Goal: Information Seeking & Learning: Learn about a topic

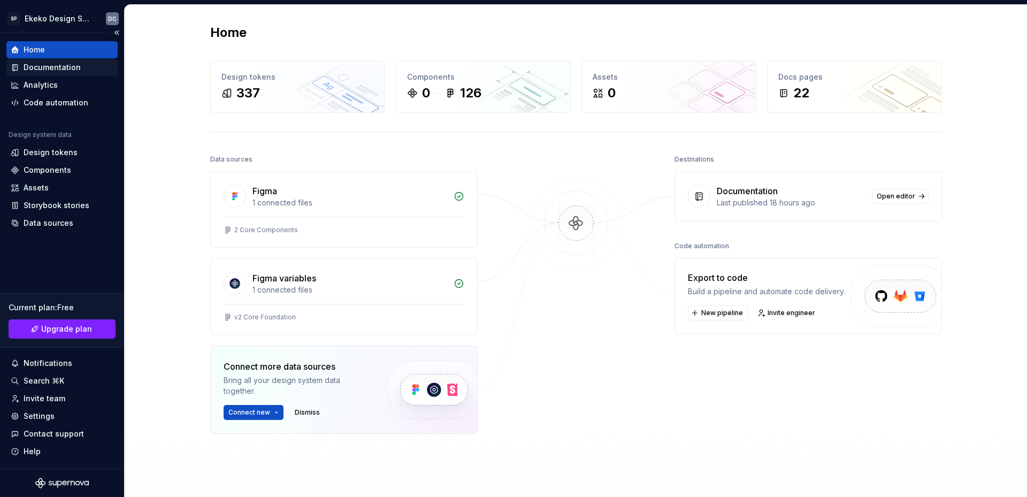
click at [56, 71] on div "Documentation" at bounding box center [52, 67] width 57 height 11
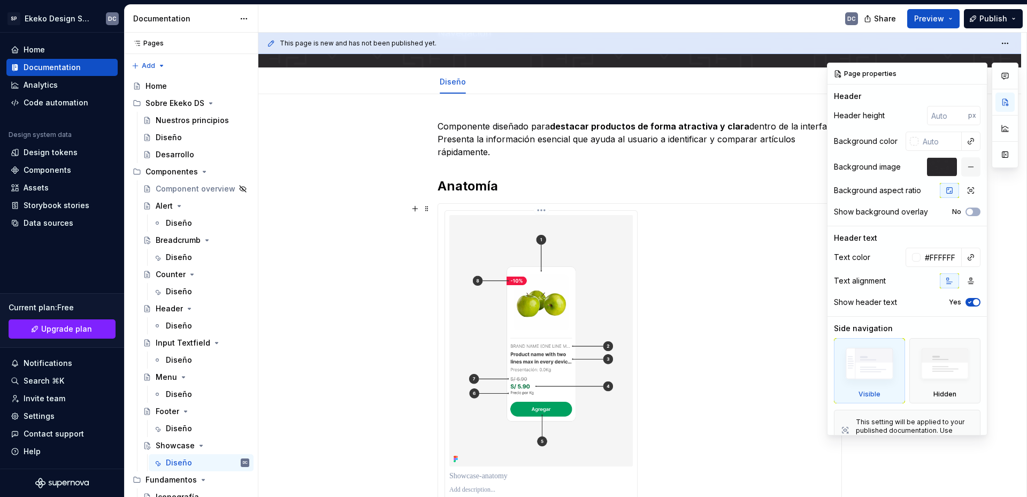
scroll to position [214, 0]
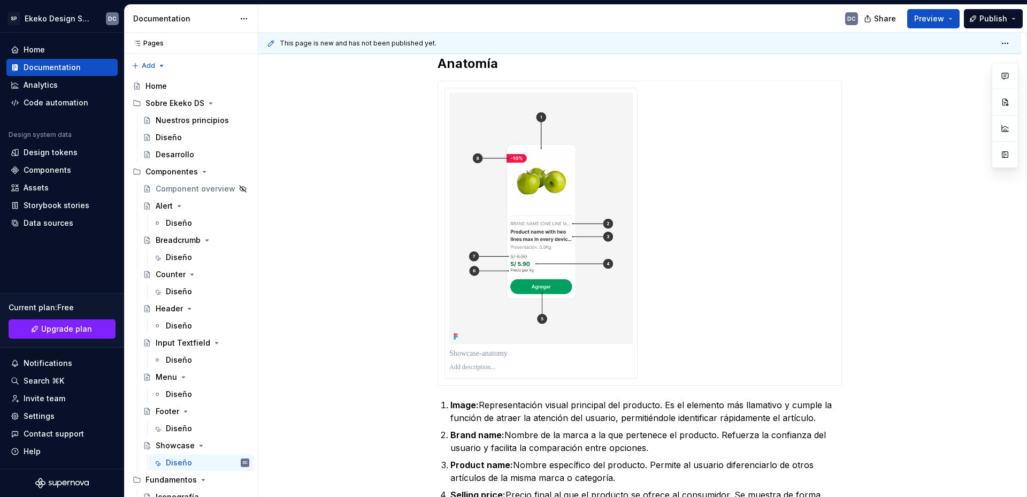
type textarea "*"
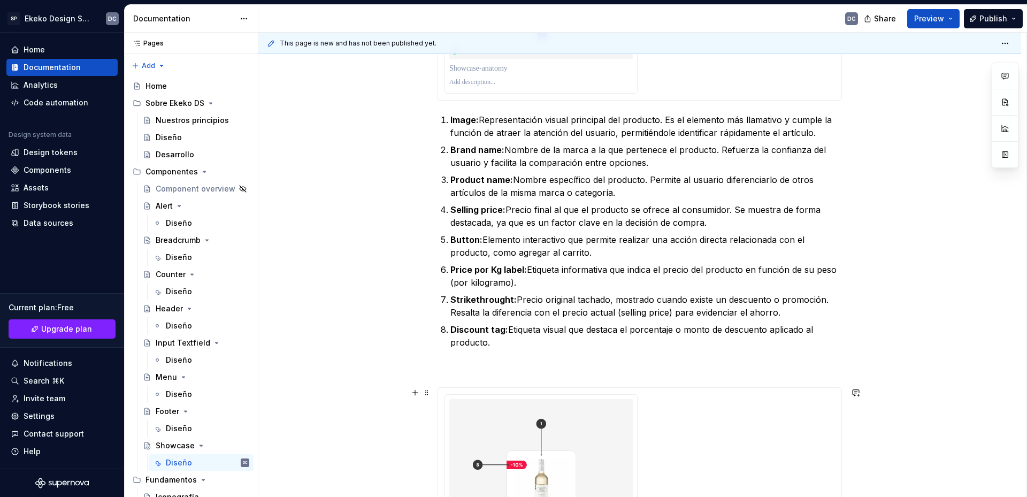
scroll to position [481, 0]
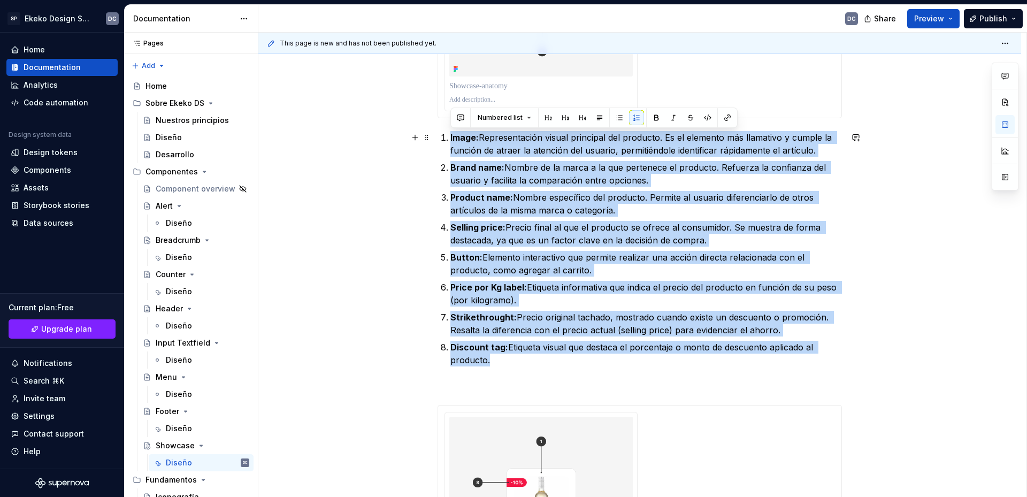
drag, startPoint x: 499, startPoint y: 359, endPoint x: 442, endPoint y: 141, distance: 225.4
click at [450, 141] on ol "Image: Representación visual principal del producto. Es el elemento más llamati…" at bounding box center [645, 248] width 391 height 235
copy ol "Image: Representación visual principal del producto. Es el elemento más llamati…"
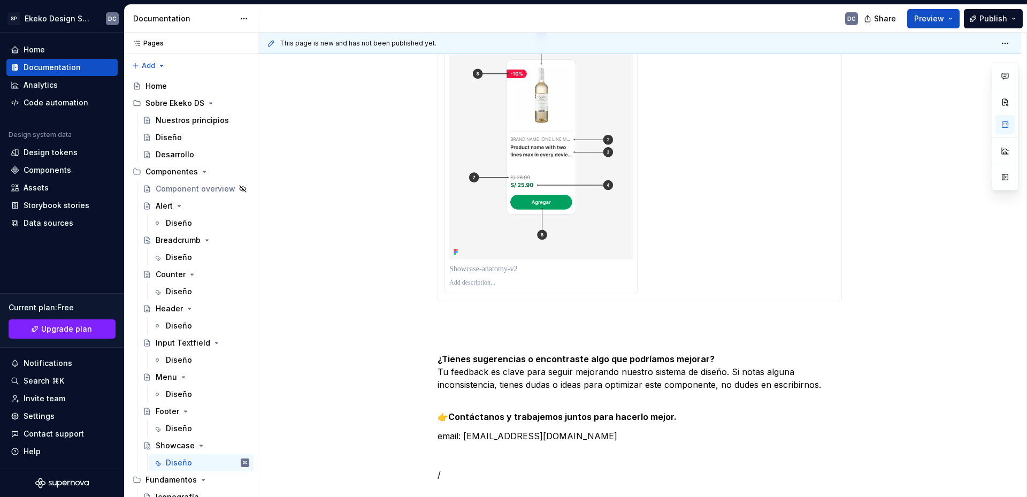
scroll to position [909, 0]
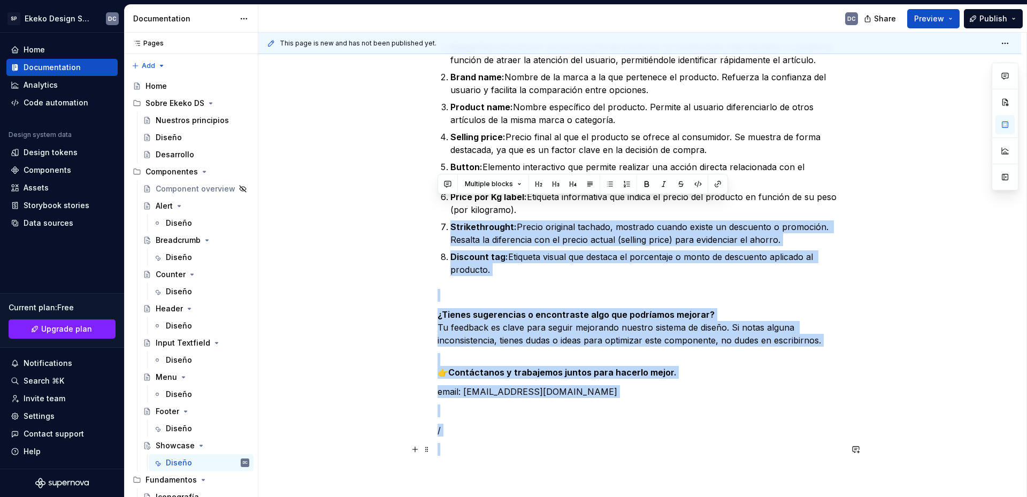
scroll to position [1169, 0]
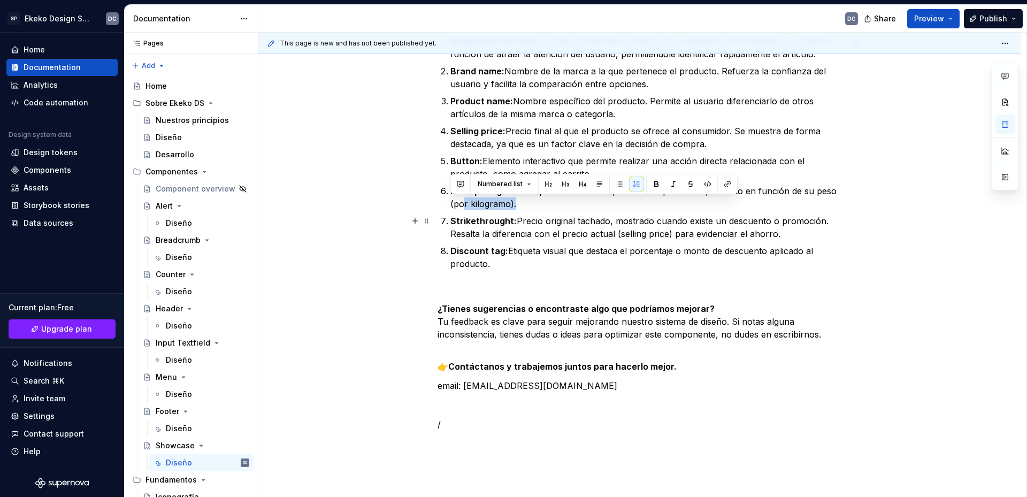
drag, startPoint x: 523, startPoint y: 466, endPoint x: 461, endPoint y: 197, distance: 275.4
click at [461, 197] on p "Price por Kg label: Etiqueta informativa que indica el precio del producto en f…" at bounding box center [645, 197] width 391 height 26
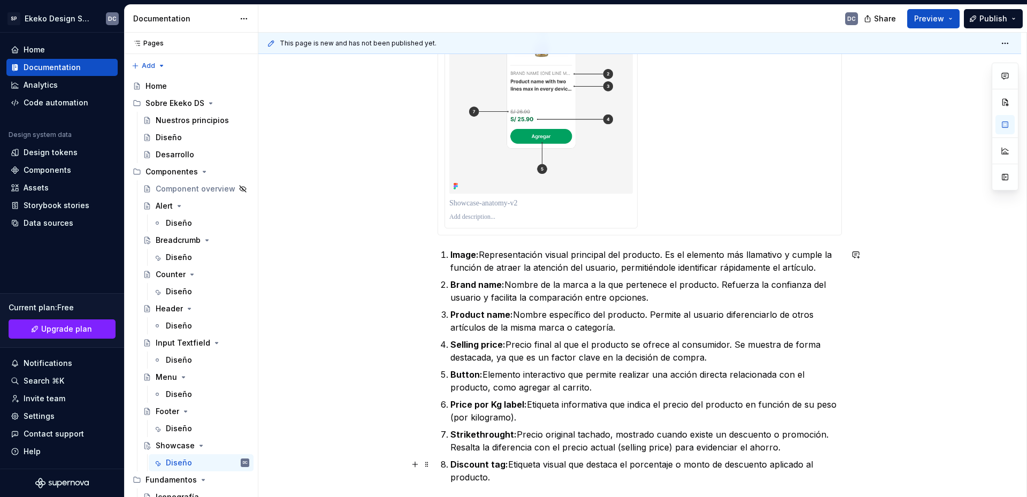
scroll to position [955, 0]
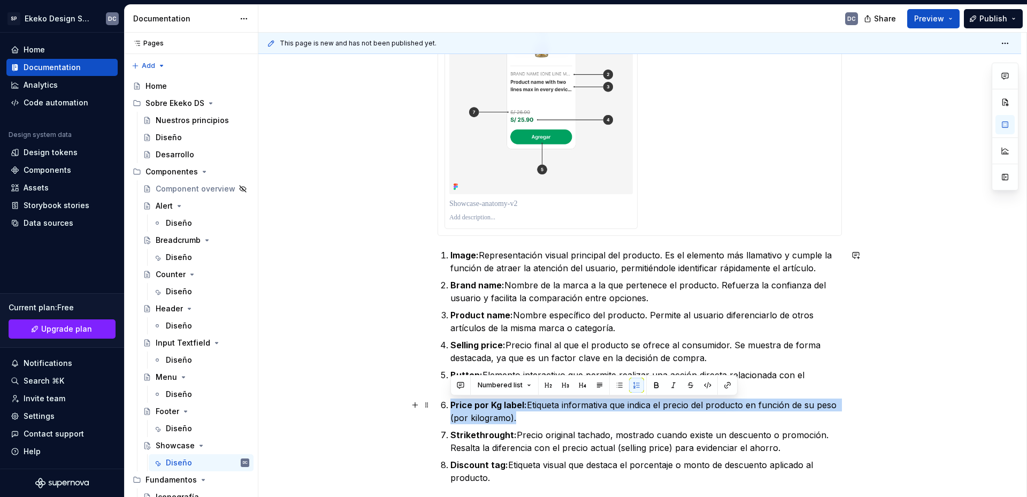
drag, startPoint x: 518, startPoint y: 420, endPoint x: 449, endPoint y: 407, distance: 70.2
click at [450, 407] on li "Price por Kg label: Etiqueta informativa que indica el precio del producto en f…" at bounding box center [645, 411] width 391 height 26
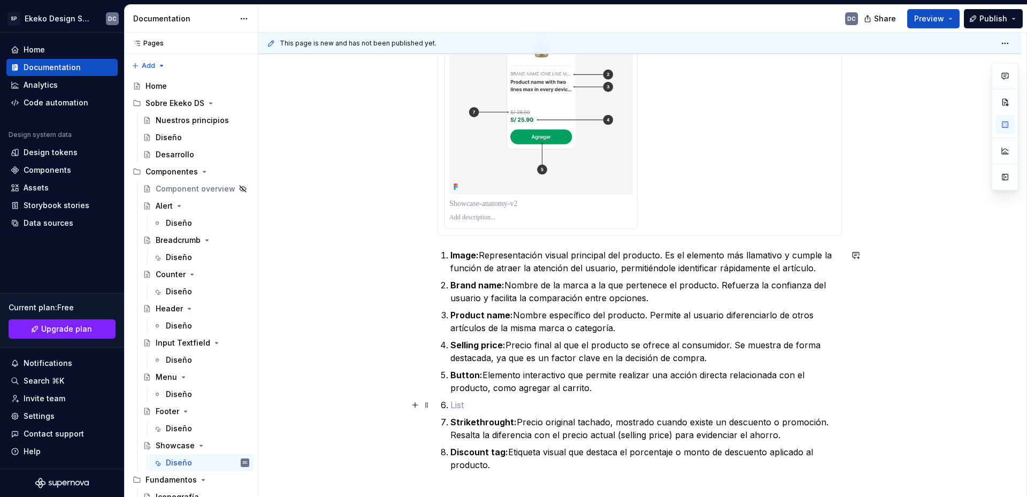
click at [520, 404] on p at bounding box center [645, 404] width 391 height 13
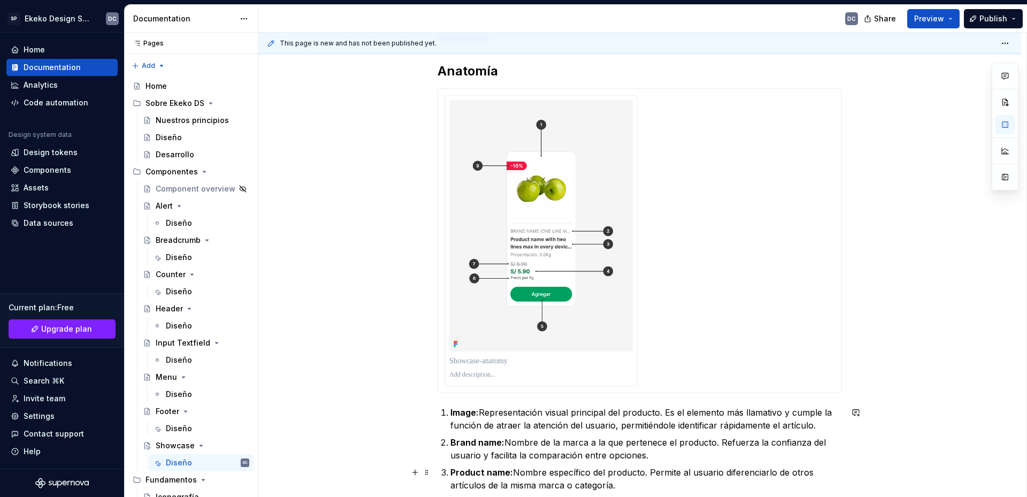
scroll to position [474, 0]
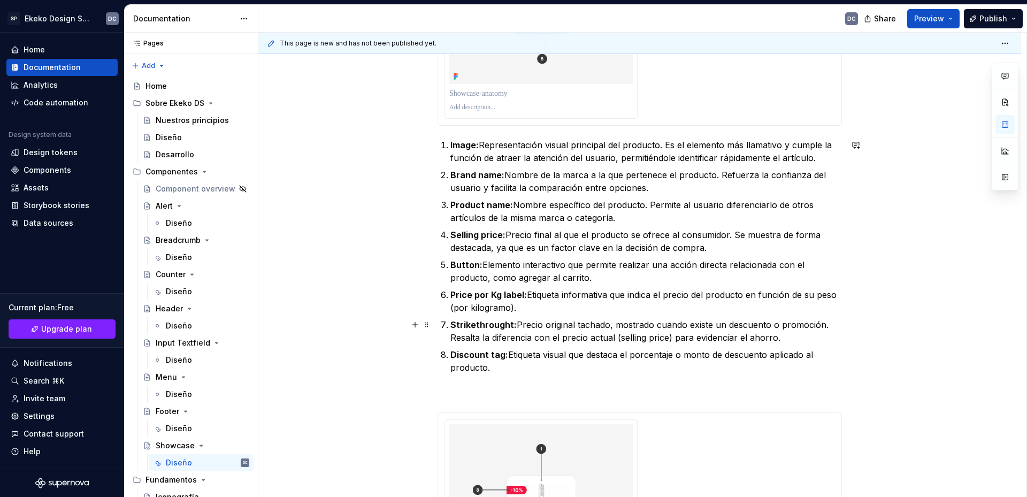
click at [783, 335] on p "Strikethrought: Precio original tachado, mostrado cuando existe un descuento o …" at bounding box center [645, 331] width 391 height 26
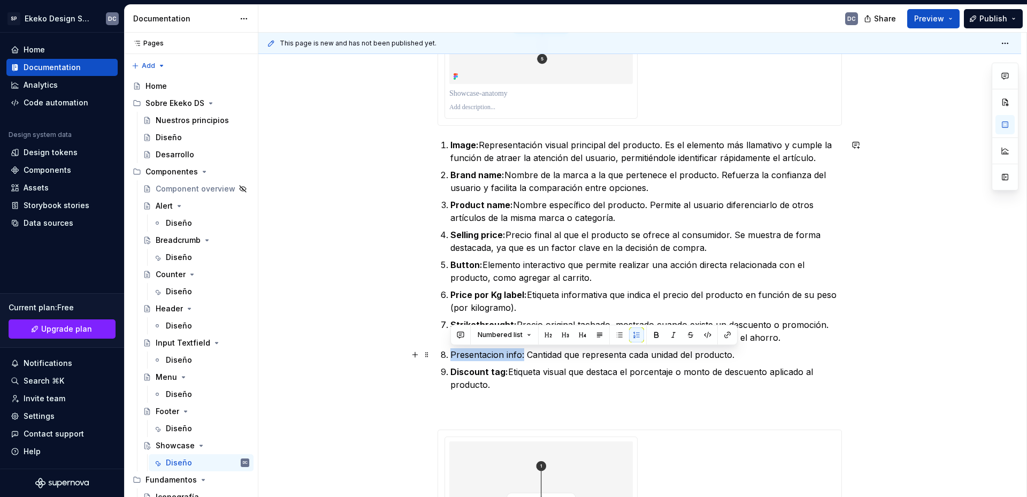
drag, startPoint x: 523, startPoint y: 356, endPoint x: 447, endPoint y: 359, distance: 76.0
click at [450, 359] on li "Presentacion info: Cantidad que representa cada unidad del producto." at bounding box center [645, 354] width 391 height 13
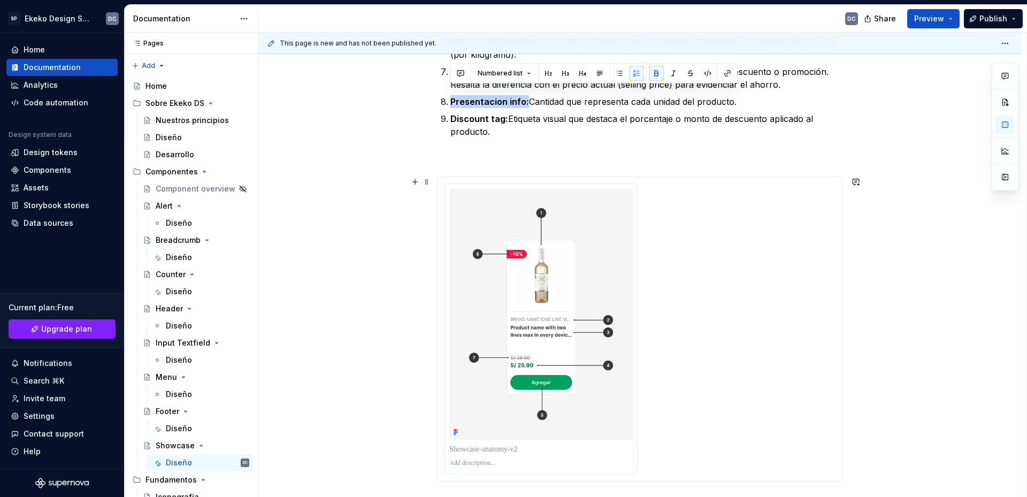
scroll to position [735, 0]
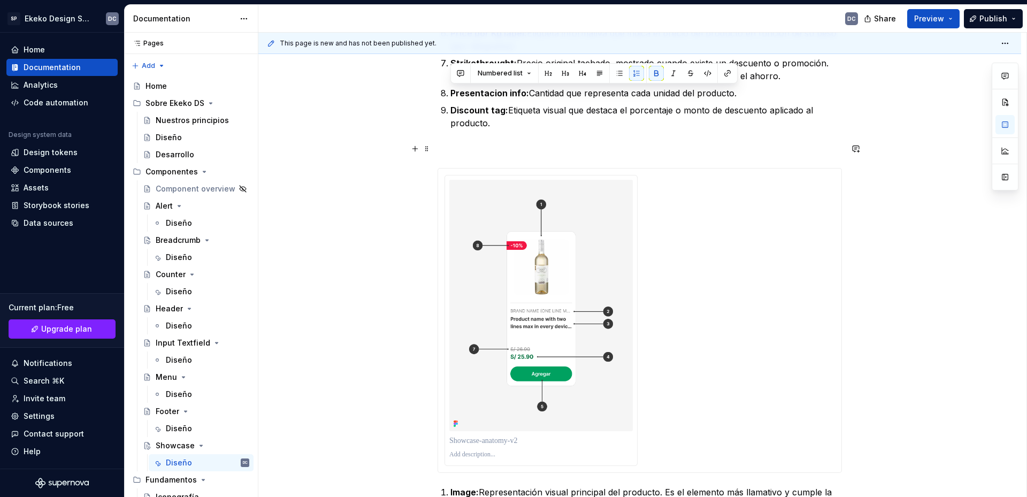
click at [513, 144] on p at bounding box center [639, 148] width 404 height 13
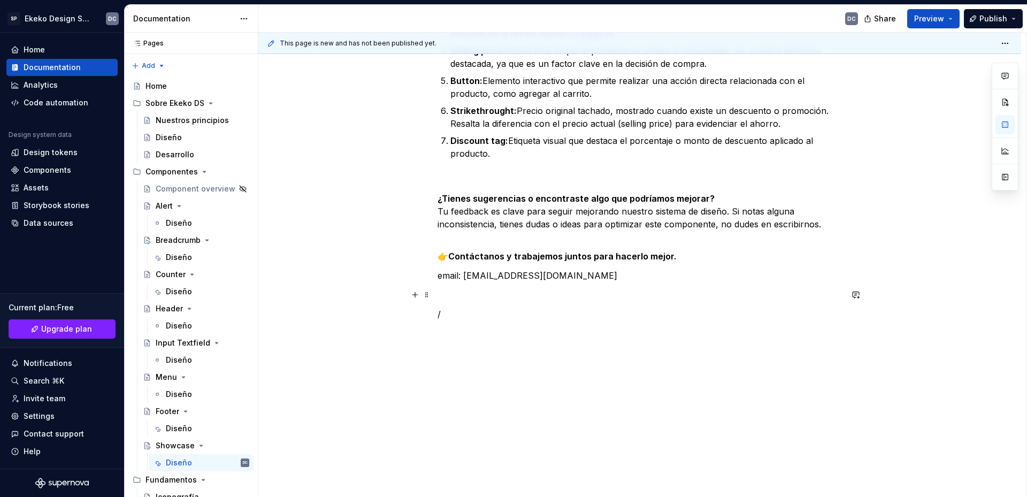
scroll to position [1270, 0]
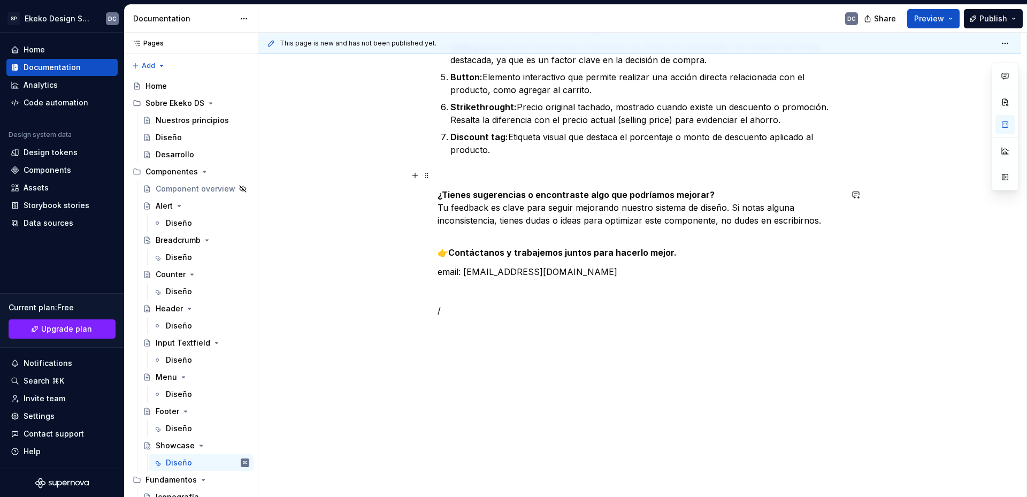
click at [515, 178] on p at bounding box center [639, 175] width 404 height 13
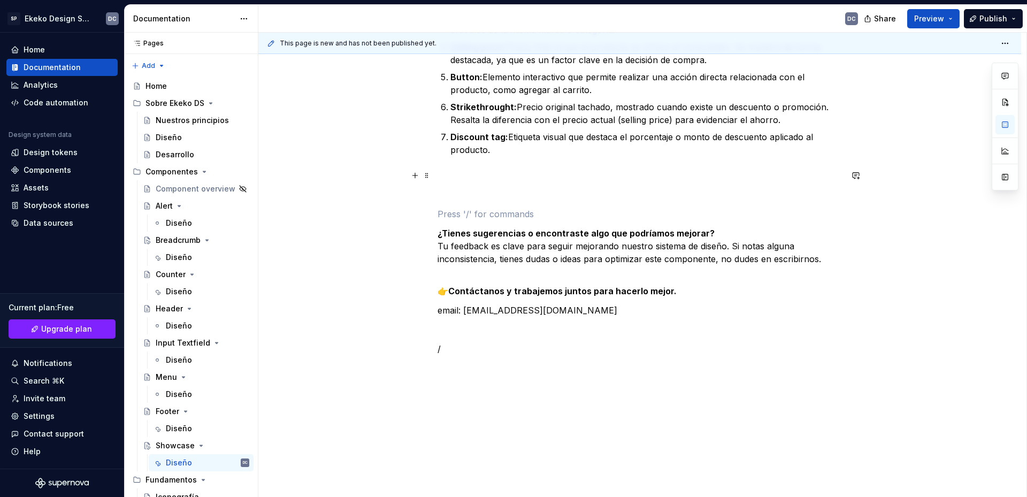
click at [515, 176] on p at bounding box center [639, 175] width 404 height 13
click at [445, 178] on p "VAriant" at bounding box center [639, 175] width 404 height 13
click at [466, 175] on p "Variant" at bounding box center [639, 175] width 404 height 13
drag, startPoint x: 481, startPoint y: 177, endPoint x: 440, endPoint y: 178, distance: 40.6
click at [440, 178] on p "Variantes" at bounding box center [639, 175] width 404 height 13
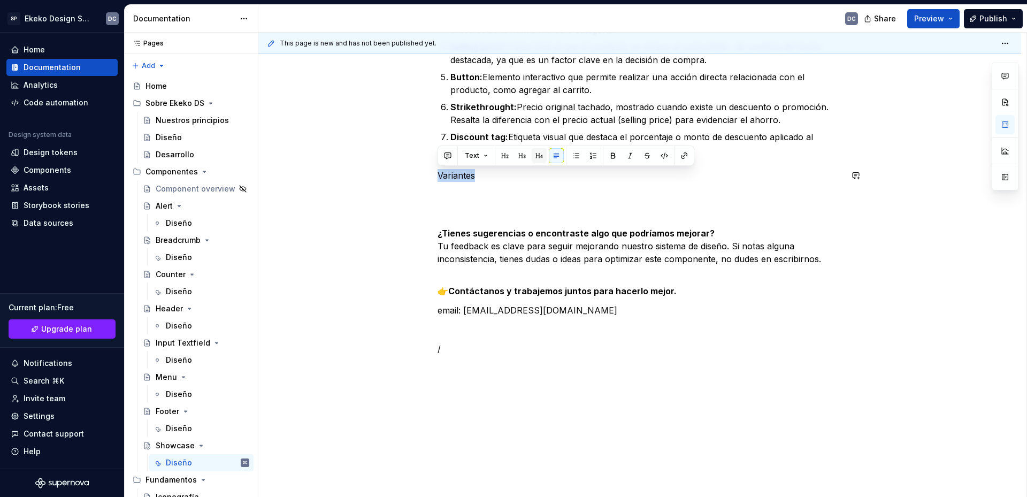
click at [534, 152] on button "button" at bounding box center [539, 155] width 15 height 15
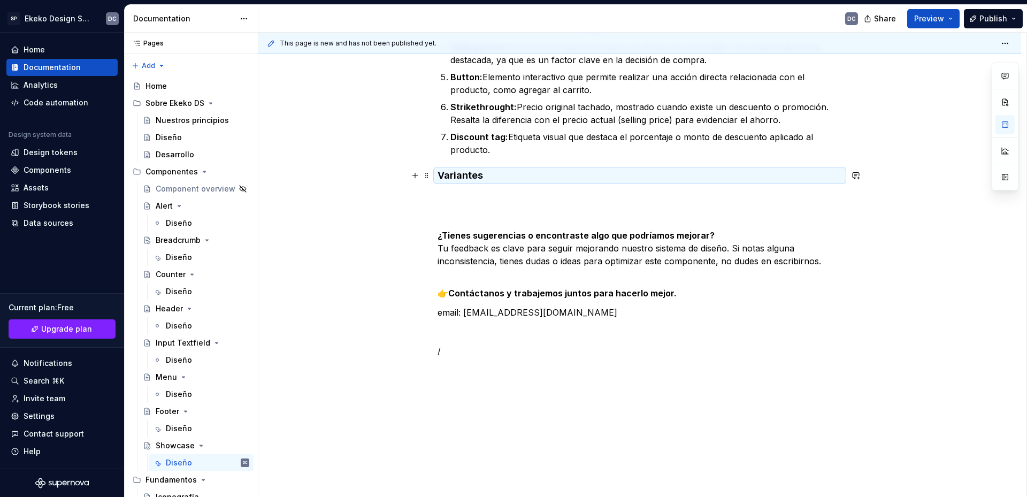
click at [523, 176] on h4 "Variantes" at bounding box center [639, 175] width 404 height 13
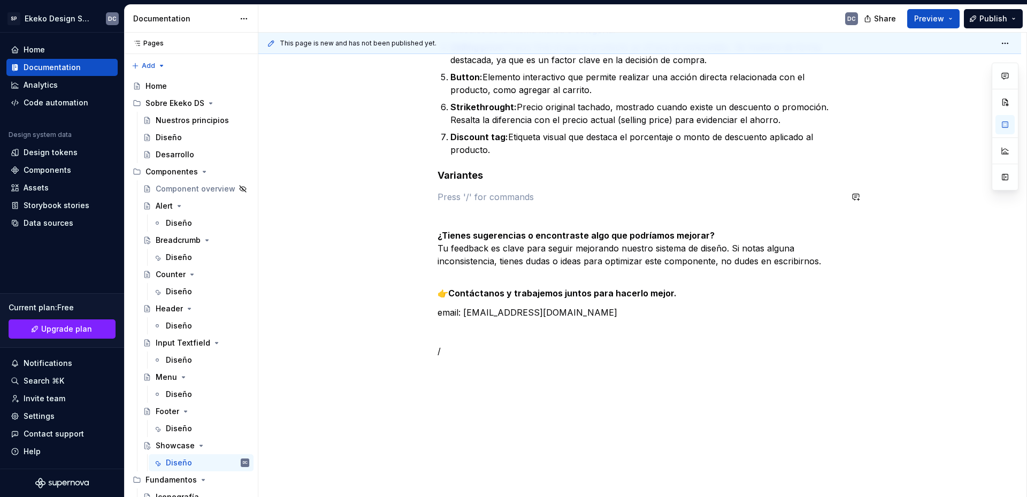
drag, startPoint x: 479, startPoint y: 199, endPoint x: 437, endPoint y: 199, distance: 42.2
click at [483, 202] on p "Por estado" at bounding box center [639, 196] width 404 height 13
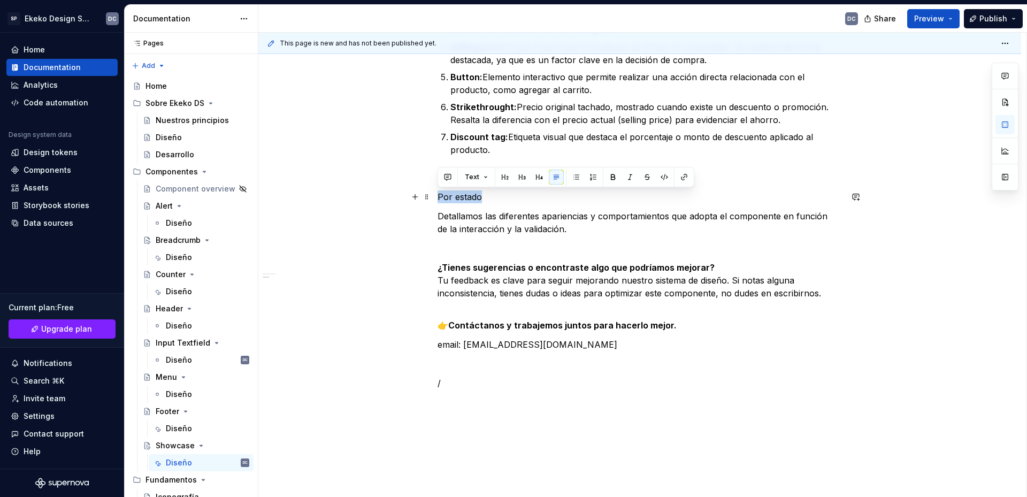
drag, startPoint x: 491, startPoint y: 195, endPoint x: 432, endPoint y: 192, distance: 60.0
click at [537, 178] on button "button" at bounding box center [539, 177] width 15 height 15
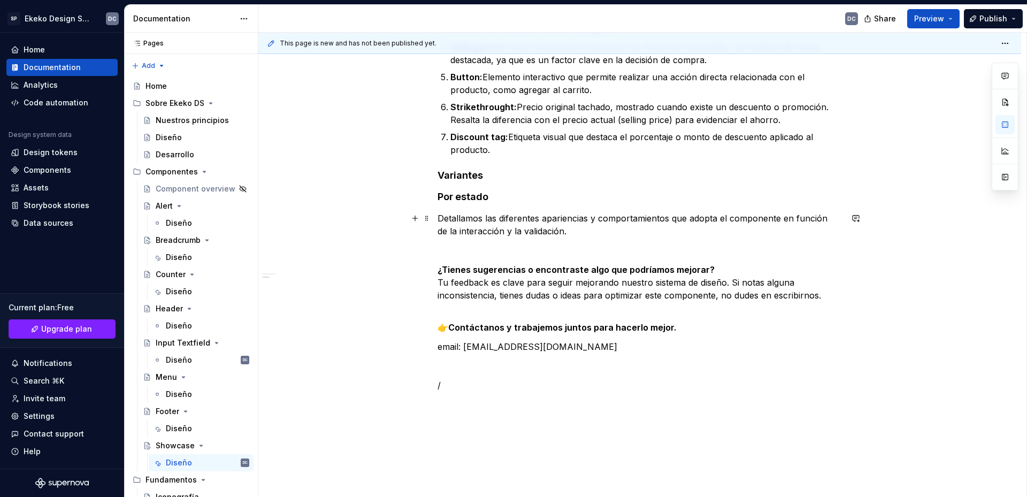
click at [564, 233] on p "Detallamos las diferentes apariencias y comportamientos que adopta el component…" at bounding box center [639, 225] width 404 height 26
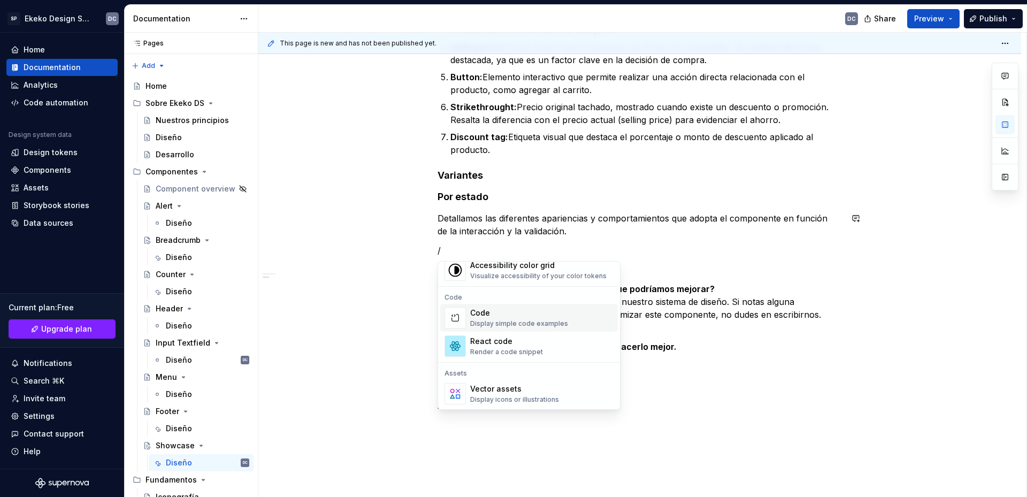
scroll to position [963, 0]
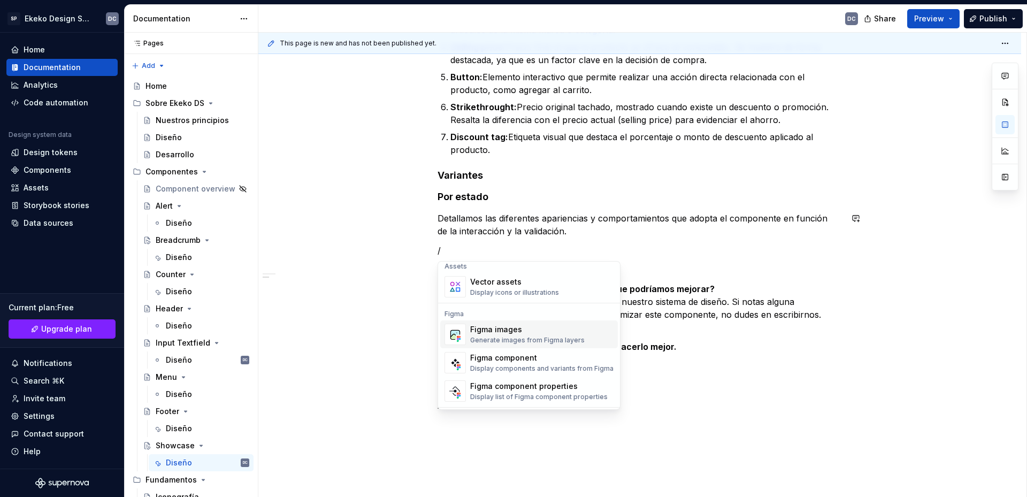
click at [505, 327] on div "Figma images" at bounding box center [527, 329] width 114 height 11
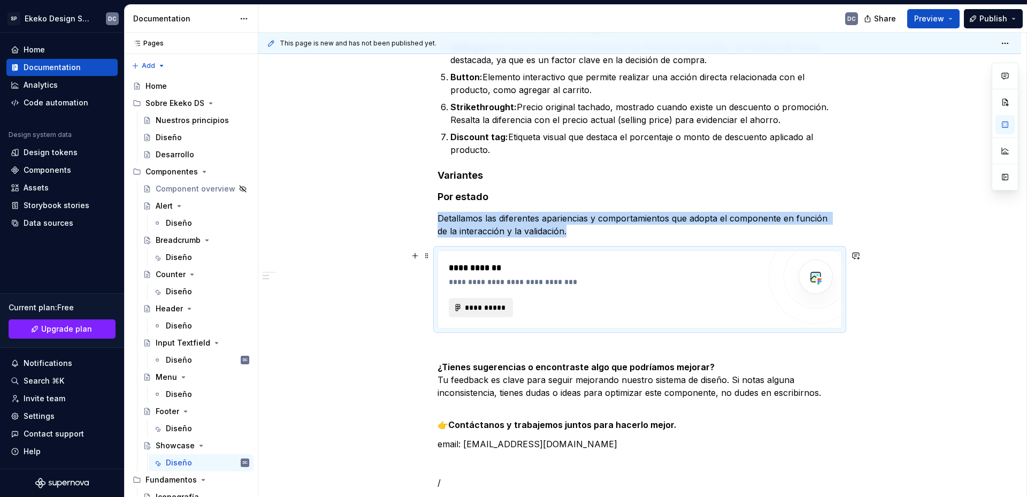
click at [489, 307] on span "**********" at bounding box center [485, 307] width 42 height 11
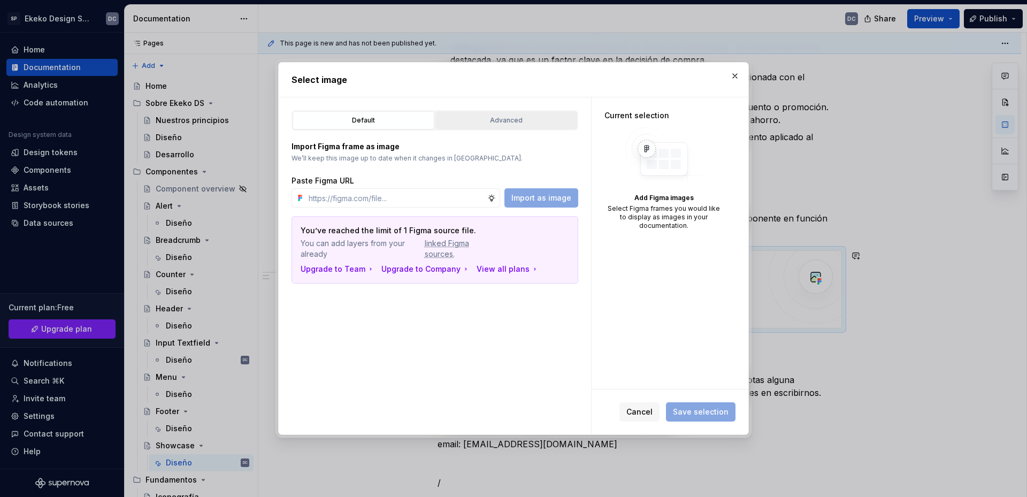
click at [528, 126] on div "Advanced" at bounding box center [506, 120] width 134 height 11
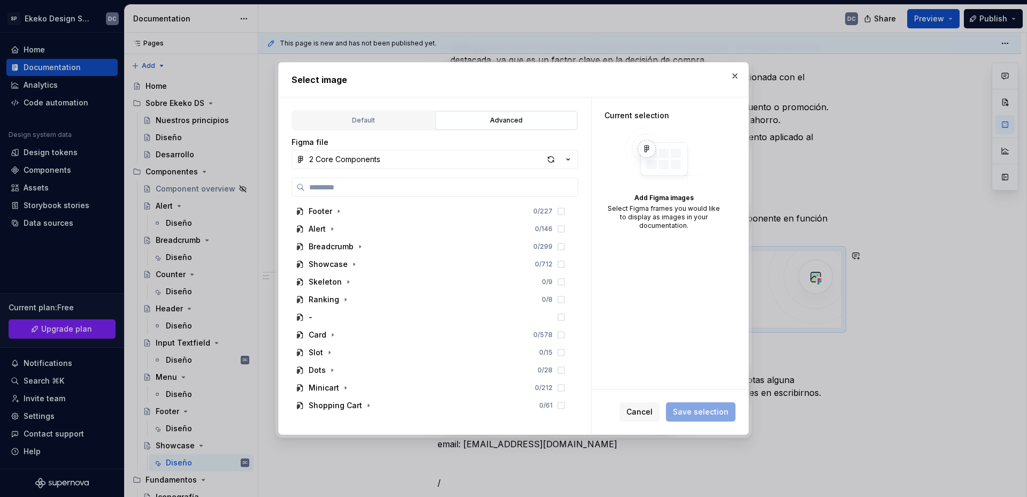
scroll to position [267, 0]
click at [361, 266] on div "Showcase 0 / 712" at bounding box center [430, 261] width 278 height 17
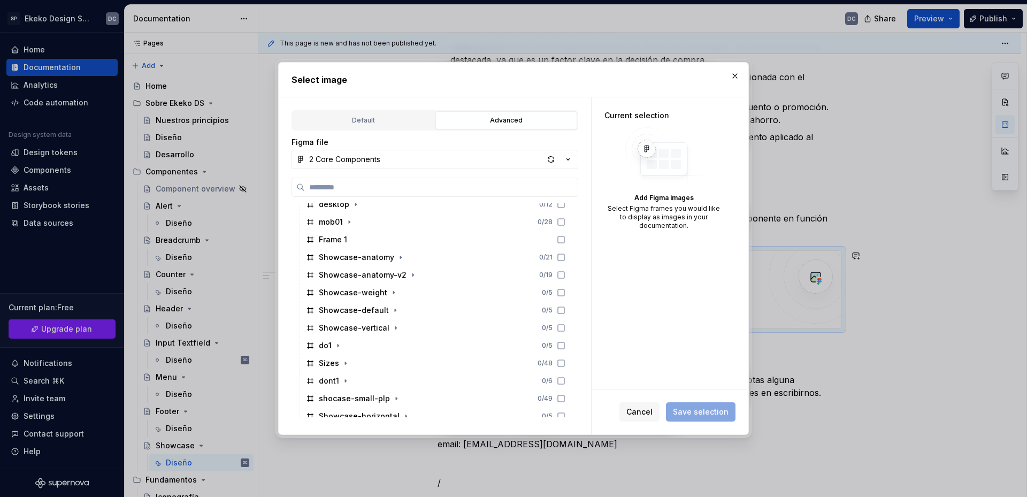
scroll to position [535, 0]
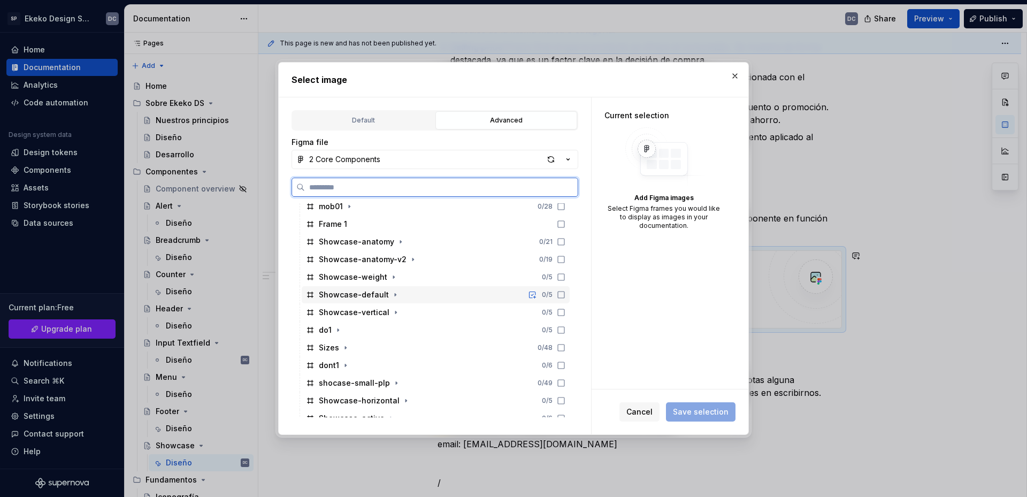
click at [417, 296] on div "Showcase-default 0 / 5" at bounding box center [436, 294] width 268 height 17
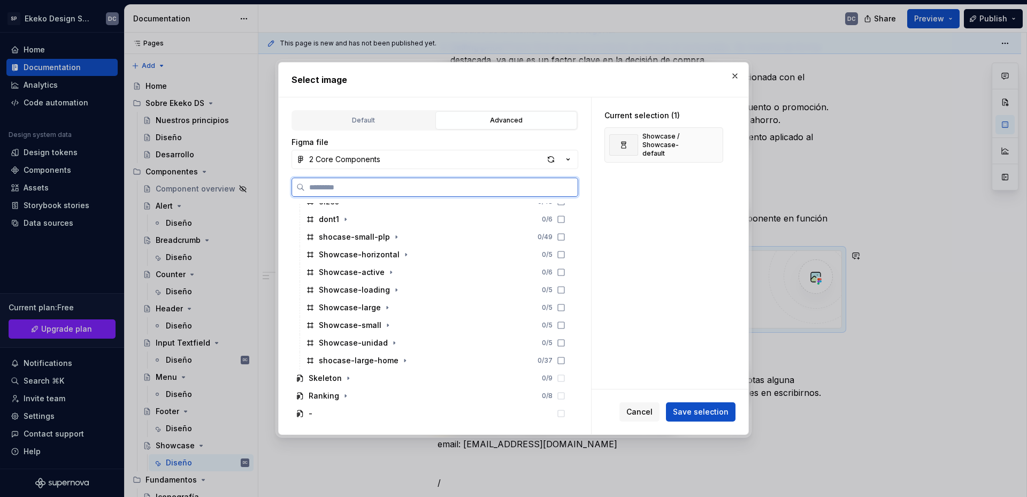
scroll to position [695, 0]
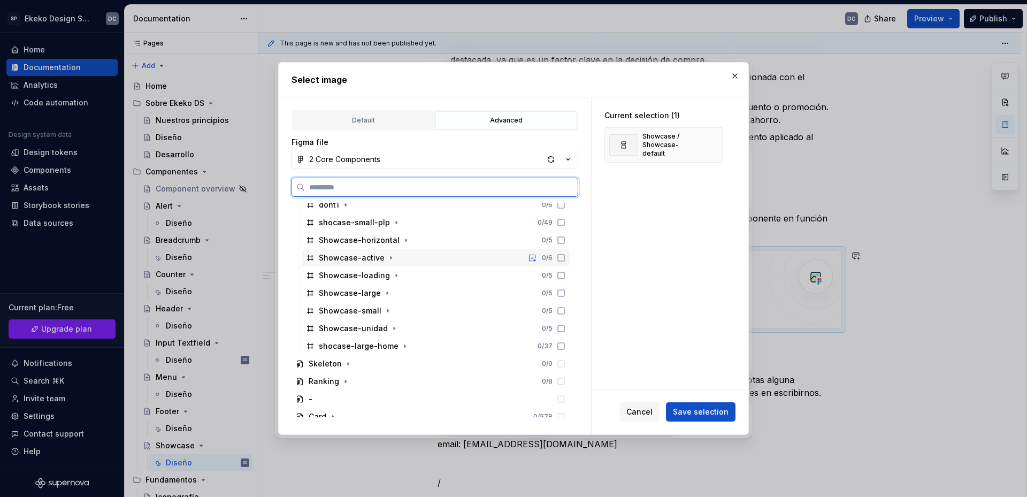
click at [405, 258] on div "Showcase-active 0 / 6" at bounding box center [436, 257] width 268 height 17
click at [410, 276] on div "Showcase-loading 0 / 5" at bounding box center [436, 275] width 268 height 17
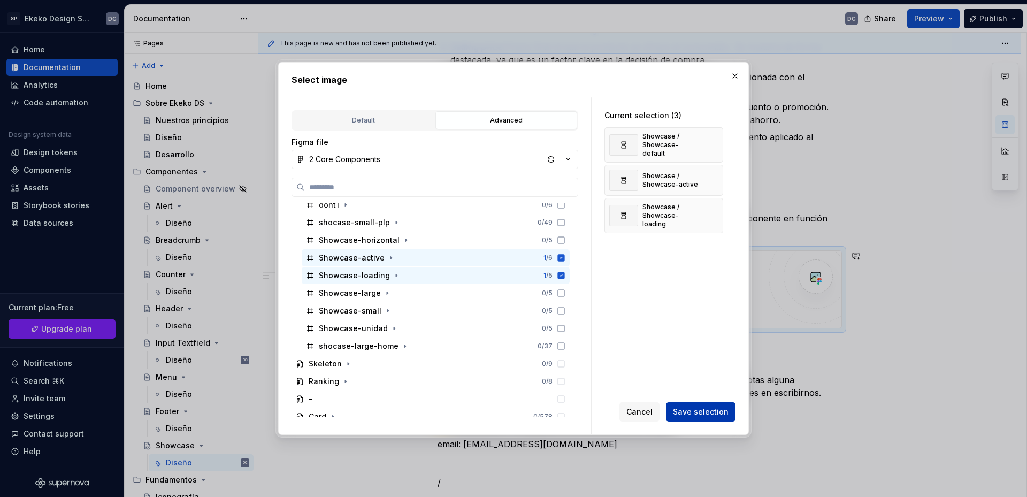
click at [700, 412] on span "Save selection" at bounding box center [701, 411] width 56 height 11
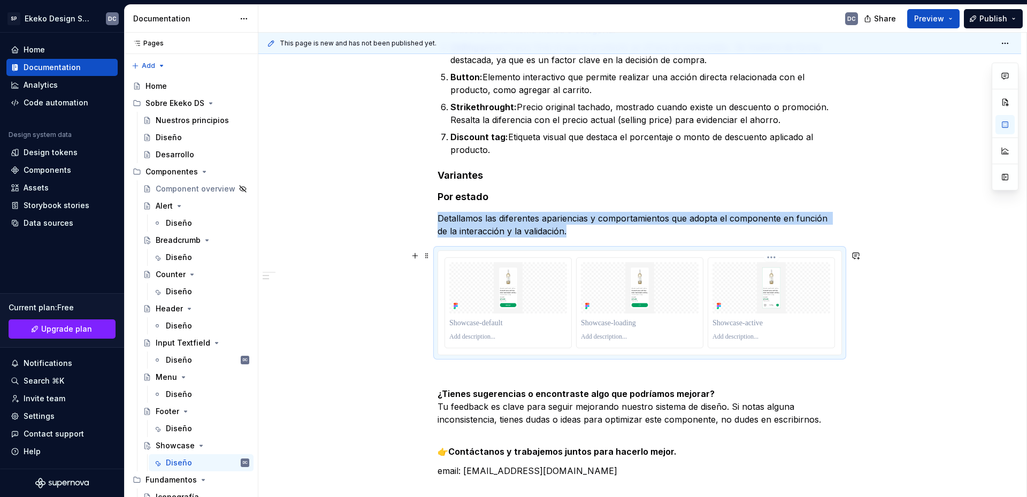
click at [788, 320] on p at bounding box center [771, 323] width 118 height 11
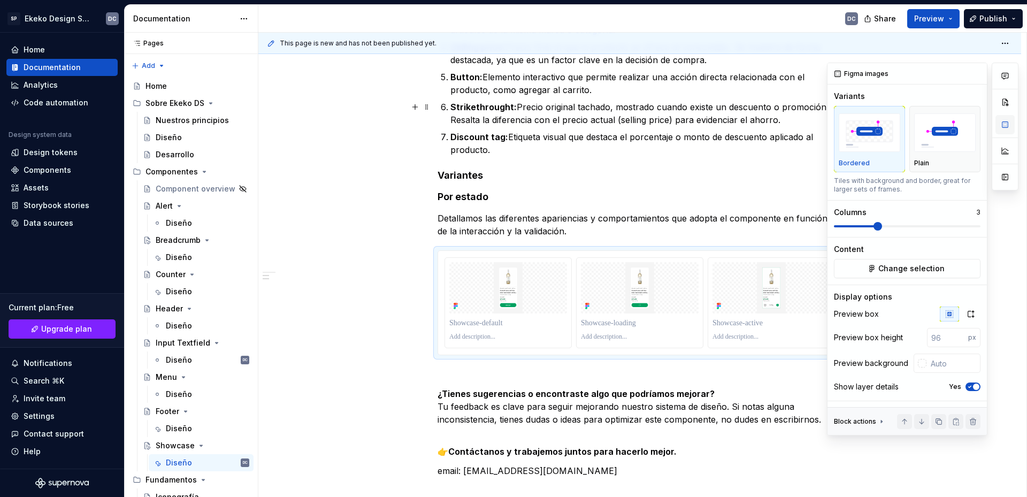
click at [1005, 124] on button "button" at bounding box center [1004, 124] width 19 height 19
type textarea "*"
click at [966, 318] on button "button" at bounding box center [970, 313] width 19 height 15
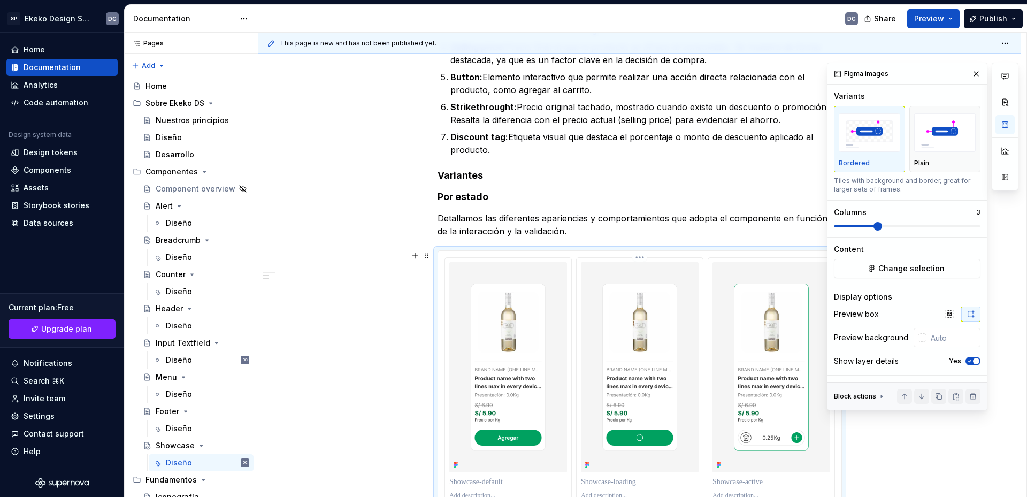
scroll to position [1377, 0]
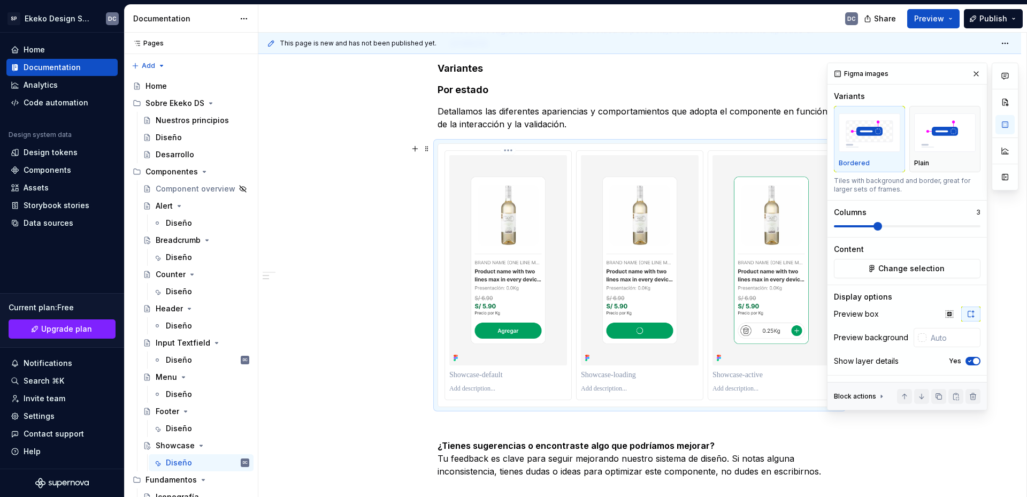
click at [507, 373] on p at bounding box center [508, 374] width 118 height 11
click at [637, 373] on p at bounding box center [640, 374] width 118 height 11
click at [725, 377] on p at bounding box center [771, 374] width 118 height 11
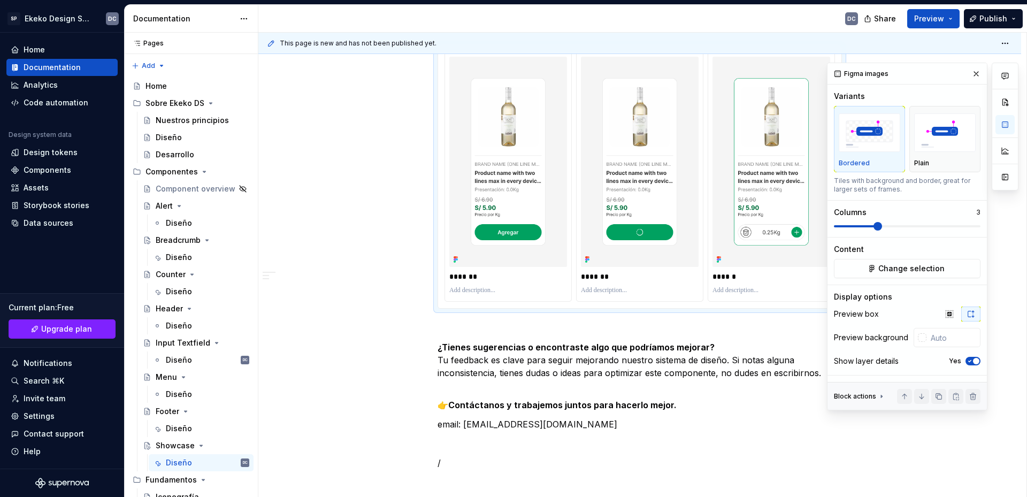
scroll to position [1484, 0]
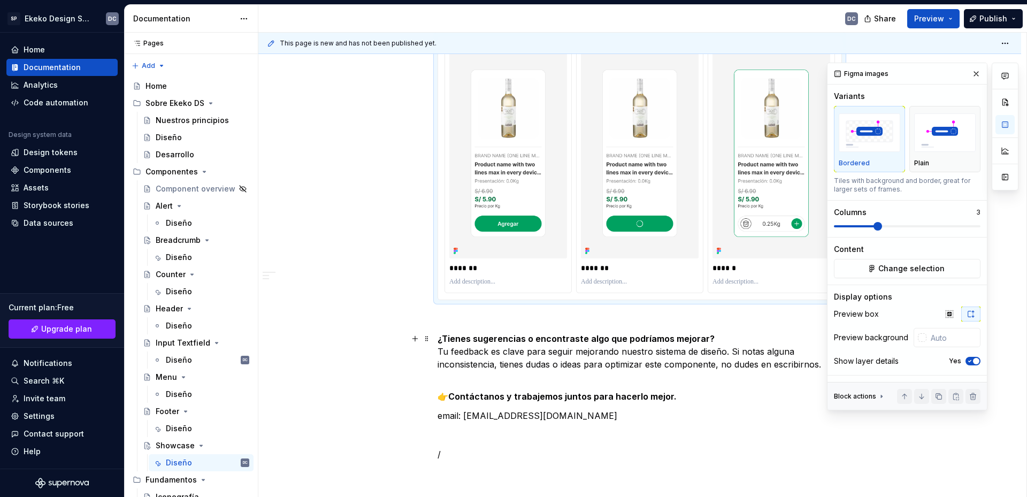
click at [439, 340] on strong "¿Tienes sugerencias o encontraste algo que podríamos mejorar?" at bounding box center [575, 338] width 277 height 11
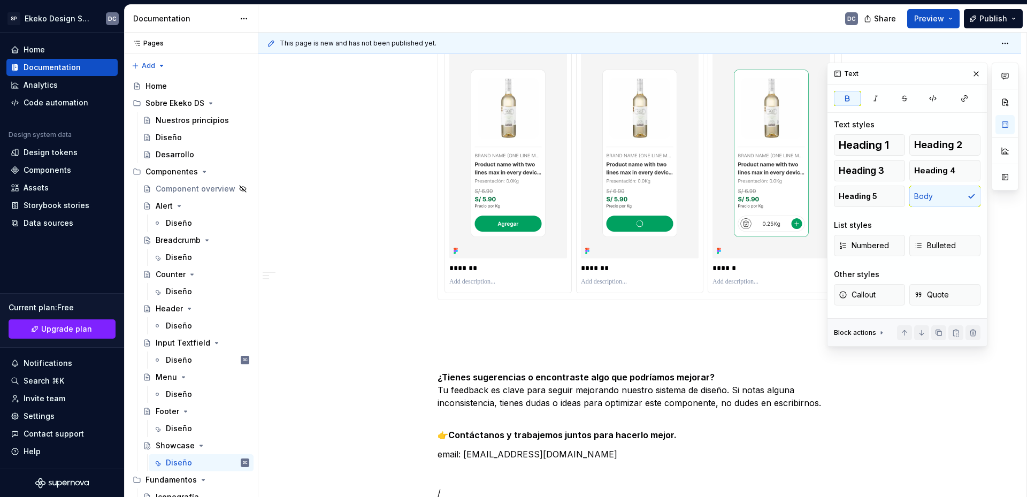
click at [468, 325] on p at bounding box center [639, 319] width 404 height 13
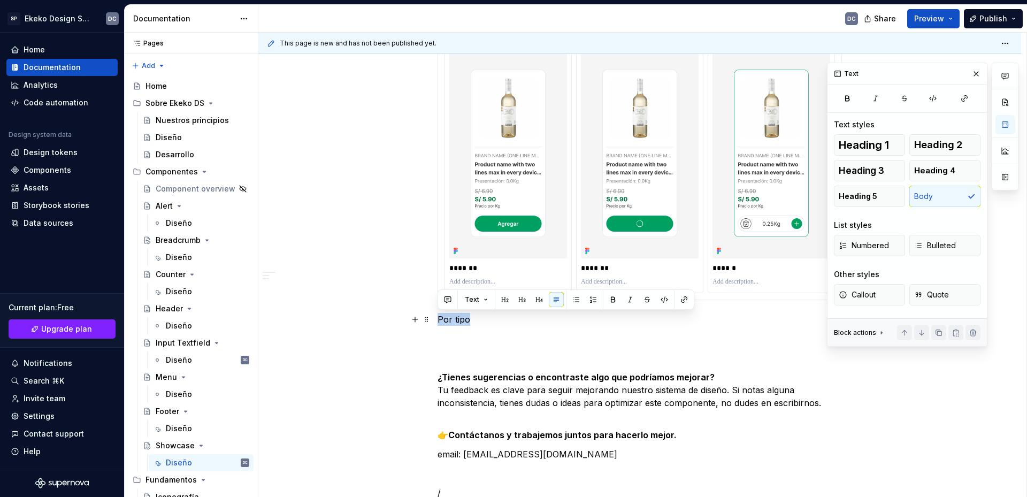
drag, startPoint x: 468, startPoint y: 325, endPoint x: 440, endPoint y: 321, distance: 28.5
click at [440, 321] on p "Por tipo" at bounding box center [639, 319] width 404 height 13
click at [535, 300] on button "button" at bounding box center [539, 299] width 15 height 15
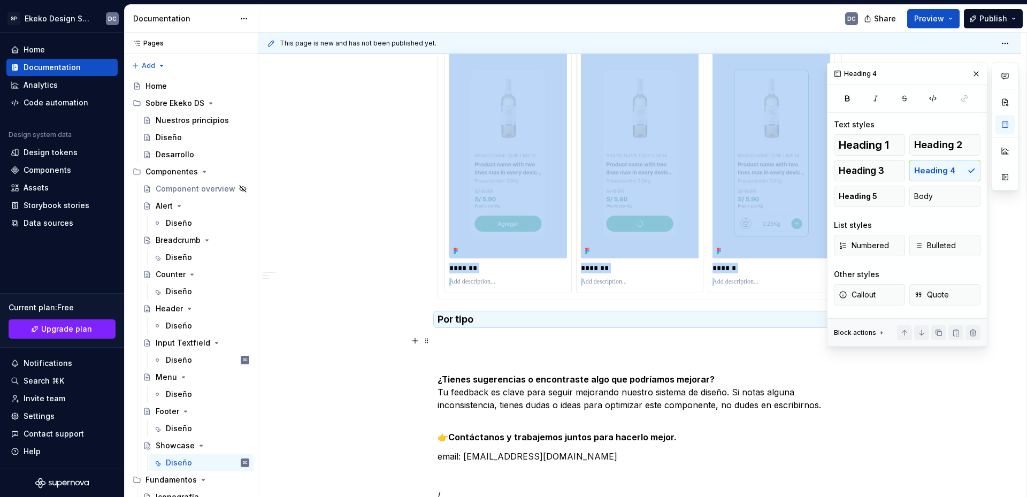
click at [487, 335] on p at bounding box center [639, 340] width 404 height 13
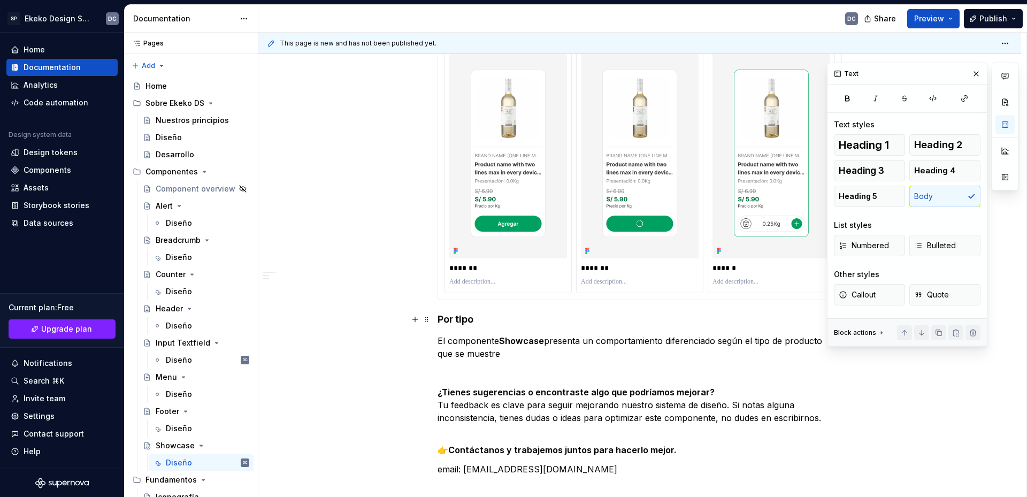
click at [438, 320] on h4 "Por tipo" at bounding box center [639, 319] width 404 height 13
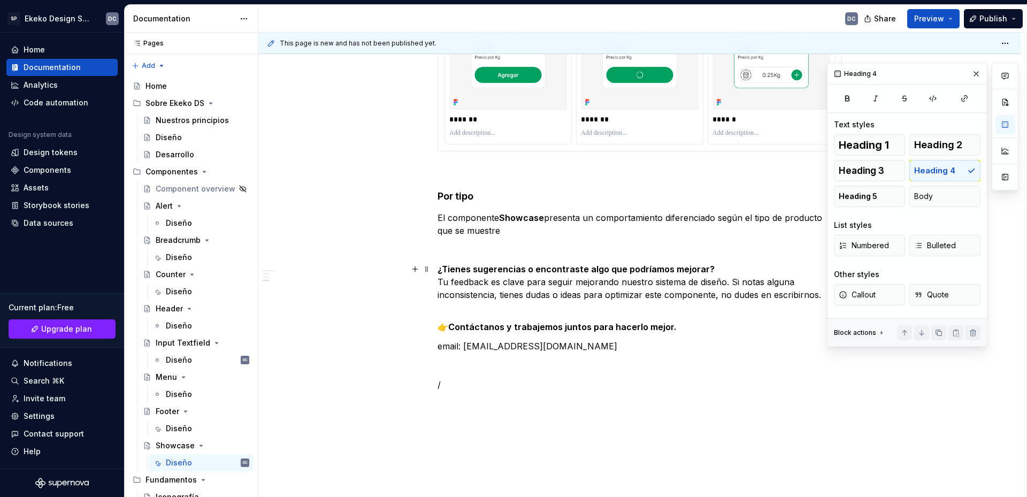
scroll to position [1644, 0]
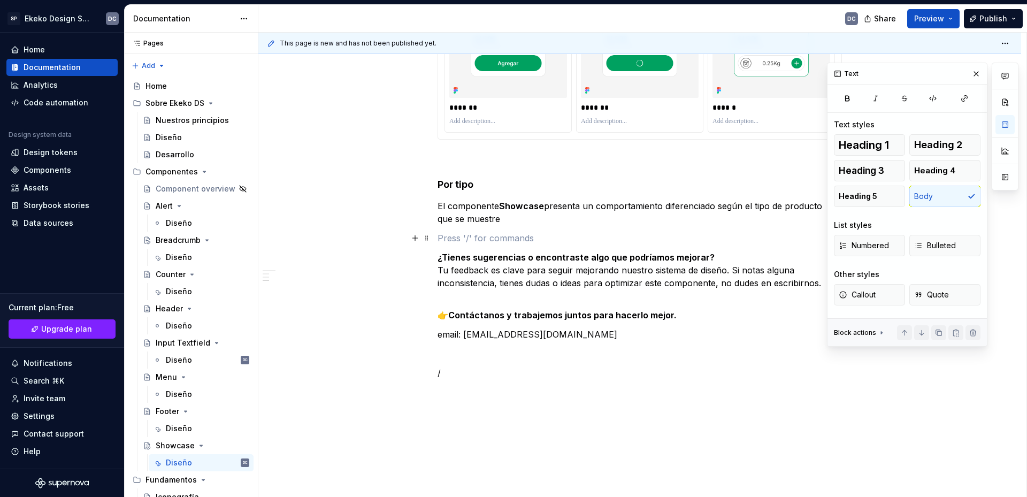
click at [457, 239] on p at bounding box center [639, 238] width 404 height 13
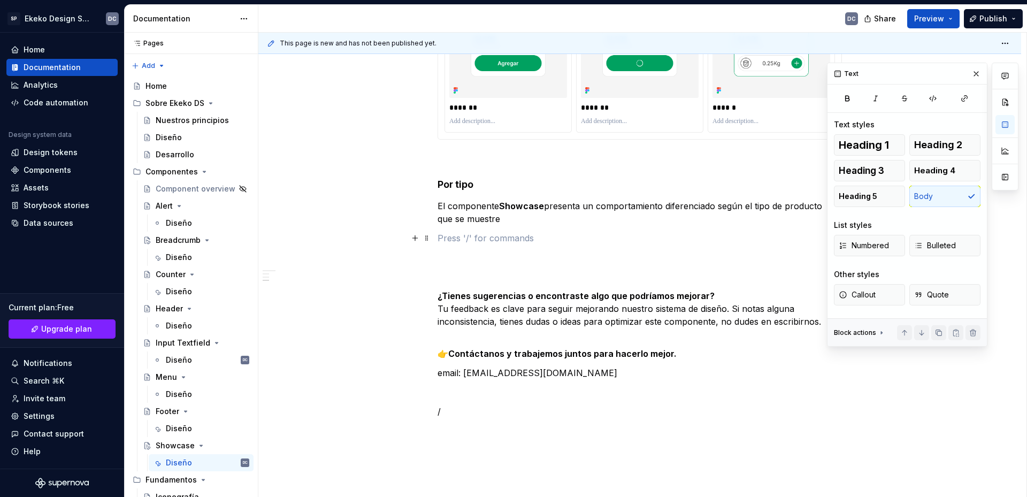
scroll to position [1591, 0]
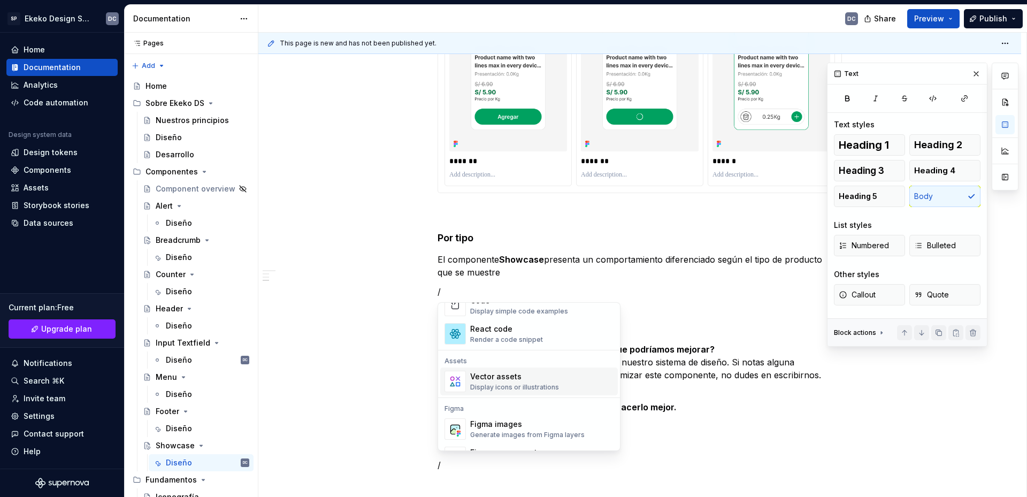
scroll to position [963, 0]
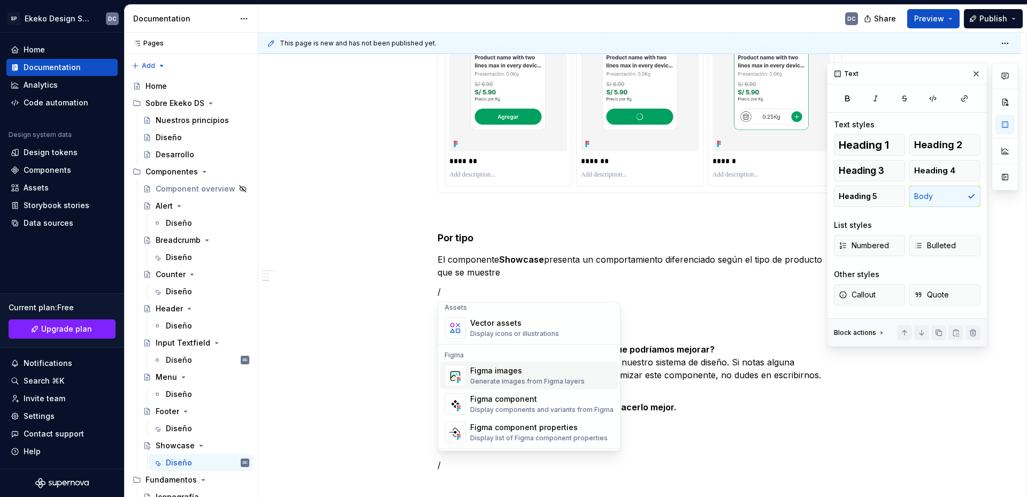
click at [507, 378] on div "Generate images from Figma layers" at bounding box center [527, 381] width 114 height 9
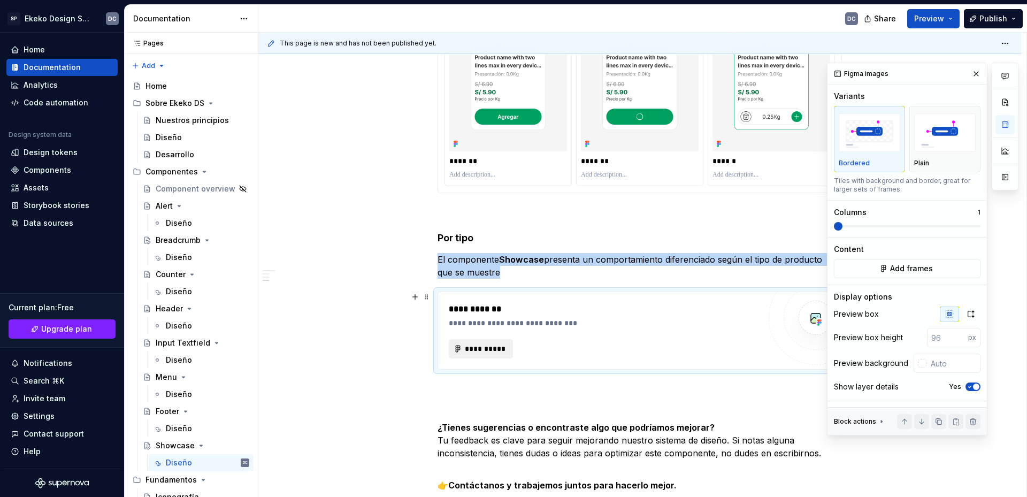
click at [500, 350] on span "**********" at bounding box center [485, 348] width 42 height 11
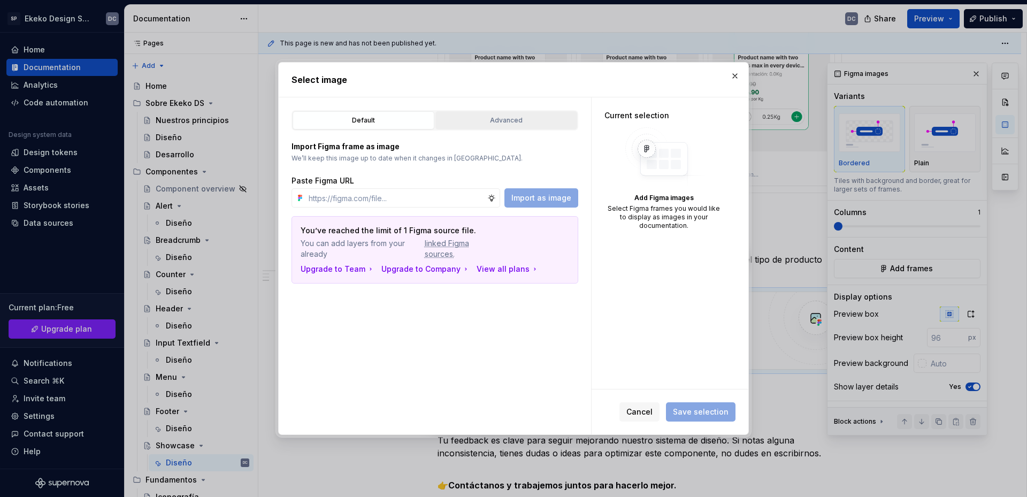
click at [506, 119] on div "Advanced" at bounding box center [506, 120] width 134 height 11
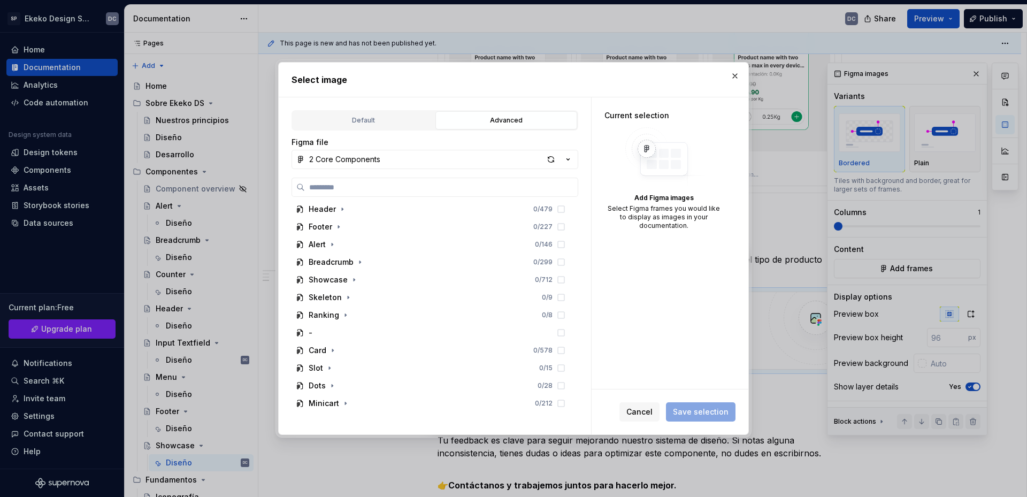
scroll to position [267, 0]
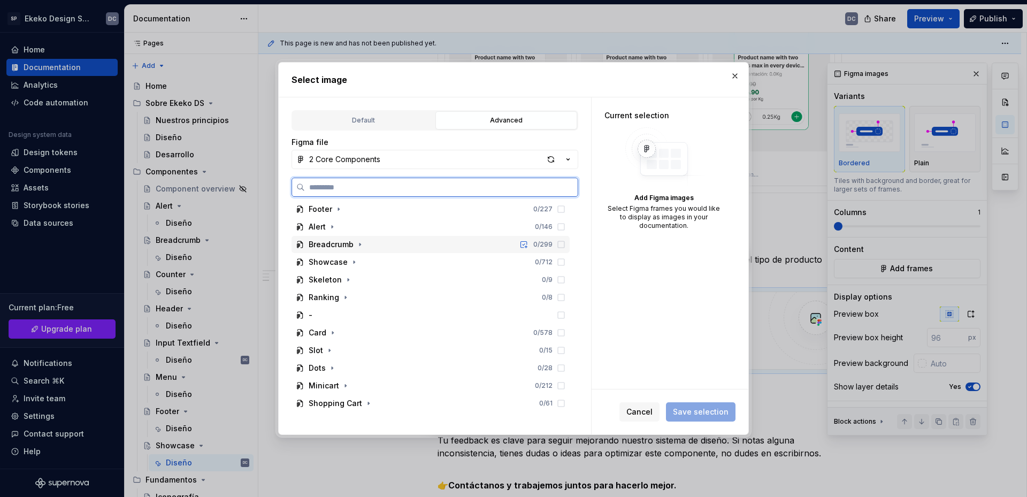
click at [398, 248] on div "Breadcrumb 0 / 299" at bounding box center [430, 244] width 278 height 17
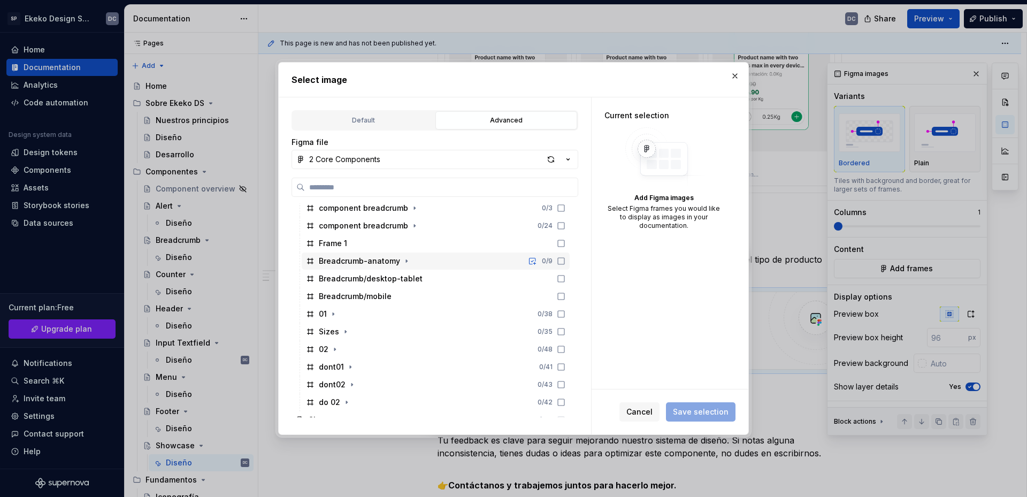
scroll to position [481, 0]
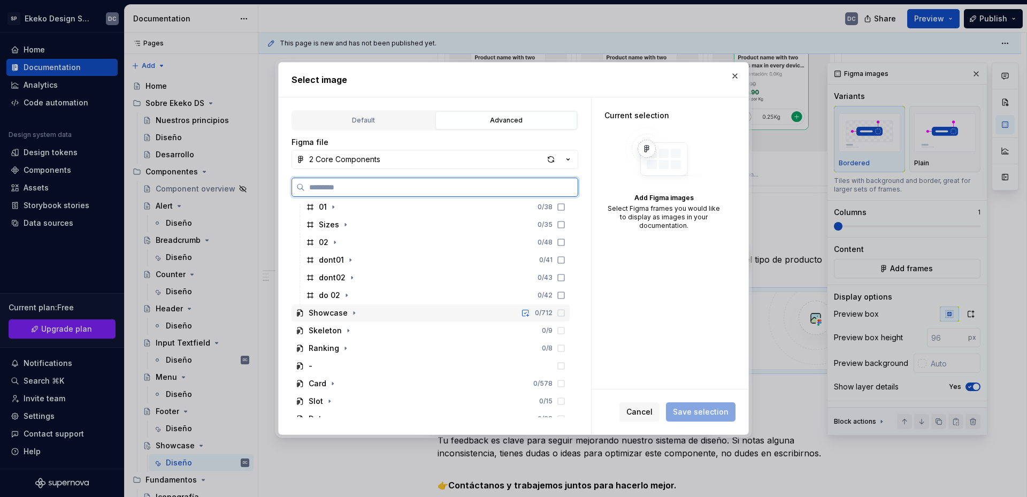
click at [365, 308] on div "Showcase 0 / 712" at bounding box center [430, 312] width 278 height 17
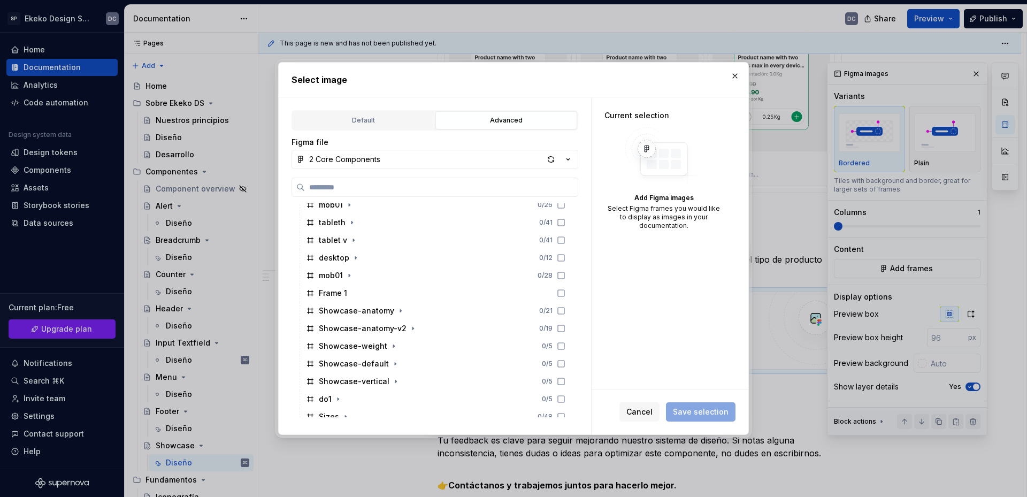
scroll to position [749, 0]
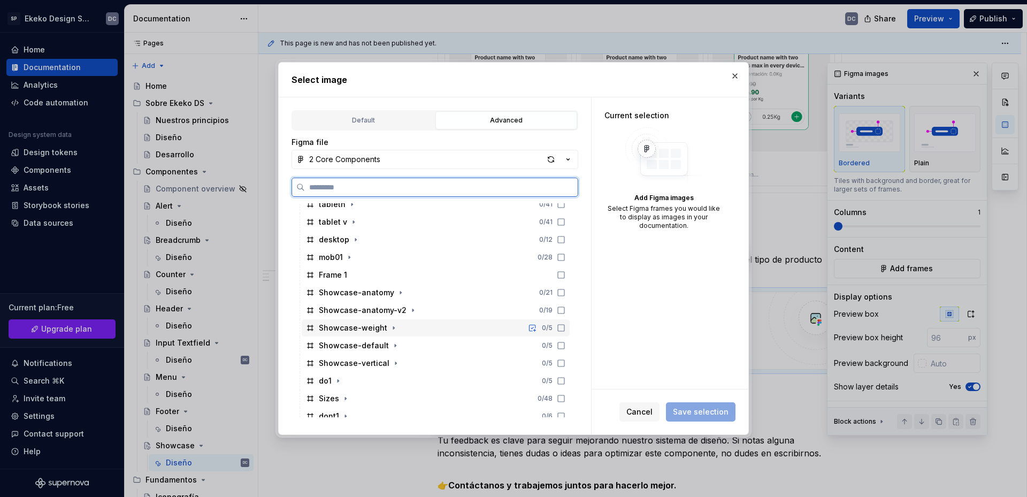
click at [422, 329] on div "Showcase-weight 0 / 5" at bounding box center [436, 327] width 268 height 17
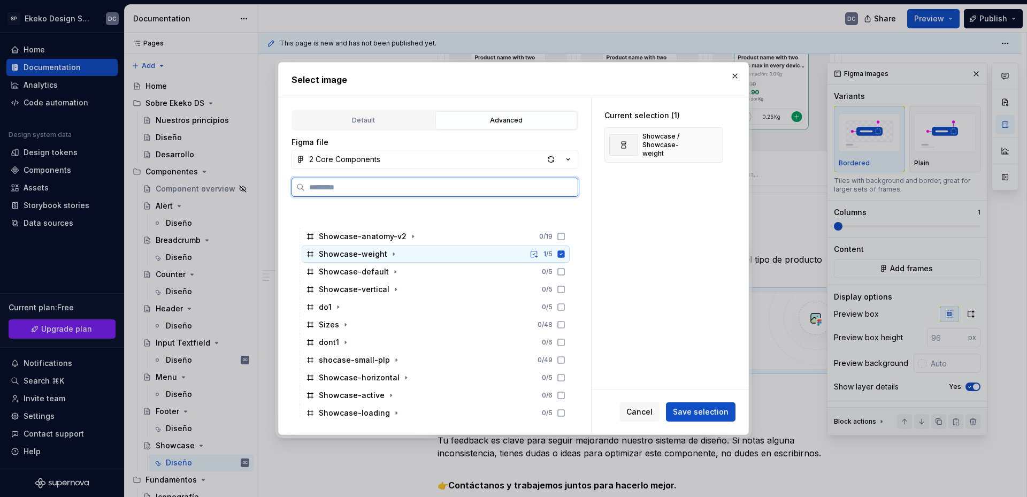
scroll to position [909, 0]
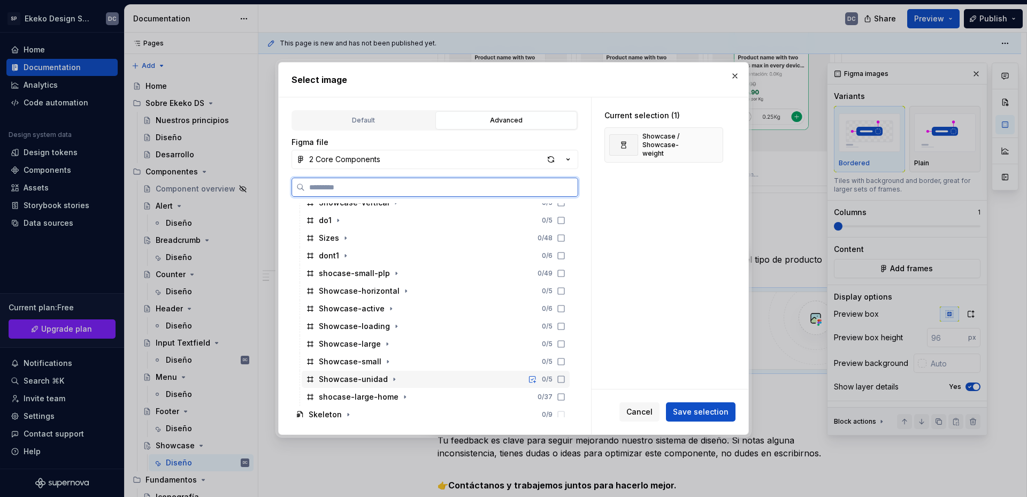
click at [423, 379] on div "Showcase-unidad 0 / 5" at bounding box center [436, 379] width 268 height 17
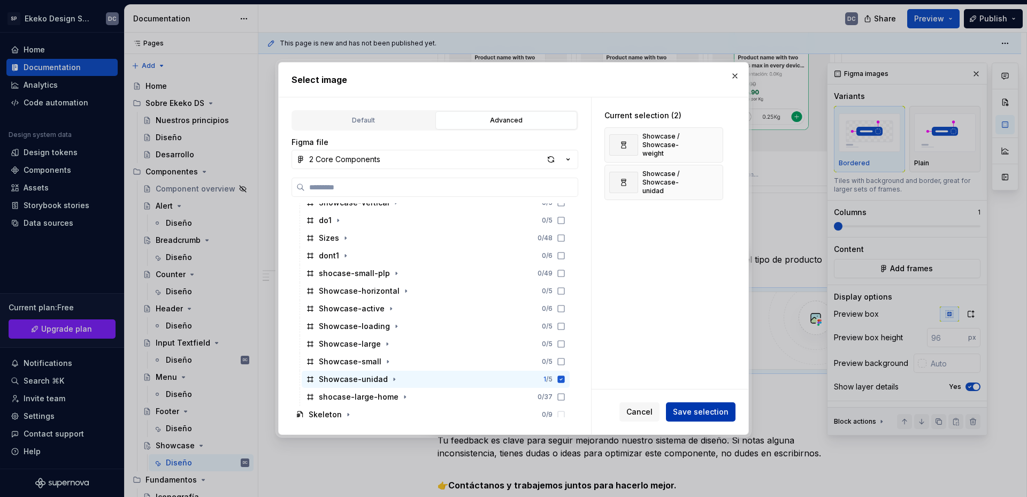
click at [691, 414] on span "Save selection" at bounding box center [701, 411] width 56 height 11
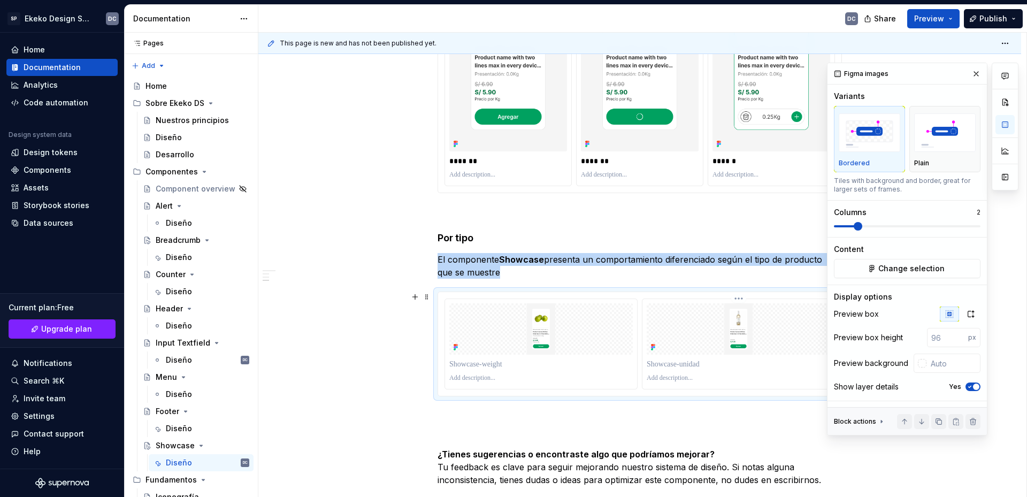
click at [766, 344] on img at bounding box center [737, 328] width 183 height 51
click at [968, 314] on icon "button" at bounding box center [971, 314] width 6 height 6
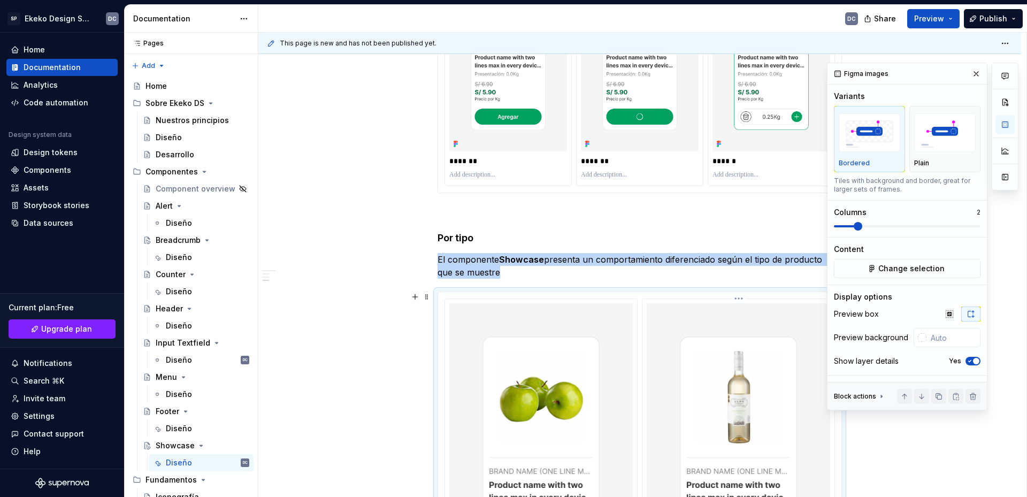
scroll to position [1751, 0]
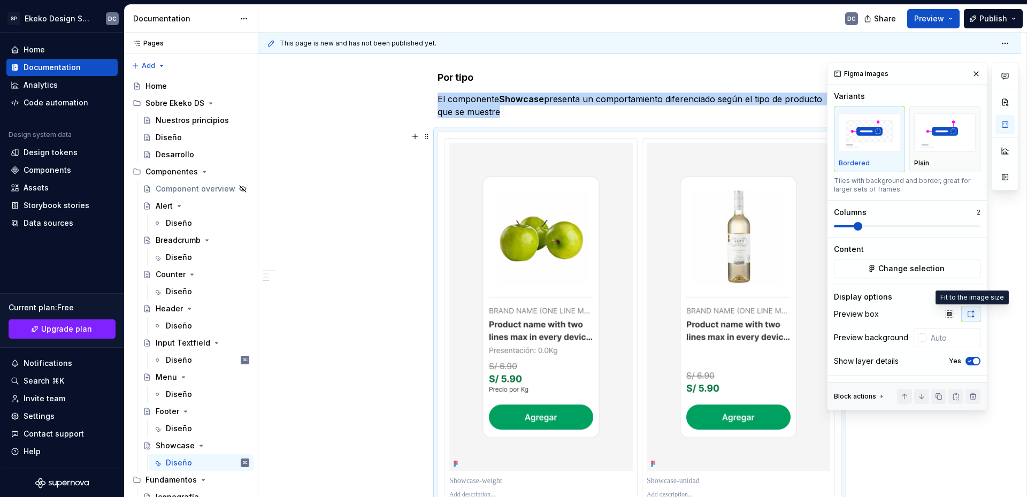
type textarea "*"
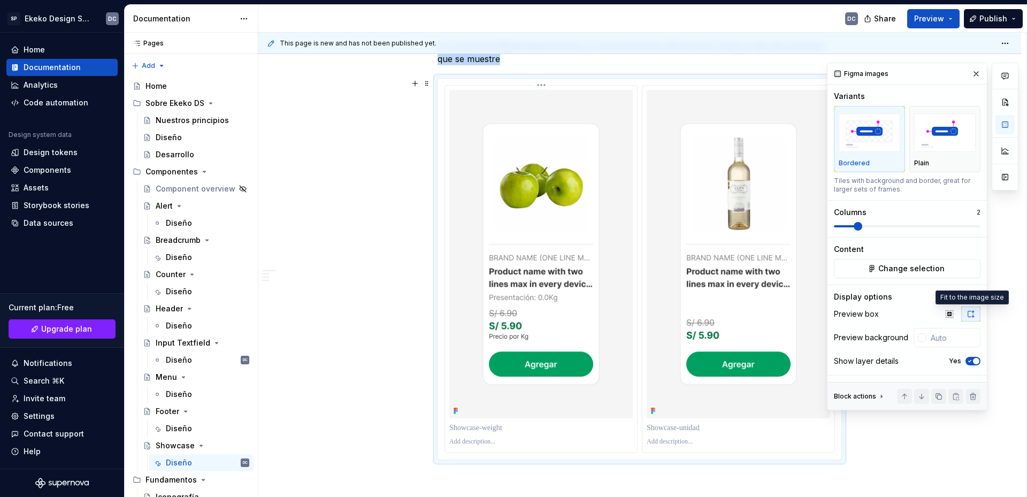
scroll to position [1805, 0]
click at [524, 428] on p at bounding box center [540, 427] width 183 height 11
type textarea "*"
click at [679, 427] on p at bounding box center [737, 427] width 183 height 11
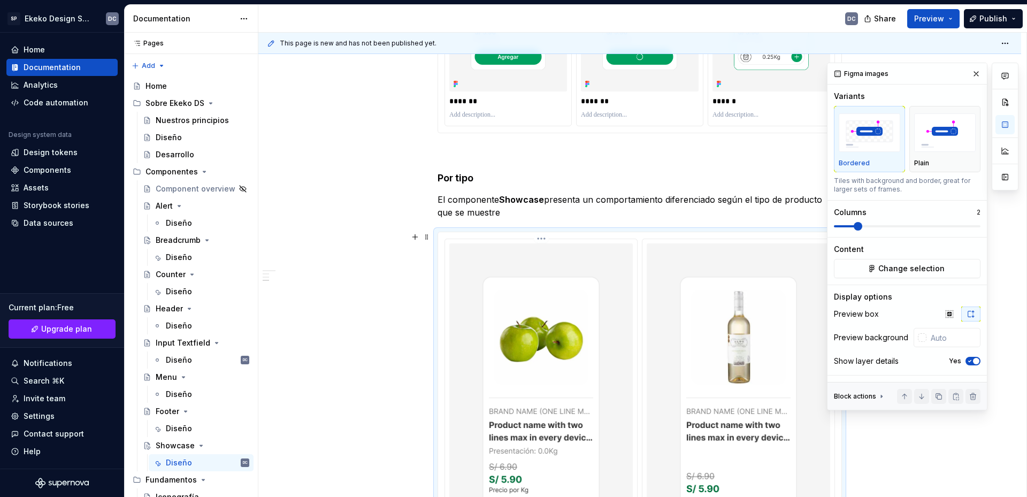
scroll to position [1591, 0]
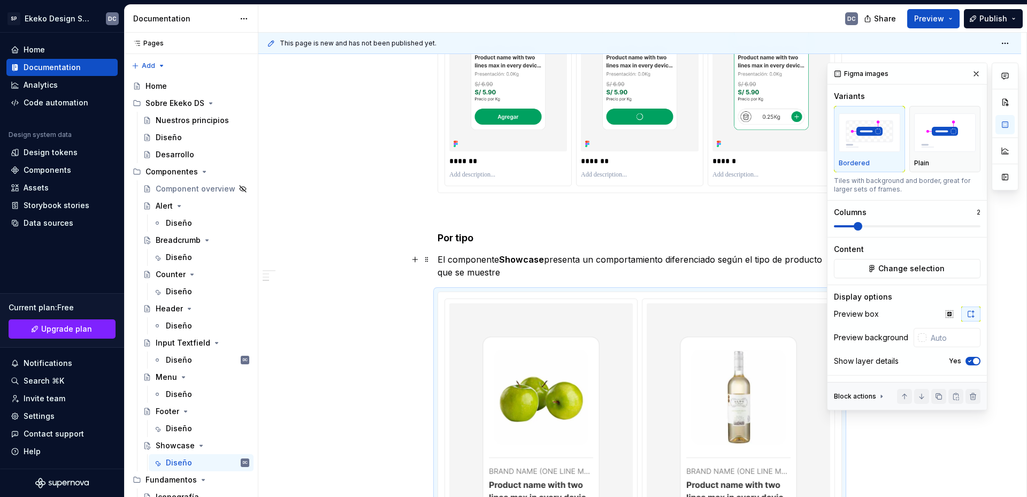
click at [511, 272] on p "El componente Showcase presenta un comportamiento diferenciado según el tipo de…" at bounding box center [639, 266] width 404 height 26
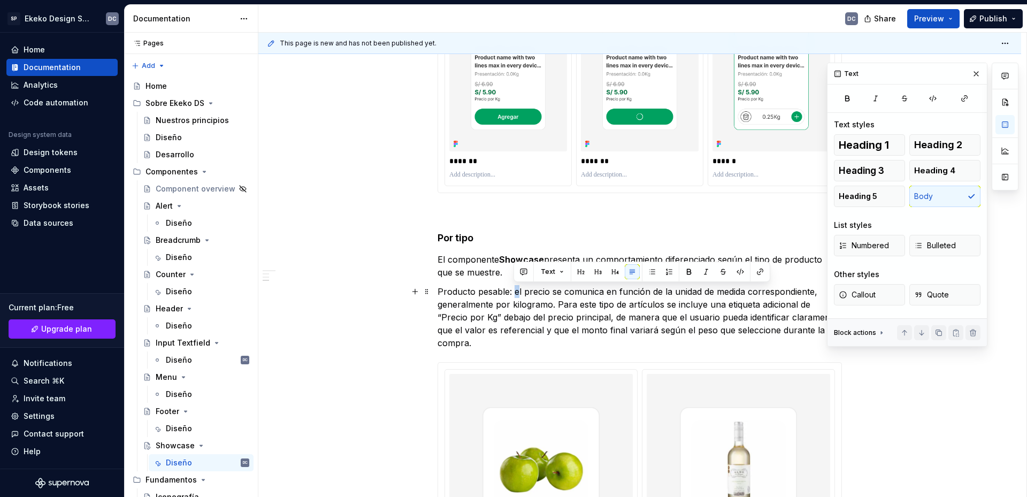
click at [514, 291] on p "Producto pesable: el precio se comunica en función de la unidad de medida corre…" at bounding box center [639, 317] width 404 height 64
drag, startPoint x: 555, startPoint y: 305, endPoint x: 580, endPoint y: 305, distance: 25.7
click at [580, 305] on p "Producto pesable: El precio se comunica en función de la unidad de medida corre…" at bounding box center [639, 317] width 404 height 64
click at [579, 325] on p "Producto pesable: El precio se comunica en función de la unidad de medida corre…" at bounding box center [639, 317] width 404 height 64
drag, startPoint x: 666, startPoint y: 292, endPoint x: 552, endPoint y: 306, distance: 115.2
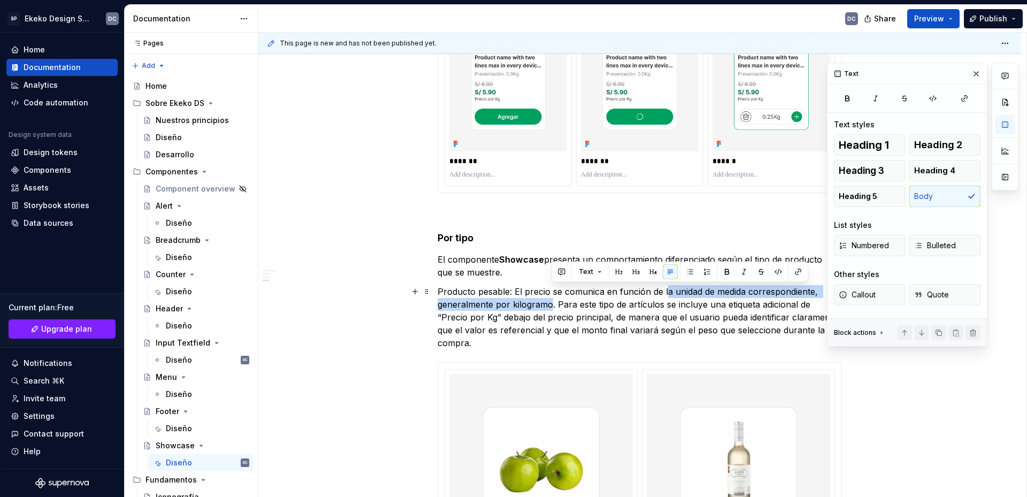
click at [552, 306] on p "Producto pesable: El precio se comunica en función de la unidad de medida corre…" at bounding box center [639, 317] width 404 height 64
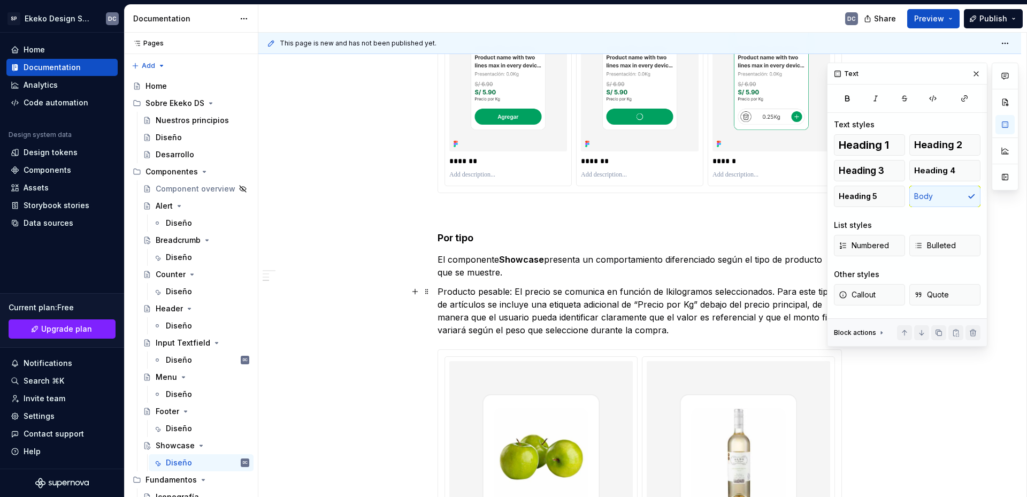
drag, startPoint x: 662, startPoint y: 292, endPoint x: 674, endPoint y: 320, distance: 30.4
click at [663, 293] on p "Producto pesable: El precio se comunica en función de lkilogramos seleccionados…" at bounding box center [639, 310] width 404 height 51
drag, startPoint x: 510, startPoint y: 289, endPoint x: 437, endPoint y: 292, distance: 72.8
click at [437, 292] on p "Producto pesable: El precio se comunica en función de kilogramos seleccionados.…" at bounding box center [639, 310] width 404 height 51
drag, startPoint x: 613, startPoint y: 268, endPoint x: 611, endPoint y: 284, distance: 15.7
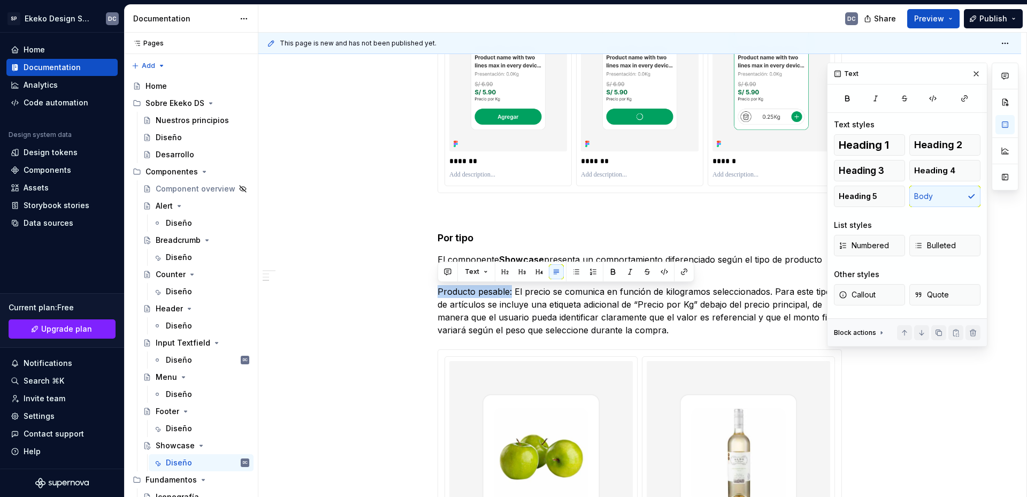
click at [613, 269] on button "button" at bounding box center [612, 271] width 15 height 15
click at [690, 335] on p "Producto pesable: El precio se comunica en función de kilogramos seleccionados.…" at bounding box center [639, 310] width 404 height 51
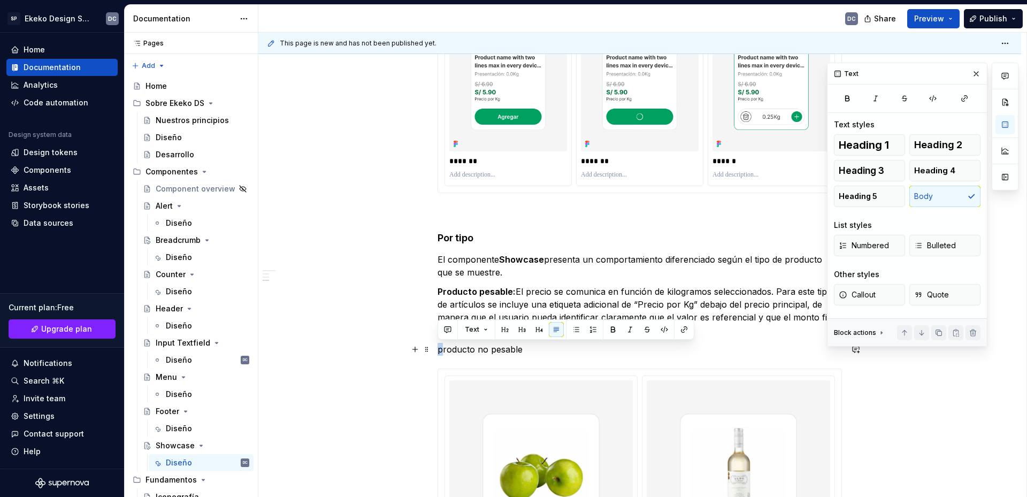
click at [438, 355] on p "producto no pesable" at bounding box center [639, 349] width 404 height 13
drag, startPoint x: 537, startPoint y: 356, endPoint x: 437, endPoint y: 348, distance: 99.8
click at [437, 348] on p "Producto no pesable" at bounding box center [639, 349] width 404 height 13
click at [609, 328] on button "button" at bounding box center [612, 329] width 15 height 15
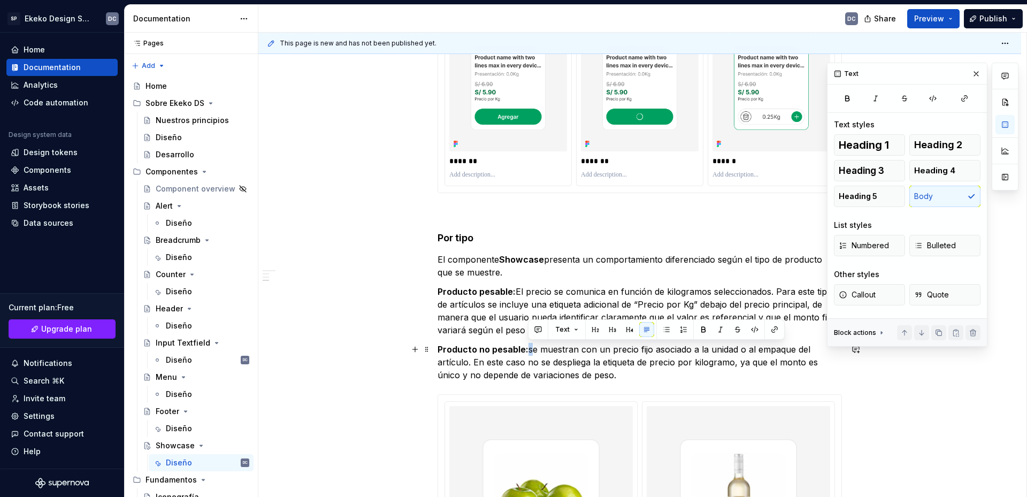
click at [529, 351] on p "Producto no pesable: se muestran con un precio fijo asociado a la unidad o al e…" at bounding box center [639, 362] width 404 height 39
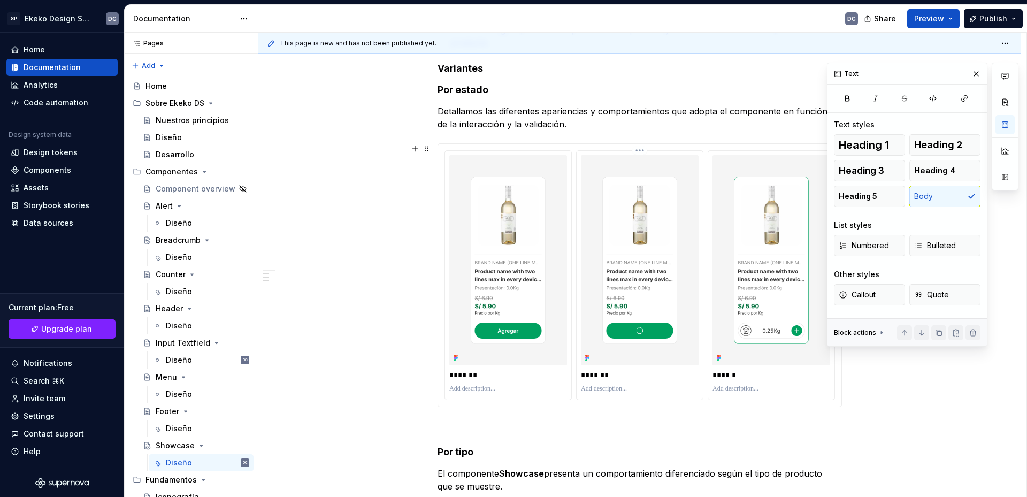
scroll to position [1216, 0]
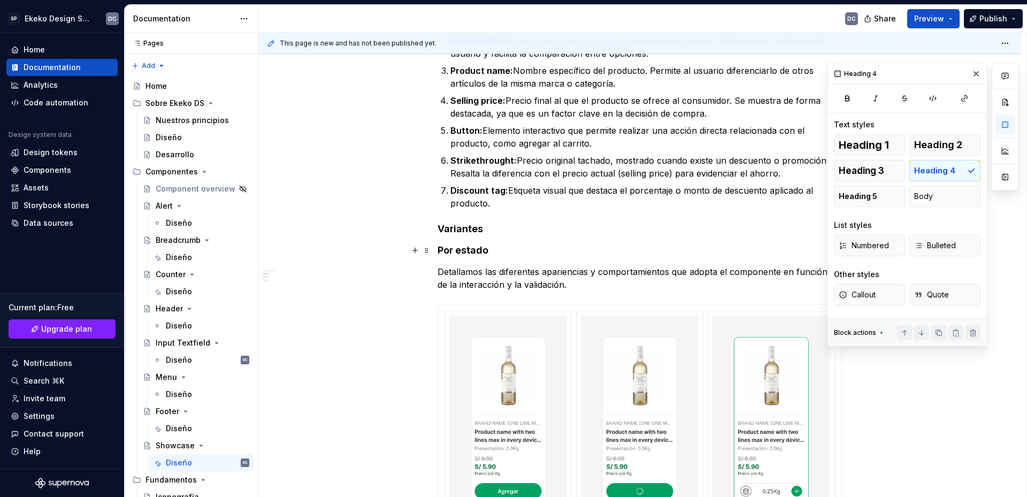
click at [478, 250] on h4 "Por estado" at bounding box center [639, 250] width 404 height 13
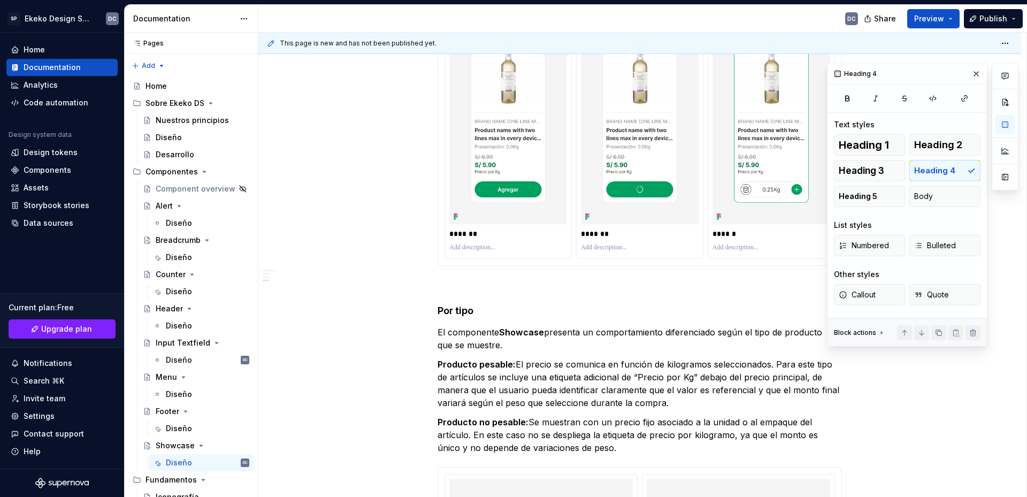
scroll to position [1591, 0]
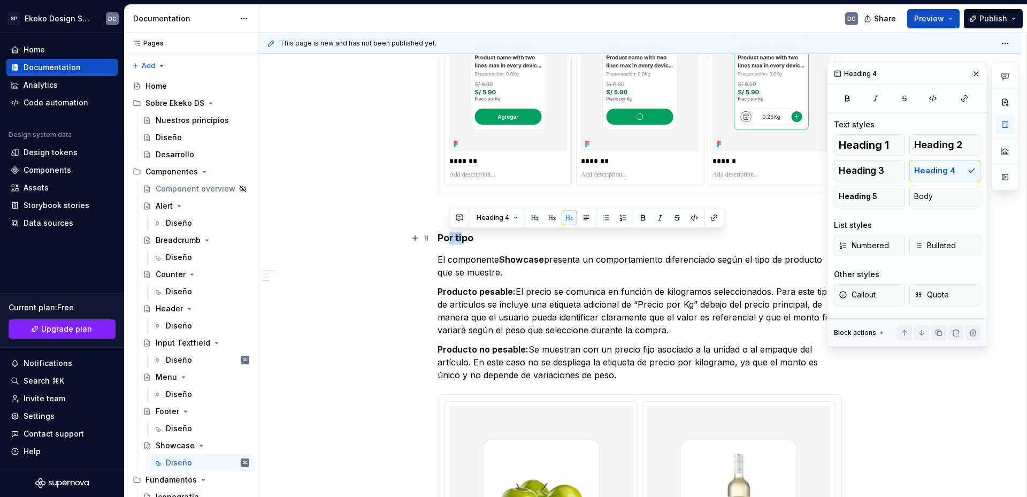
drag, startPoint x: 461, startPoint y: 242, endPoint x: 447, endPoint y: 244, distance: 14.2
click at [447, 244] on h4 "Por tipo" at bounding box center [639, 238] width 404 height 13
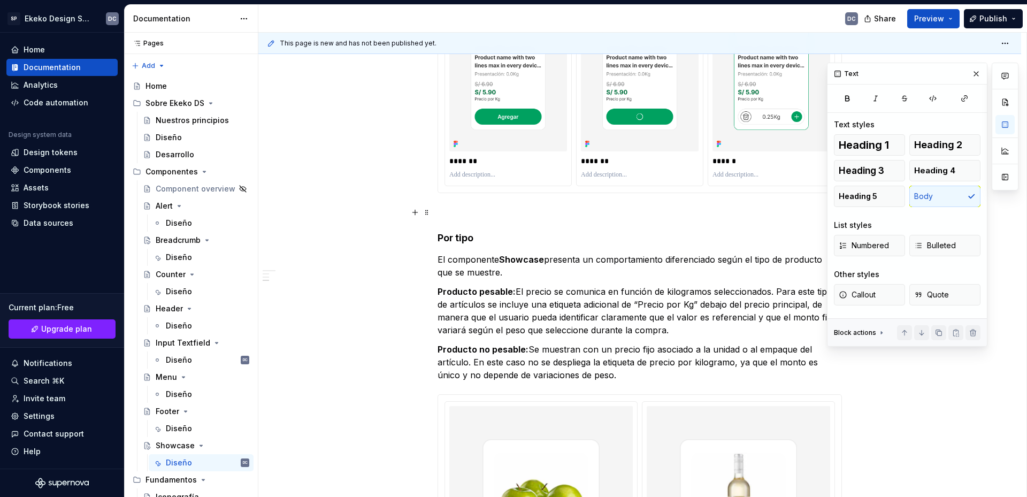
click at [476, 214] on p at bounding box center [639, 212] width 404 height 13
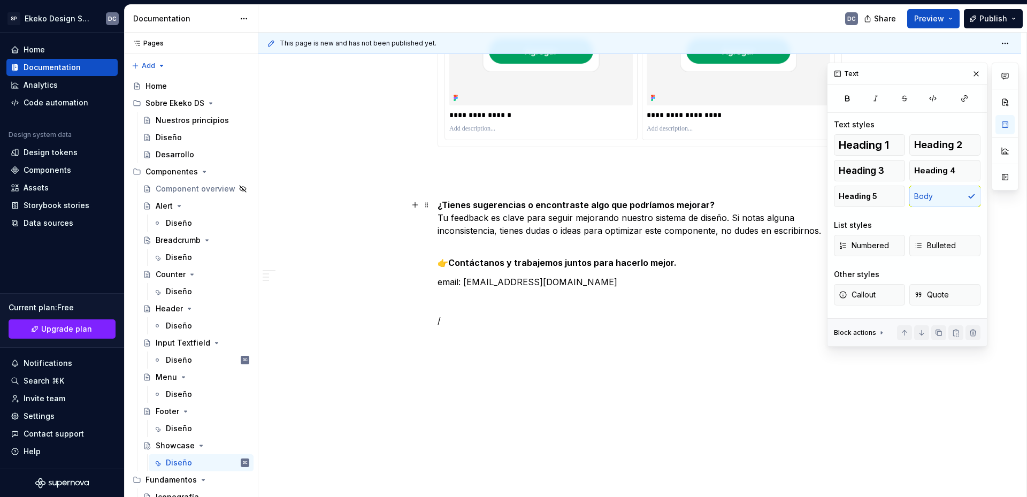
scroll to position [2230, 0]
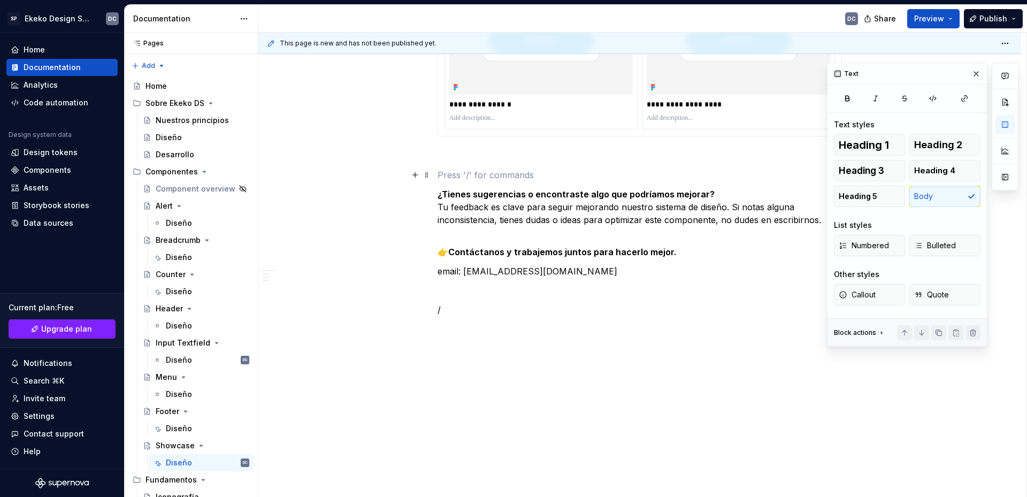
click at [480, 172] on p at bounding box center [639, 174] width 404 height 13
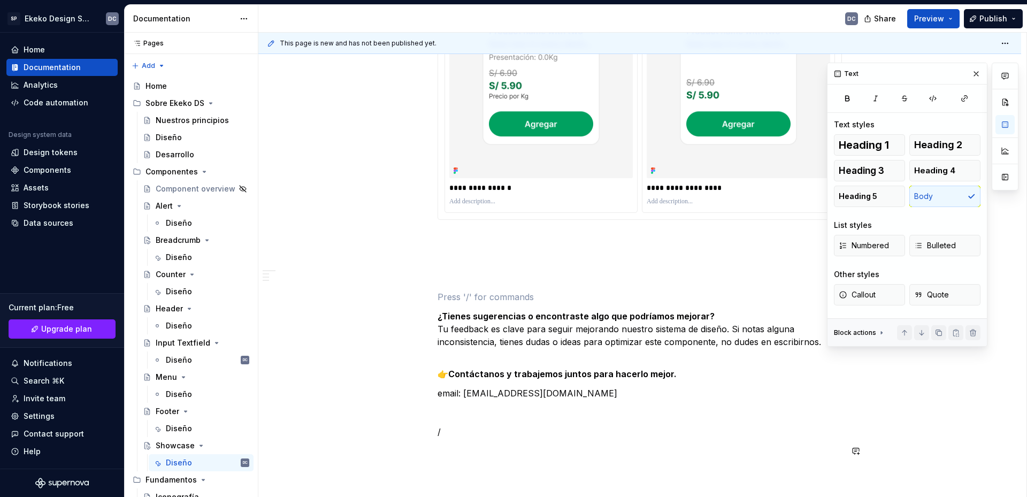
scroll to position [2070, 0]
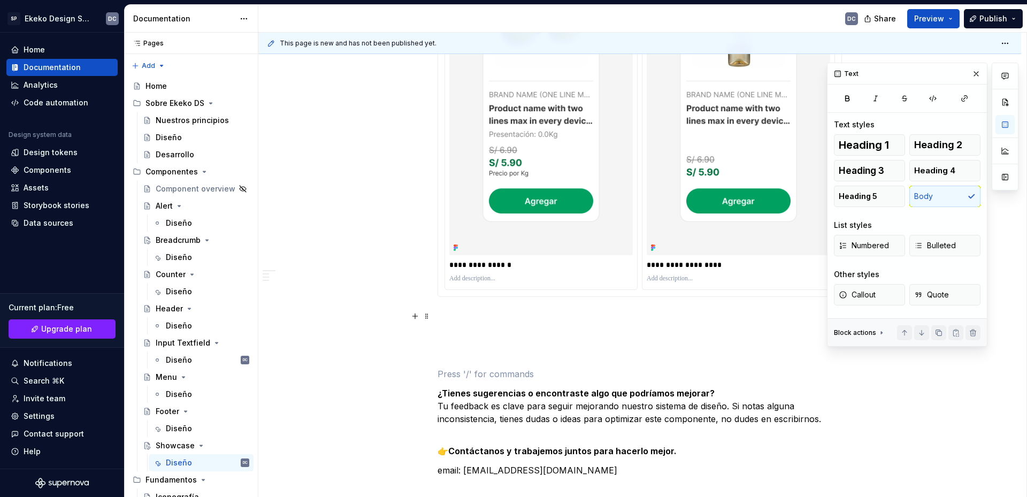
click at [469, 320] on p at bounding box center [639, 316] width 404 height 13
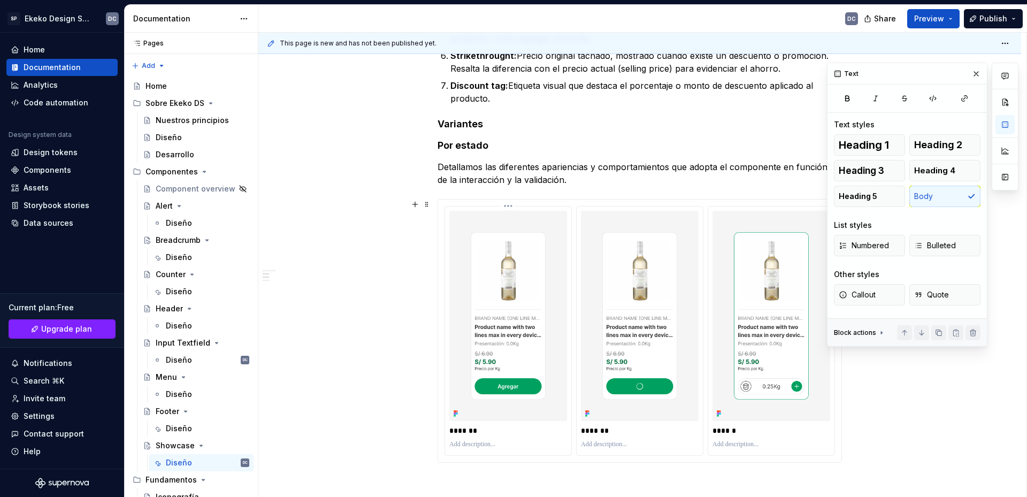
scroll to position [1161, 0]
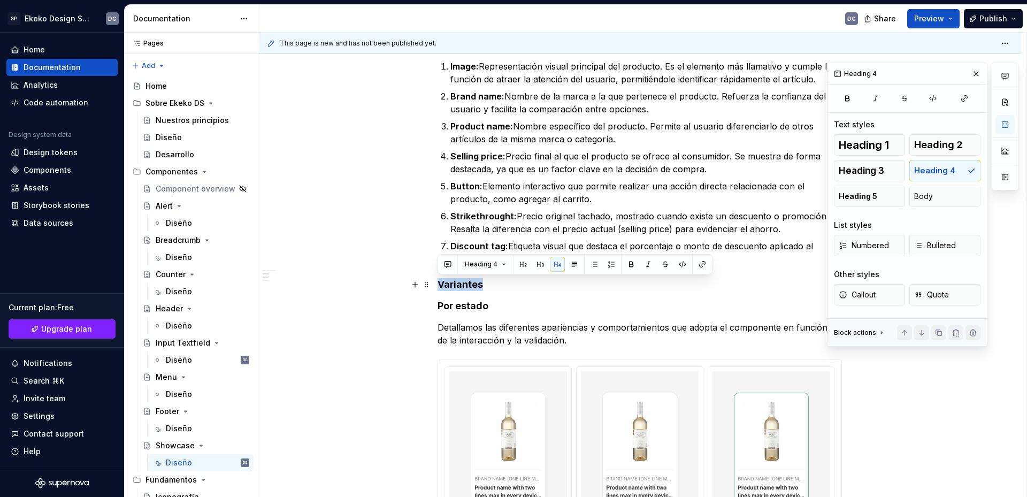
drag, startPoint x: 488, startPoint y: 285, endPoint x: 438, endPoint y: 283, distance: 50.3
click at [438, 283] on h4 "Variantes" at bounding box center [639, 284] width 404 height 13
click at [539, 265] on button "button" at bounding box center [540, 264] width 15 height 15
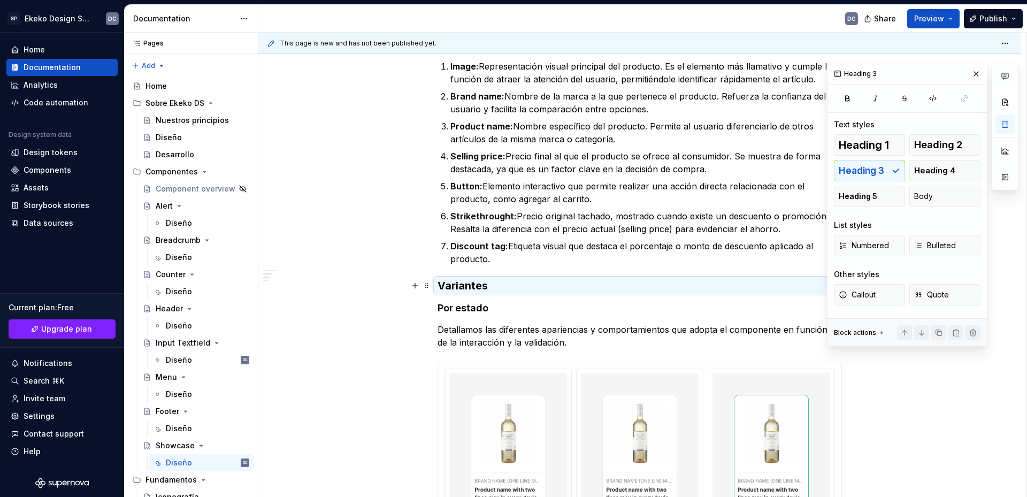
click at [510, 287] on h3 "Variantes" at bounding box center [639, 285] width 404 height 15
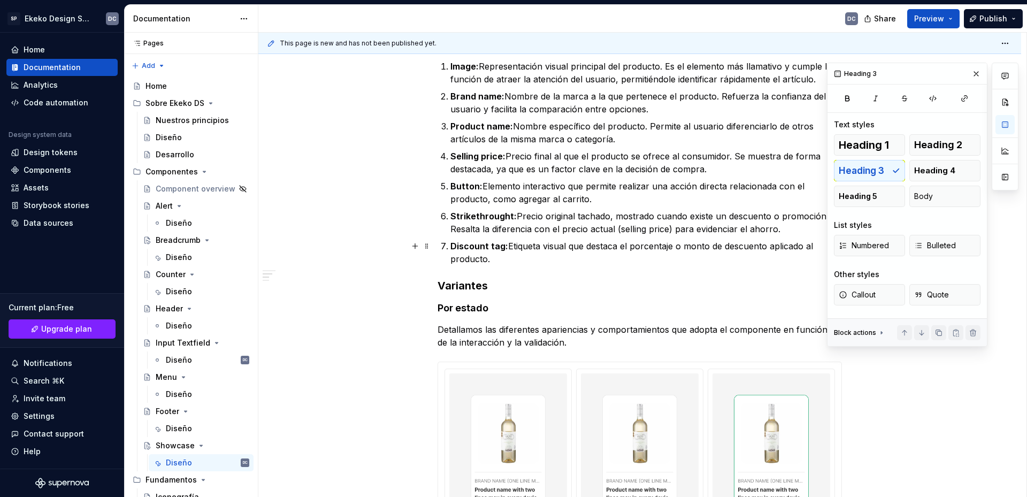
click at [505, 260] on p "Discount tag: Etiqueta visual que destaca el porcentaje o monto de descuento ap…" at bounding box center [645, 253] width 391 height 26
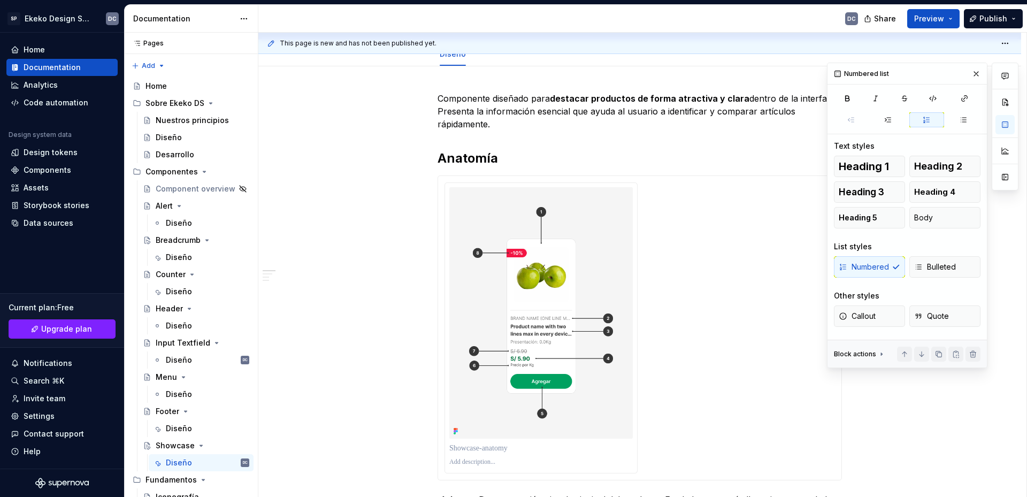
scroll to position [38, 0]
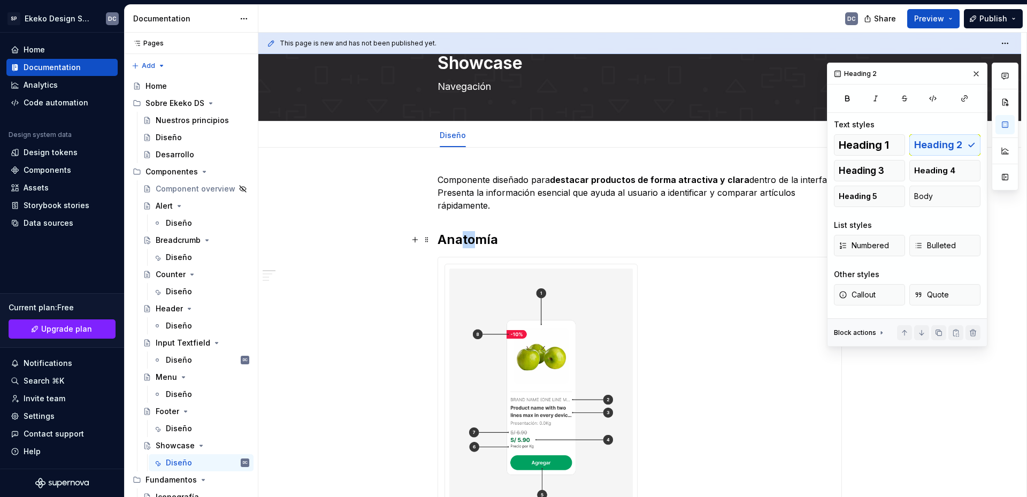
drag, startPoint x: 475, startPoint y: 235, endPoint x: 462, endPoint y: 238, distance: 13.2
click at [462, 238] on h2 "Anatomía" at bounding box center [639, 239] width 404 height 17
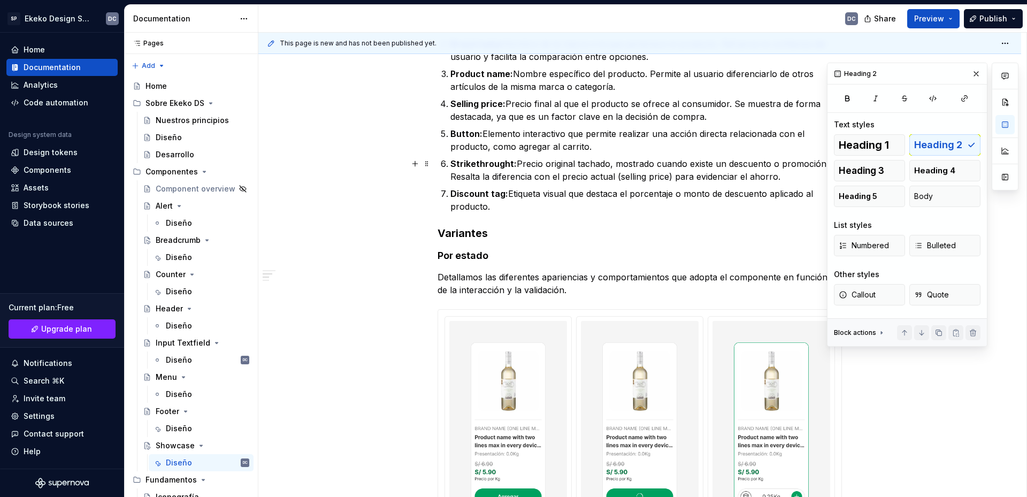
scroll to position [1214, 0]
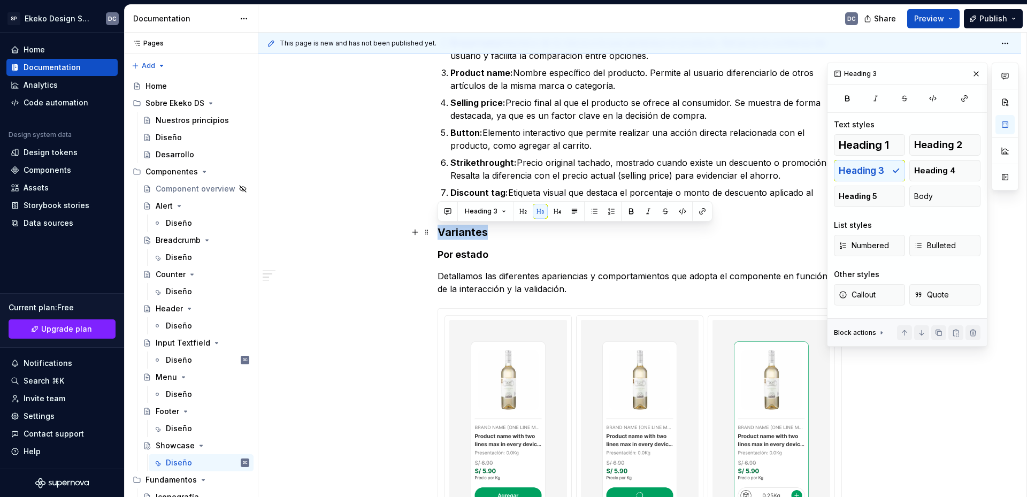
drag, startPoint x: 490, startPoint y: 234, endPoint x: 440, endPoint y: 234, distance: 50.8
click at [440, 234] on h3 "Variantes" at bounding box center [639, 232] width 404 height 15
click at [525, 212] on button "button" at bounding box center [522, 211] width 15 height 15
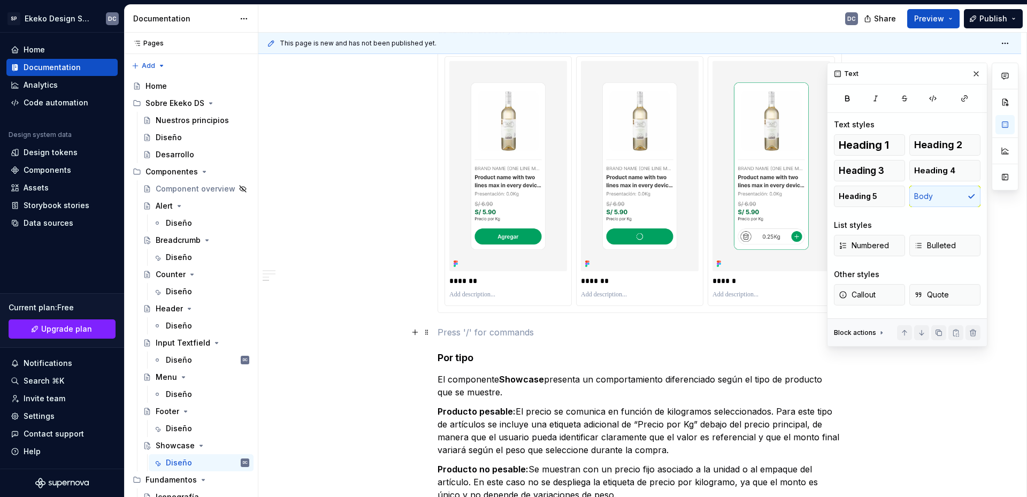
click at [492, 336] on p at bounding box center [639, 332] width 404 height 13
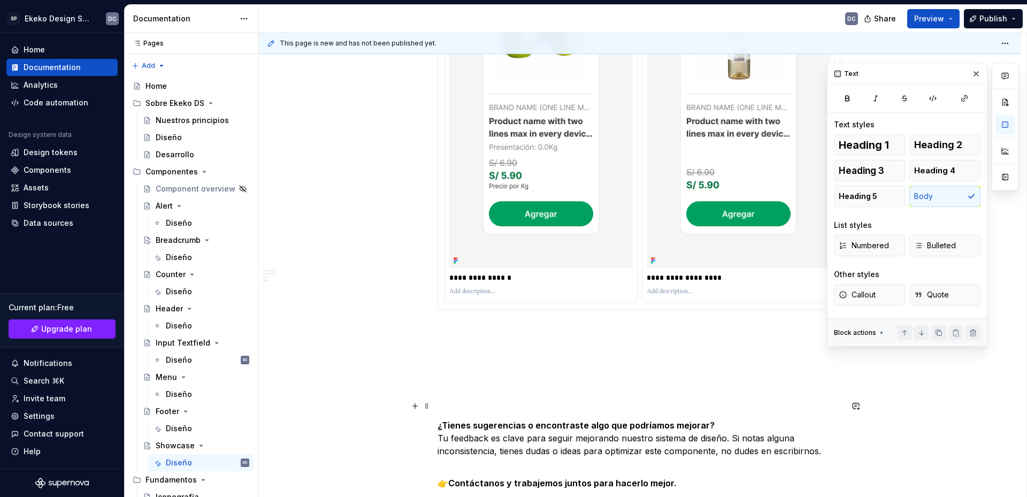
scroll to position [2070, 0]
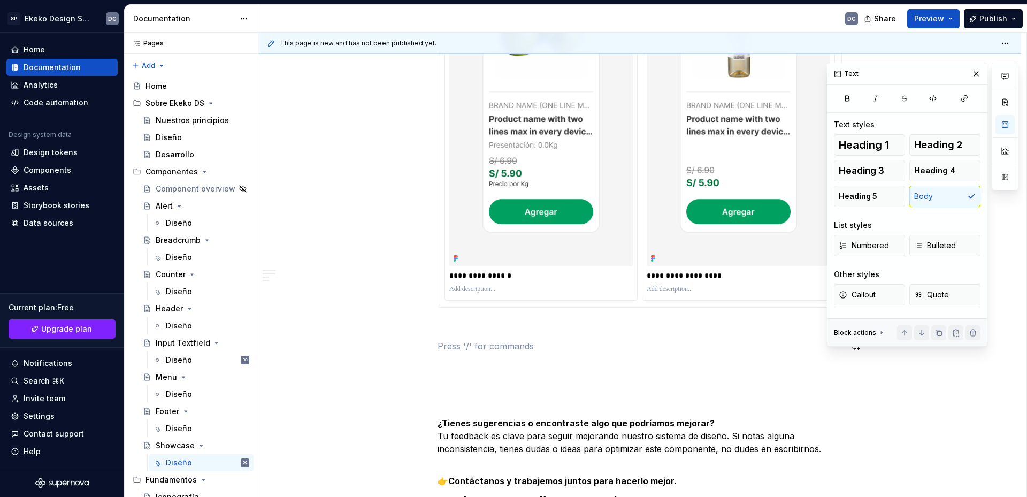
click at [486, 327] on p at bounding box center [639, 326] width 404 height 13
drag, startPoint x: 491, startPoint y: 344, endPoint x: 438, endPoint y: 341, distance: 53.0
click at [438, 341] on p "Por tamaño" at bounding box center [639, 346] width 404 height 13
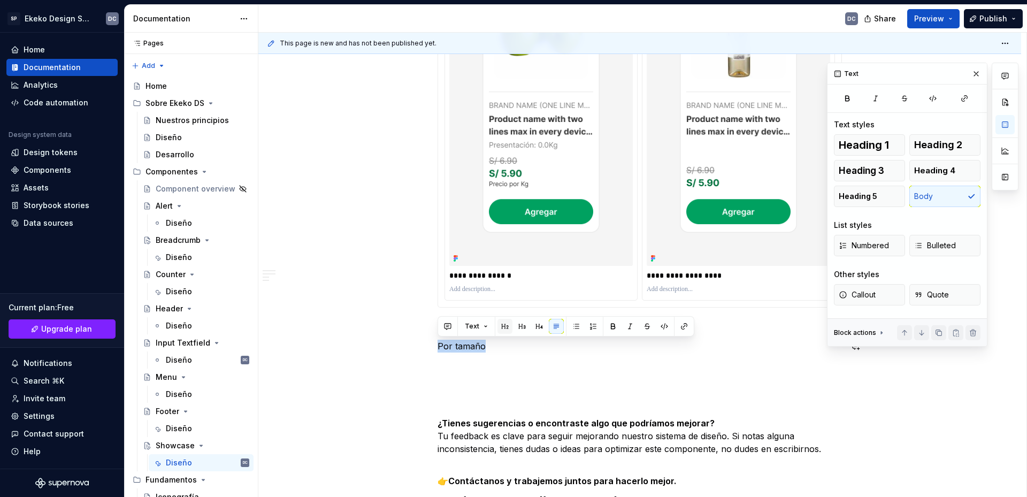
click at [499, 329] on button "button" at bounding box center [504, 326] width 15 height 15
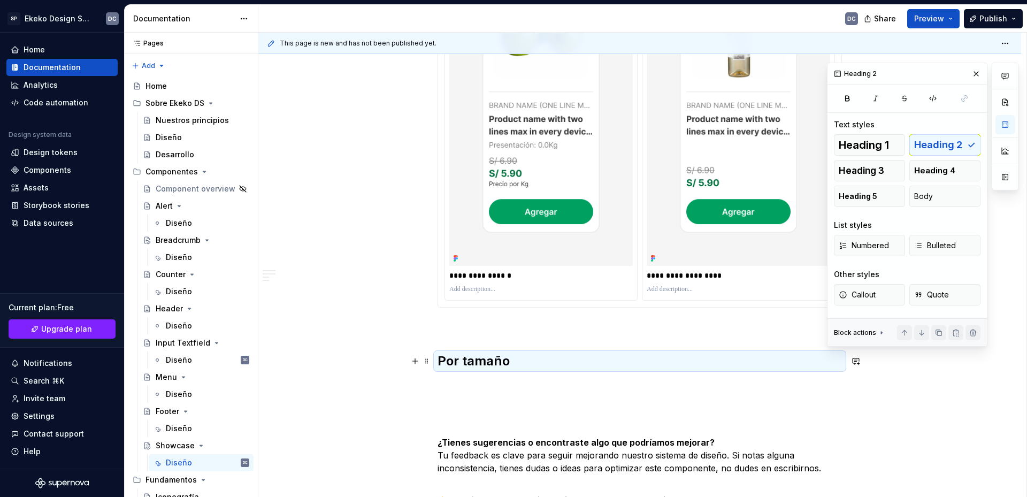
click at [536, 367] on h2 "Por tamaño" at bounding box center [639, 360] width 404 height 17
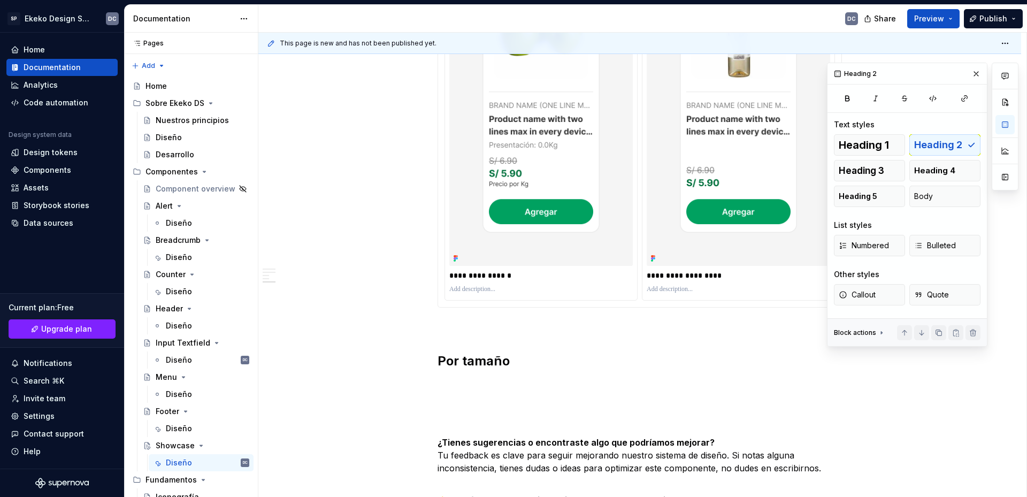
scroll to position [2230, 0]
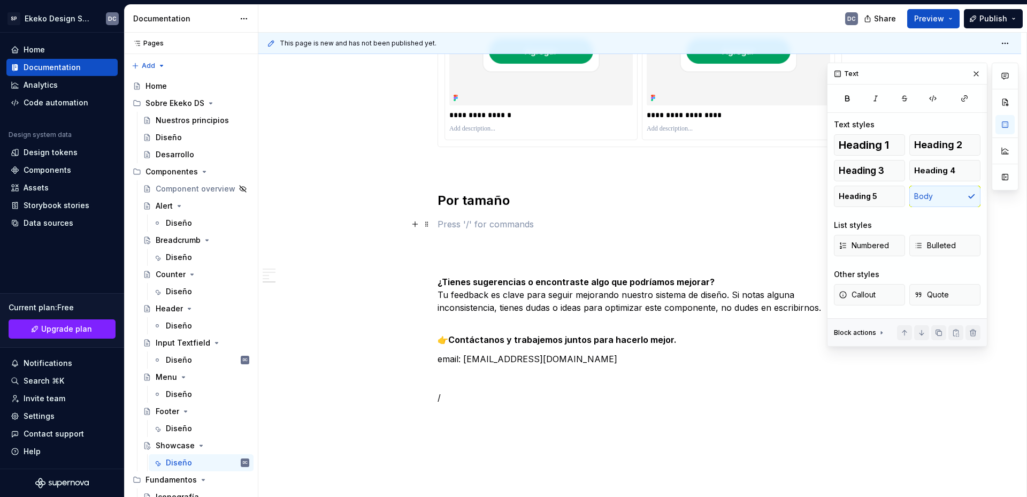
click at [477, 226] on p at bounding box center [639, 224] width 404 height 13
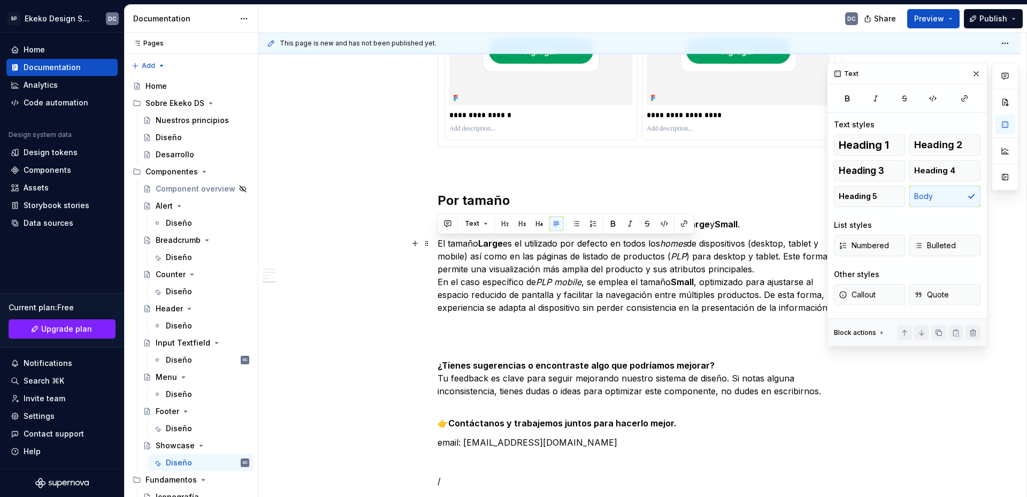
drag, startPoint x: 480, startPoint y: 243, endPoint x: 439, endPoint y: 245, distance: 41.2
click at [439, 245] on p "El tamaño Large es el utilizado por defecto en todos los homes de dispositivos …" at bounding box center [639, 275] width 404 height 77
click at [460, 244] on strong "Large" at bounding box center [449, 243] width 25 height 11
click at [706, 270] on p "Large: Es el utilizado por defecto en todos los homes de dispositivos (desktop,…" at bounding box center [639, 275] width 404 height 77
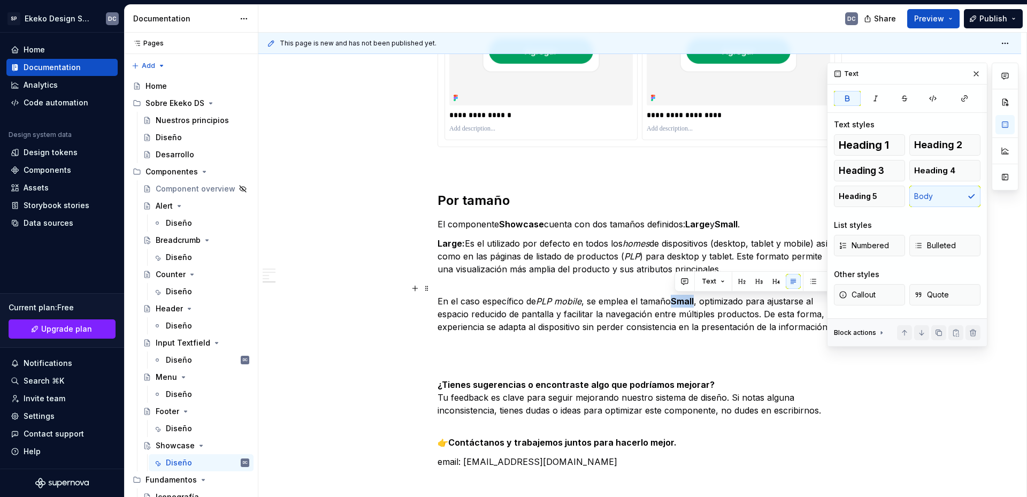
drag, startPoint x: 675, startPoint y: 303, endPoint x: 696, endPoint y: 301, distance: 21.0
click at [694, 301] on strong "Small" at bounding box center [682, 301] width 23 height 11
copy strong "Small"
click at [440, 301] on p "En el caso específico de PLP mobile , se emplea el tamaño Small , optimizado pa…" at bounding box center [639, 307] width 404 height 51
click at [461, 299] on p "Small En el caso específico de PLP mobile , se emplea el tamaño Small , optimiz…" at bounding box center [639, 307] width 404 height 51
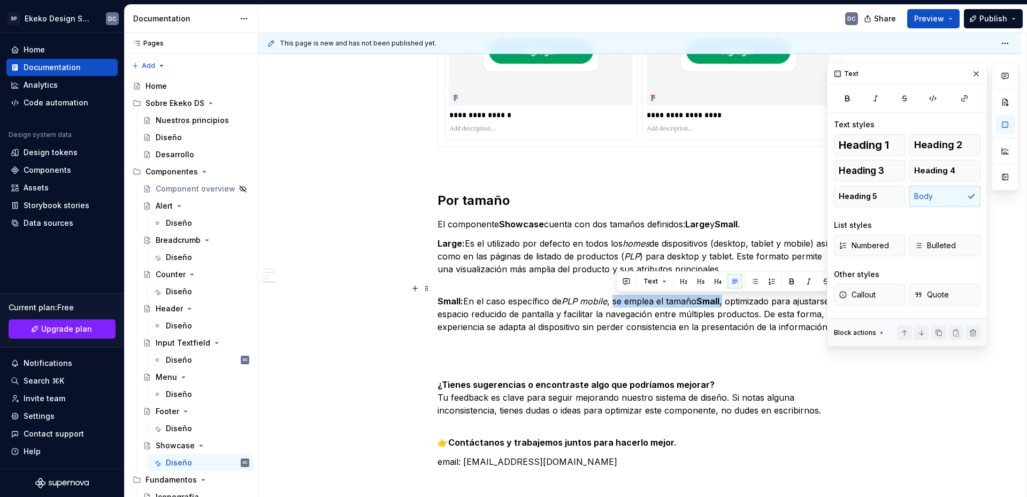
drag, startPoint x: 727, startPoint y: 302, endPoint x: 618, endPoint y: 304, distance: 109.1
click at [618, 304] on p "Small: En el caso específico de PLP mobile , se emplea el tamaño Small , optimi…" at bounding box center [639, 307] width 404 height 51
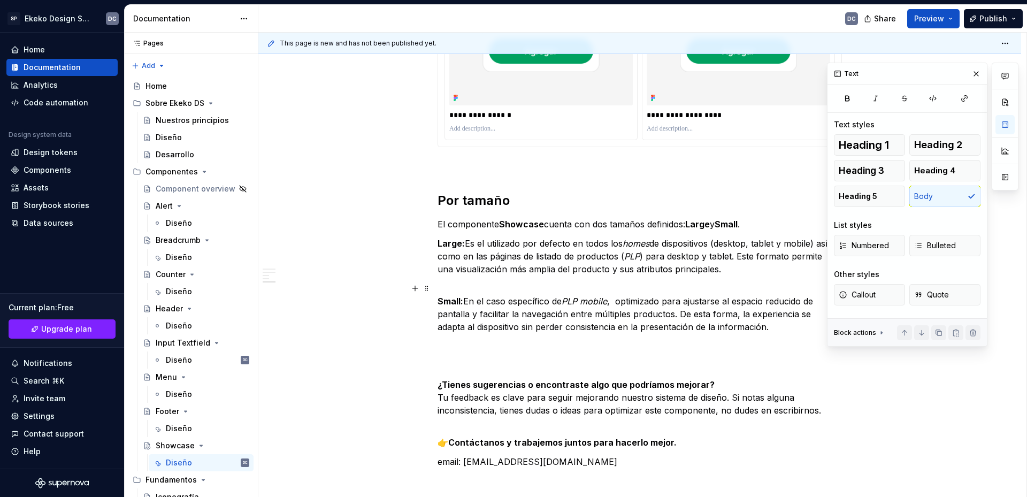
click at [471, 301] on p "Small: En el caso específico de PLP mobile , optimizado para ajustarse al espac…" at bounding box center [639, 307] width 404 height 51
click at [709, 307] on p "Small: Este tamañp se emplea n el caso específico de PLP mobile , optimizado pa…" at bounding box center [639, 307] width 404 height 51
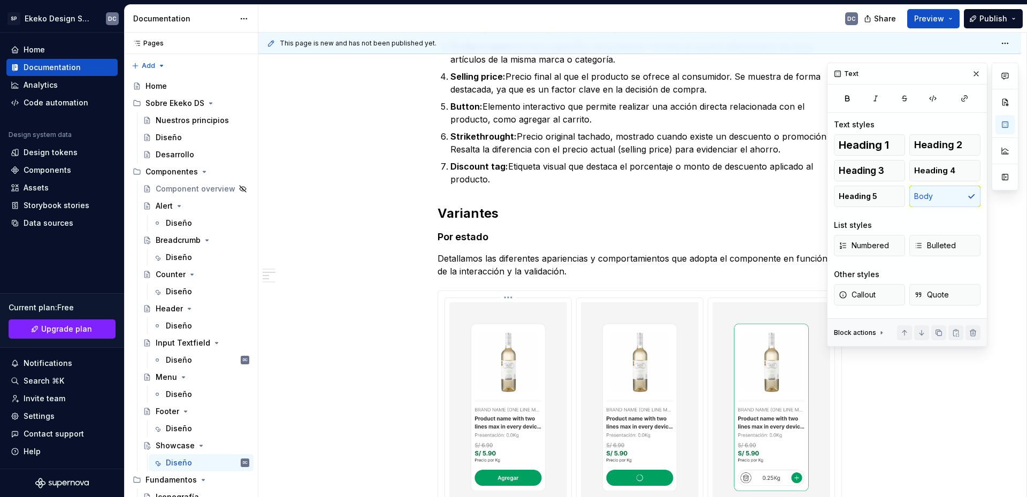
scroll to position [1375, 0]
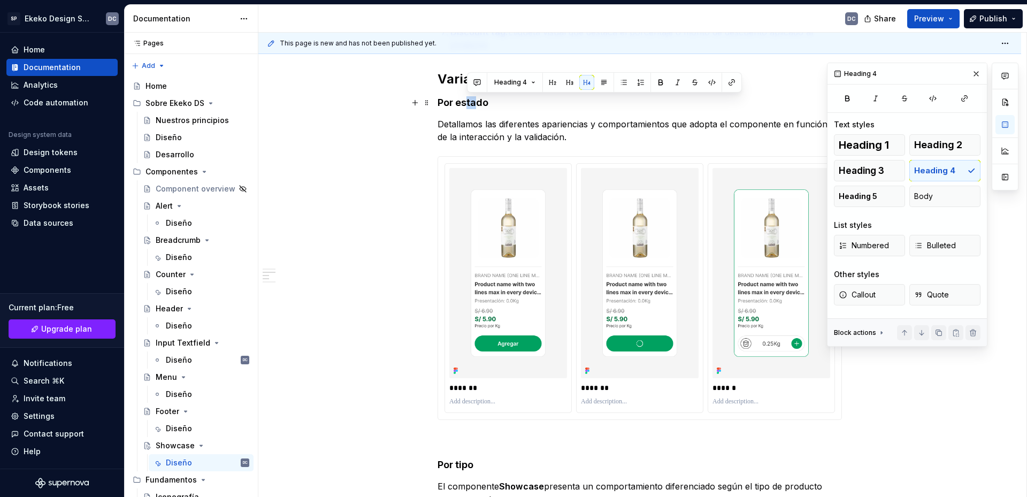
drag, startPoint x: 467, startPoint y: 105, endPoint x: 478, endPoint y: 105, distance: 11.2
click at [478, 105] on h4 "Por estado" at bounding box center [639, 102] width 404 height 13
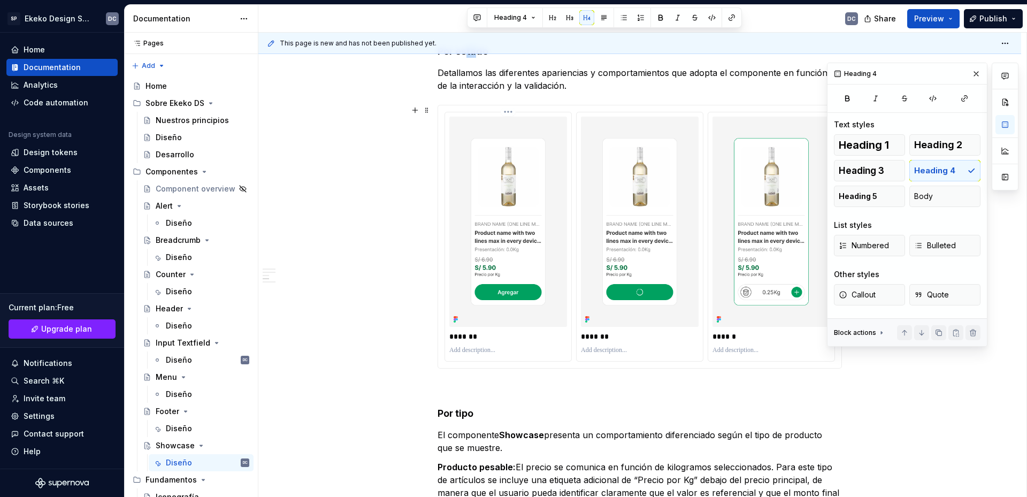
scroll to position [1482, 0]
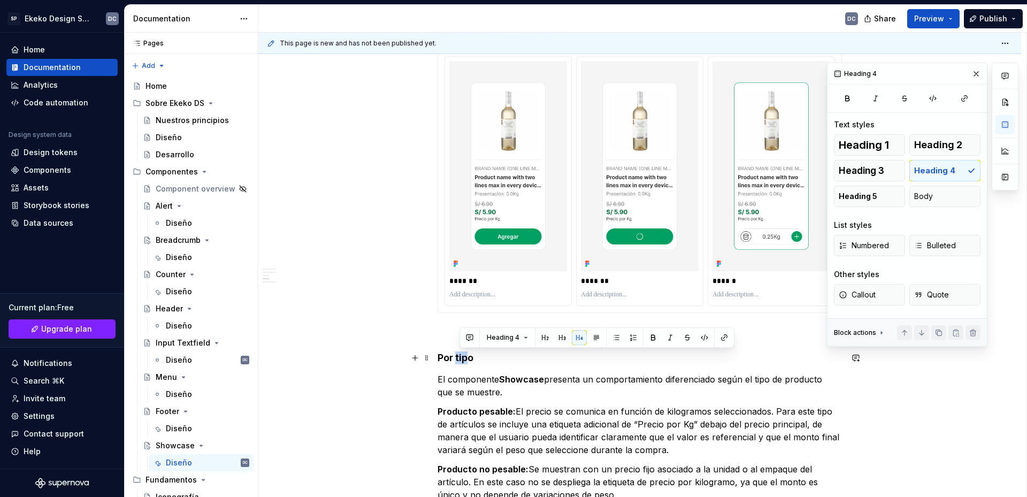
click at [457, 359] on h4 "Por tipo" at bounding box center [639, 357] width 404 height 13
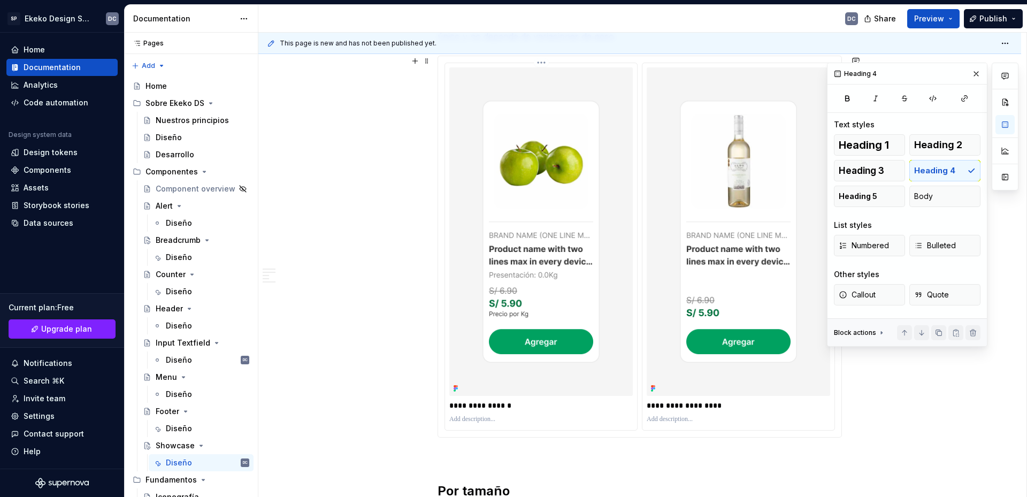
scroll to position [2123, 0]
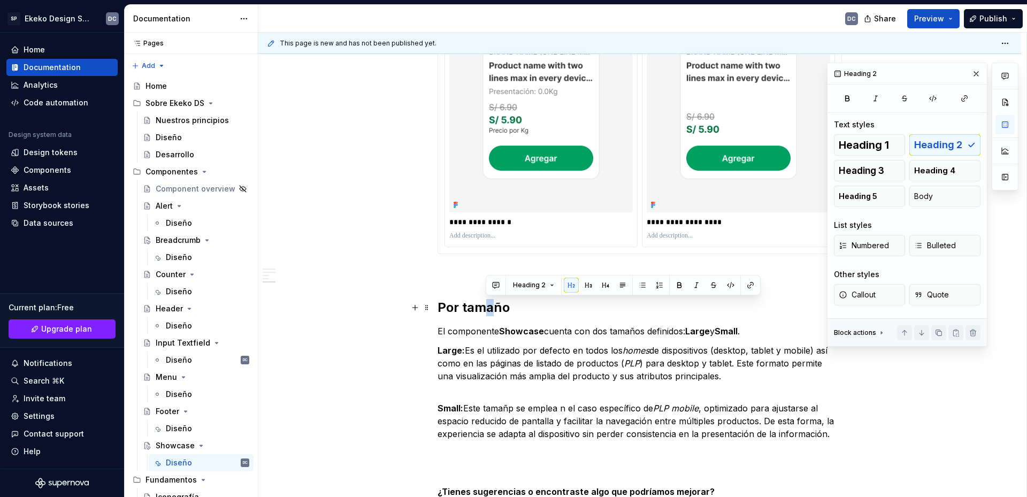
drag, startPoint x: 491, startPoint y: 308, endPoint x: 481, endPoint y: 309, distance: 10.2
click at [481, 309] on h2 "Por tamaño" at bounding box center [639, 307] width 404 height 17
drag, startPoint x: 509, startPoint y: 308, endPoint x: 488, endPoint y: 294, distance: 25.1
click at [442, 307] on h2 "Por tamaño" at bounding box center [639, 307] width 404 height 17
click at [568, 284] on button "button" at bounding box center [565, 285] width 15 height 15
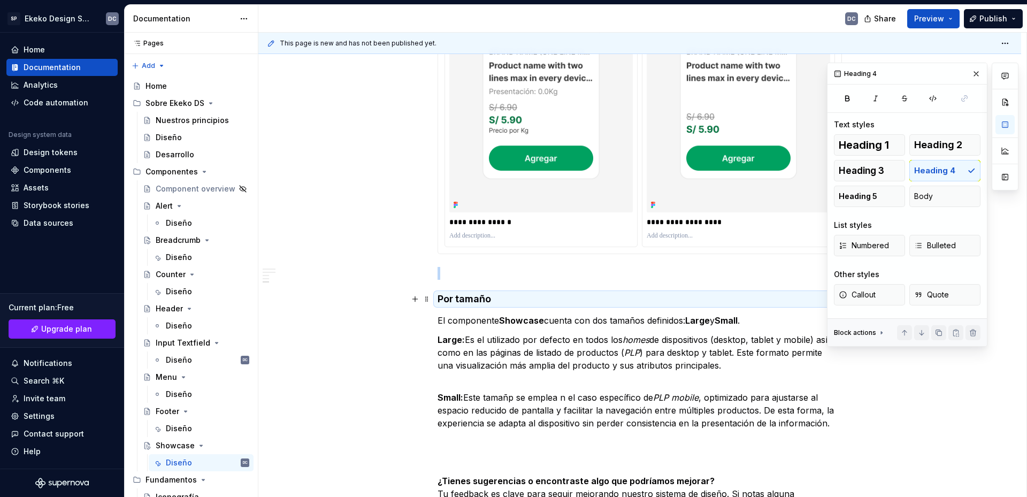
click at [478, 300] on h4 "Por tamaño" at bounding box center [639, 298] width 404 height 13
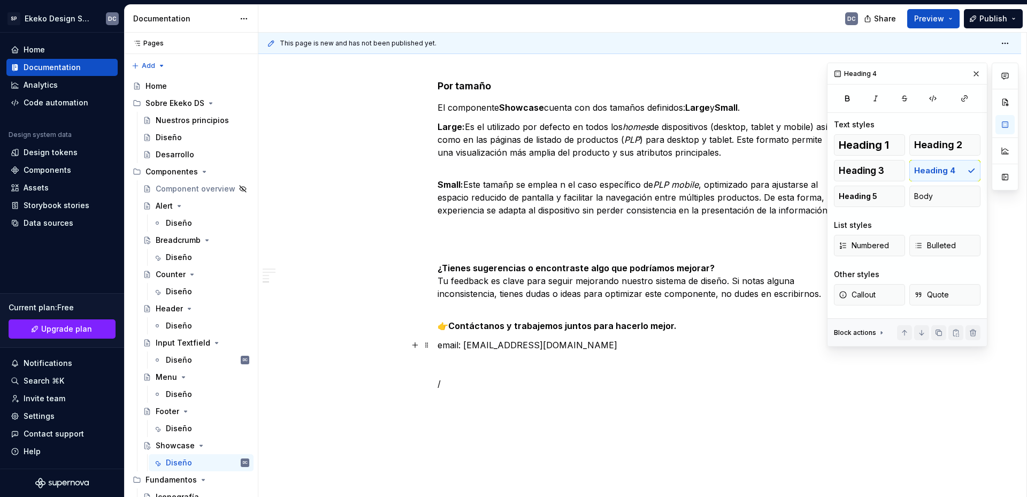
scroll to position [2337, 0]
click at [493, 227] on p at bounding box center [639, 228] width 404 height 13
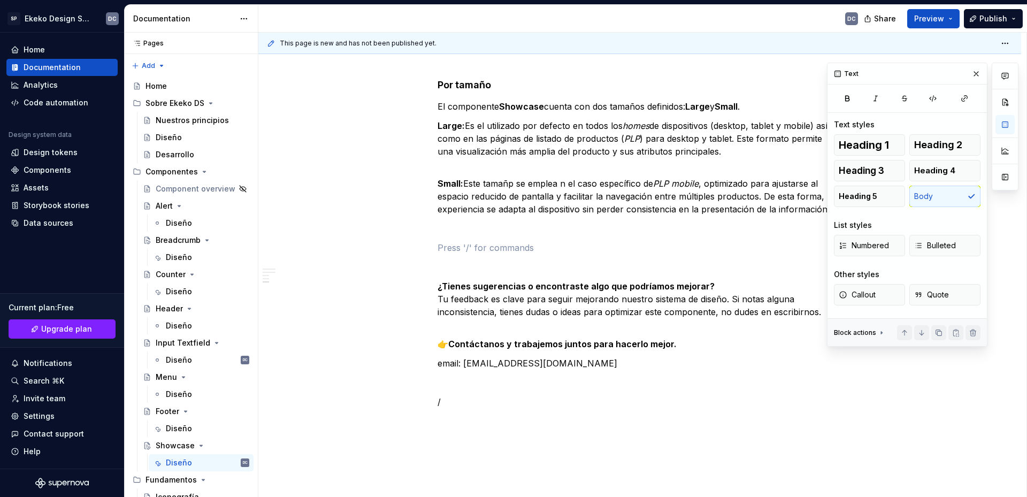
click at [493, 227] on p at bounding box center [639, 228] width 404 height 13
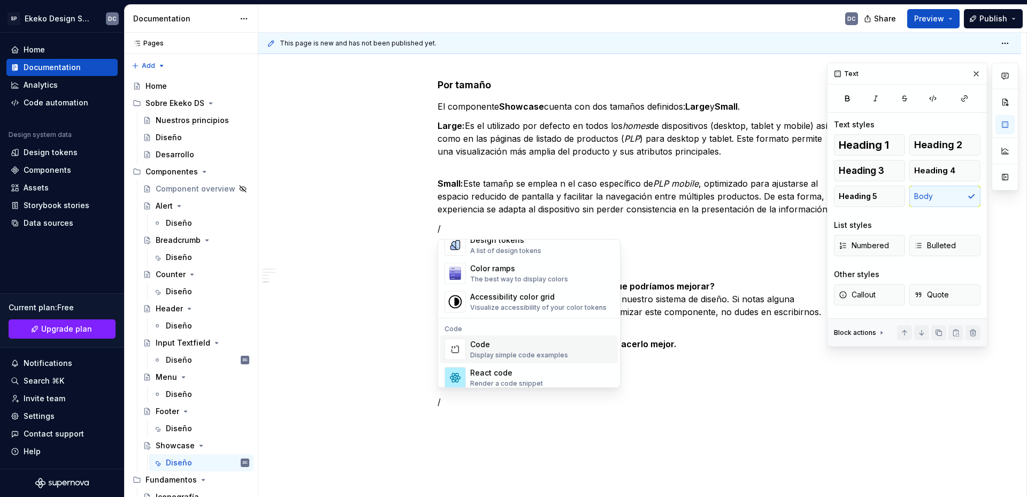
scroll to position [963, 0]
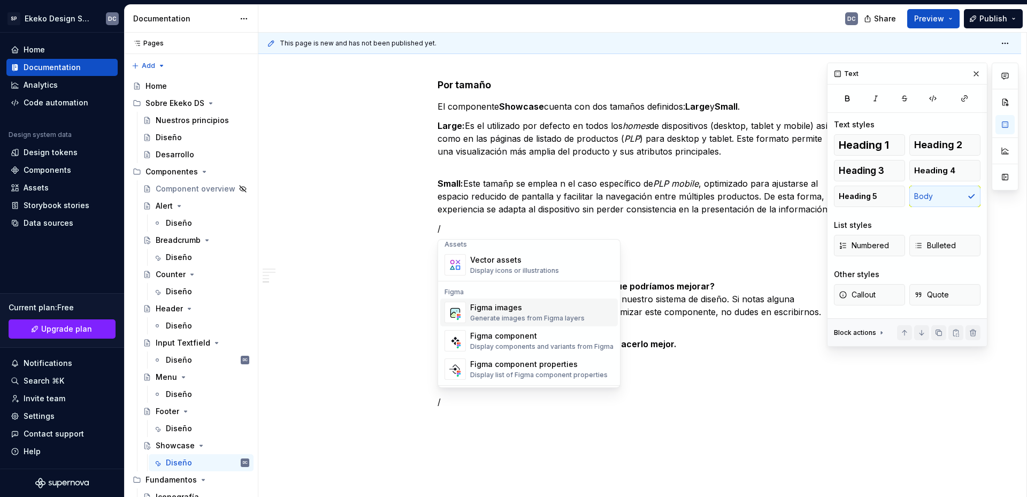
click at [513, 315] on div "Generate images from Figma layers" at bounding box center [527, 318] width 114 height 9
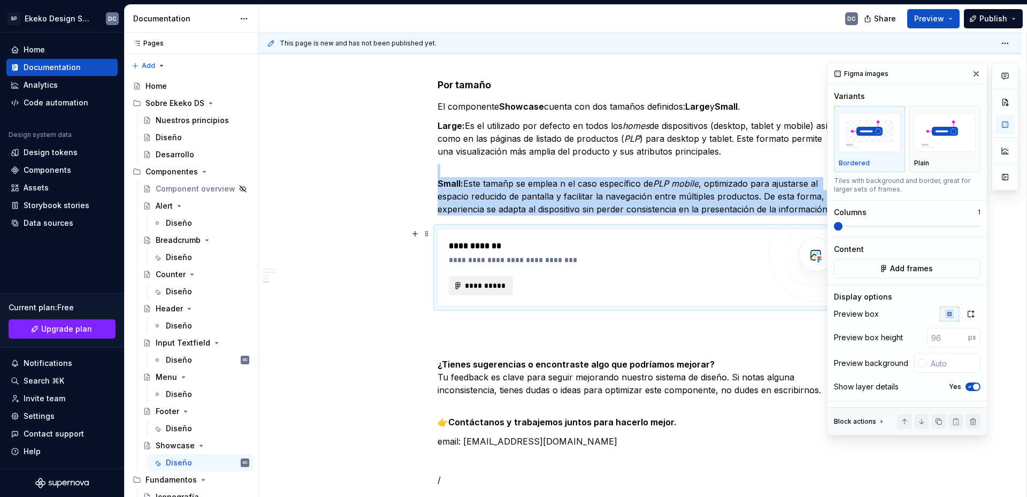
click at [497, 287] on span "**********" at bounding box center [485, 285] width 42 height 11
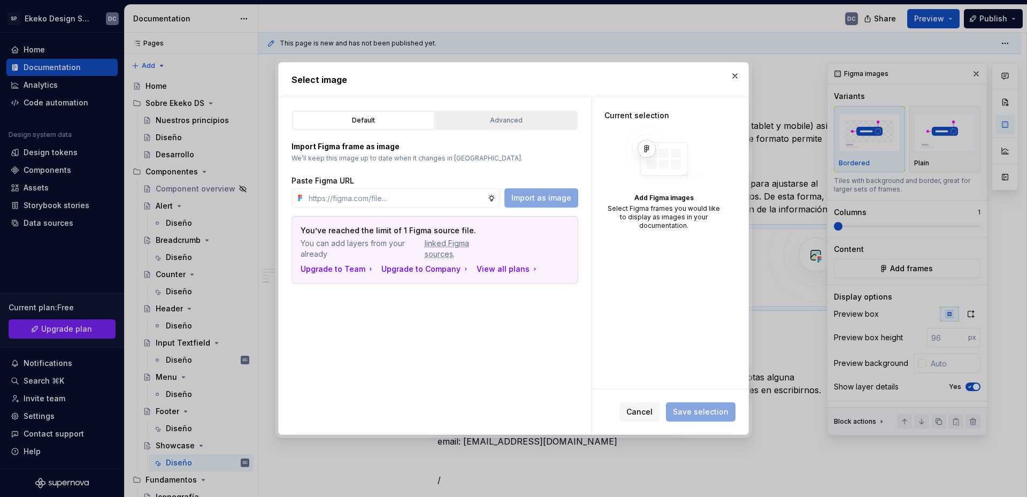
click at [509, 127] on button "Advanced" at bounding box center [506, 120] width 142 height 18
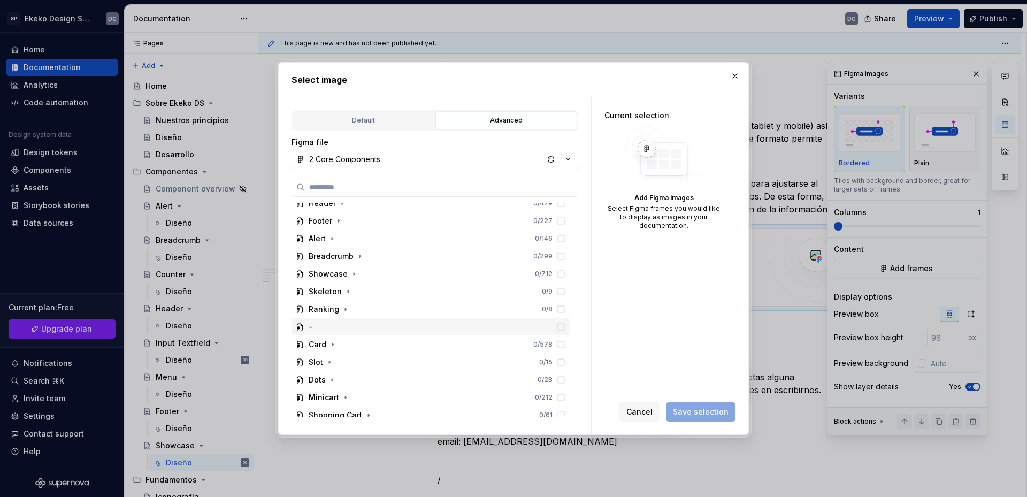
scroll to position [267, 0]
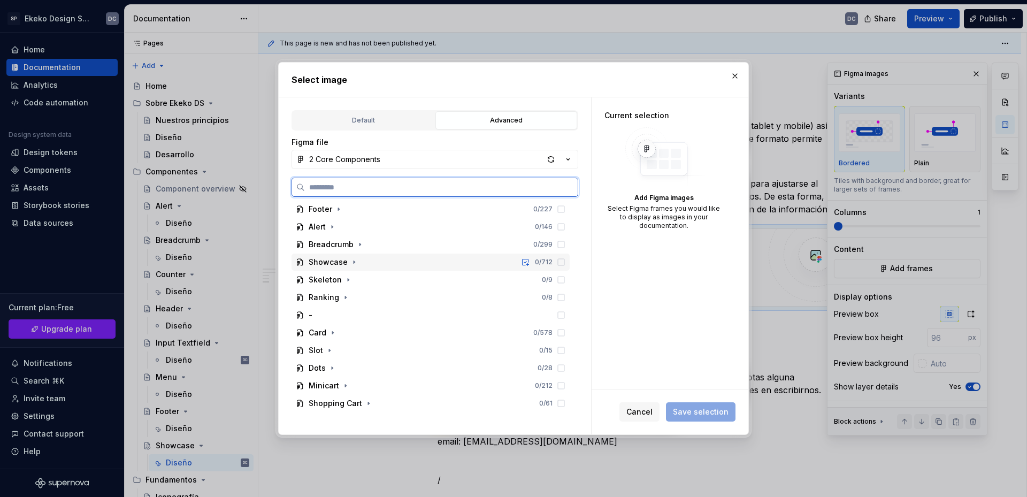
click at [372, 270] on div "Showcase 0 / 712" at bounding box center [430, 261] width 278 height 17
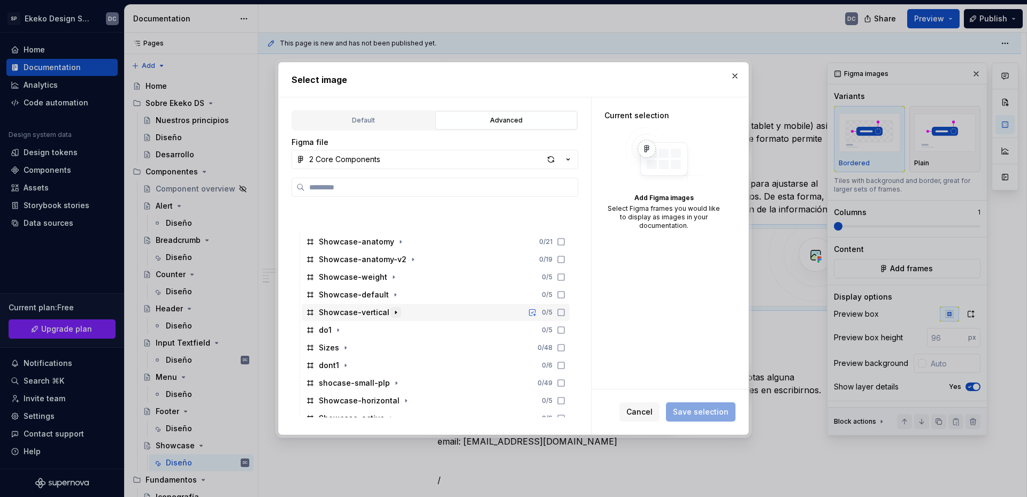
scroll to position [588, 0]
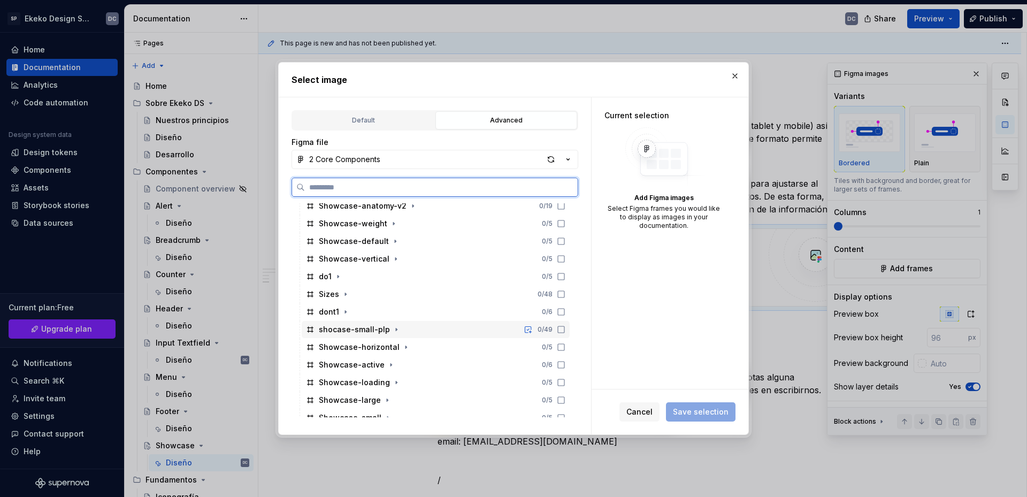
click at [418, 327] on div "shocase-small-plp 0 / 49" at bounding box center [436, 329] width 268 height 17
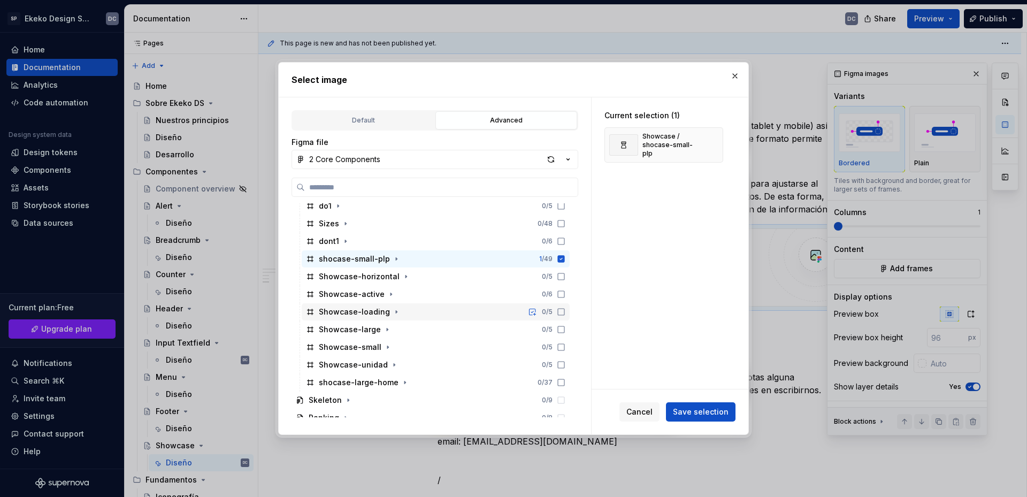
scroll to position [642, 0]
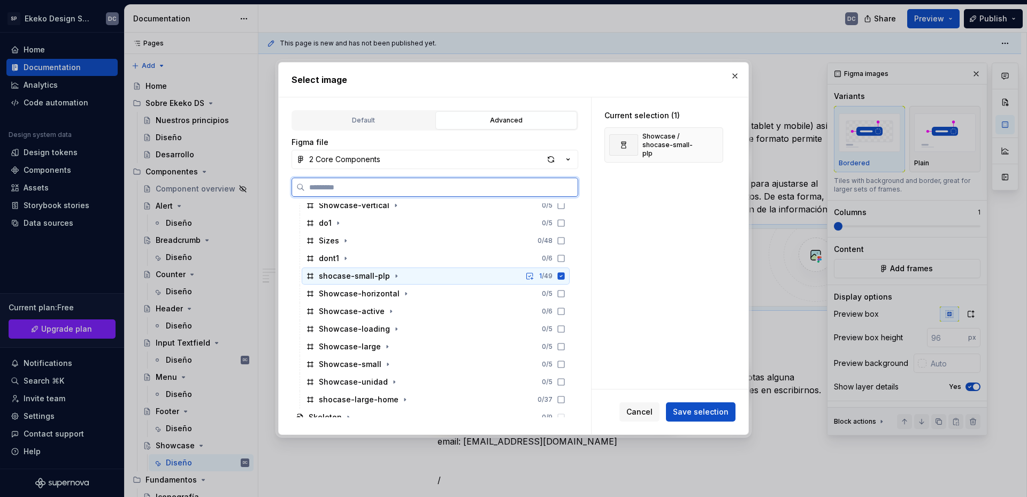
click at [410, 275] on div "shocase-small-plp 1 / 49" at bounding box center [436, 275] width 268 height 17
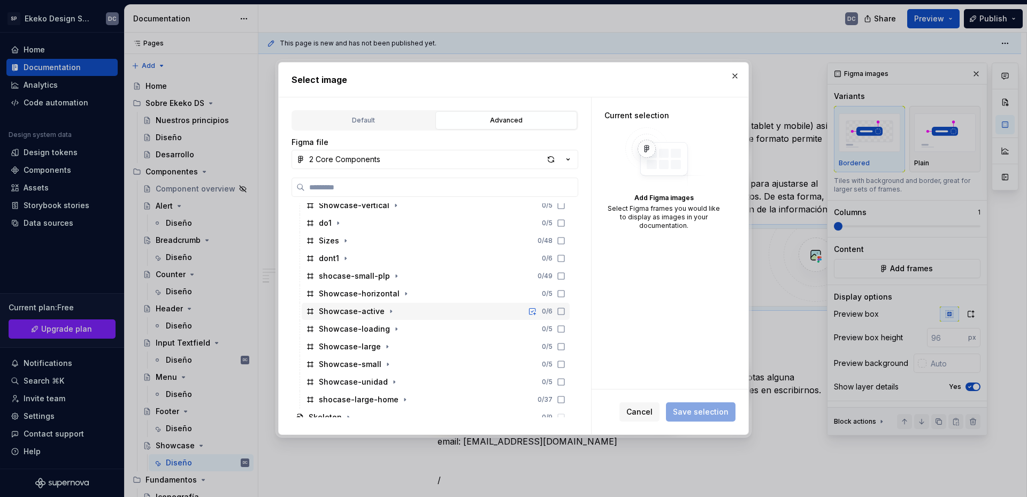
scroll to position [695, 0]
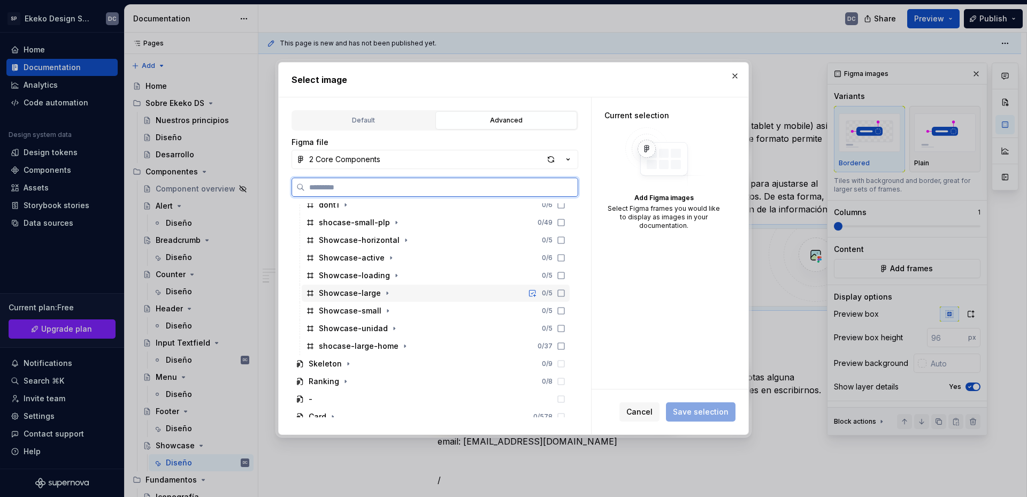
click at [410, 295] on div "Showcase-large 0 / 5" at bounding box center [436, 292] width 268 height 17
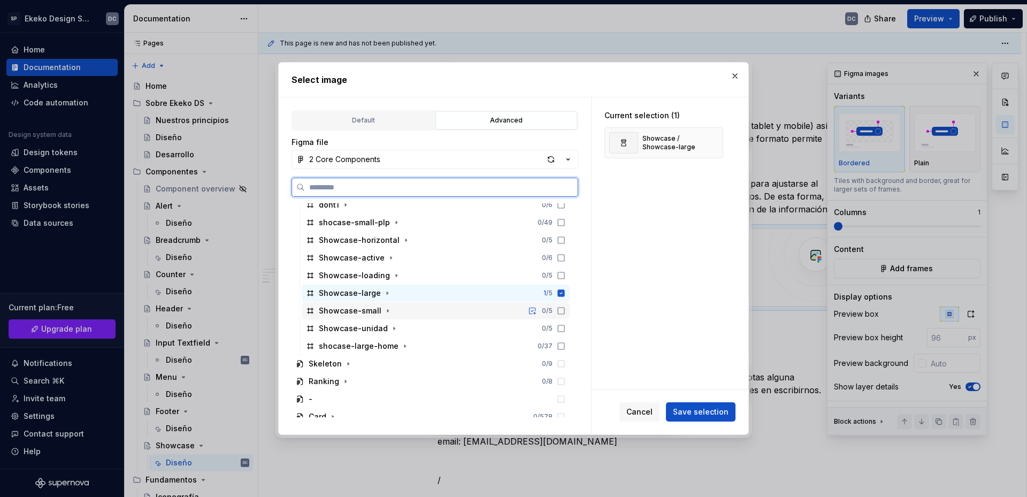
click at [406, 309] on div "Showcase-small 0 / 5" at bounding box center [436, 310] width 268 height 17
click at [419, 344] on div "shocase-large-home 0 / 37" at bounding box center [436, 345] width 268 height 17
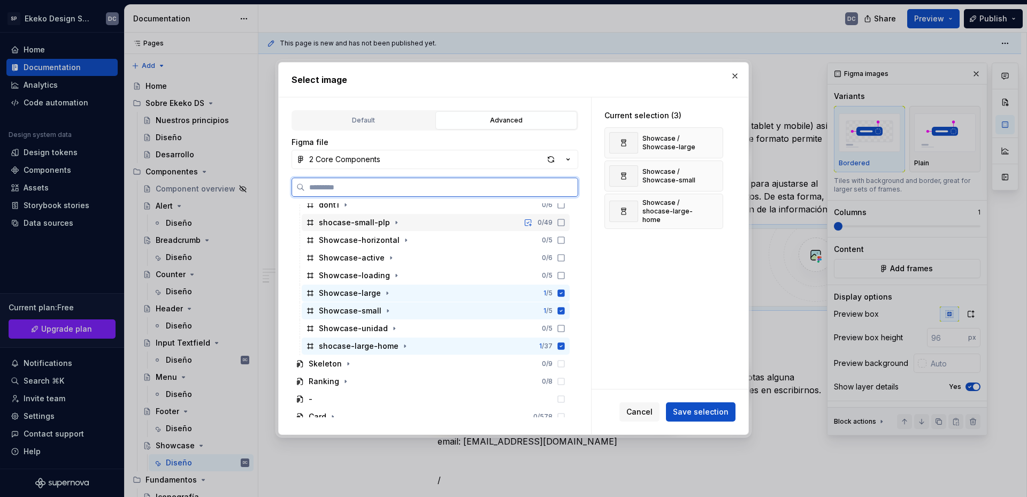
click at [414, 221] on div "shocase-small-plp 0 / 49" at bounding box center [436, 222] width 268 height 17
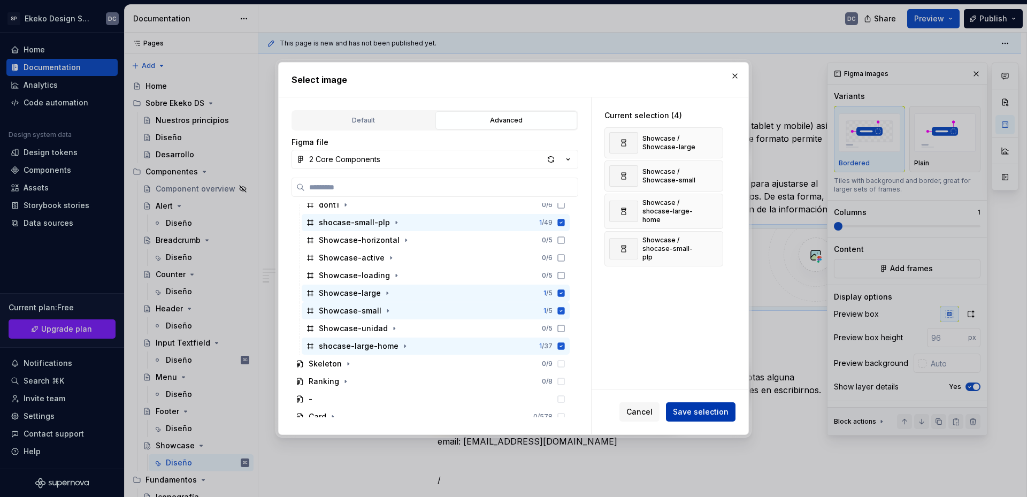
click at [711, 414] on span "Save selection" at bounding box center [701, 411] width 56 height 11
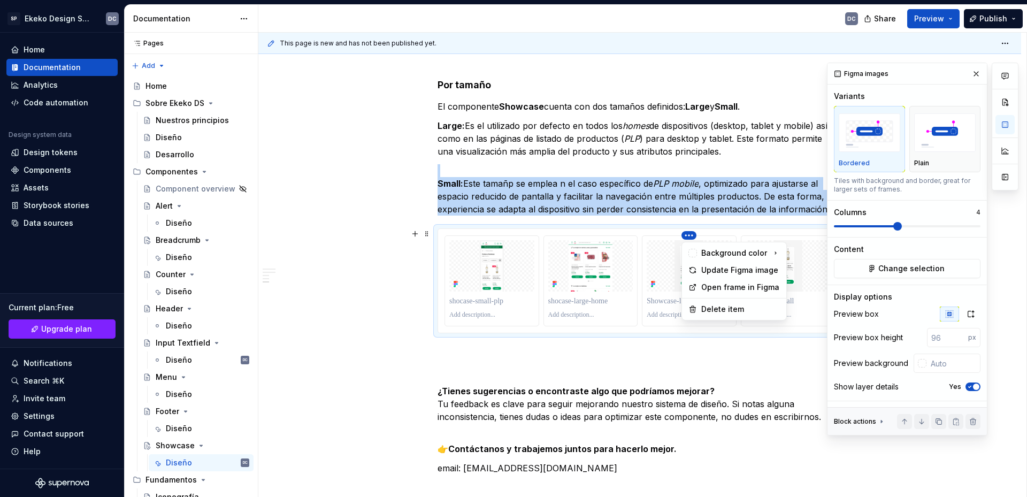
click at [571, 238] on html "SP Ekeko Design System DC Home Documentation Analytics Code automation Design s…" at bounding box center [513, 248] width 1027 height 497
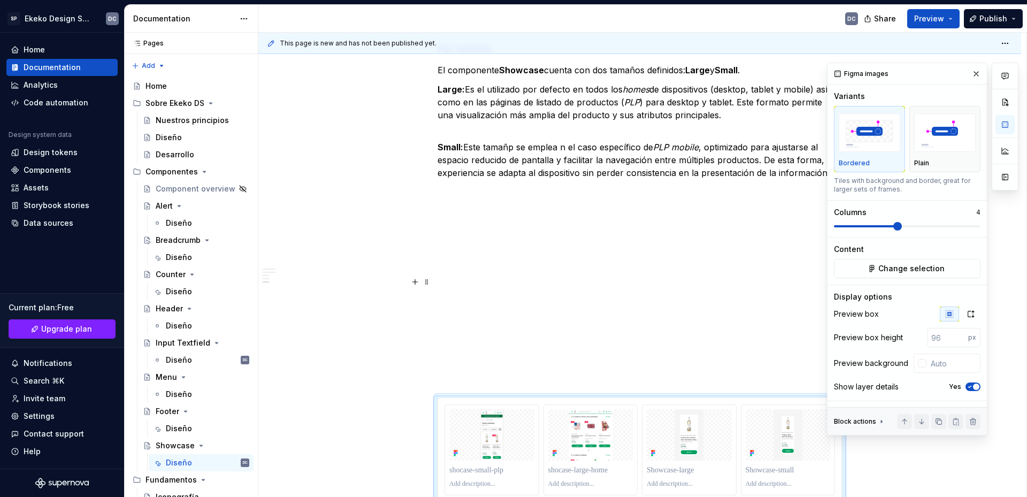
scroll to position [2391, 0]
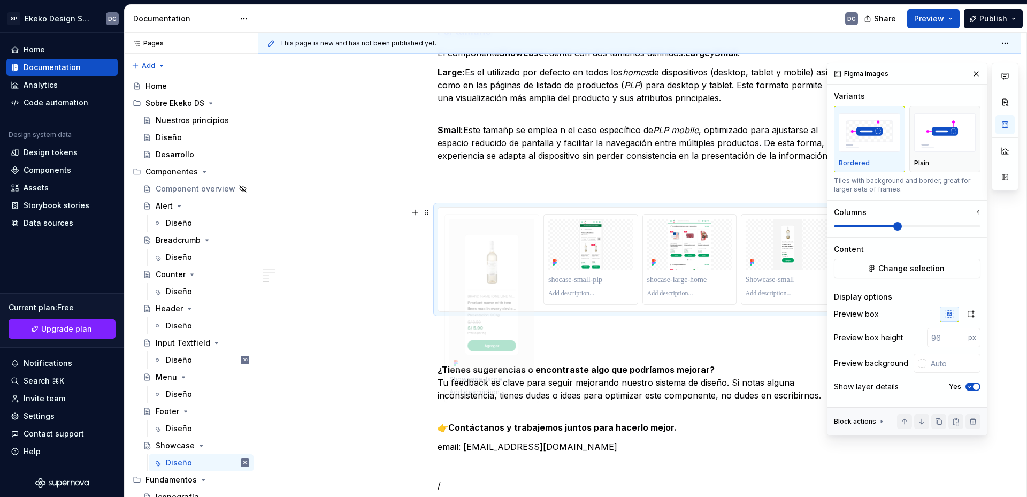
drag, startPoint x: 705, startPoint y: 270, endPoint x: 511, endPoint y: 250, distance: 195.6
click at [511, 250] on body "SP Ekeko Design System DC Home Documentation Analytics Code automation Design s…" at bounding box center [513, 248] width 1027 height 497
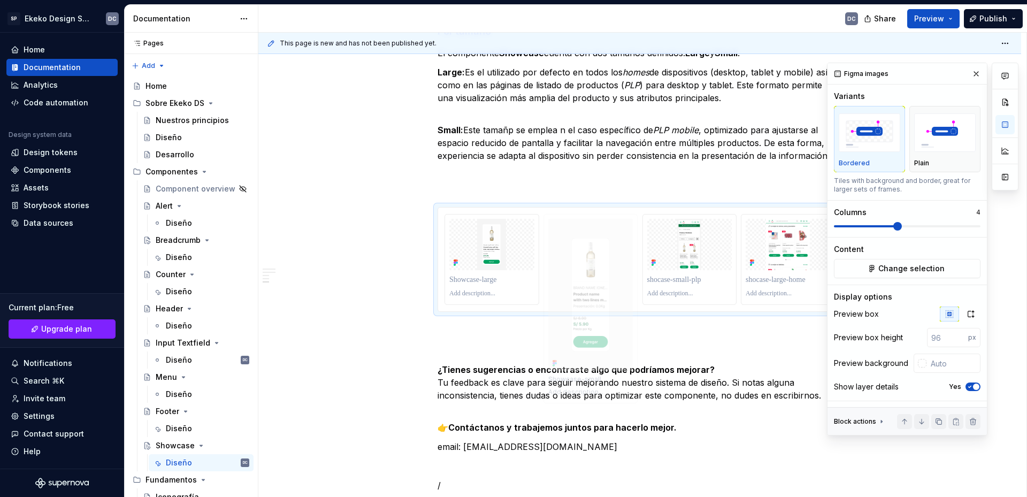
drag, startPoint x: 776, startPoint y: 264, endPoint x: 586, endPoint y: 261, distance: 189.9
click at [586, 261] on body "SP Ekeko Design System DC Home Documentation Analytics Code automation Design s…" at bounding box center [513, 248] width 1027 height 497
drag, startPoint x: 786, startPoint y: 259, endPoint x: 694, endPoint y: 260, distance: 92.0
click at [694, 260] on body "SP Ekeko Design System DC Home Documentation Analytics Code automation Design s…" at bounding box center [513, 248] width 1027 height 497
click at [966, 311] on icon "button" at bounding box center [970, 314] width 9 height 9
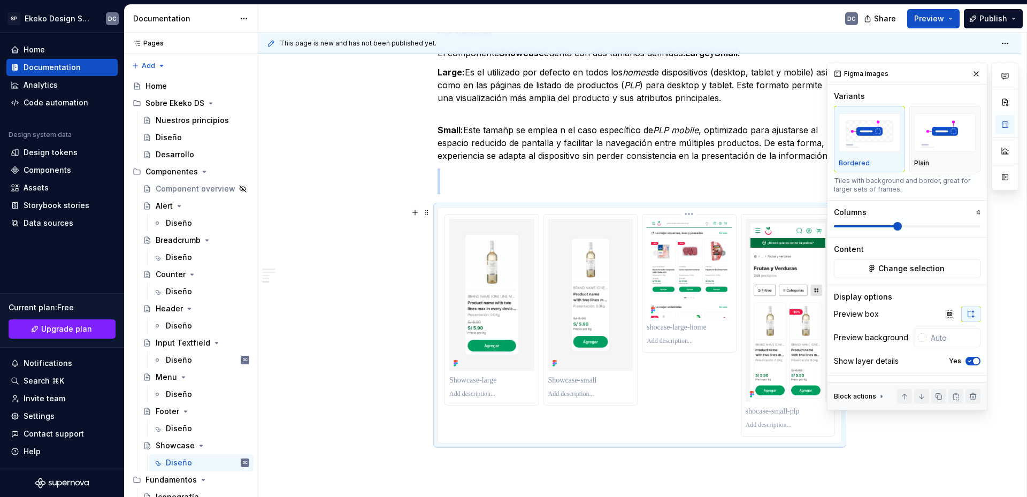
click at [687, 315] on img at bounding box center [688, 268] width 85 height 99
click at [599, 301] on img at bounding box center [590, 295] width 85 height 152
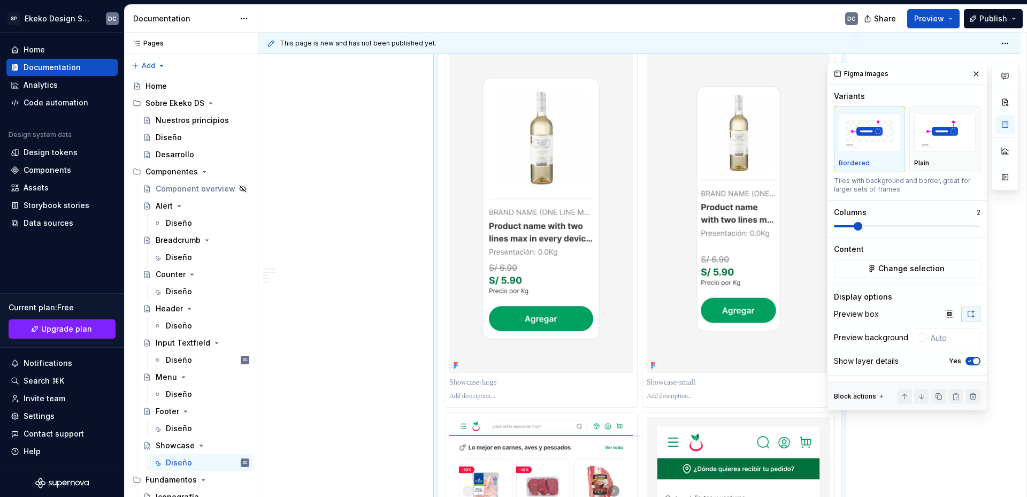
click at [860, 226] on span at bounding box center [857, 226] width 9 height 9
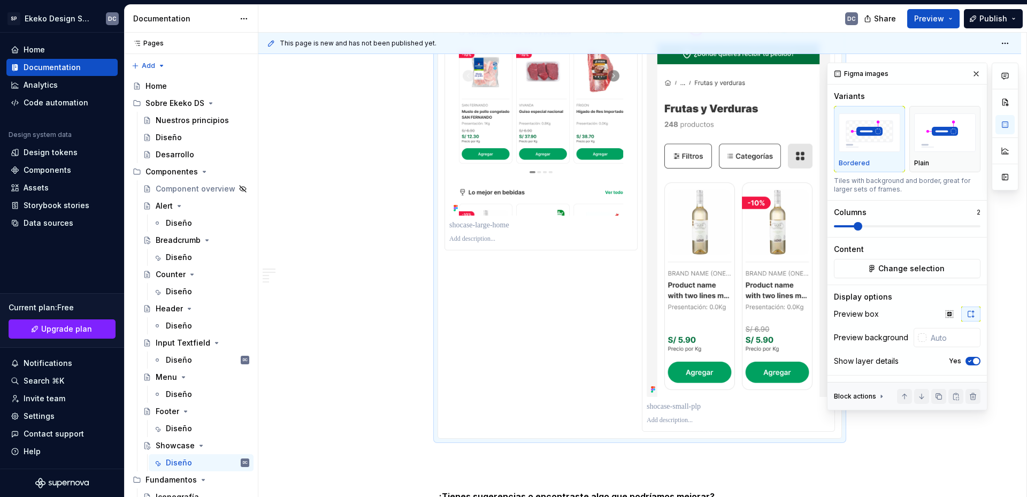
scroll to position [2993, 0]
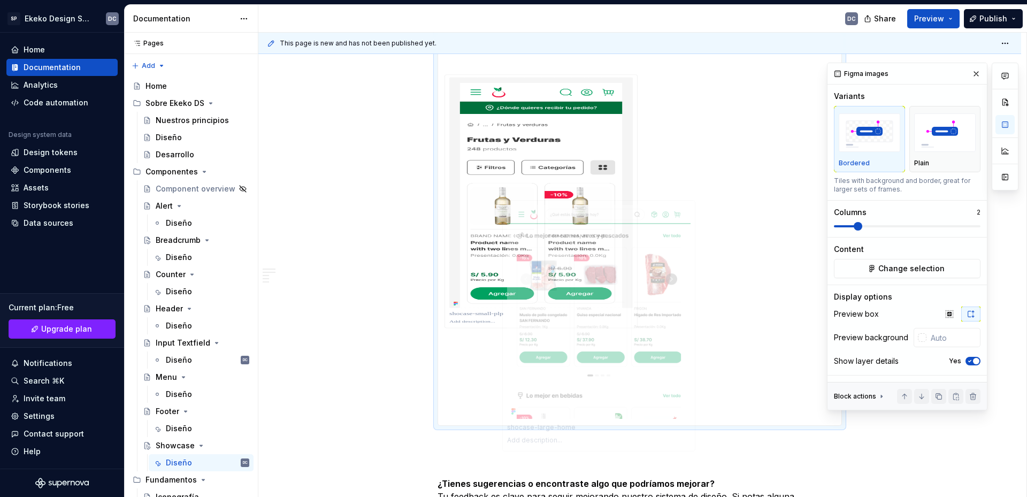
type textarea "*"
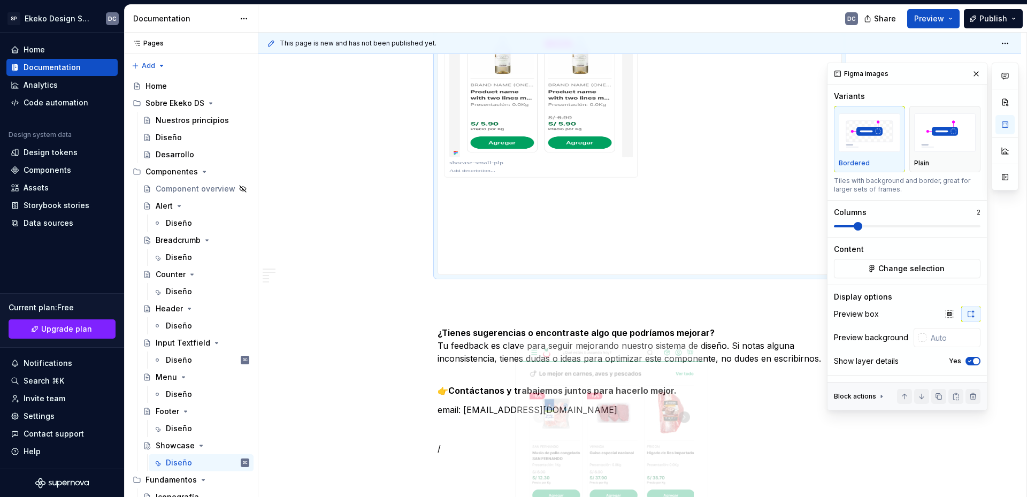
scroll to position [3159, 0]
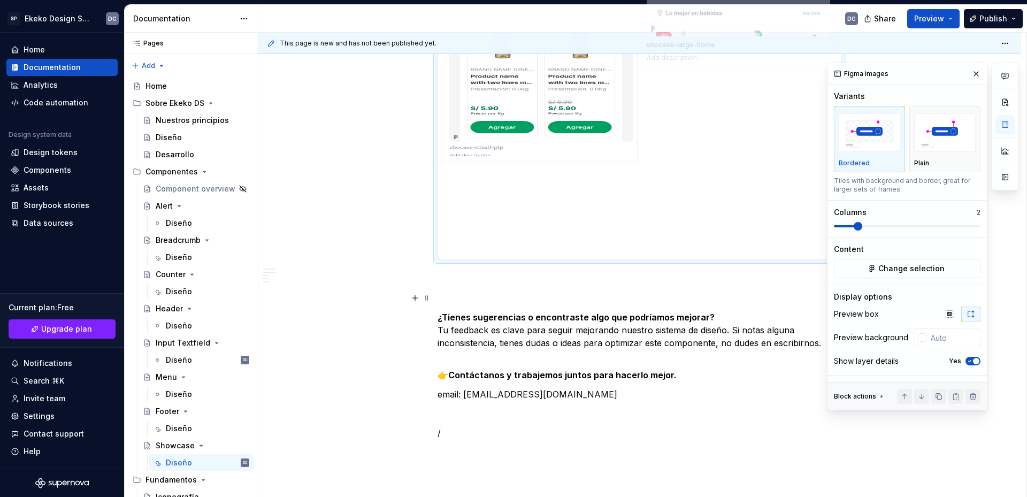
drag, startPoint x: 469, startPoint y: 90, endPoint x: 446, endPoint y: 298, distance: 208.7
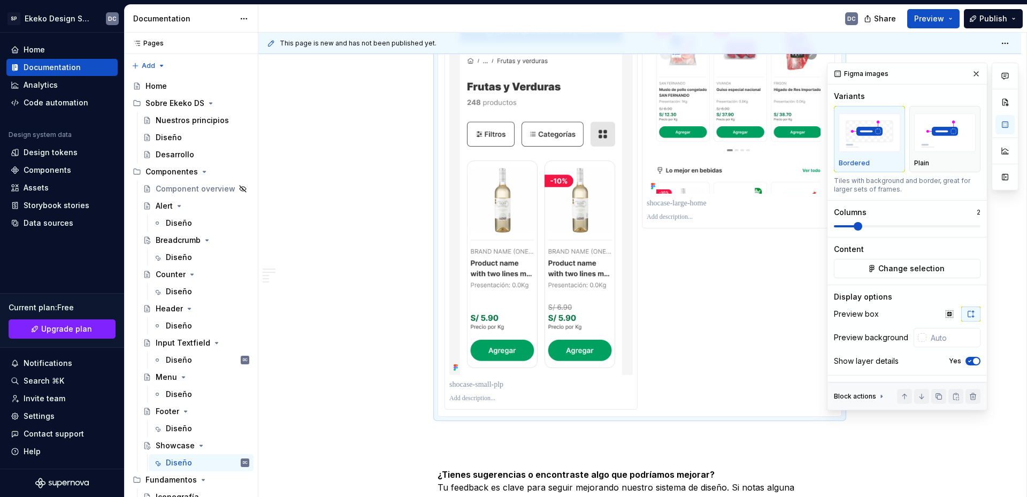
scroll to position [2945, 0]
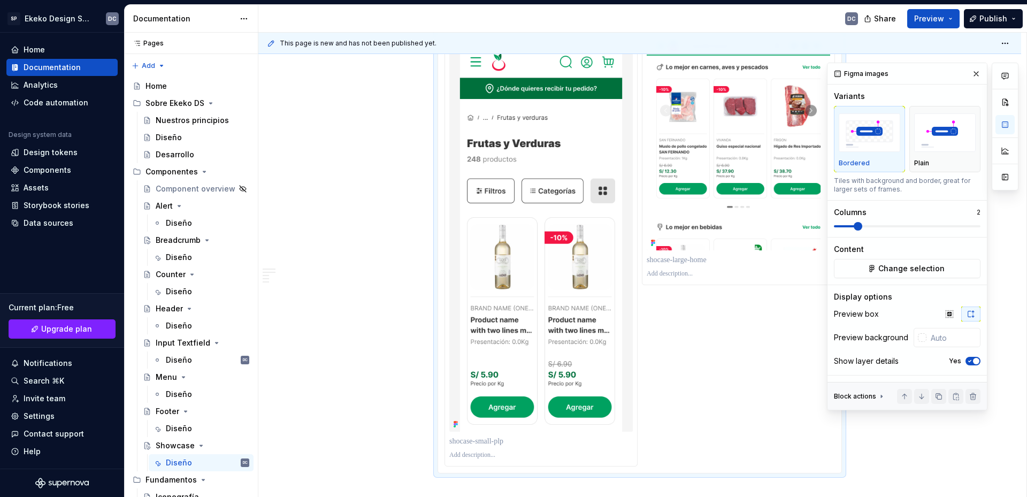
click at [700, 320] on div at bounding box center [639, 62] width 390 height 807
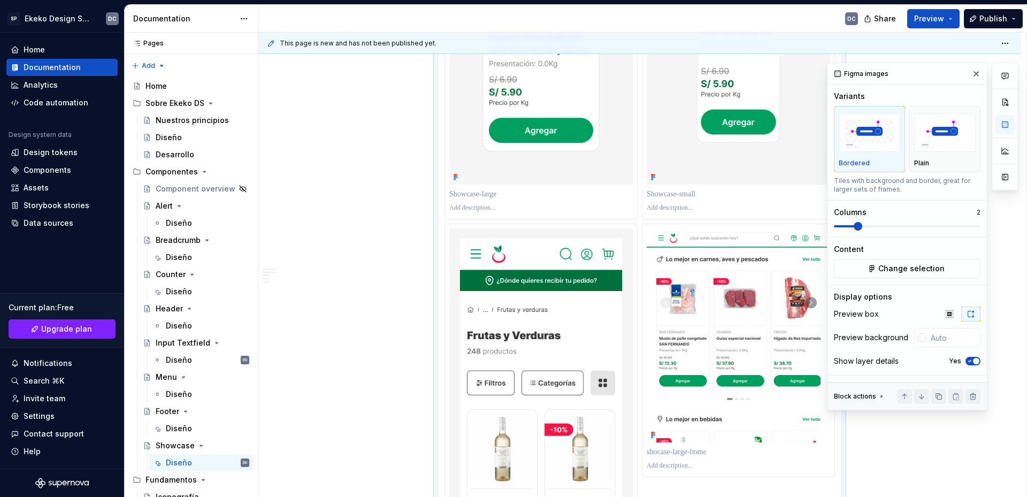
scroll to position [2731, 0]
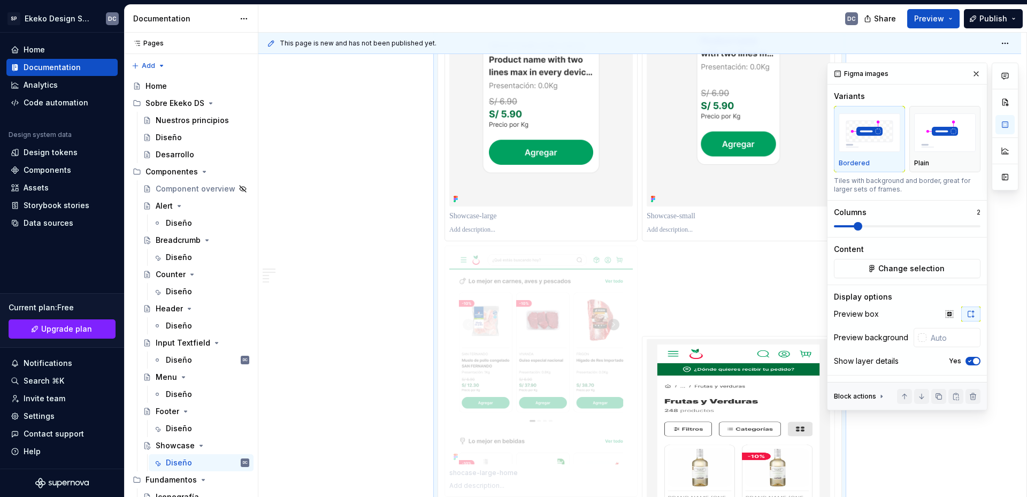
drag, startPoint x: 773, startPoint y: 310, endPoint x: 572, endPoint y: 310, distance: 201.6
click at [572, 310] on body "SP Ekeko Design System DC Home Documentation Analytics Code automation Design s…" at bounding box center [513, 248] width 1027 height 497
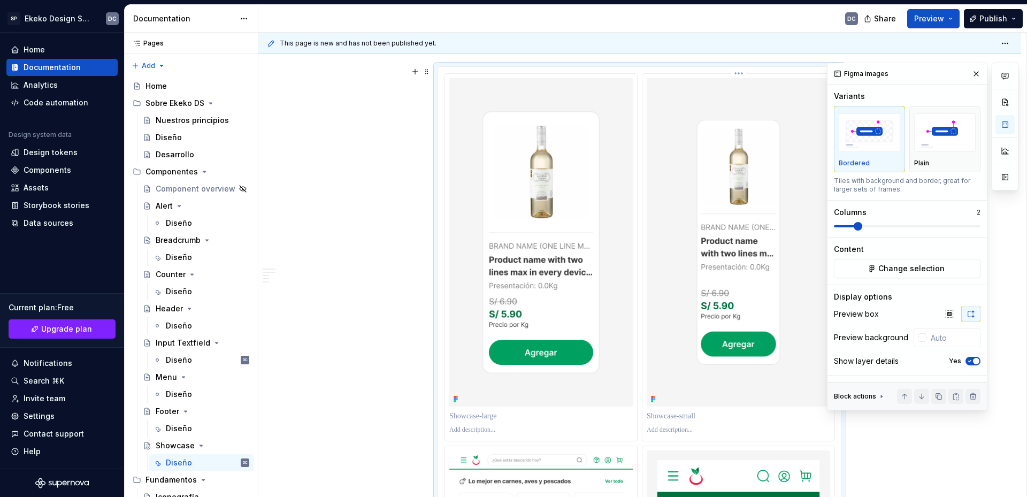
scroll to position [2571, 0]
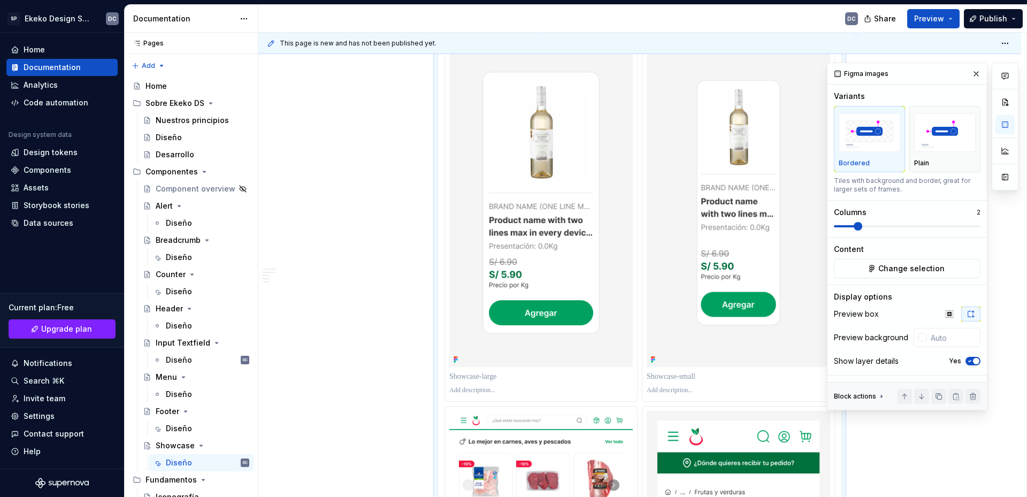
click at [529, 374] on p at bounding box center [540, 376] width 183 height 11
click at [756, 378] on p at bounding box center [737, 376] width 183 height 11
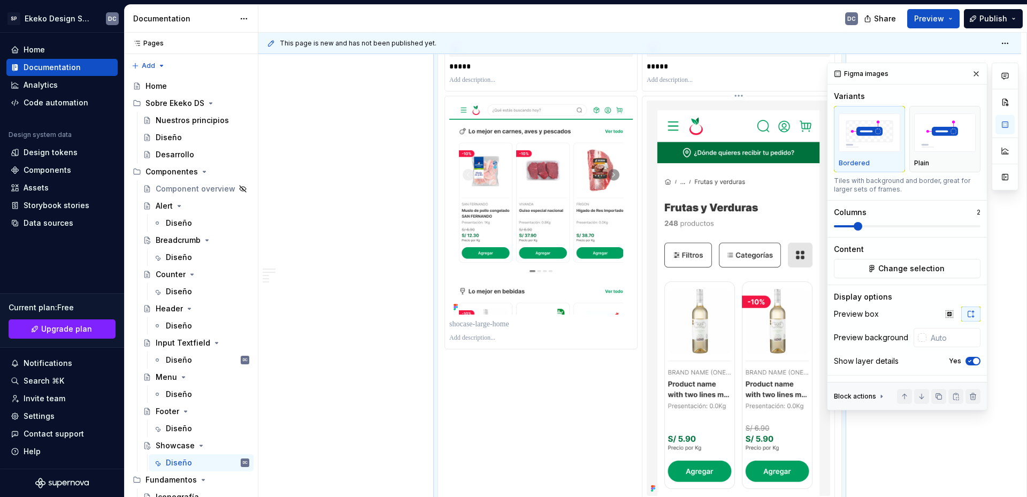
scroll to position [2892, 0]
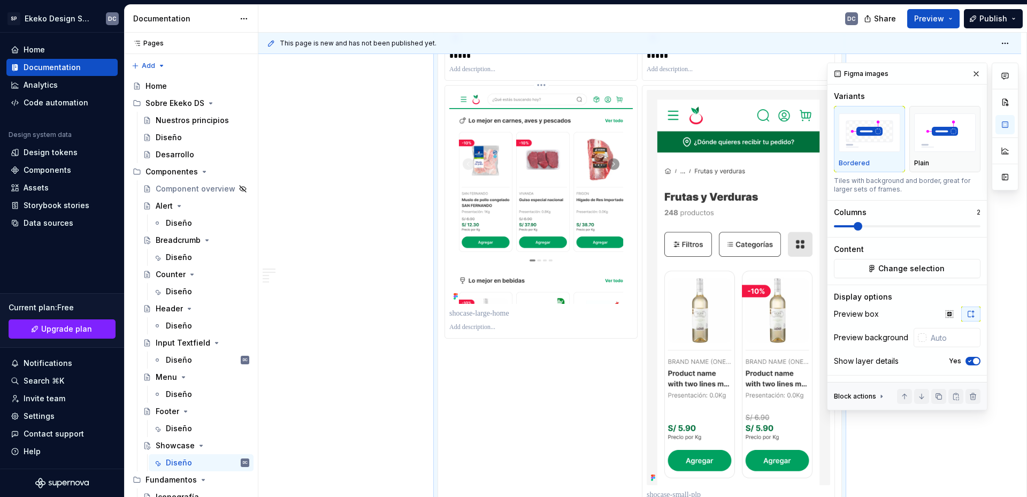
click at [533, 312] on p at bounding box center [540, 313] width 183 height 11
drag, startPoint x: 546, startPoint y: 314, endPoint x: 450, endPoint y: 318, distance: 96.3
click at [450, 318] on p "**********" at bounding box center [540, 313] width 183 height 11
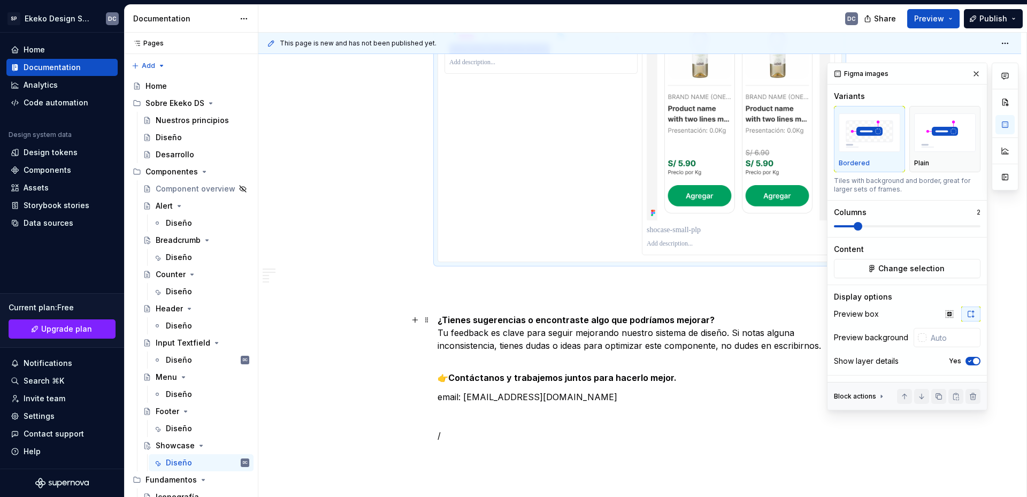
scroll to position [3159, 0]
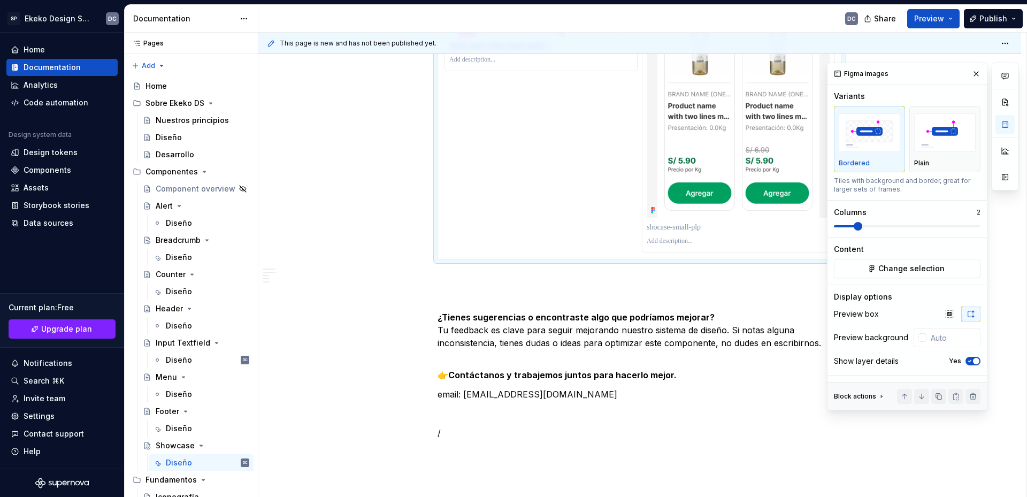
click at [685, 231] on p at bounding box center [737, 227] width 183 height 11
paste div
drag, startPoint x: 737, startPoint y: 226, endPoint x: 721, endPoint y: 228, distance: 16.2
click at [721, 228] on p "**********" at bounding box center [737, 227] width 183 height 11
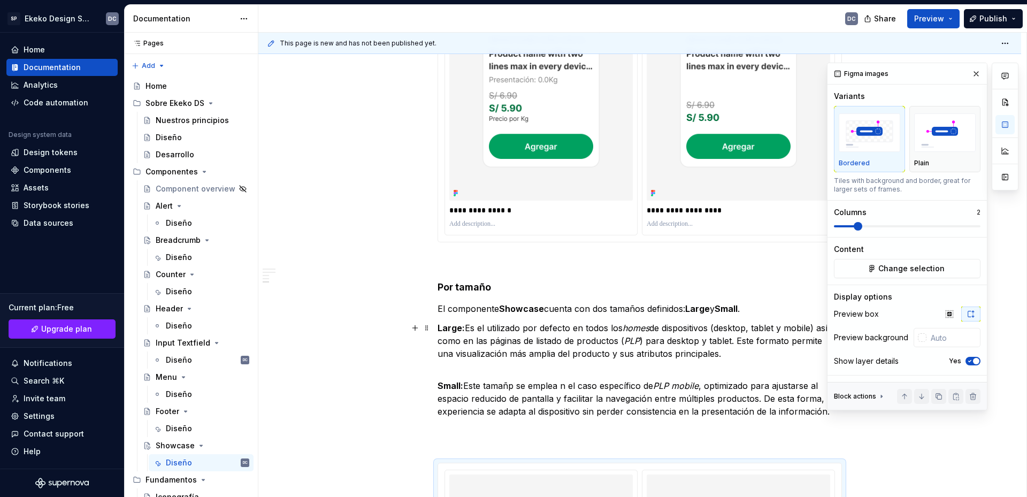
scroll to position [2159, 0]
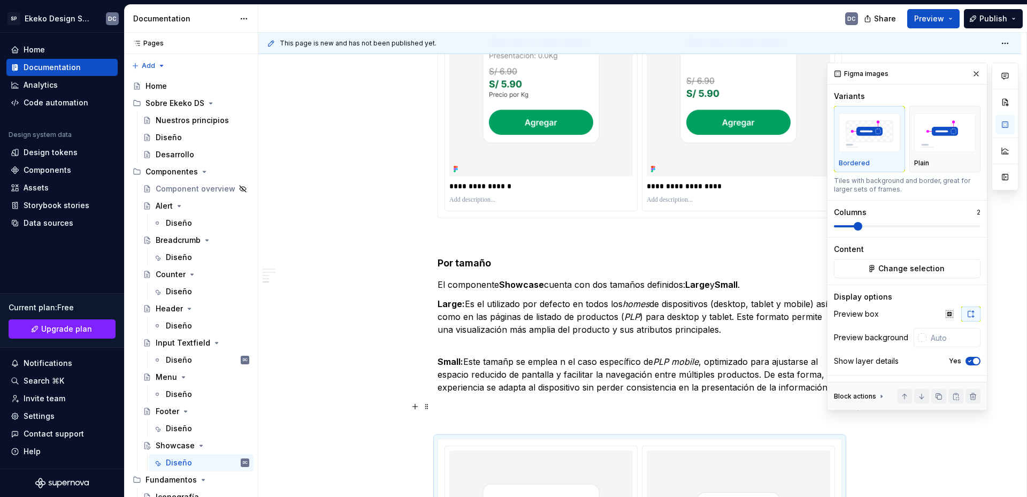
click at [510, 418] on p at bounding box center [639, 413] width 404 height 26
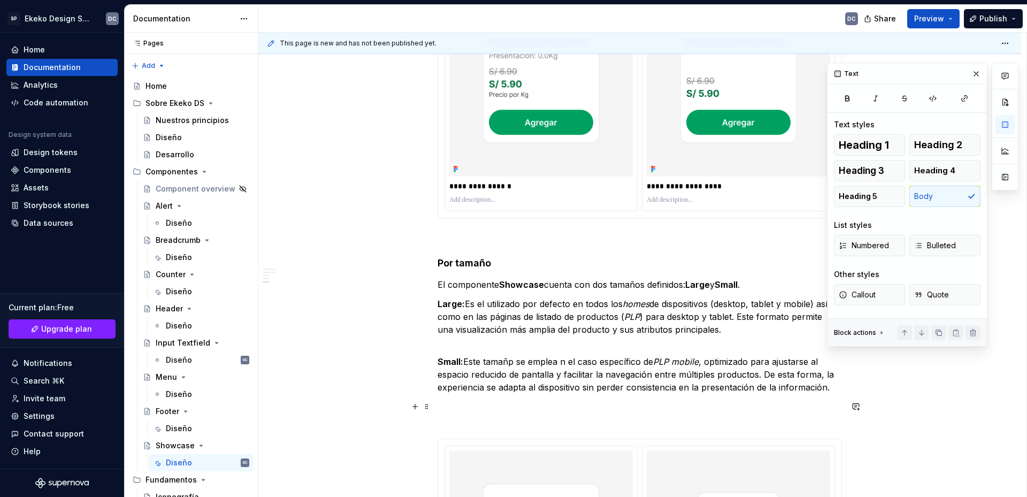
click at [497, 405] on p at bounding box center [639, 413] width 404 height 26
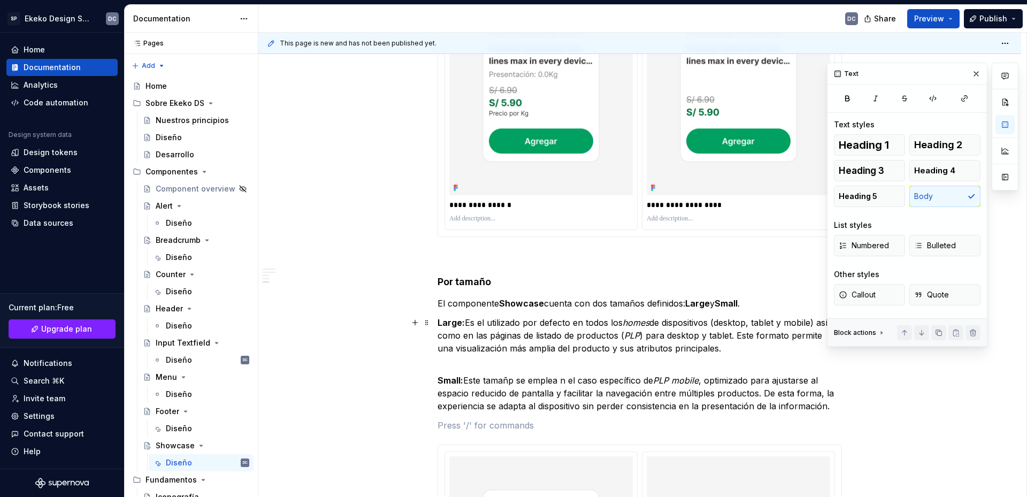
scroll to position [2213, 0]
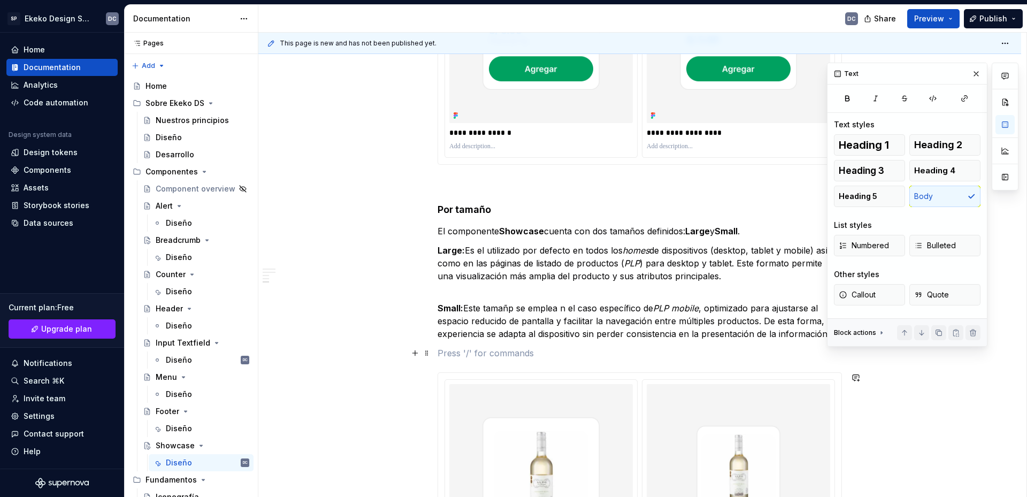
click at [450, 357] on p at bounding box center [639, 353] width 404 height 13
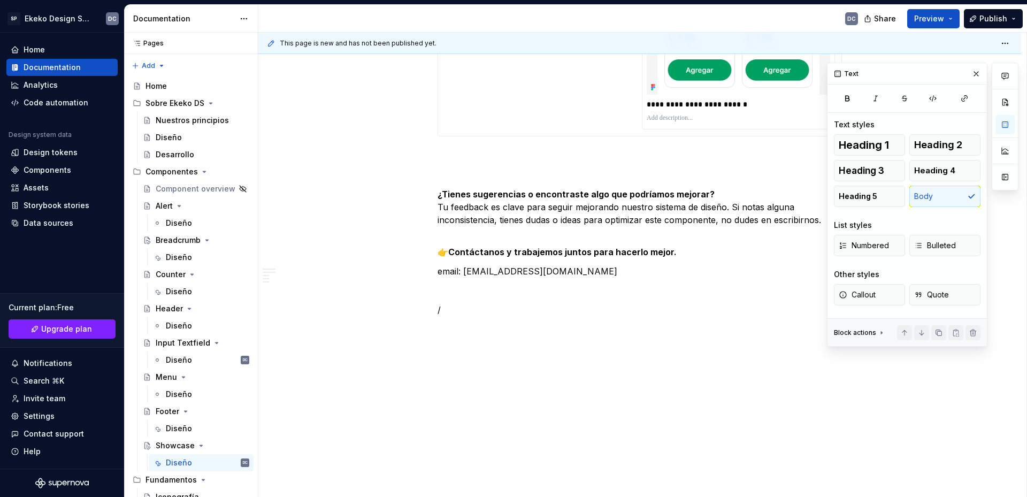
scroll to position [2983, 0]
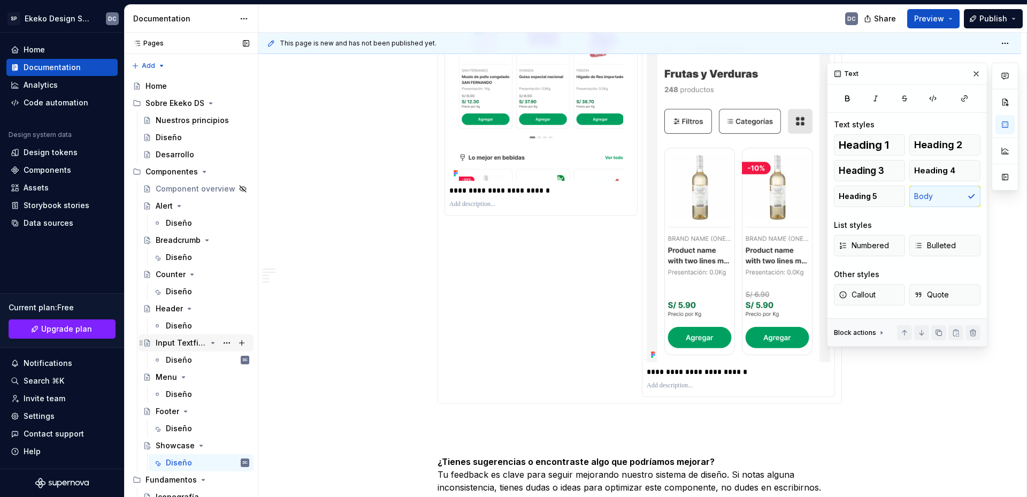
click at [173, 346] on div "Input Textfield" at bounding box center [181, 342] width 51 height 11
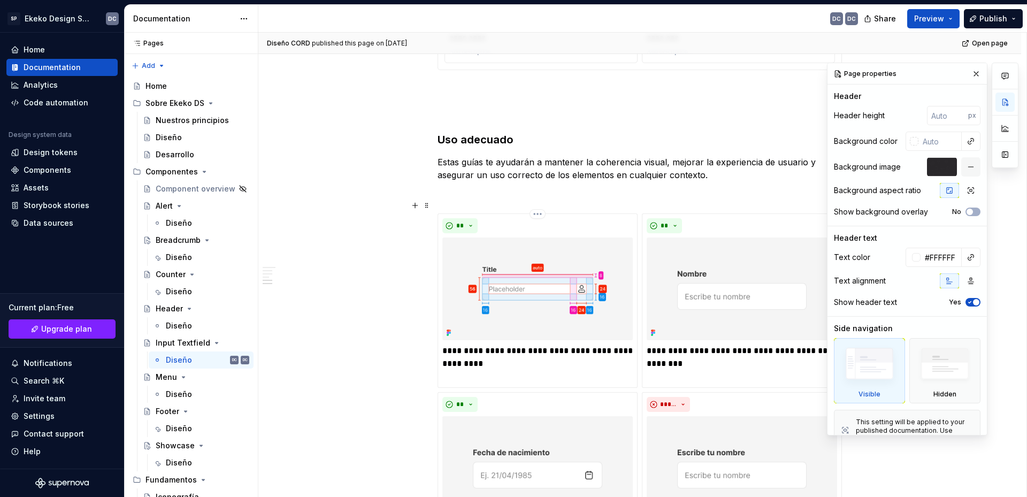
scroll to position [1447, 0]
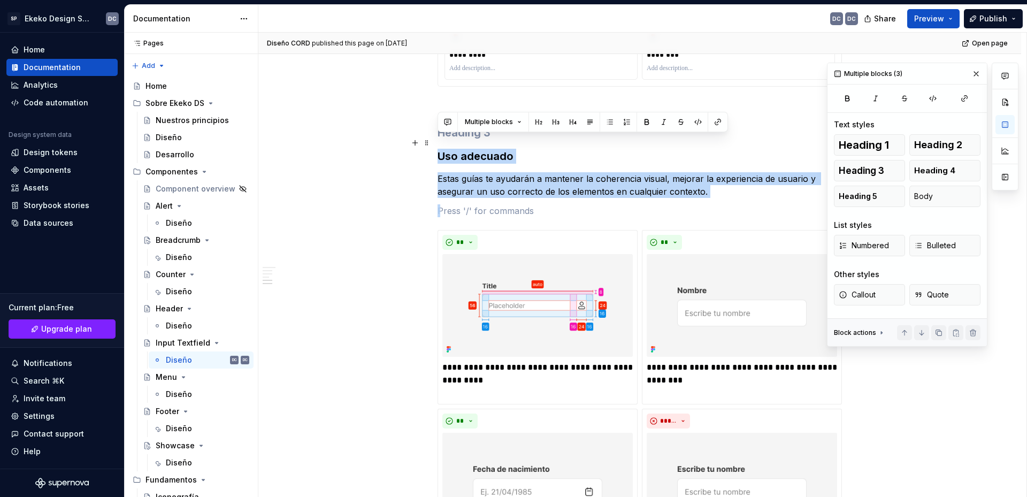
drag, startPoint x: 712, startPoint y: 186, endPoint x: 437, endPoint y: 145, distance: 278.3
copy div "Uso adecuado Estas guías te ayudarán a mantener la coherencia visual, mejorar l…"
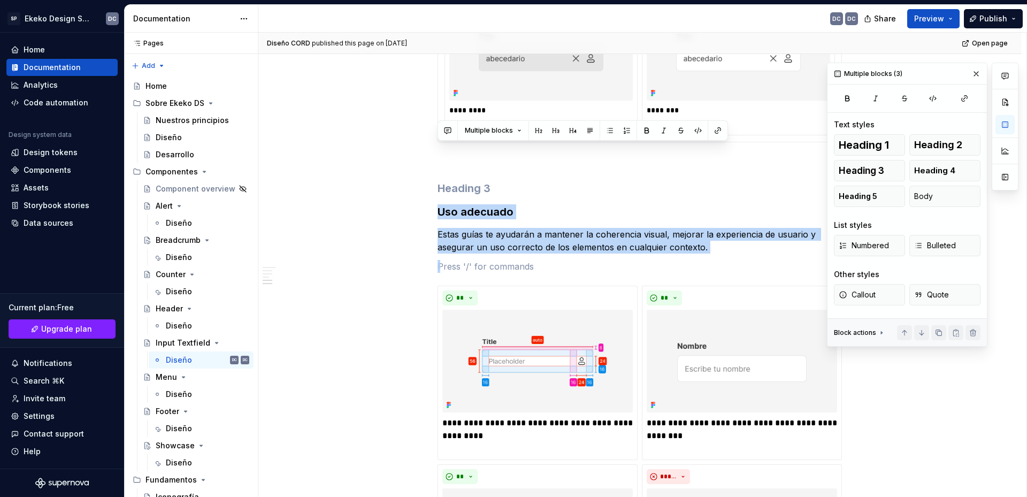
scroll to position [1341, 0]
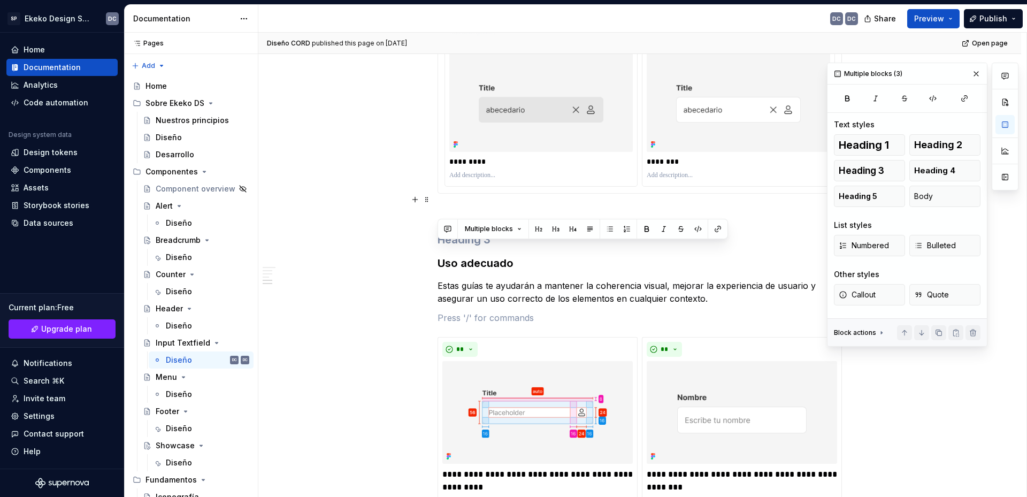
click at [488, 206] on p at bounding box center [639, 212] width 404 height 13
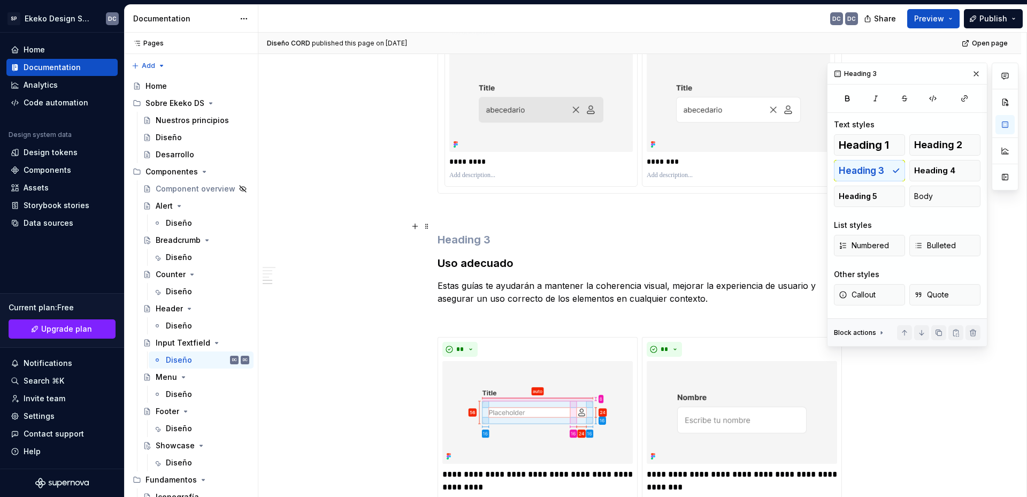
click at [469, 232] on h3 at bounding box center [639, 239] width 404 height 15
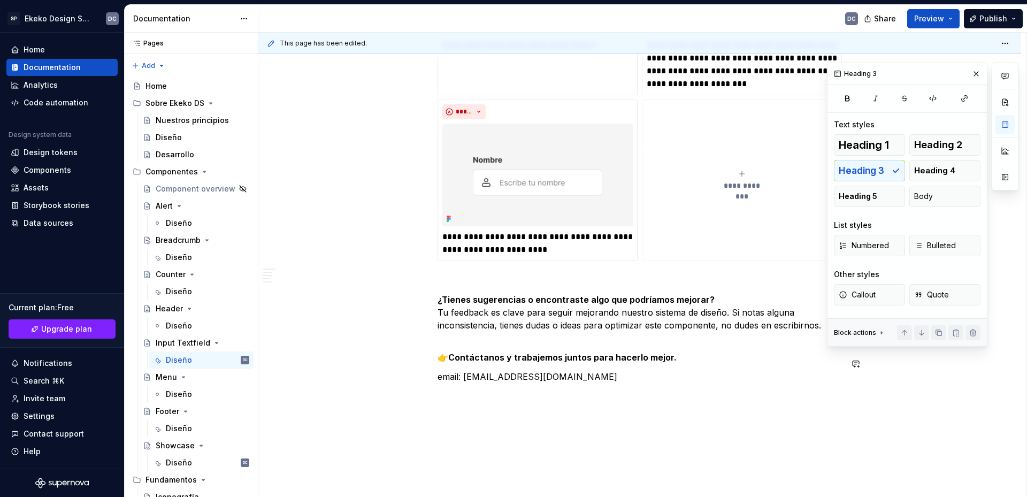
scroll to position [1905, 0]
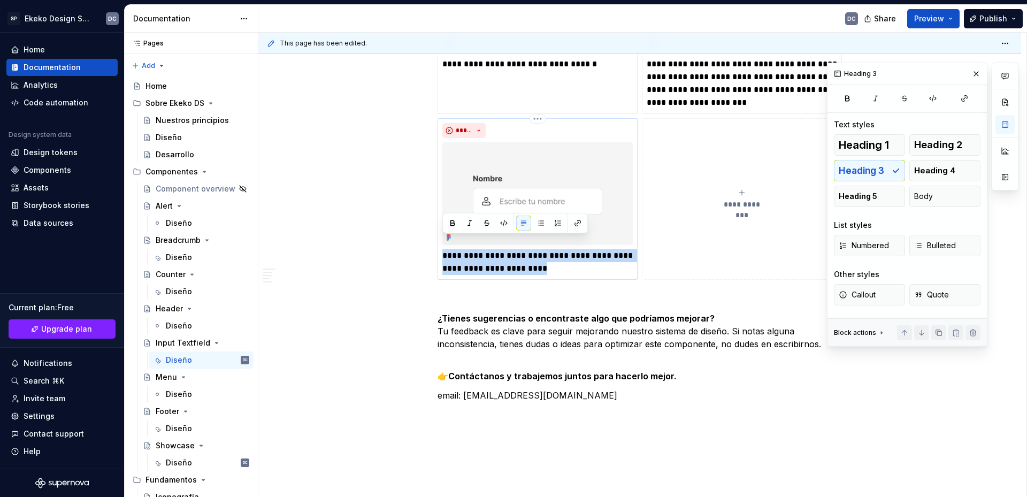
drag, startPoint x: 574, startPoint y: 257, endPoint x: 444, endPoint y: 246, distance: 129.9
click at [444, 249] on p "**********" at bounding box center [537, 262] width 190 height 26
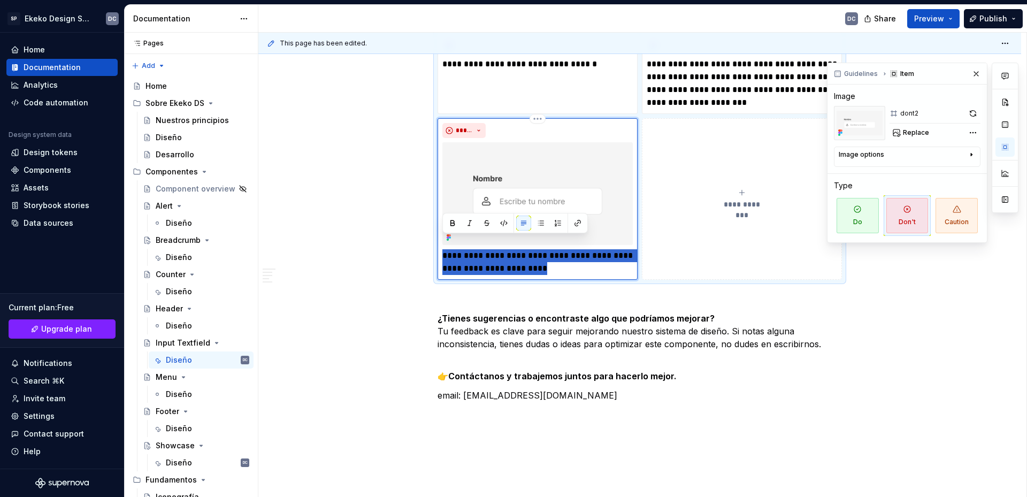
click at [582, 254] on p "**********" at bounding box center [537, 262] width 190 height 26
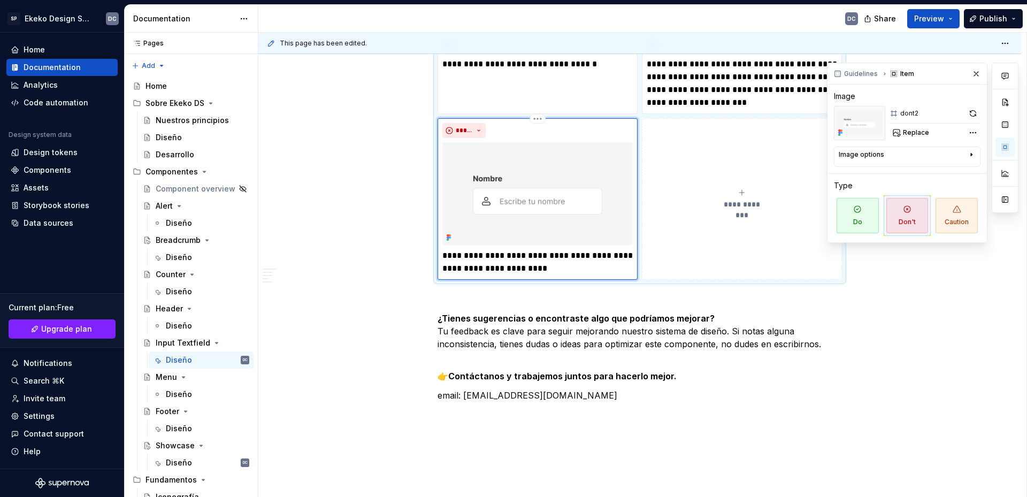
type textarea "*"
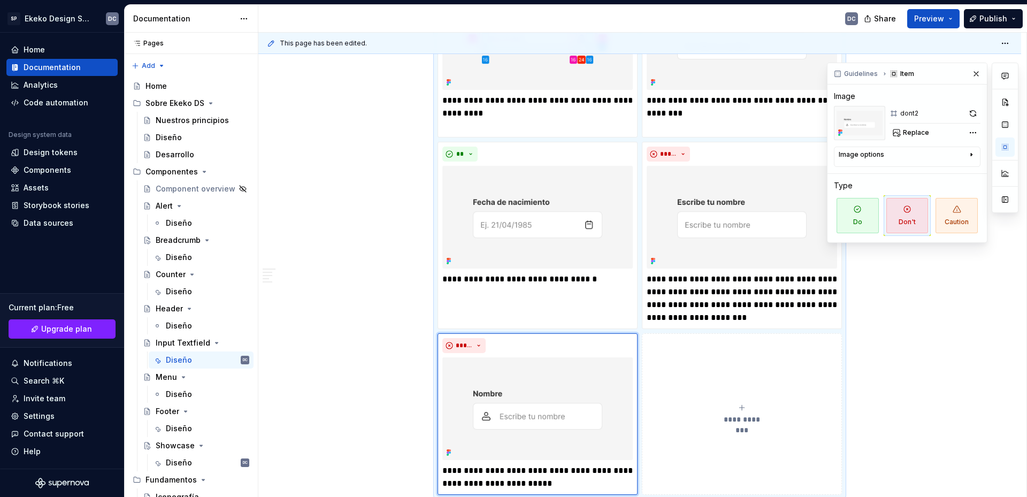
scroll to position [1584, 0]
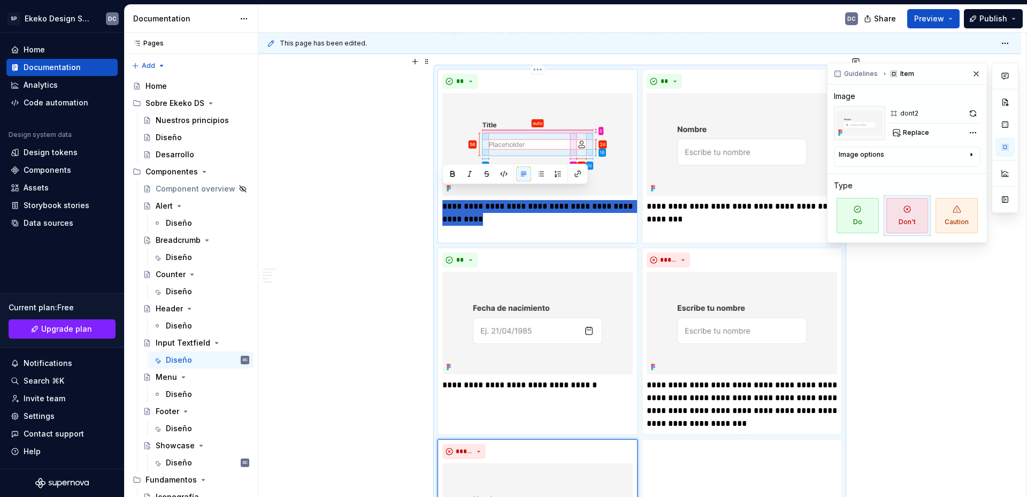
drag, startPoint x: 510, startPoint y: 207, endPoint x: 441, endPoint y: 194, distance: 69.7
click at [441, 194] on div "**********" at bounding box center [537, 156] width 200 height 174
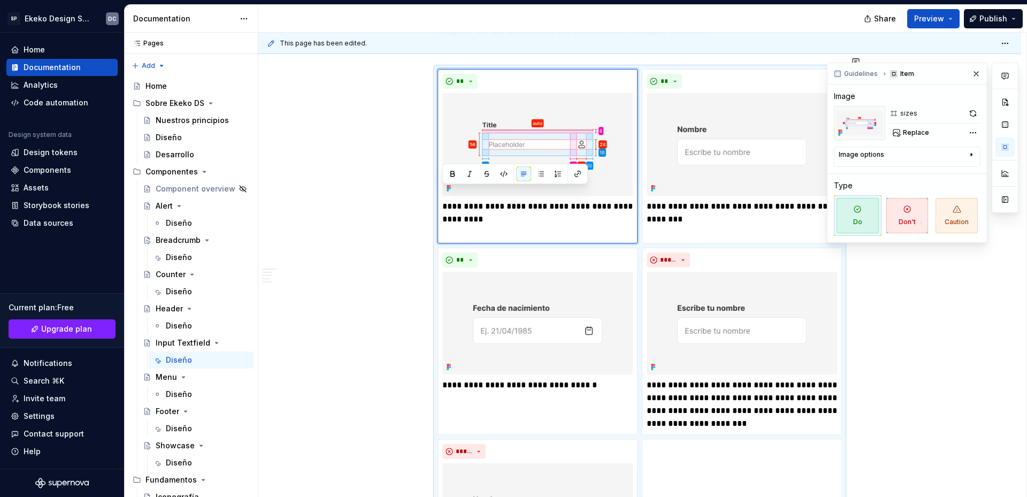
type textarea "*"
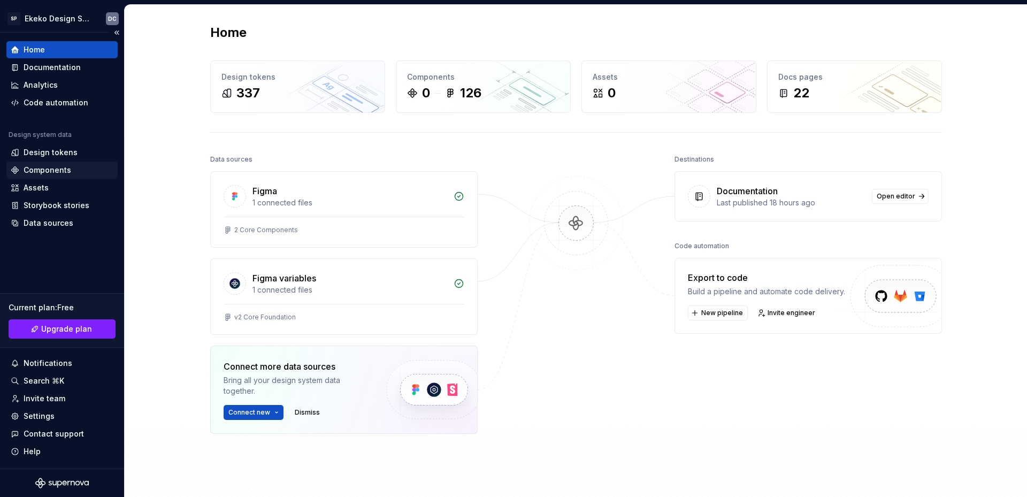
click at [59, 168] on div "Components" at bounding box center [48, 170] width 48 height 11
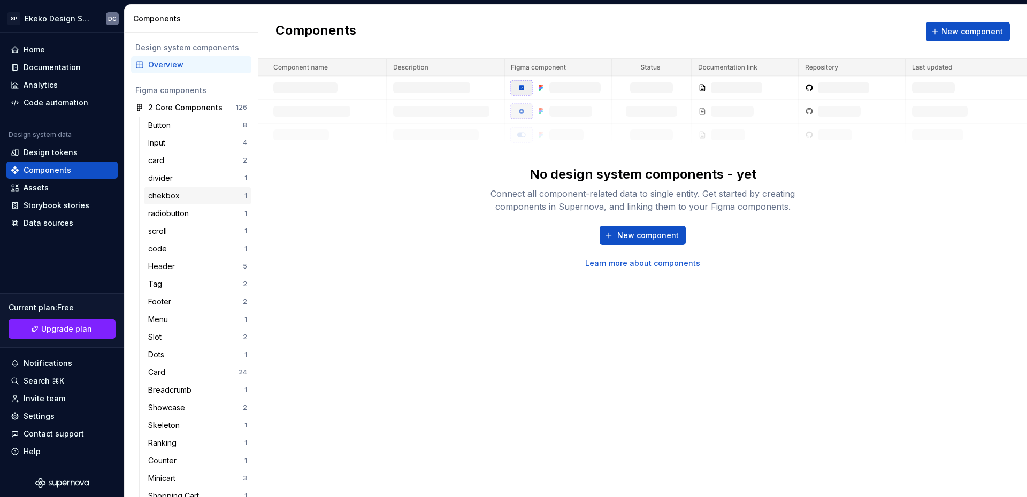
scroll to position [107, 0]
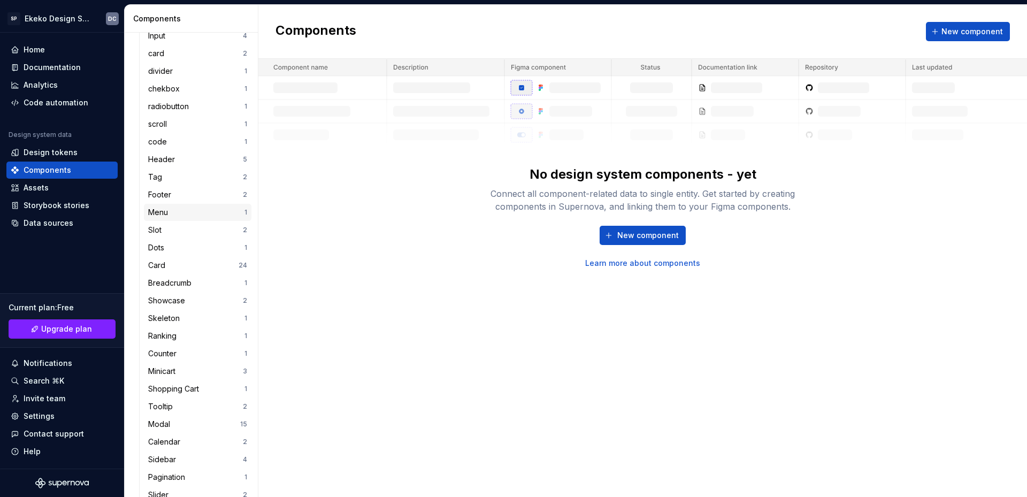
click at [166, 216] on div "Menu" at bounding box center [160, 212] width 24 height 11
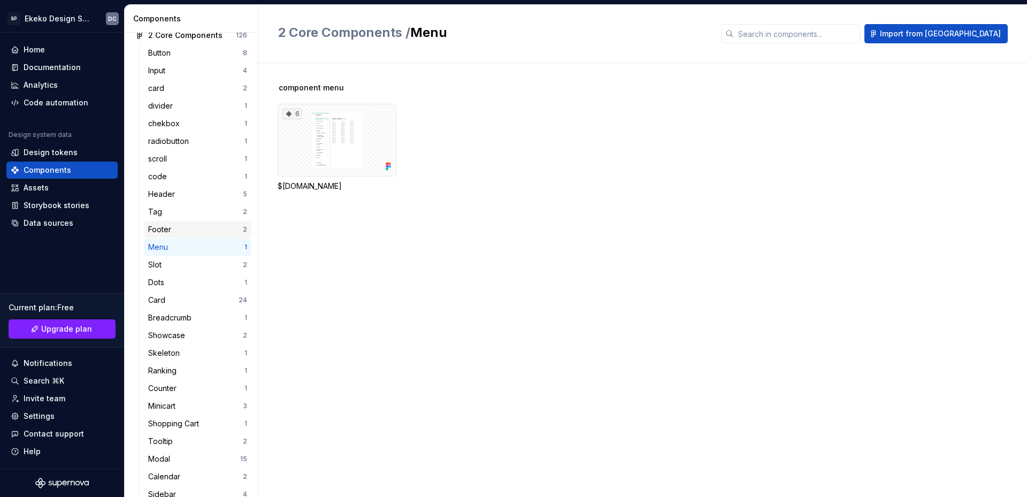
scroll to position [53, 0]
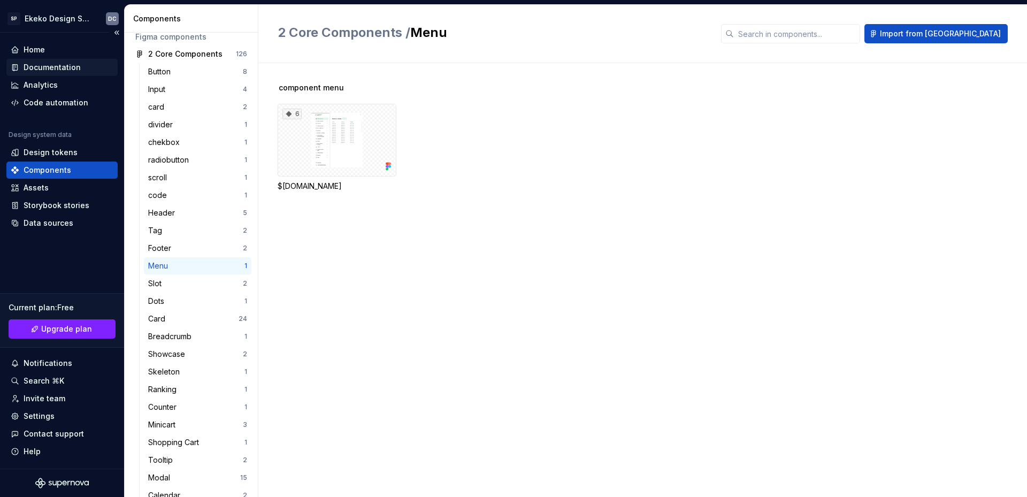
click at [56, 73] on div "Documentation" at bounding box center [61, 67] width 111 height 17
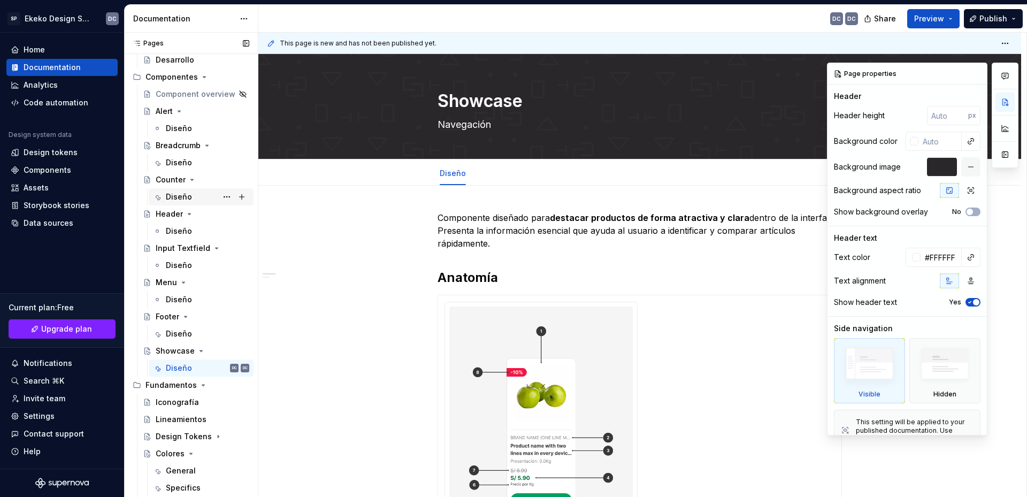
scroll to position [107, 0]
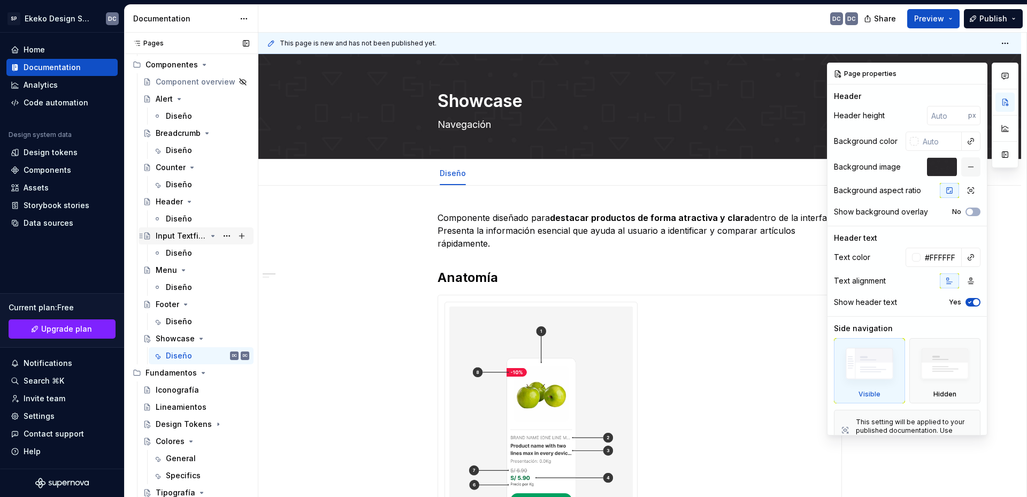
click at [174, 240] on div "Input Textfield" at bounding box center [181, 235] width 51 height 11
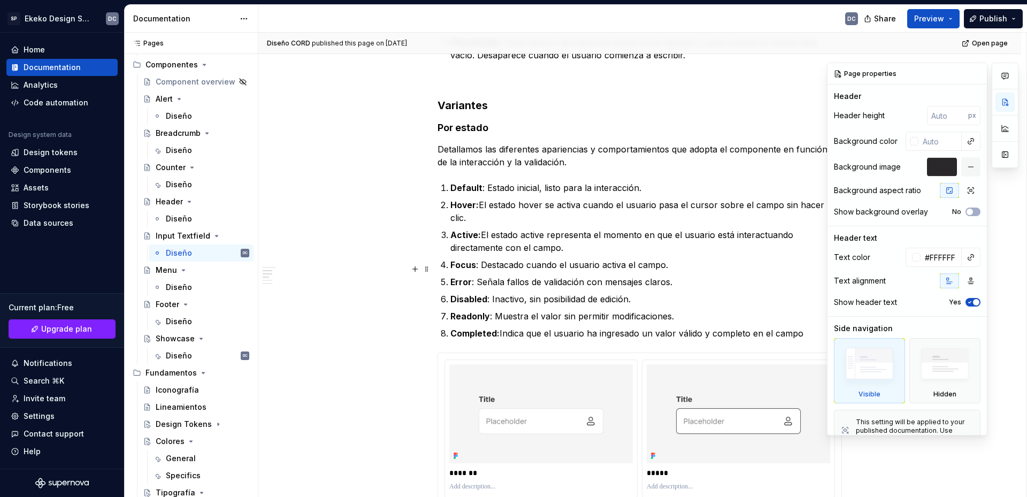
scroll to position [535, 0]
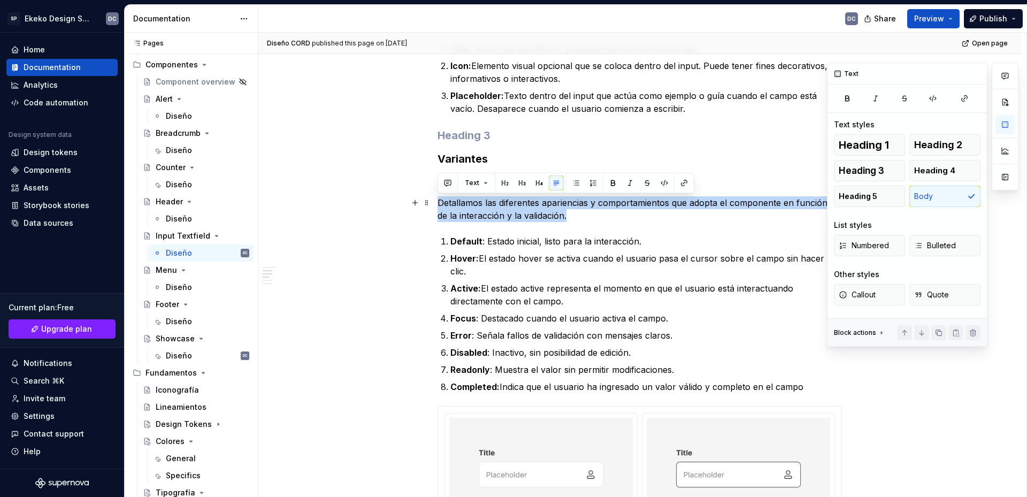
drag, startPoint x: 558, startPoint y: 217, endPoint x: 440, endPoint y: 206, distance: 118.7
click at [440, 206] on p "Detallamos las diferentes apariencias y comportamientos que adopta el component…" at bounding box center [639, 209] width 404 height 26
copy p "Detallamos las diferentes apariencias y comportamientos que adopta el component…"
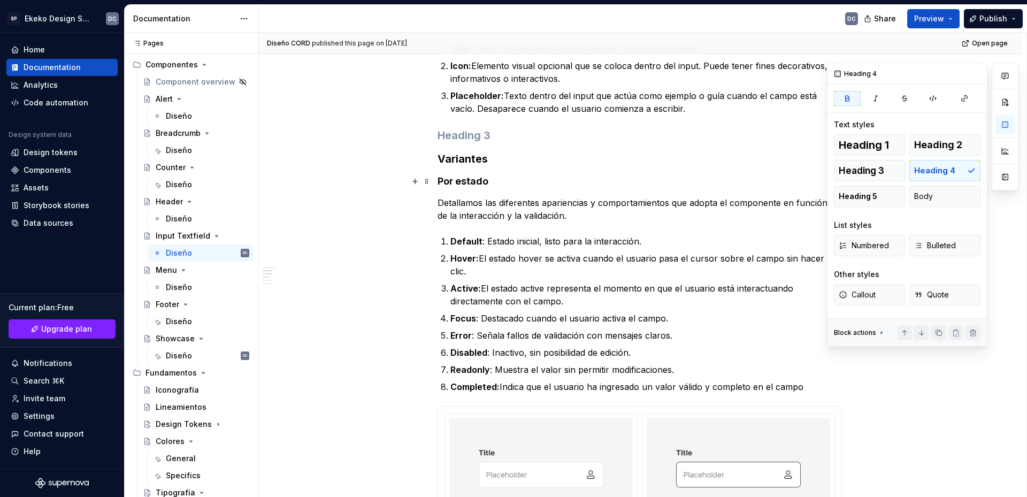
click at [482, 179] on strong "Por estado" at bounding box center [462, 180] width 51 height 11
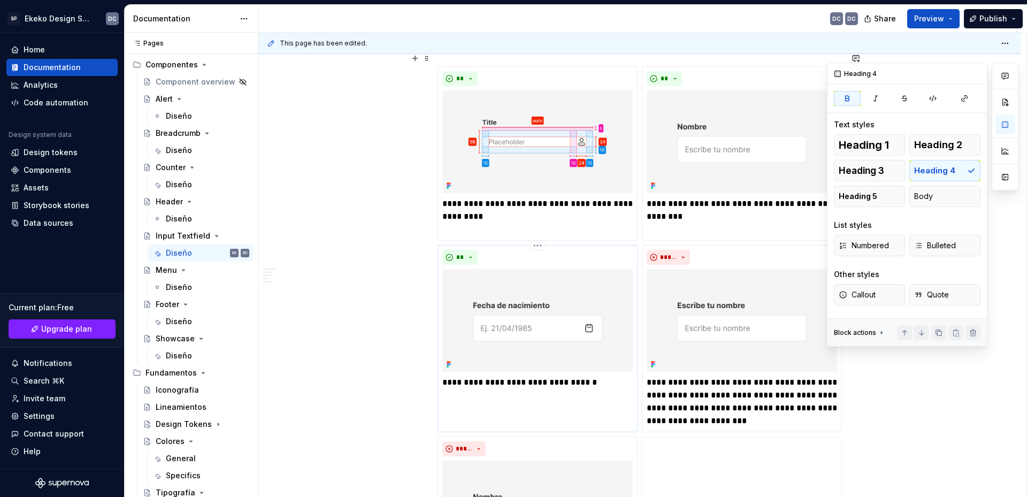
scroll to position [1604, 0]
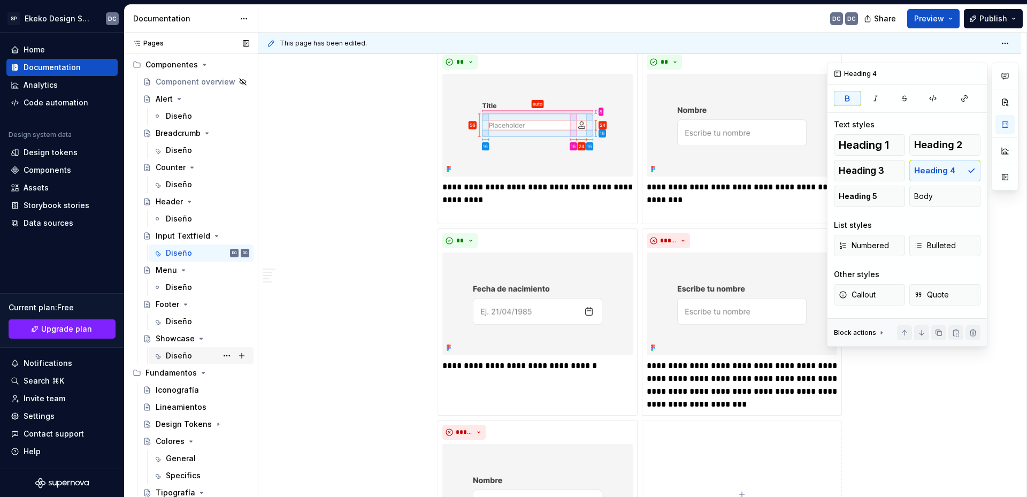
click at [173, 350] on div "Diseño" at bounding box center [179, 355] width 26 height 11
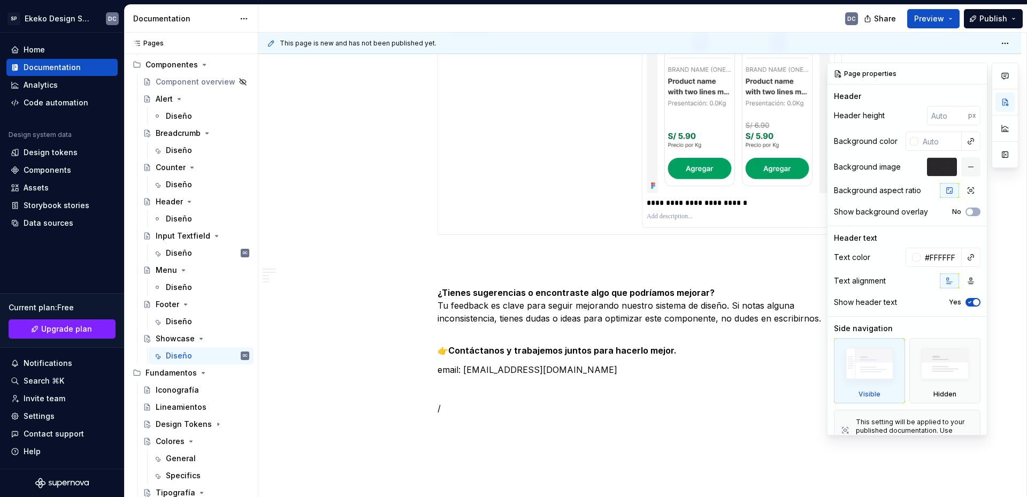
scroll to position [3155, 0]
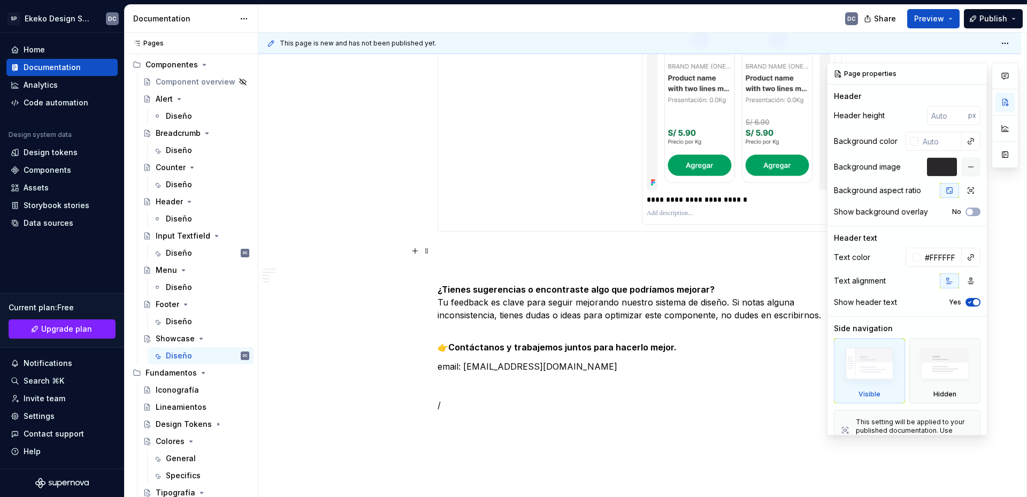
click at [485, 253] on p at bounding box center [639, 250] width 404 height 13
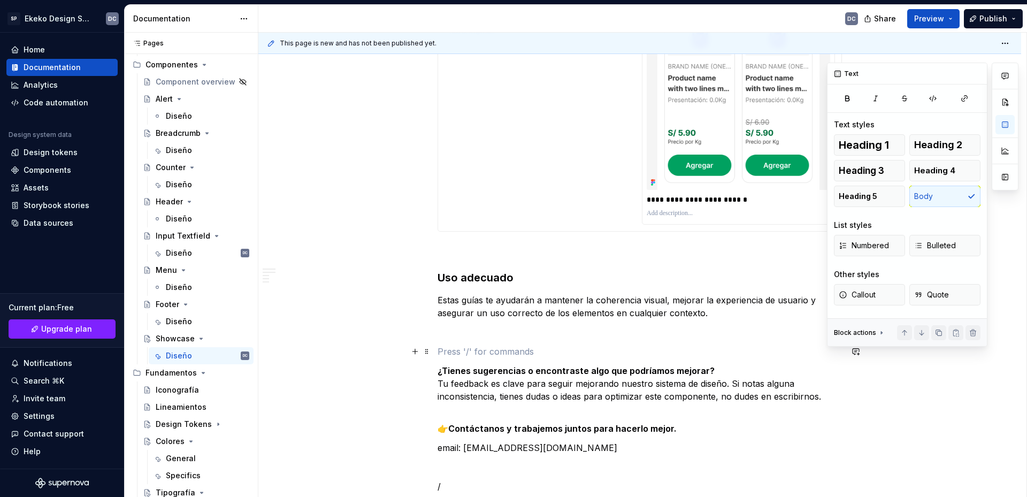
click at [473, 351] on p at bounding box center [639, 351] width 404 height 13
click at [472, 336] on p at bounding box center [639, 332] width 404 height 13
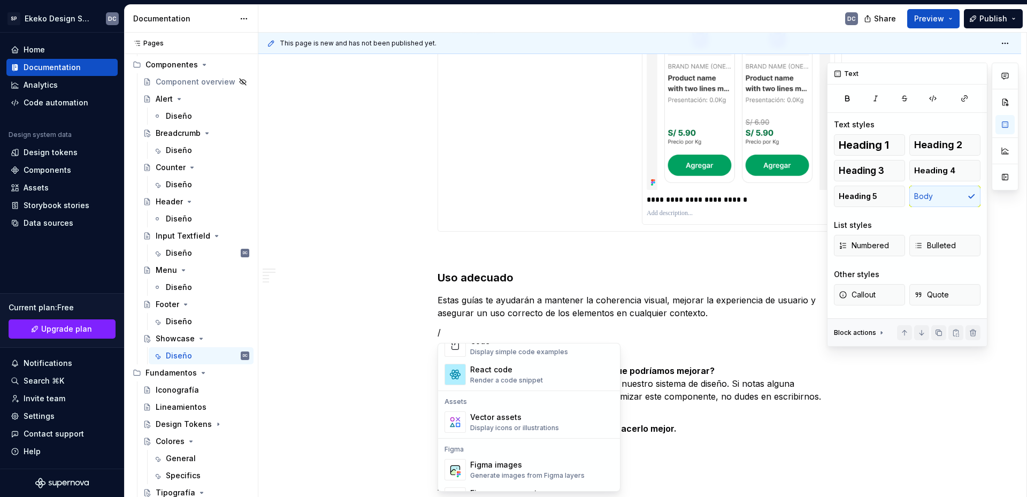
scroll to position [963, 0]
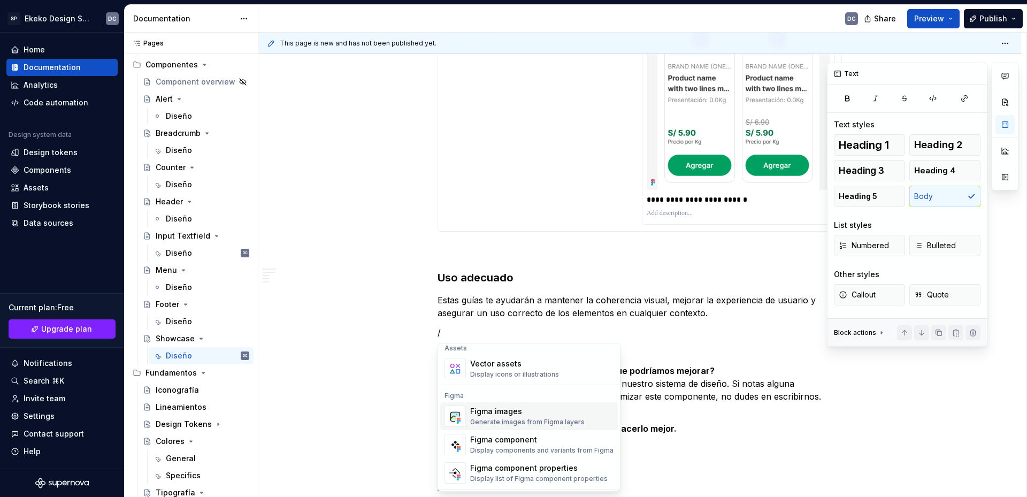
click at [513, 413] on div "Figma images" at bounding box center [527, 411] width 114 height 11
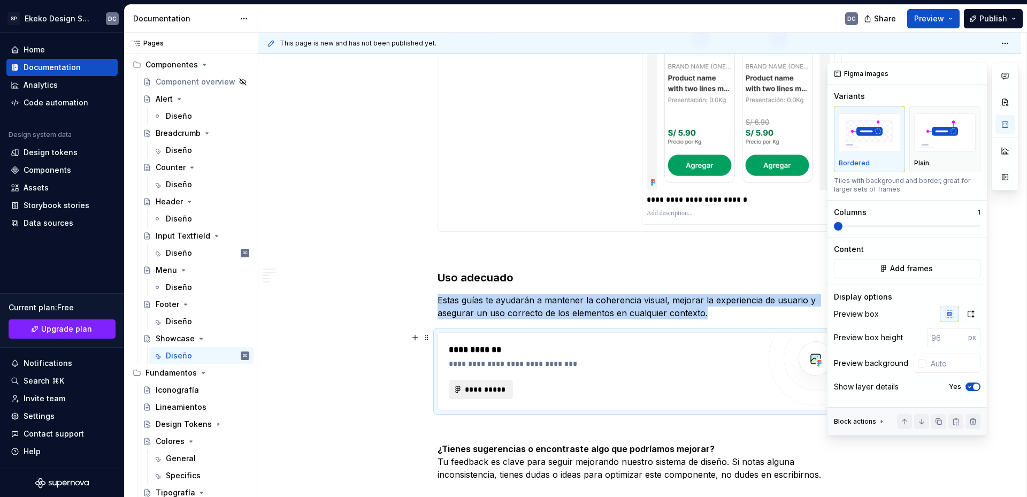
click at [502, 392] on span "**********" at bounding box center [485, 389] width 42 height 11
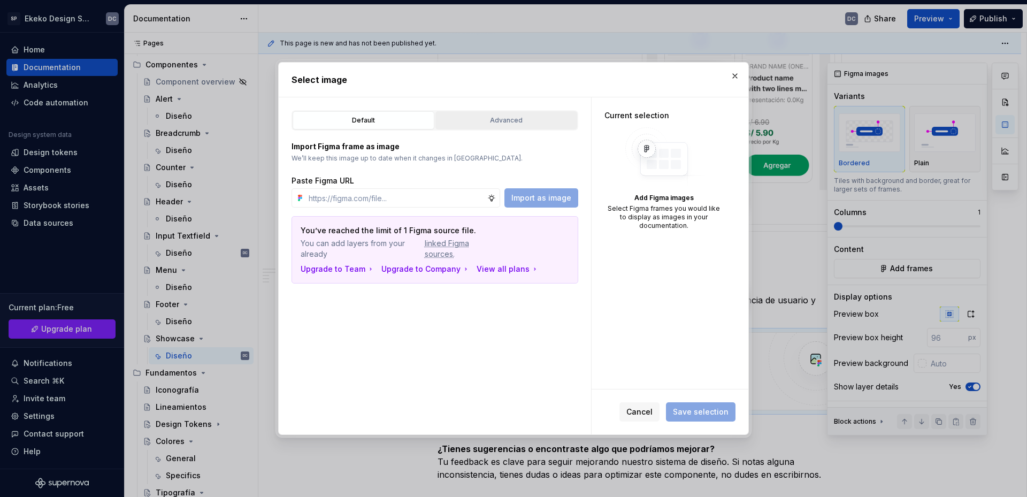
click at [521, 119] on div "Advanced" at bounding box center [506, 120] width 134 height 11
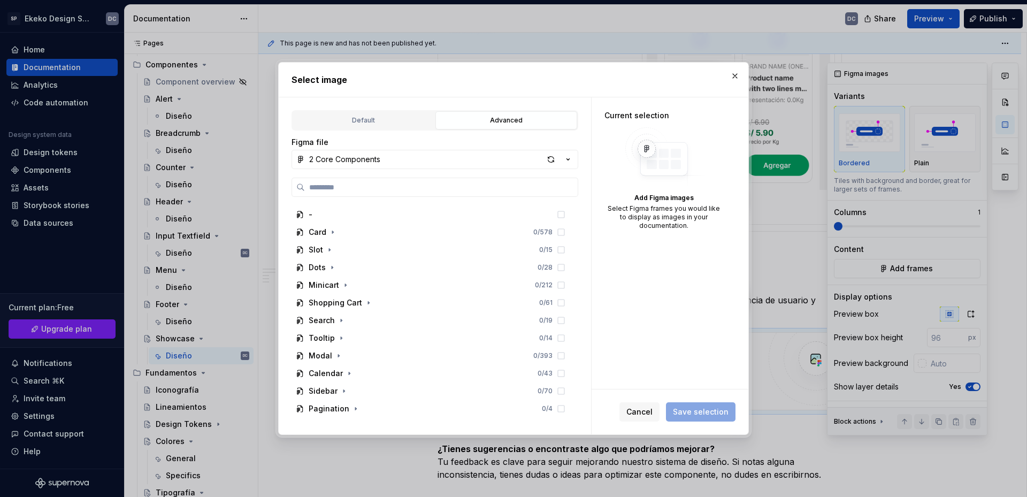
scroll to position [374, 0]
click at [733, 73] on button "button" at bounding box center [734, 75] width 15 height 15
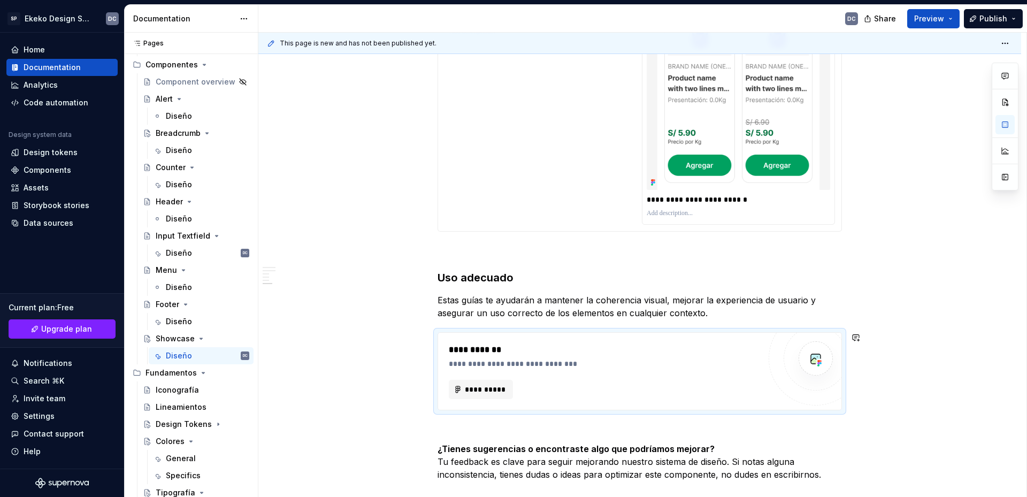
click at [735, 316] on p "Estas guías te ayudarán a mantener la coherencia visual, mejorar la experiencia…" at bounding box center [639, 307] width 404 height 26
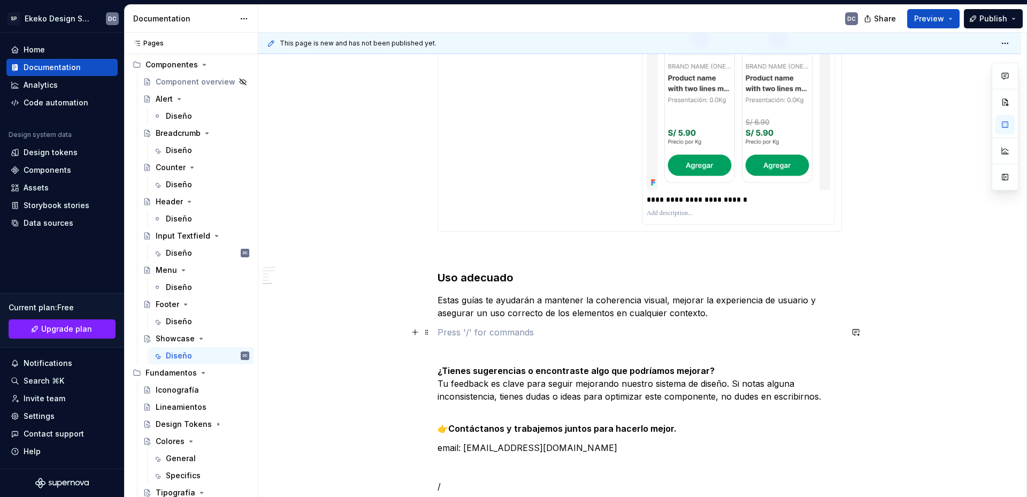
click at [723, 329] on p at bounding box center [639, 332] width 404 height 13
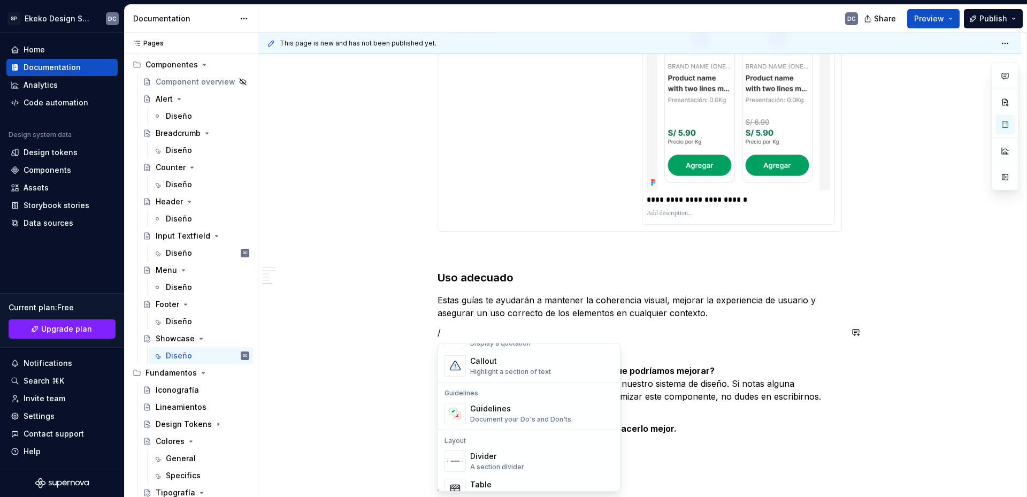
scroll to position [321, 0]
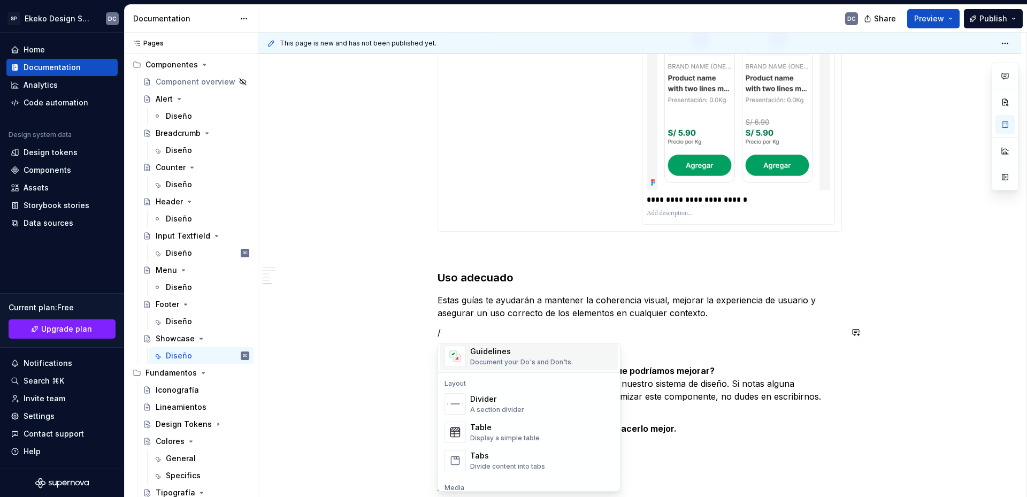
click at [537, 356] on div "Guidelines" at bounding box center [521, 351] width 103 height 11
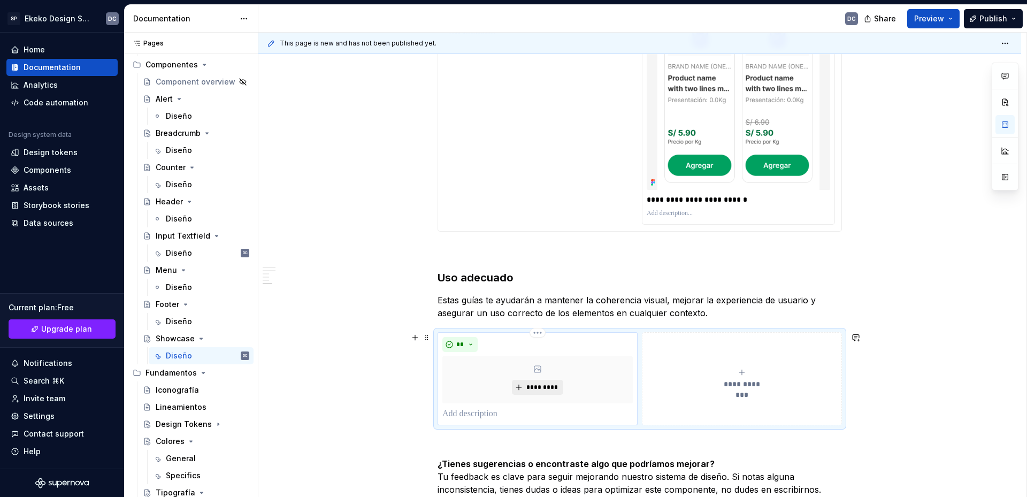
click at [535, 384] on span "*********" at bounding box center [541, 387] width 33 height 9
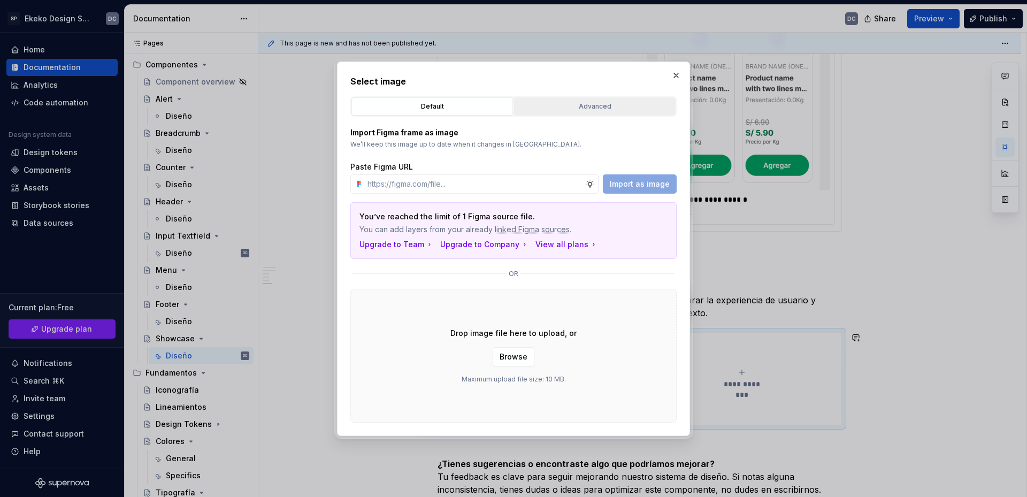
click at [578, 109] on div "Advanced" at bounding box center [595, 106] width 154 height 11
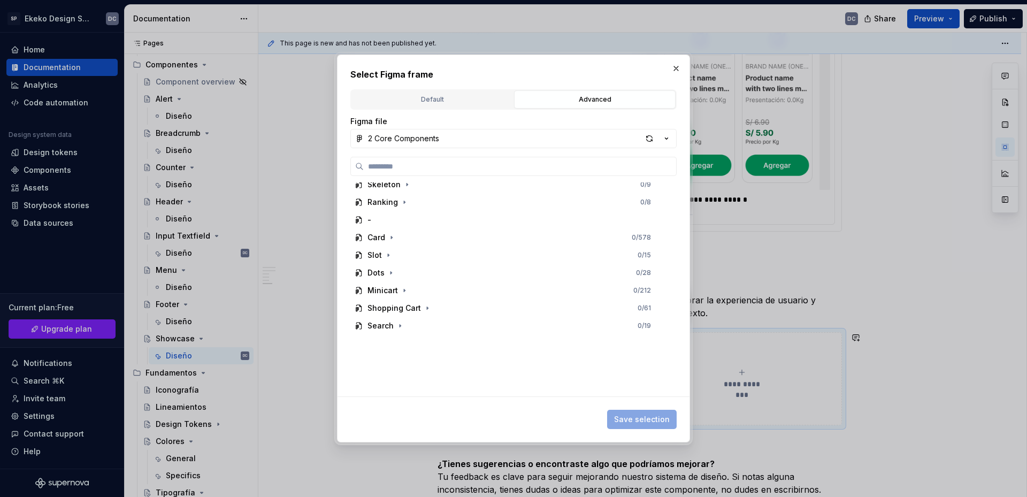
scroll to position [267, 0]
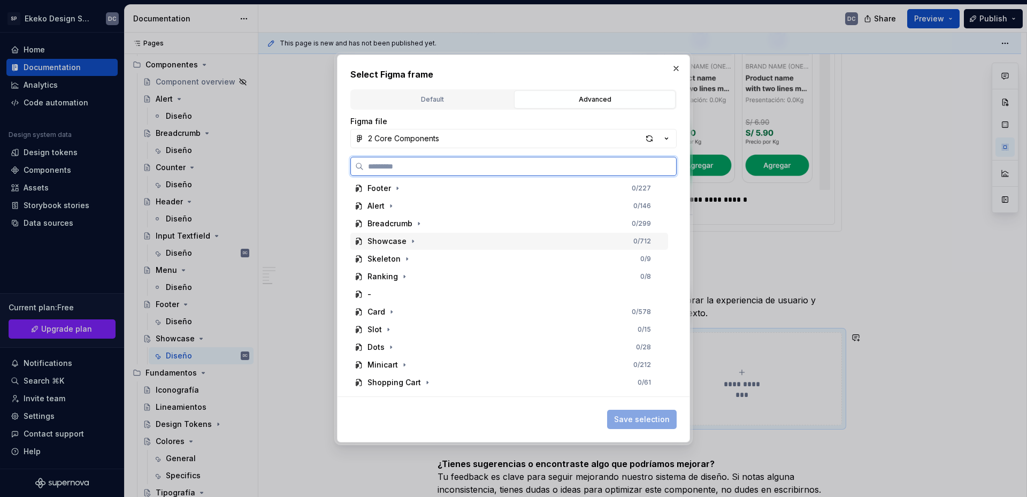
click at [397, 245] on div "Showcase" at bounding box center [386, 241] width 39 height 11
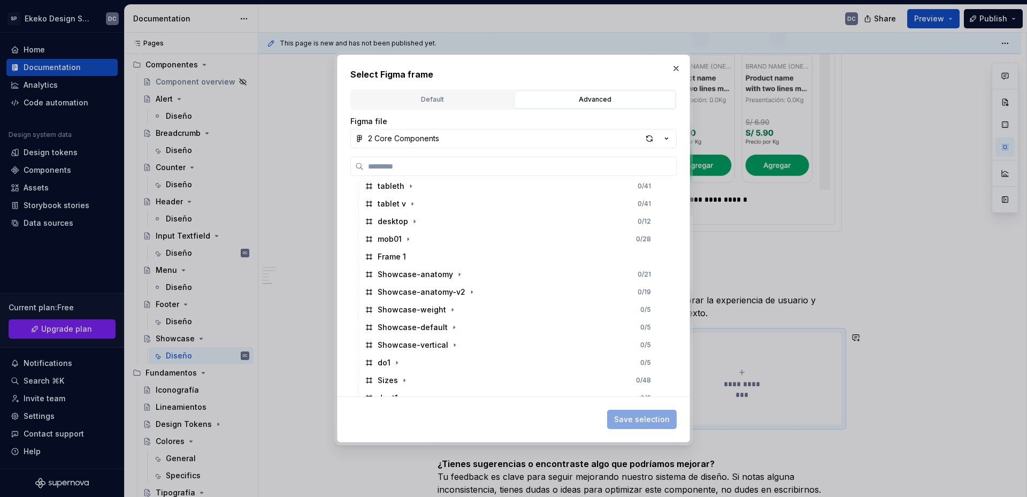
scroll to position [535, 0]
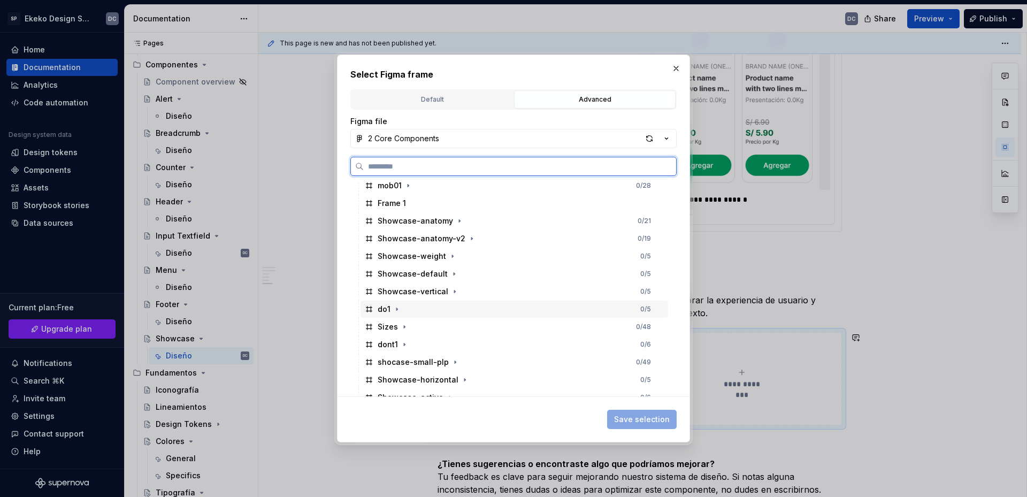
click at [424, 306] on div "do1 0 / 5" at bounding box center [513, 309] width 307 height 17
click at [431, 330] on div "Sizes 0 / 48" at bounding box center [513, 326] width 307 height 17
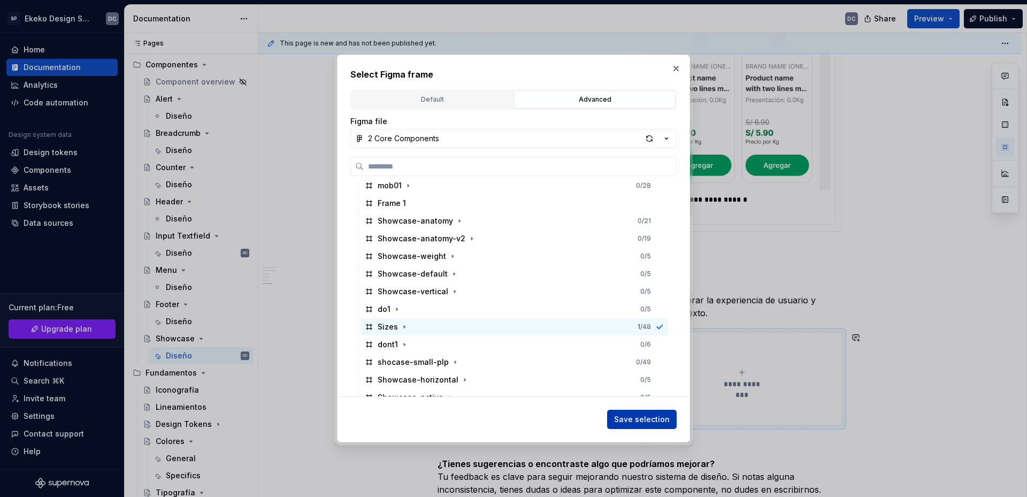
click at [658, 420] on span "Save selection" at bounding box center [642, 419] width 56 height 11
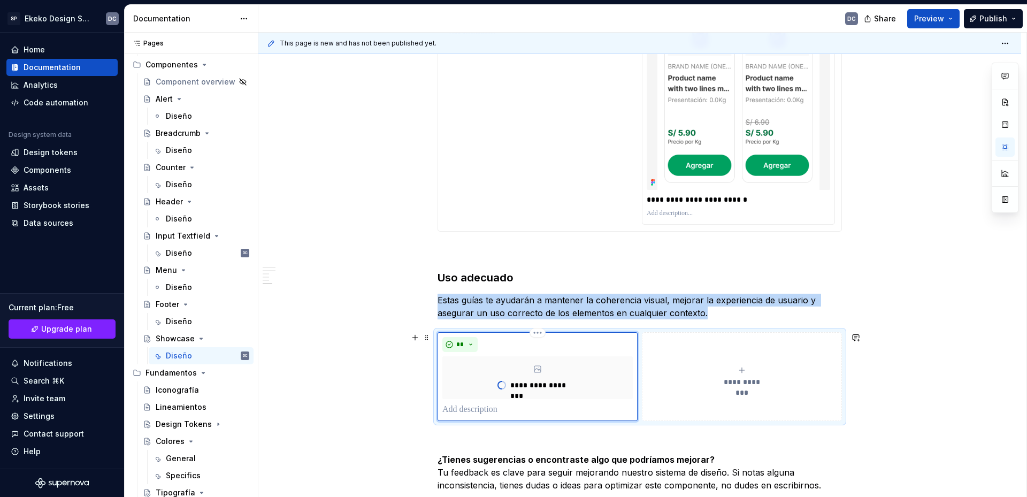
click at [741, 376] on span "**********" at bounding box center [741, 381] width 49 height 11
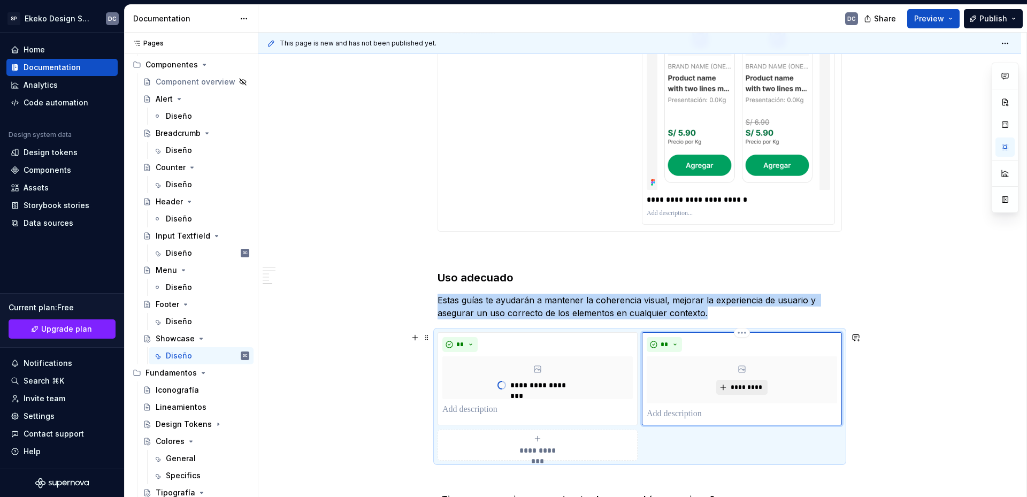
click at [729, 386] on span "*********" at bounding box center [745, 387] width 33 height 9
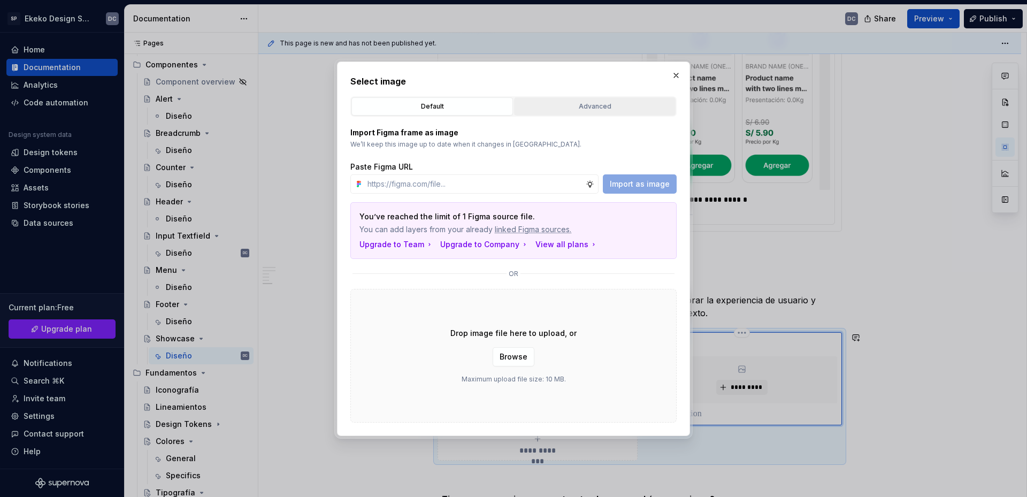
click at [591, 109] on div "Advanced" at bounding box center [595, 106] width 154 height 11
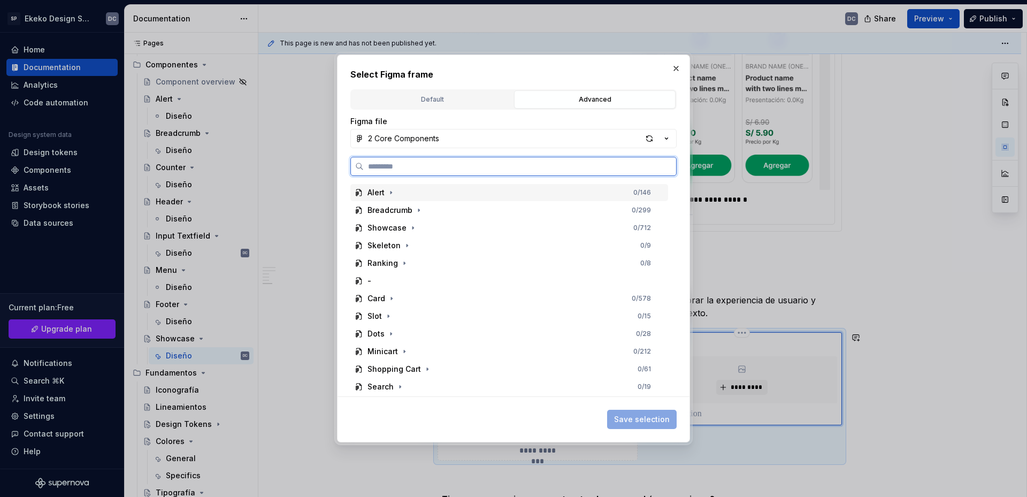
scroll to position [321, 0]
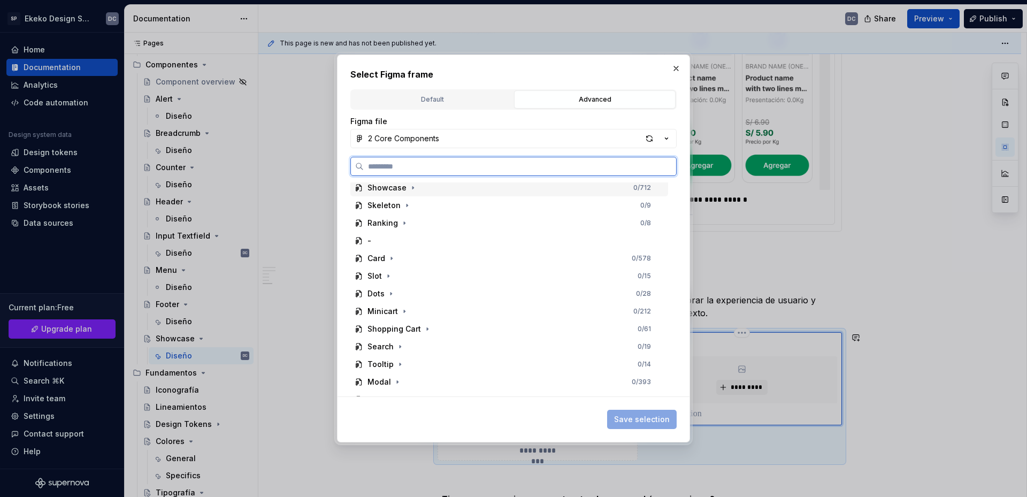
click at [424, 189] on div "Showcase 0 / 712" at bounding box center [509, 187] width 318 height 17
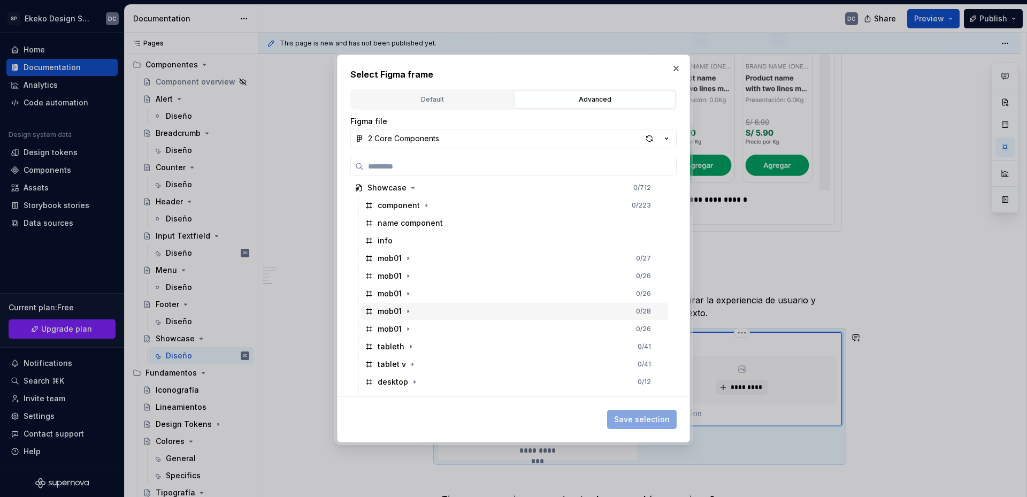
scroll to position [481, 0]
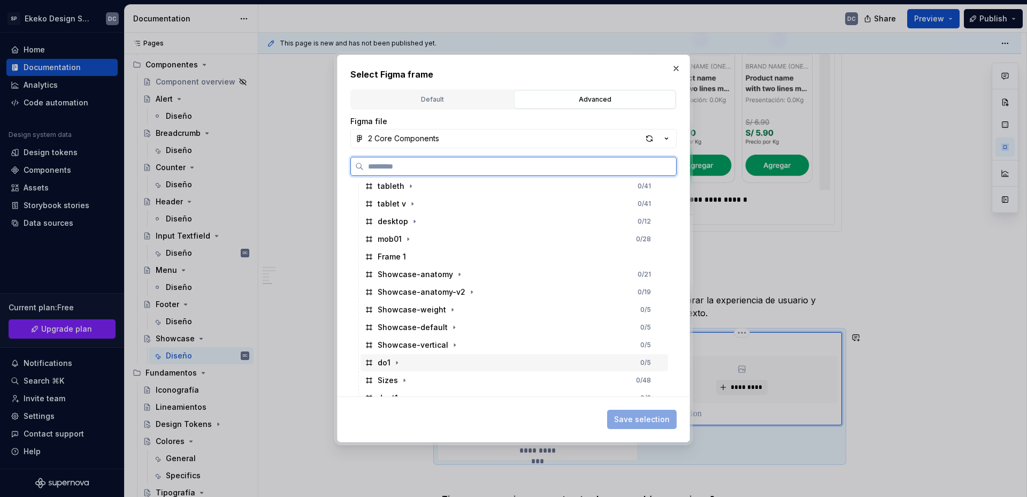
click at [424, 361] on div "do1 0 / 5" at bounding box center [513, 362] width 307 height 17
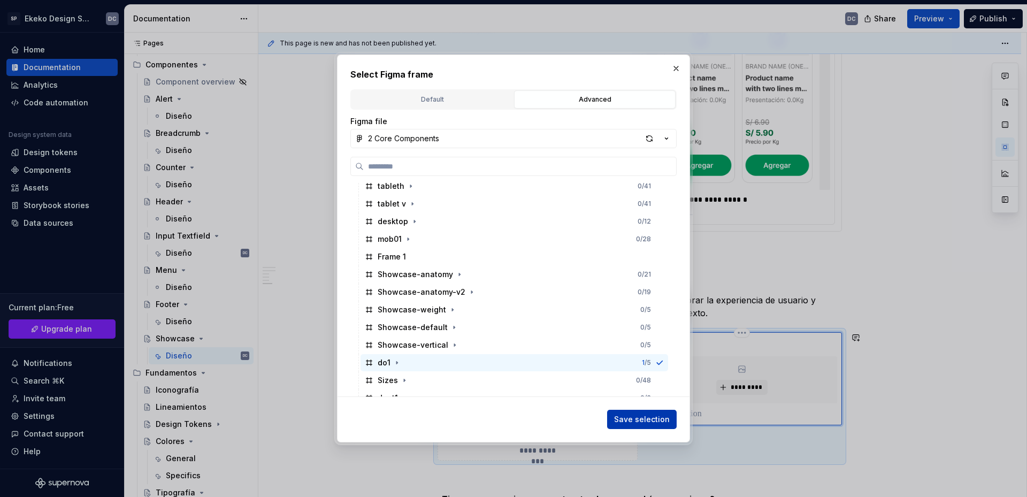
click at [619, 415] on span "Save selection" at bounding box center [642, 419] width 56 height 11
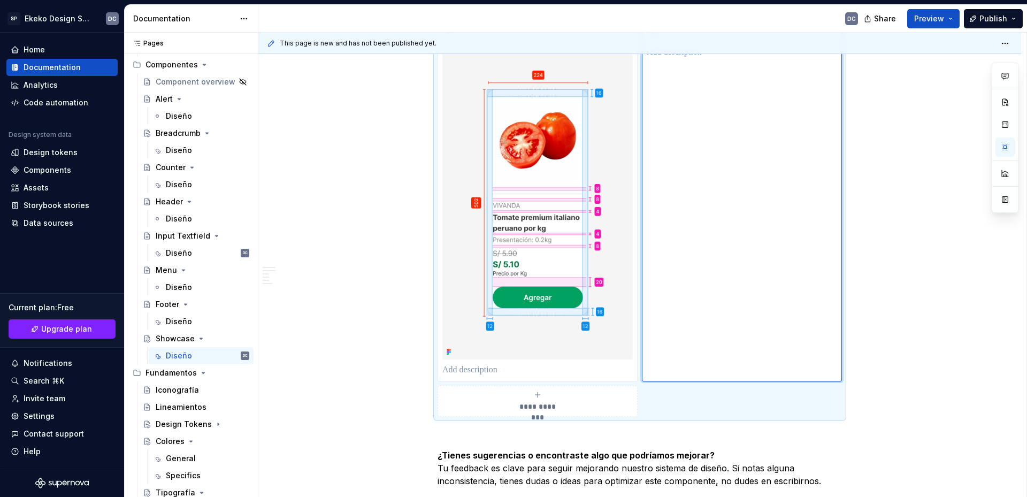
scroll to position [3529, 0]
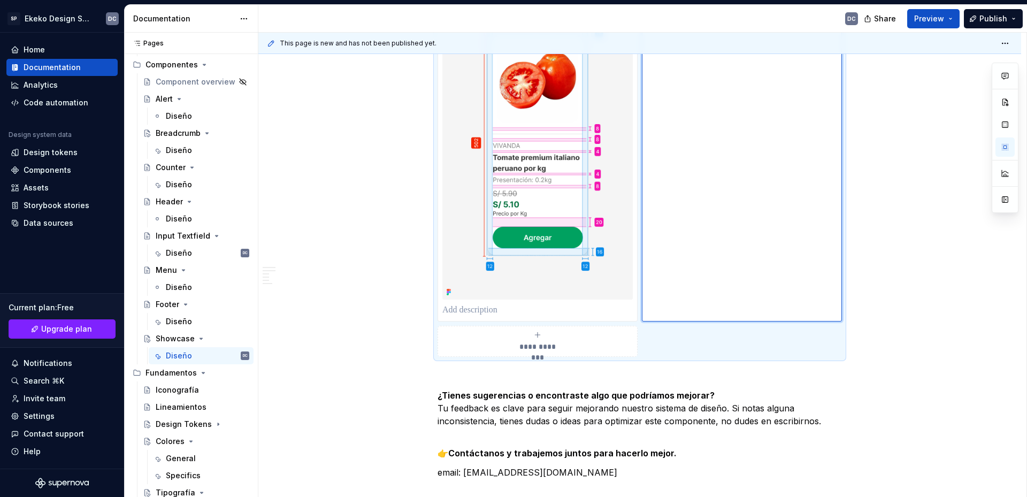
click at [576, 344] on div "**********" at bounding box center [537, 340] width 190 height 21
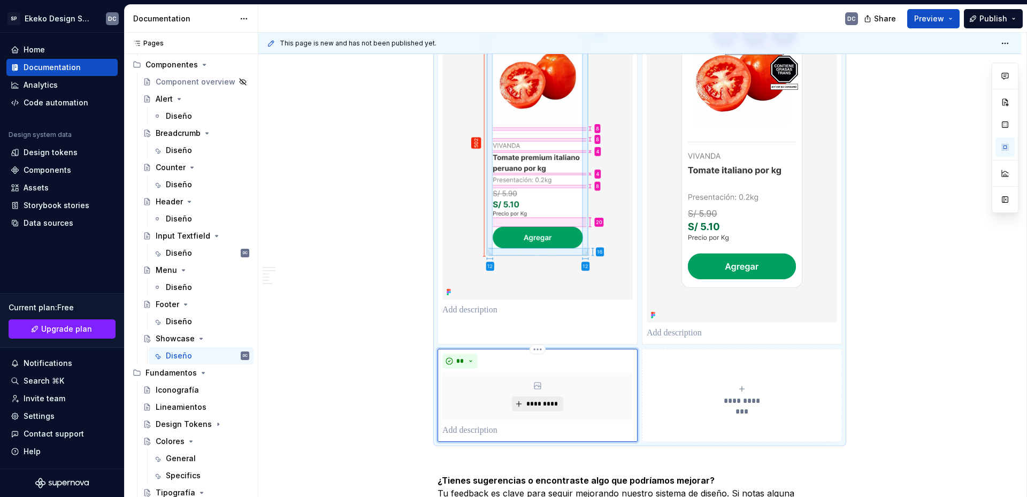
click at [535, 379] on div "*********" at bounding box center [537, 396] width 190 height 47
click at [552, 403] on span "*********" at bounding box center [541, 403] width 33 height 9
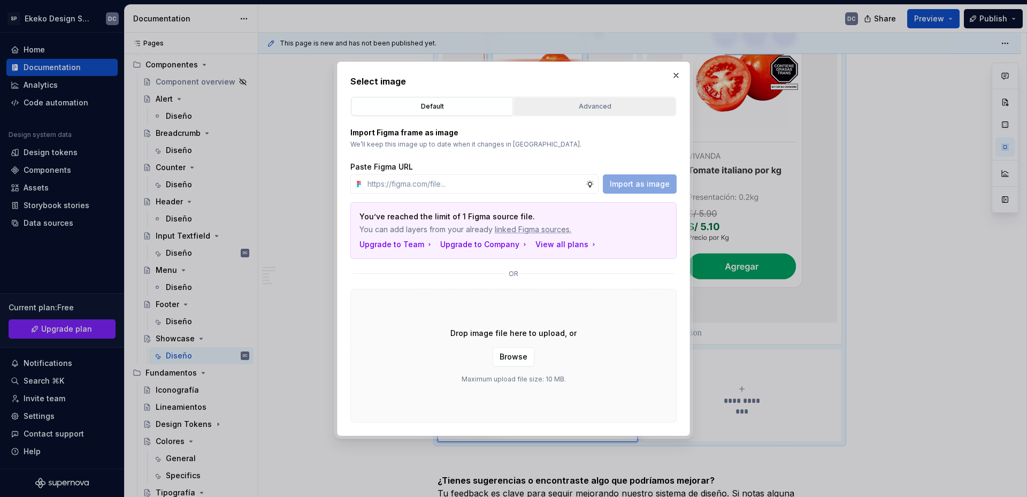
click at [625, 103] on div "Advanced" at bounding box center [595, 106] width 154 height 11
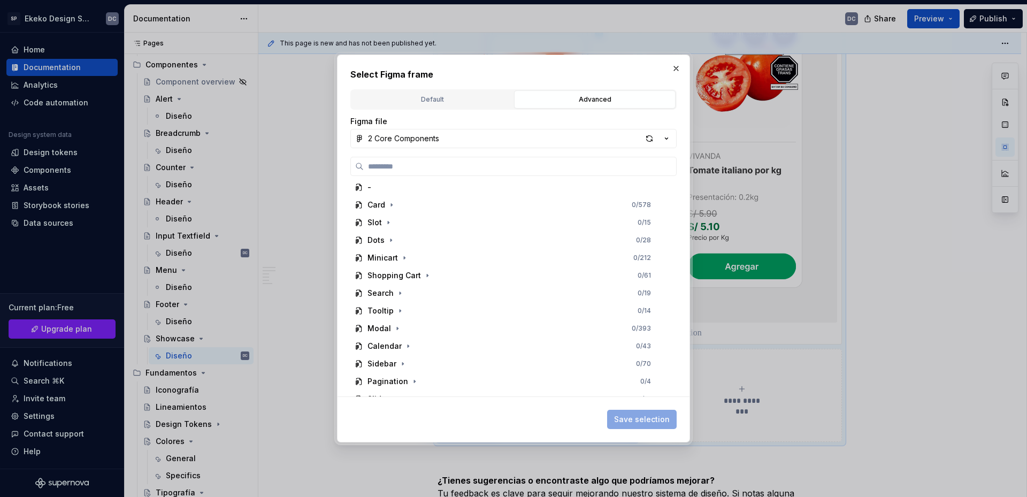
scroll to position [160, 0]
click at [409, 345] on icon "button" at bounding box center [413, 348] width 9 height 9
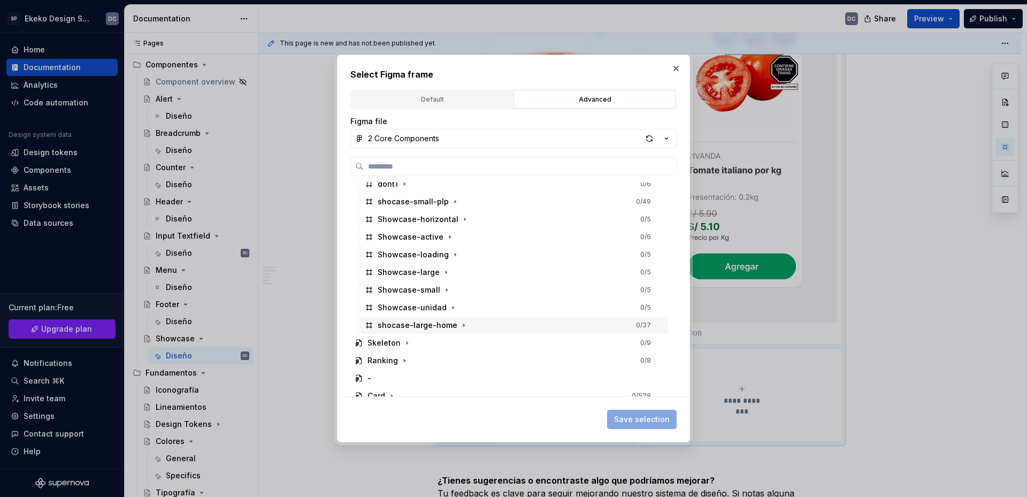
scroll to position [642, 0]
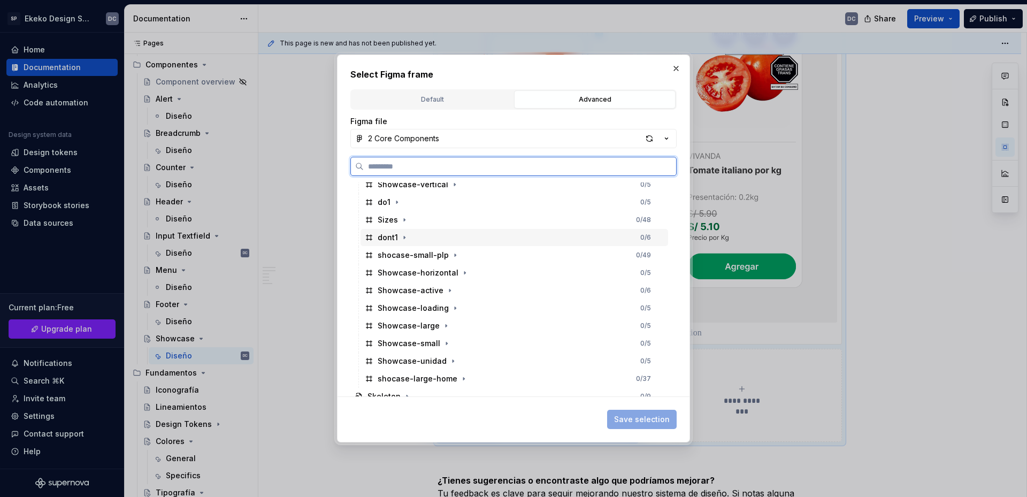
click at [409, 236] on div "dont1 0 / 6" at bounding box center [513, 237] width 307 height 17
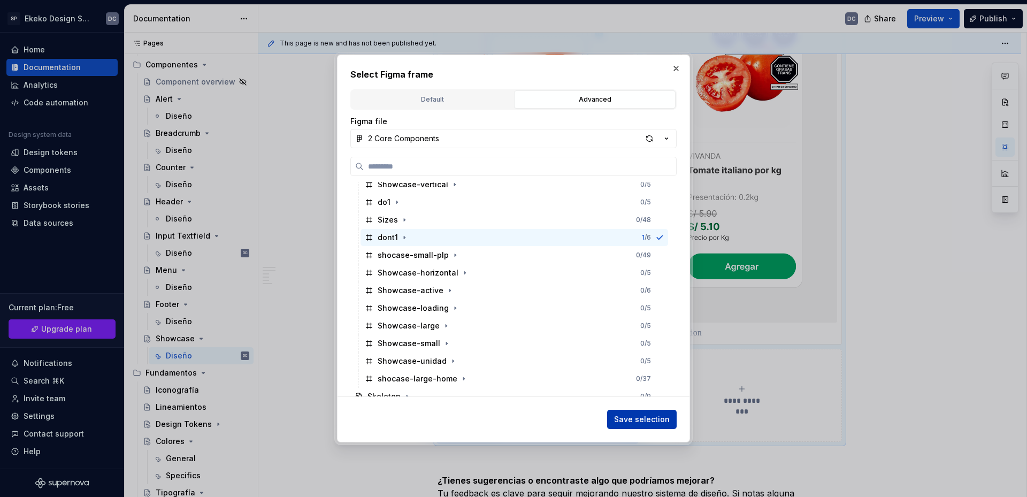
click at [646, 415] on span "Save selection" at bounding box center [642, 419] width 56 height 11
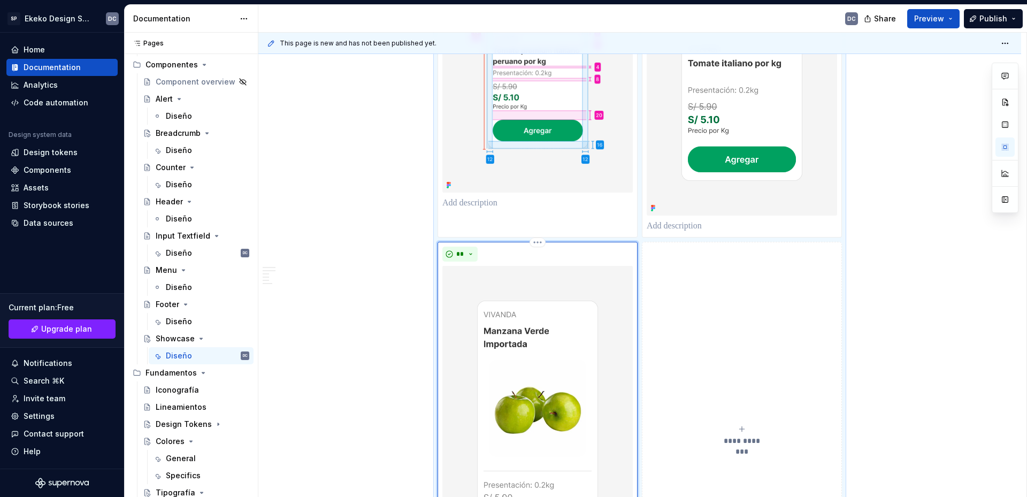
scroll to position [3797, 0]
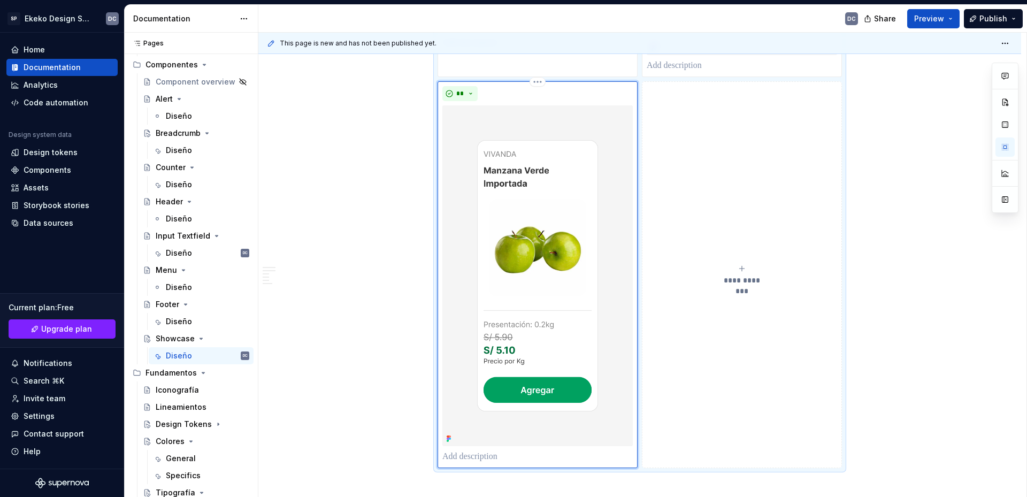
click at [497, 452] on p at bounding box center [537, 456] width 190 height 13
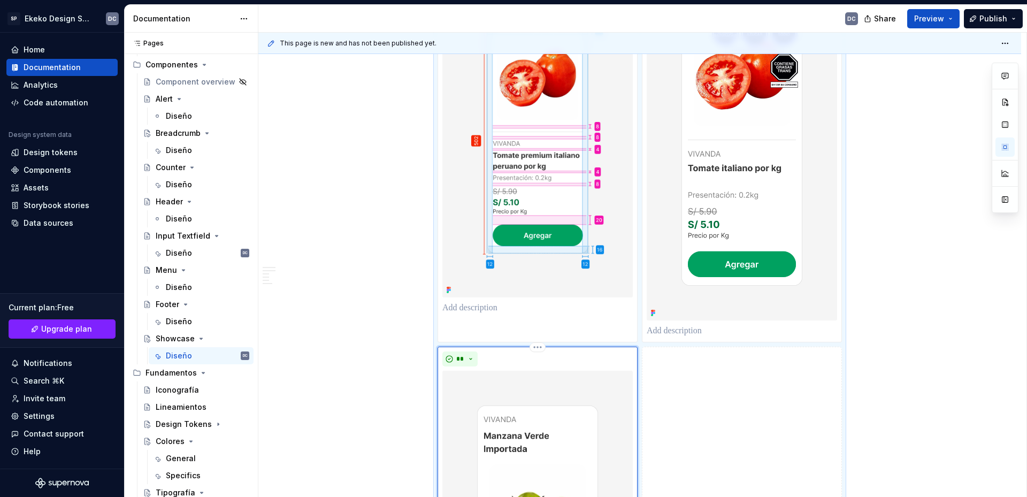
scroll to position [3529, 0]
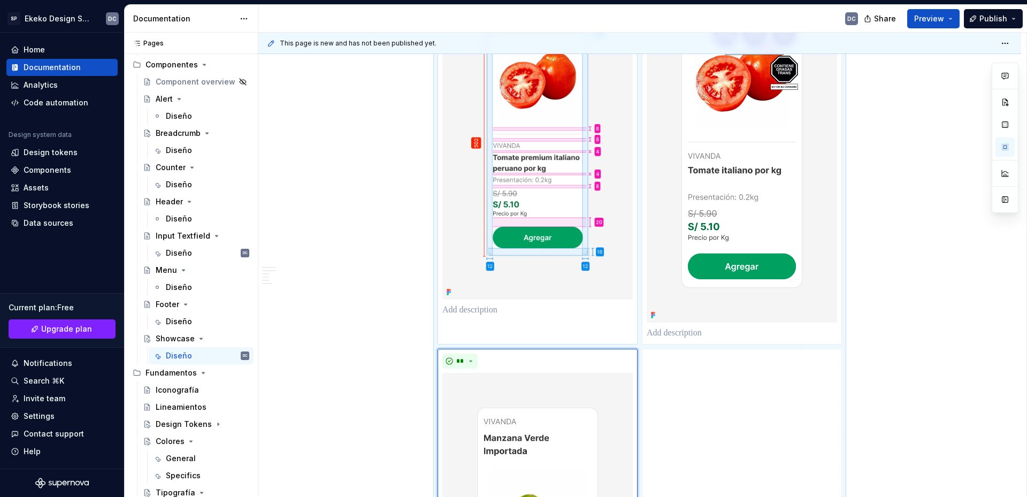
click at [491, 311] on p at bounding box center [537, 310] width 190 height 13
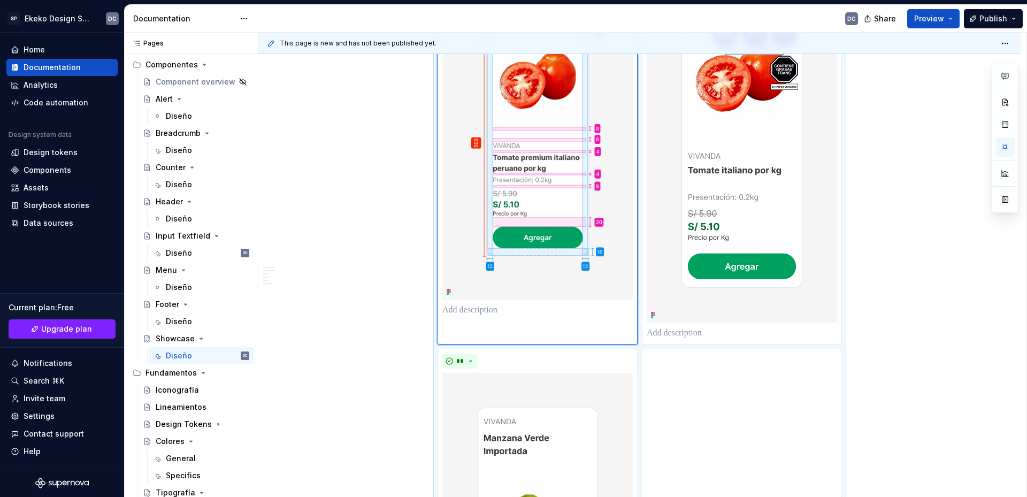
paste div
click at [619, 312] on p "**********" at bounding box center [537, 317] width 190 height 26
type textarea "*"
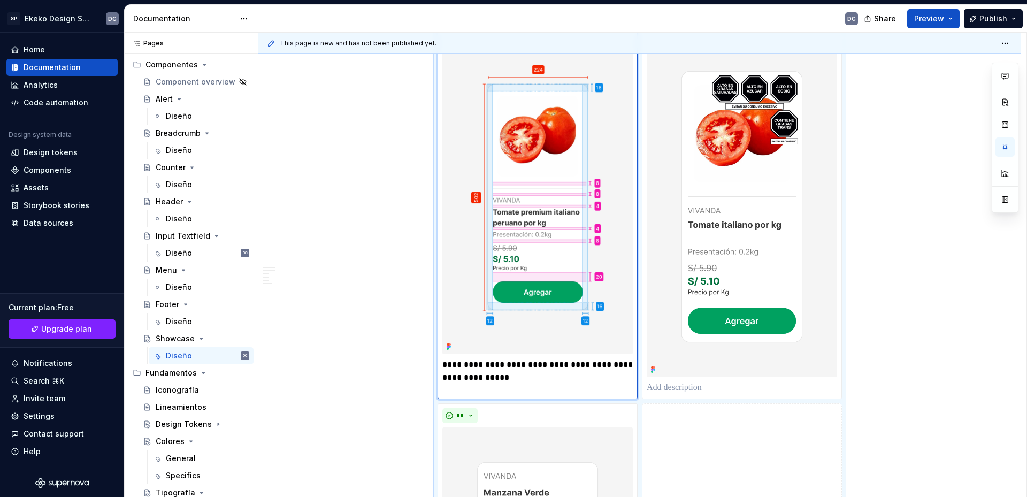
scroll to position [3476, 0]
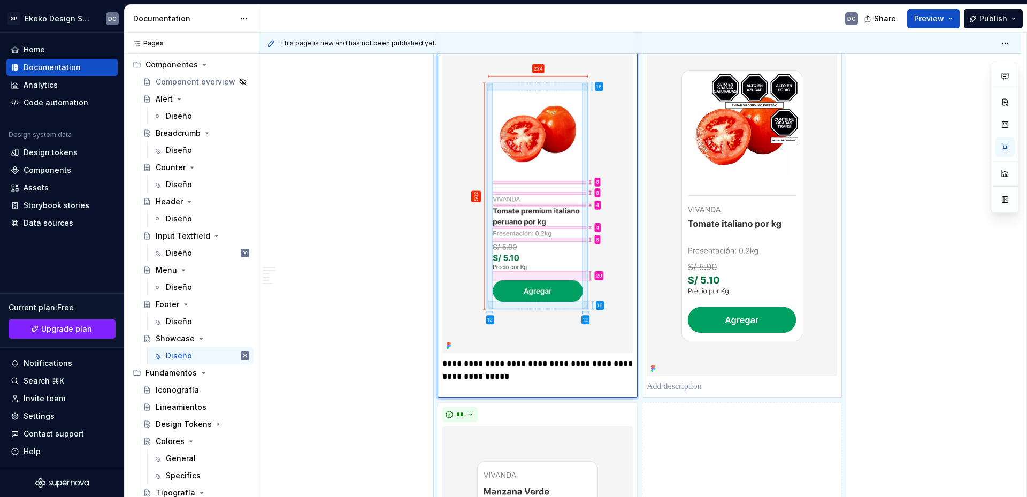
click at [744, 386] on p at bounding box center [741, 386] width 190 height 13
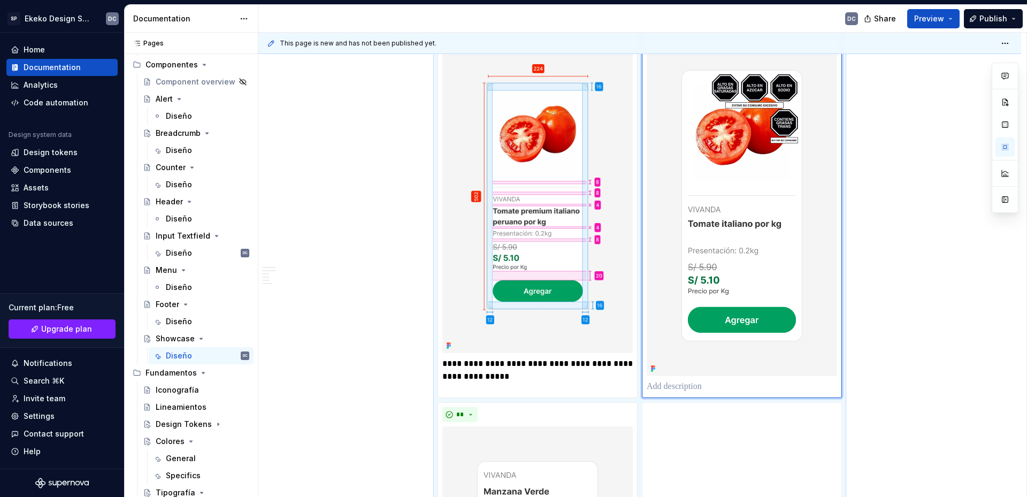
type textarea "*"
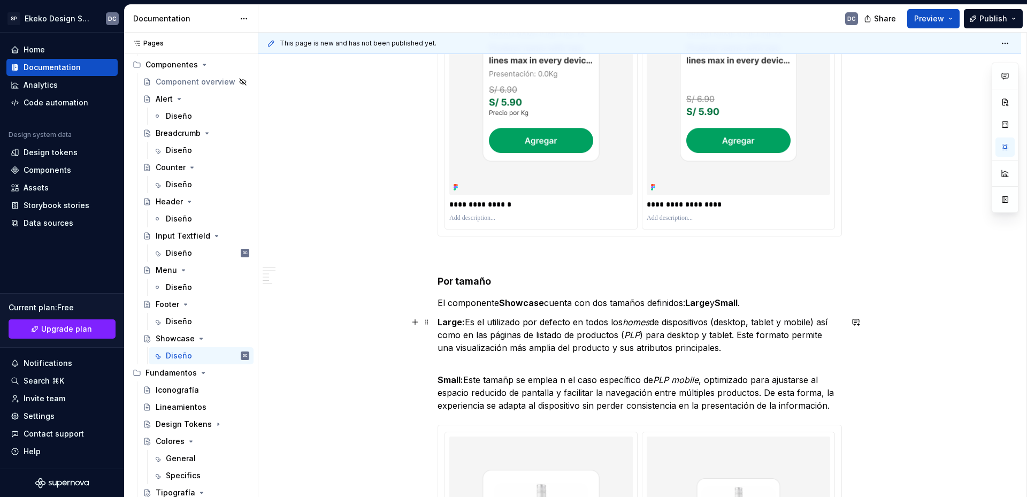
scroll to position [2192, 0]
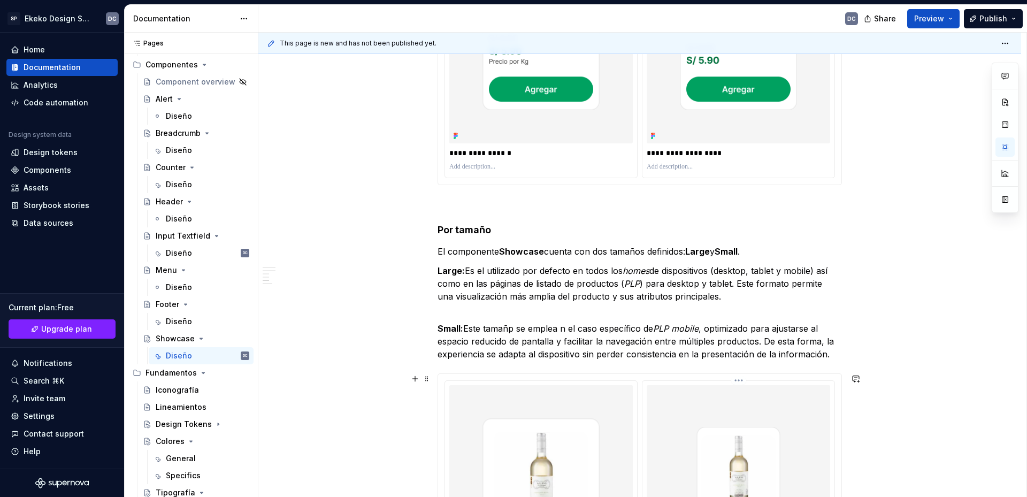
type textarea "*"
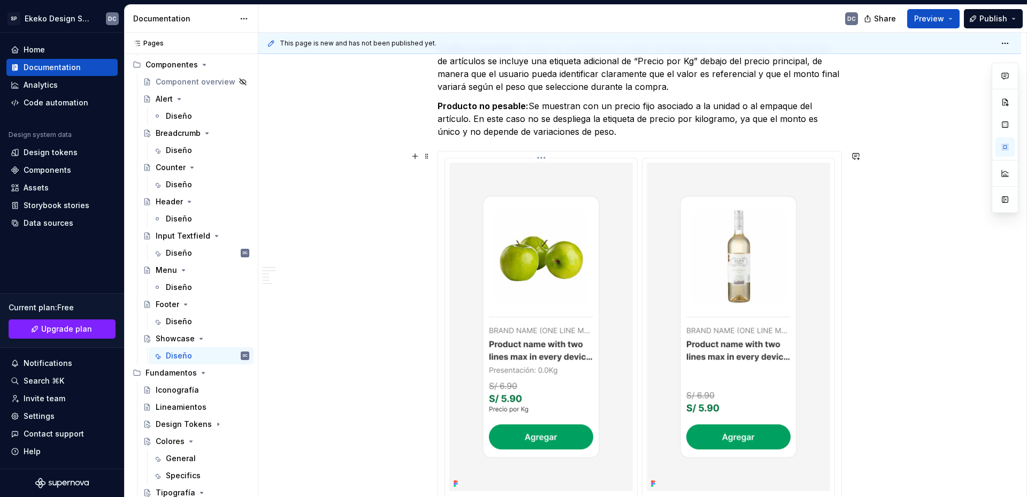
scroll to position [1925, 0]
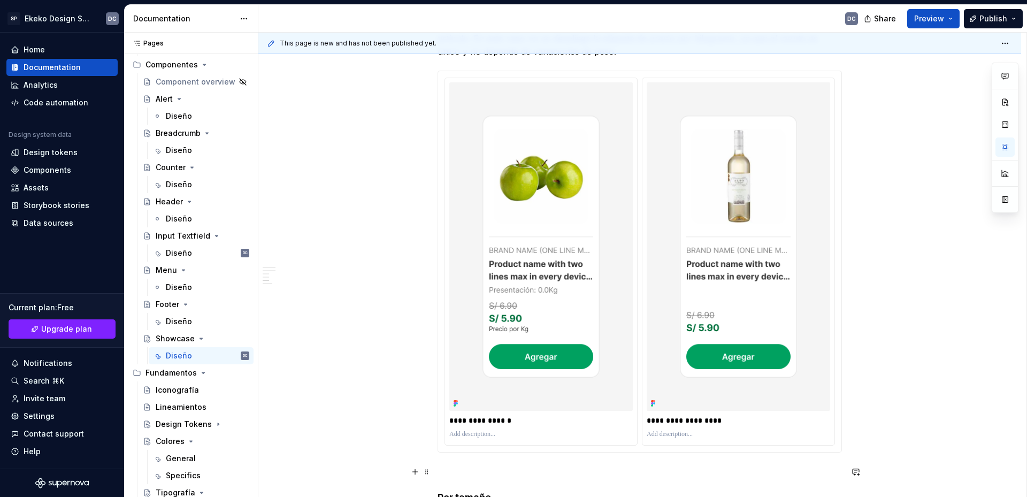
click at [462, 466] on p at bounding box center [639, 471] width 404 height 13
click at [469, 478] on p at bounding box center [639, 471] width 404 height 13
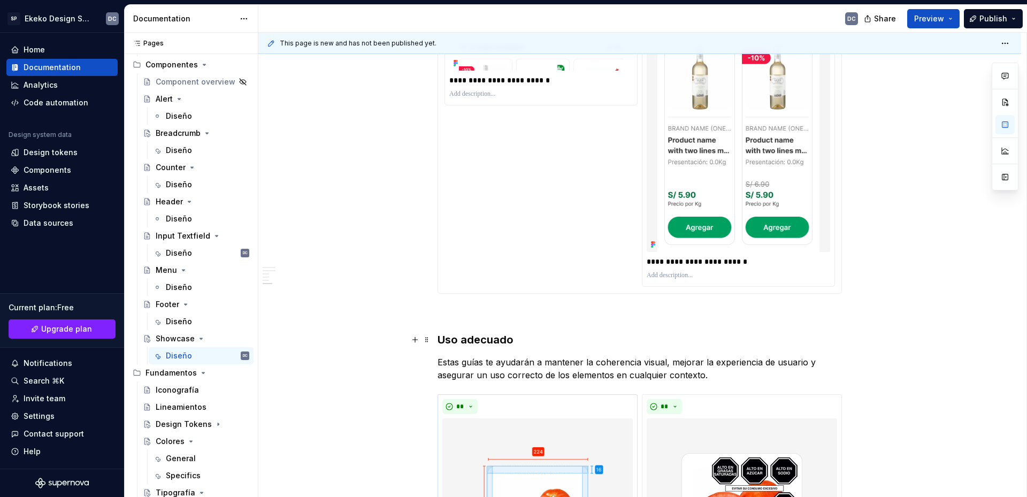
scroll to position [3155, 0]
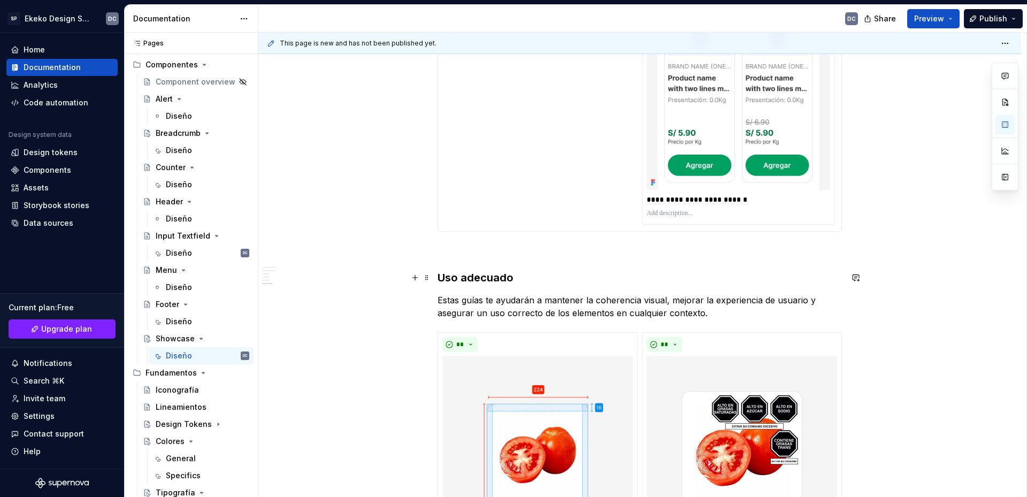
click at [472, 254] on p at bounding box center [639, 250] width 404 height 13
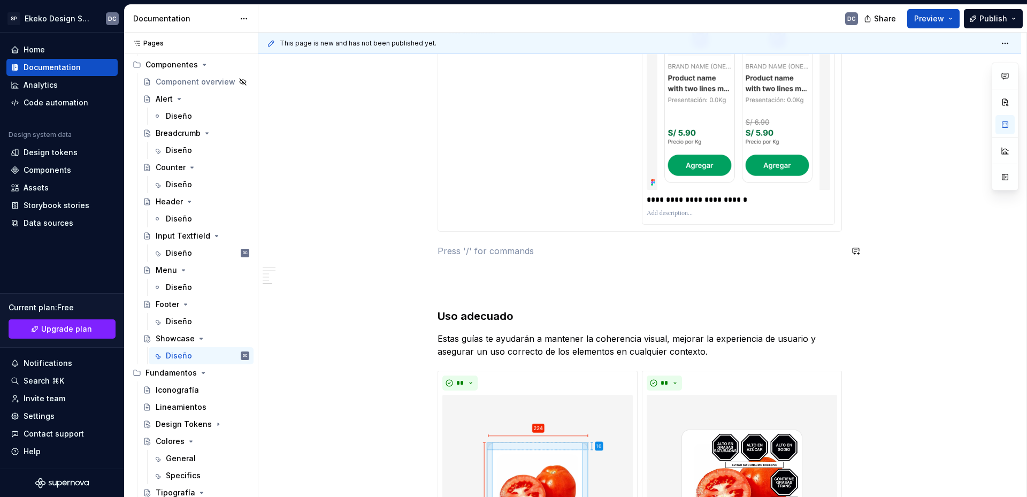
click at [472, 254] on p at bounding box center [639, 250] width 404 height 13
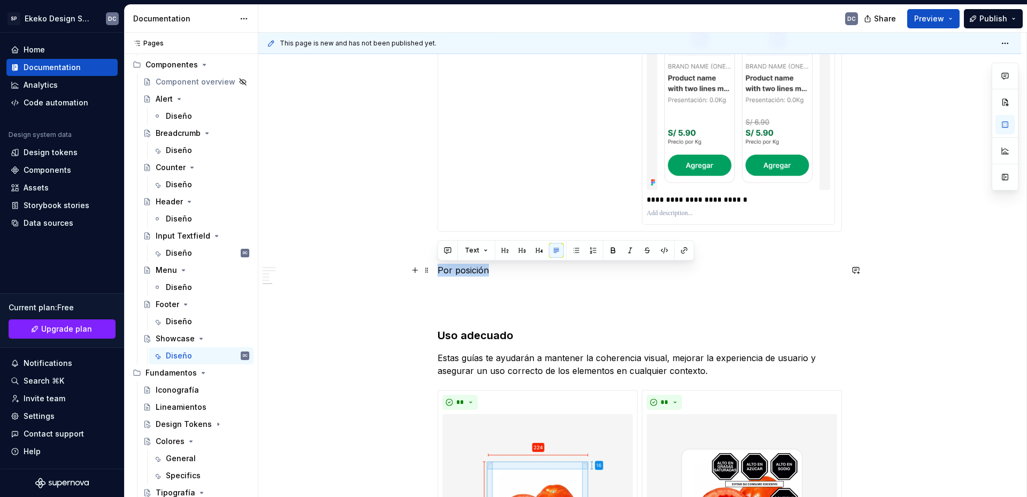
drag, startPoint x: 491, startPoint y: 267, endPoint x: 437, endPoint y: 271, distance: 54.7
click at [504, 252] on button "button" at bounding box center [504, 250] width 15 height 15
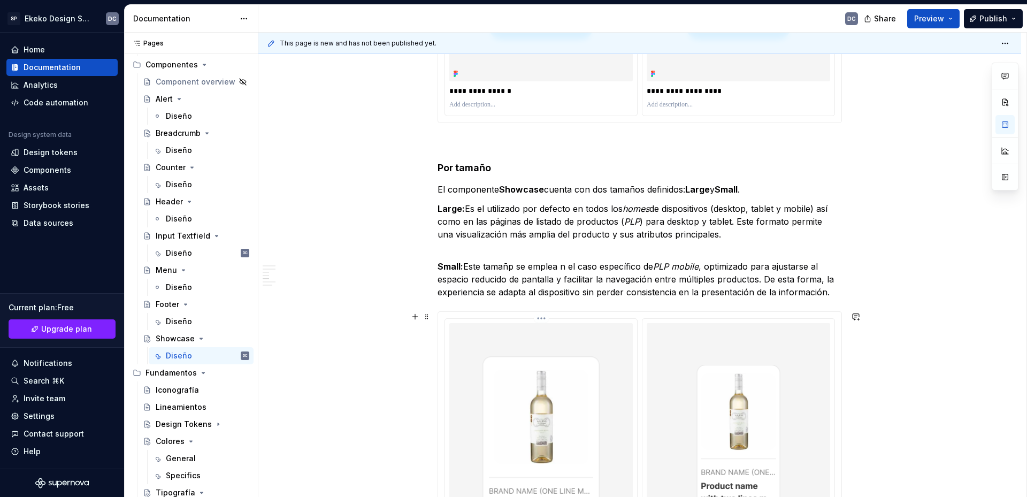
scroll to position [2139, 0]
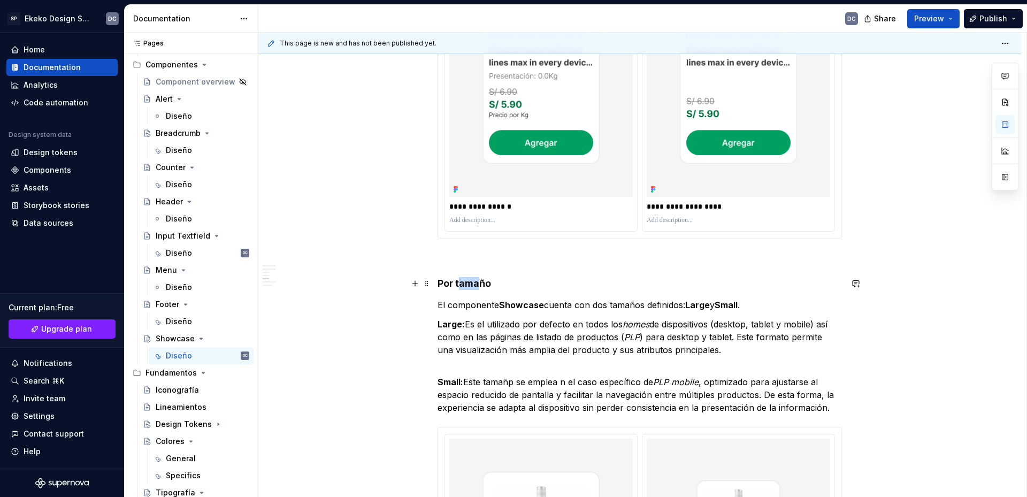
drag, startPoint x: 477, startPoint y: 282, endPoint x: 458, endPoint y: 289, distance: 20.0
click at [458, 289] on h4 "Por tamaño" at bounding box center [639, 283] width 404 height 13
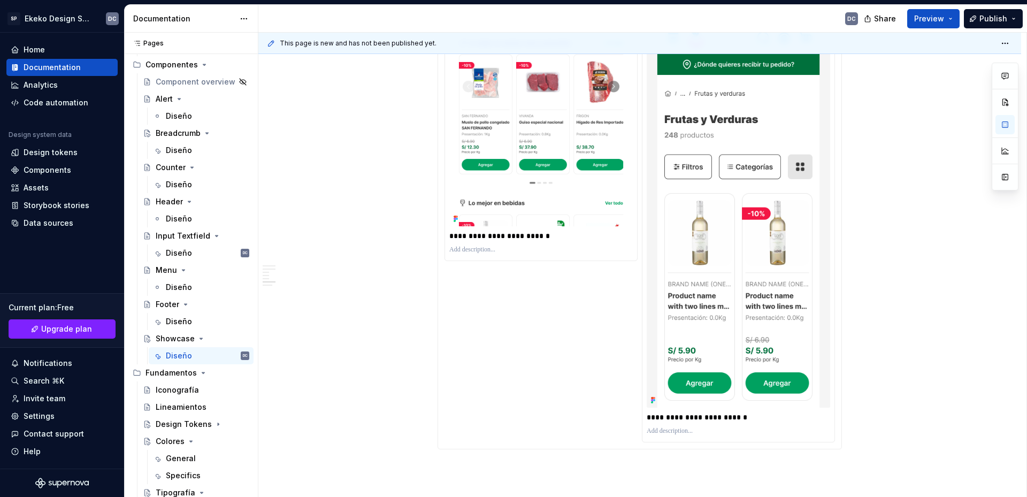
scroll to position [3155, 0]
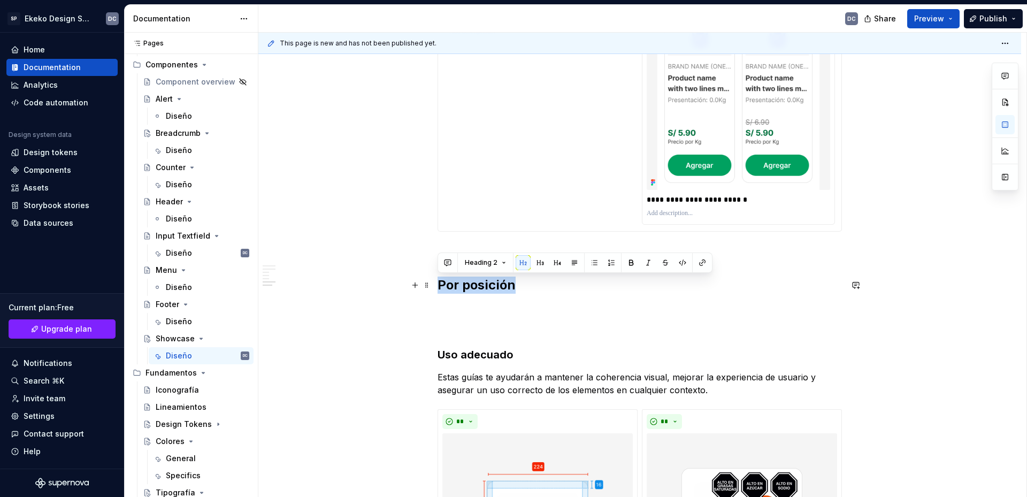
drag, startPoint x: 518, startPoint y: 287, endPoint x: 438, endPoint y: 282, distance: 79.3
click at [438, 282] on h2 "Por posición" at bounding box center [639, 284] width 404 height 17
click at [555, 263] on button "button" at bounding box center [557, 262] width 15 height 15
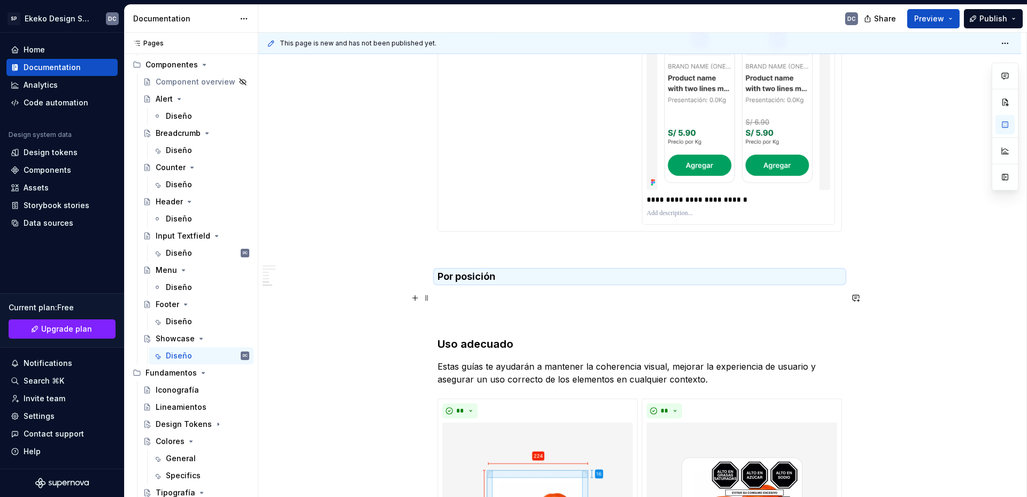
click at [518, 291] on p at bounding box center [639, 297] width 404 height 13
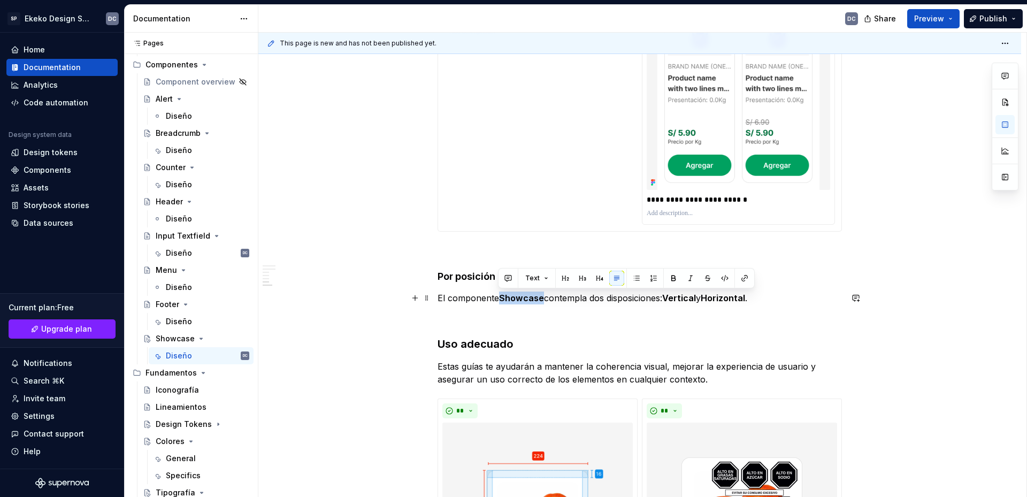
drag, startPoint x: 543, startPoint y: 297, endPoint x: 497, endPoint y: 297, distance: 46.0
click at [497, 297] on p "El componente Showcase contempla dos disposiciones: Vertical y Horizontal ." at bounding box center [639, 297] width 404 height 13
click at [723, 303] on p "El componente contempla dos disposiciones: Vertical y Horizontal ." at bounding box center [639, 297] width 404 height 13
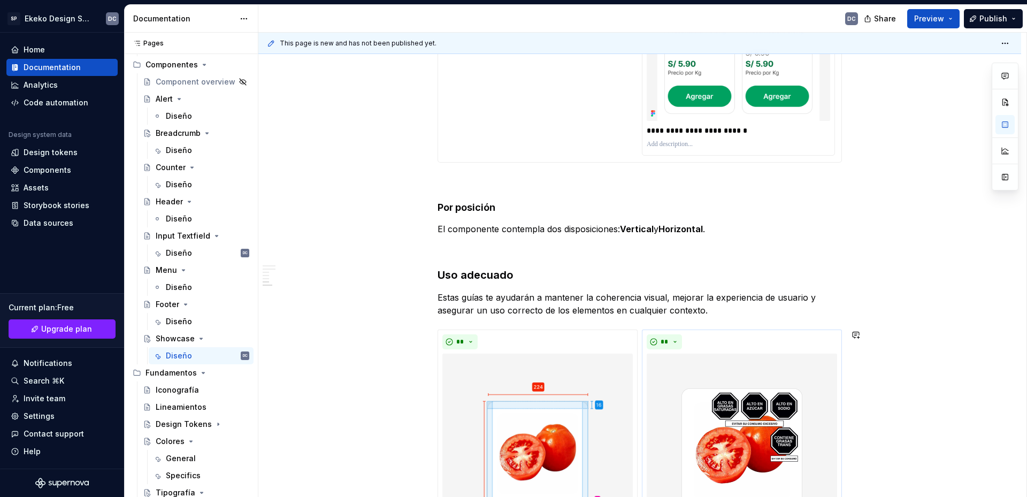
scroll to position [3208, 0]
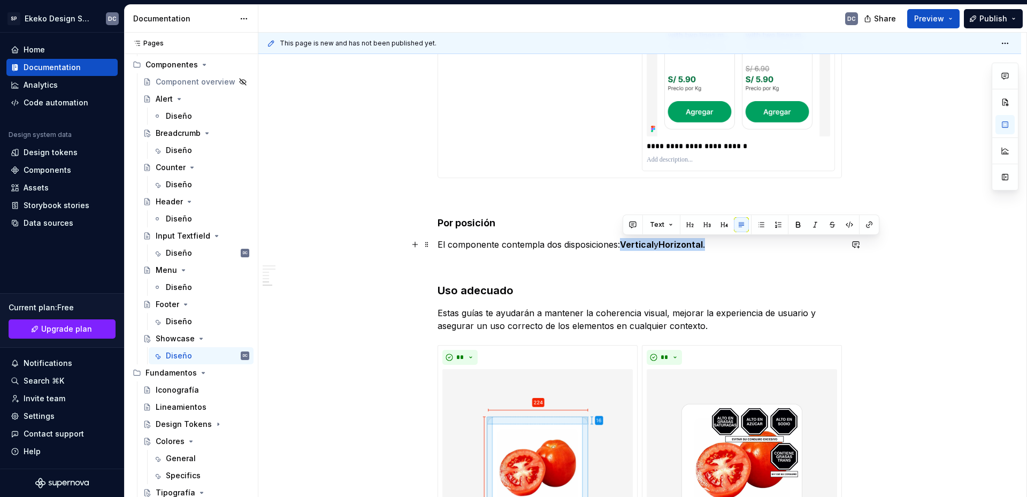
drag, startPoint x: 712, startPoint y: 245, endPoint x: 625, endPoint y: 243, distance: 87.7
click at [625, 243] on p "El componente contempla dos disposiciones: Vertical y Horizontal ." at bounding box center [639, 244] width 404 height 13
drag, startPoint x: 714, startPoint y: 243, endPoint x: 624, endPoint y: 243, distance: 89.8
click at [624, 243] on p "El componente contempla dos disposiciones: Vertical y Horizontal." at bounding box center [639, 244] width 404 height 13
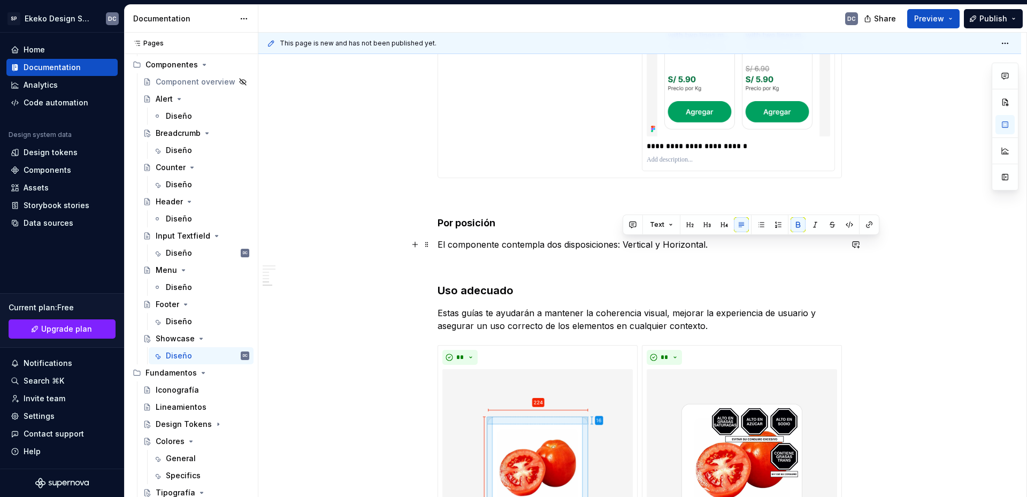
click at [695, 259] on p at bounding box center [639, 263] width 404 height 13
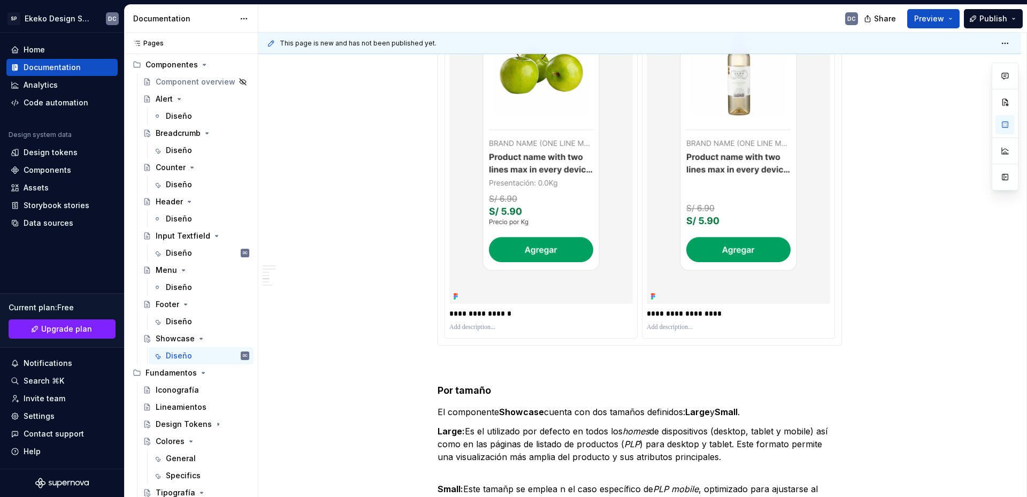
scroll to position [2192, 0]
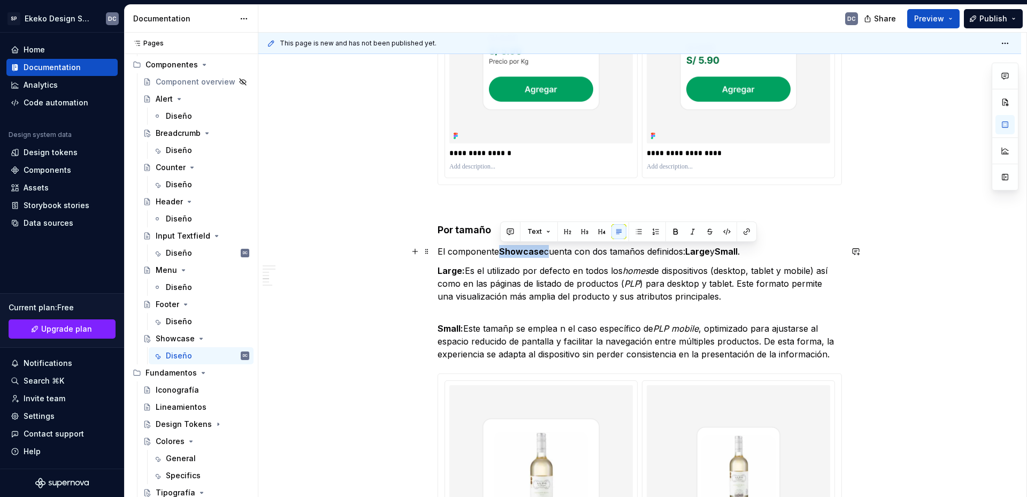
drag, startPoint x: 546, startPoint y: 253, endPoint x: 502, endPoint y: 252, distance: 43.9
click at [502, 252] on p "El componente Showcase cuenta con dos tamaños definidos: Large y Small ." at bounding box center [639, 251] width 404 height 13
click at [528, 256] on strong "Showcase" at bounding box center [521, 251] width 45 height 11
drag, startPoint x: 544, startPoint y: 251, endPoint x: 503, endPoint y: 252, distance: 41.7
click at [503, 252] on strong "Showcase" at bounding box center [521, 251] width 45 height 11
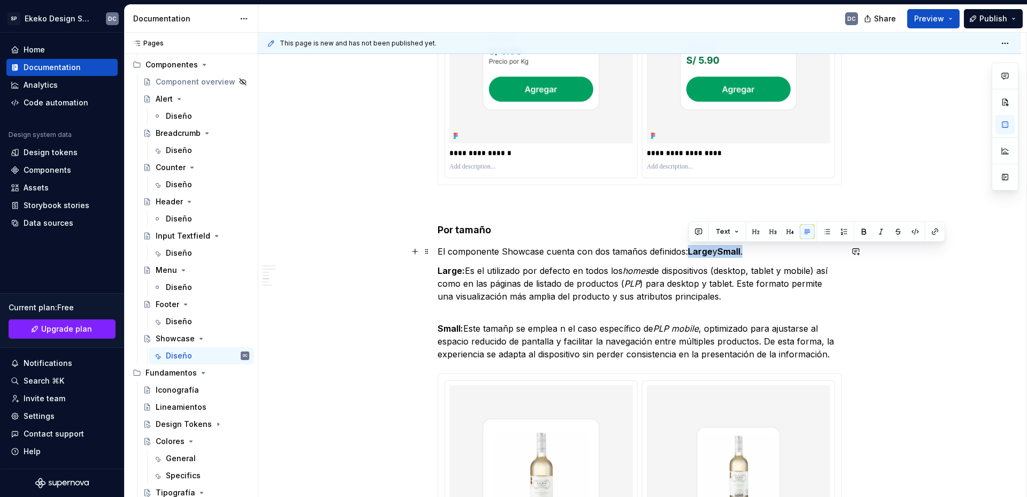
drag, startPoint x: 752, startPoint y: 253, endPoint x: 690, endPoint y: 255, distance: 62.0
click at [690, 255] on p "El componente Showcase cuenta con dos tamaños definidos: Large y Small ." at bounding box center [639, 251] width 404 height 13
click at [710, 278] on p "Large: Es el utilizado por defecto en todos los homes de dispositivos (desktop,…" at bounding box center [639, 283] width 404 height 39
drag, startPoint x: 747, startPoint y: 252, endPoint x: 688, endPoint y: 251, distance: 59.4
click at [688, 251] on p "El componente Showcase cuenta con dos tamaños definidos: Large y Small." at bounding box center [639, 251] width 404 height 13
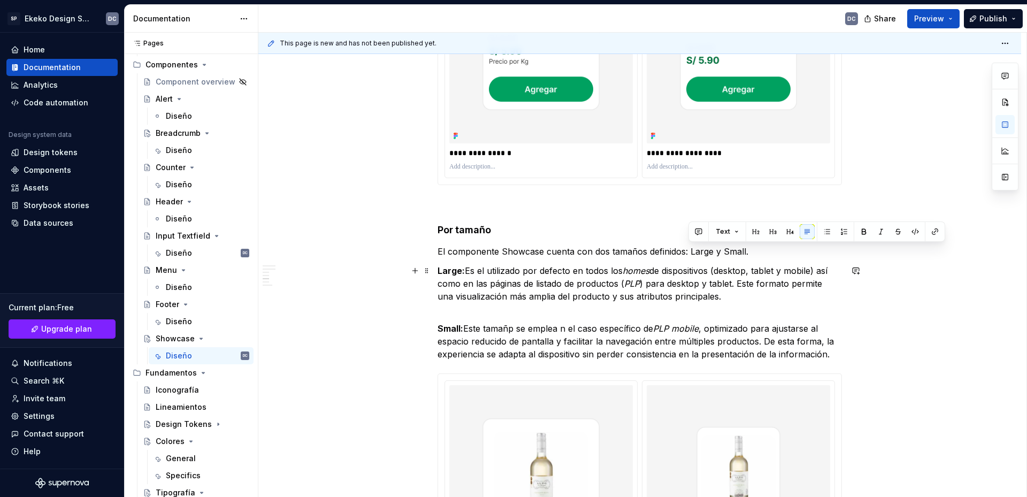
click at [688, 302] on p "Large: Es el utilizado por defecto en todos los homes de dispositivos (desktop,…" at bounding box center [639, 283] width 404 height 39
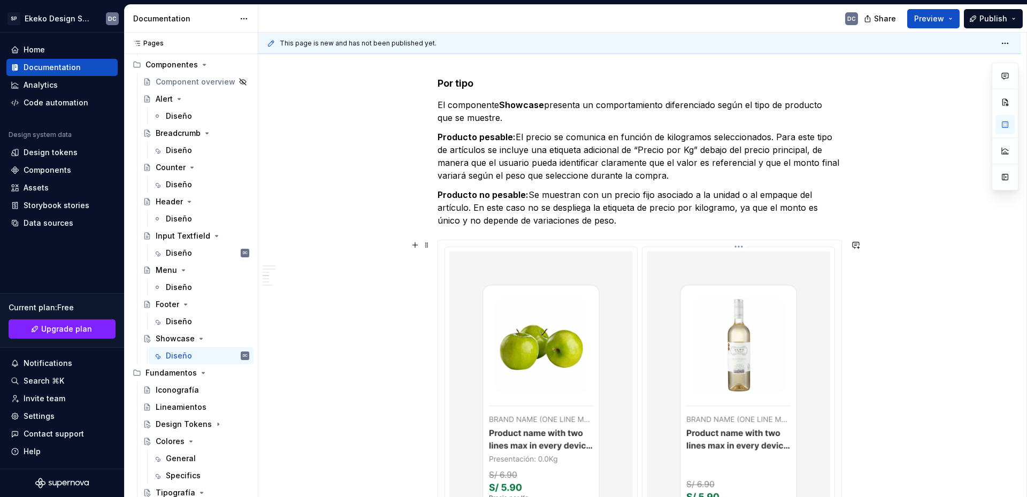
scroll to position [1604, 0]
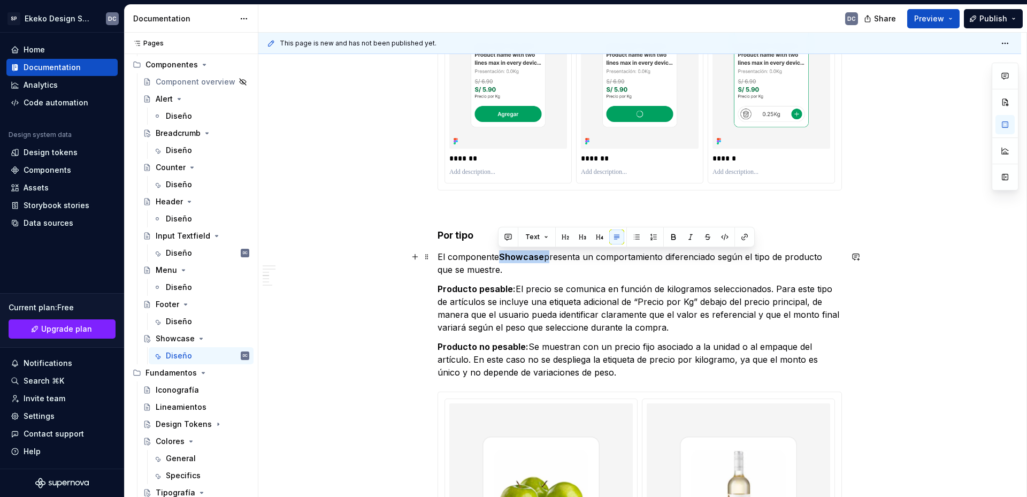
drag, startPoint x: 546, startPoint y: 260, endPoint x: 498, endPoint y: 260, distance: 47.6
click at [498, 260] on p "El componente Showcase presenta un comportamiento diferenciado según el tipo de…" at bounding box center [639, 263] width 404 height 26
drag, startPoint x: 448, startPoint y: 259, endPoint x: 544, endPoint y: 253, distance: 96.9
click at [544, 253] on p "El componente Showcase presenta un comportamiento diferenciado según el tipo de…" at bounding box center [639, 263] width 404 height 26
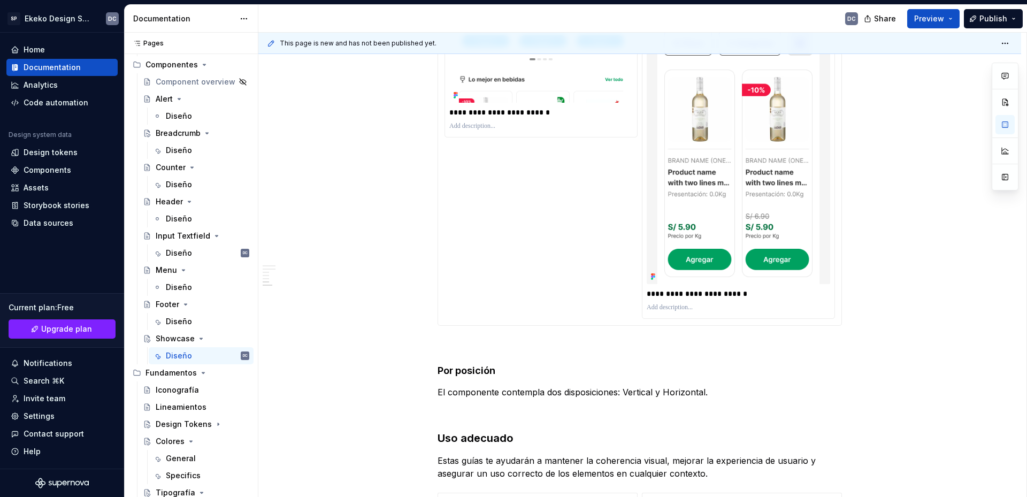
scroll to position [3315, 0]
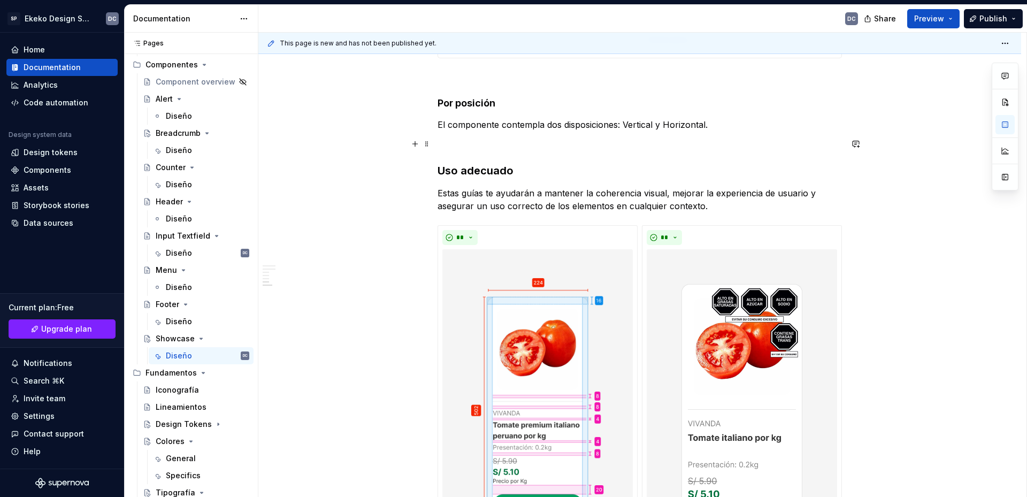
click at [529, 143] on p at bounding box center [639, 143] width 404 height 13
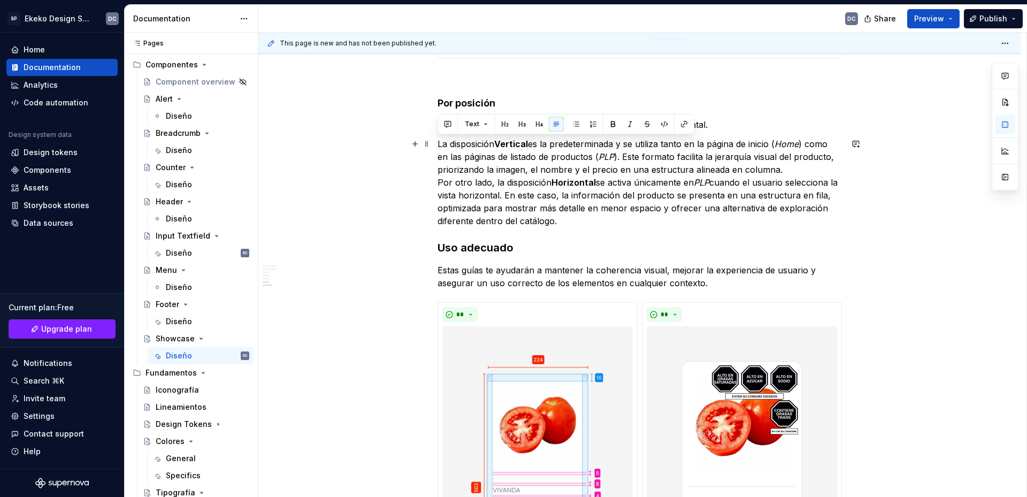
drag, startPoint x: 498, startPoint y: 145, endPoint x: 437, endPoint y: 147, distance: 61.0
click at [437, 147] on p "La disposición Vertical es la predeterminada y se utiliza tanto en la página de…" at bounding box center [639, 182] width 404 height 90
drag, startPoint x: 492, startPoint y: 146, endPoint x: 466, endPoint y: 147, distance: 25.7
click at [466, 147] on p "Vertical es la predeterminada y se utiliza tanto en la página de inicio ( Home …" at bounding box center [639, 182] width 404 height 90
click at [791, 174] on p "Vertical: Posición predeterminada y se utiliza tanto en la página de inicio ( H…" at bounding box center [639, 182] width 404 height 90
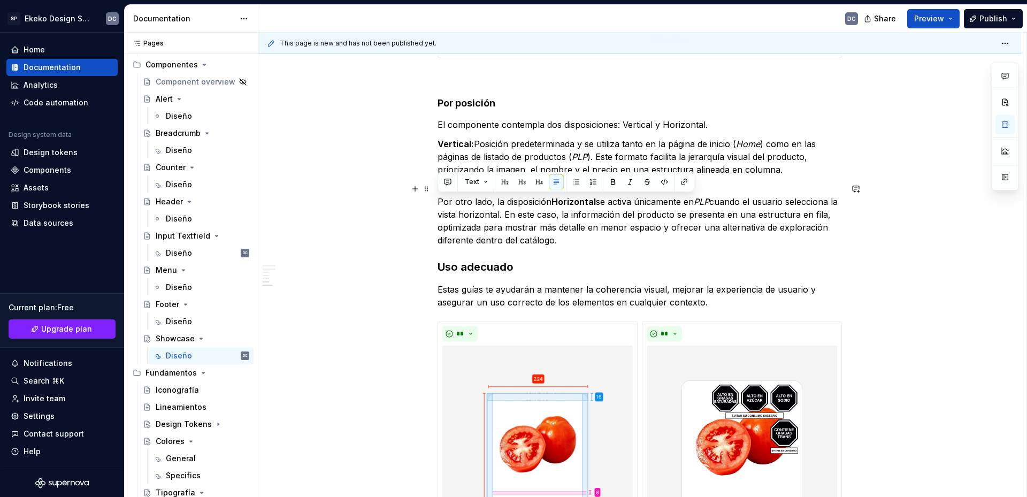
drag, startPoint x: 552, startPoint y: 202, endPoint x: 437, endPoint y: 197, distance: 114.5
click at [437, 197] on p "Por otro lado, la disposición Horizontal se activa únicamente en PLP cuando el …" at bounding box center [639, 214] width 404 height 64
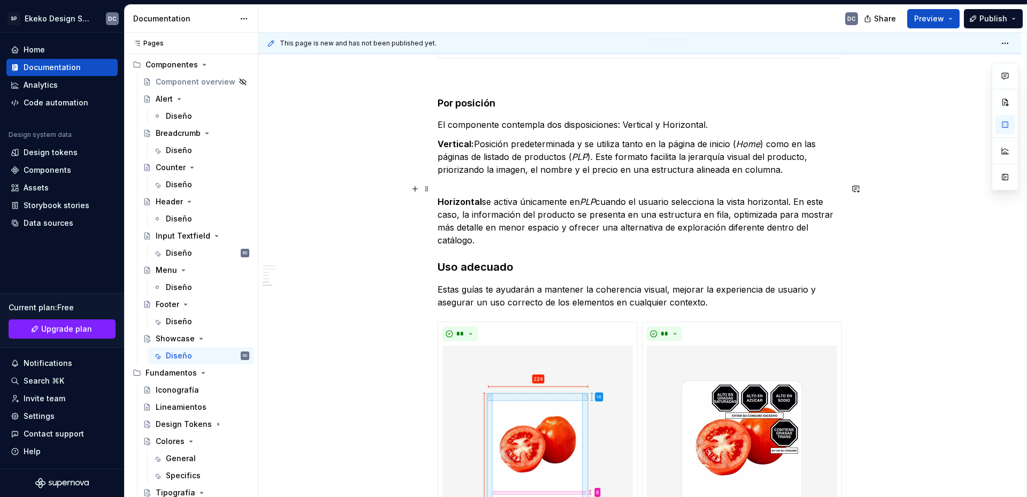
click at [483, 202] on p "Horizontal se activa únicamente en PLP cuando el usuario selecciona la vista ho…" at bounding box center [639, 214] width 404 height 64
click at [481, 205] on p "Horizontal se activa únicamente en PLP cuando el usuario selecciona la vista ho…" at bounding box center [639, 214] width 404 height 64
click at [550, 238] on p "Horizontal: Se activa únicamente en PLP cuando el usuario selecciona la vista h…" at bounding box center [639, 214] width 404 height 64
click at [519, 237] on p "Horizontal: Se activa únicamente en PLP cuando el usuario selecciona la vista h…" at bounding box center [639, 214] width 404 height 64
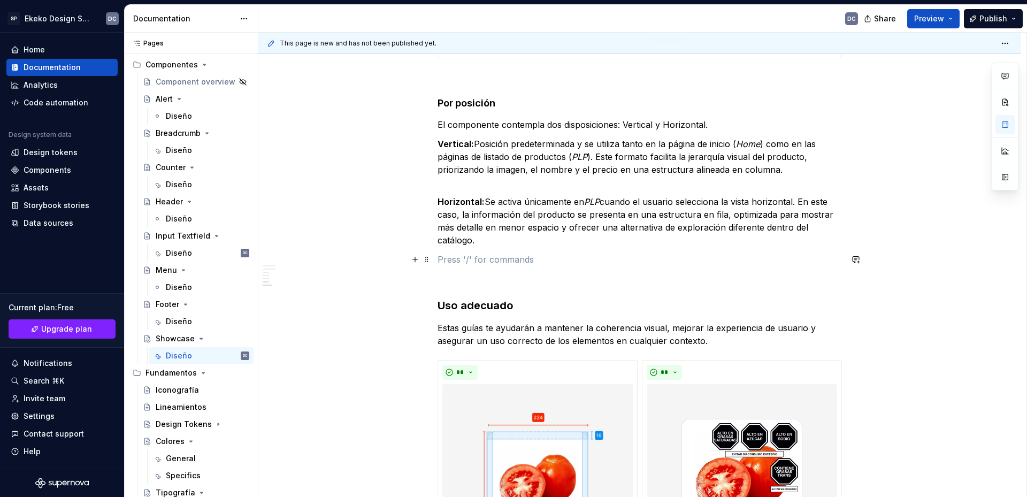
click at [494, 260] on p at bounding box center [639, 259] width 404 height 13
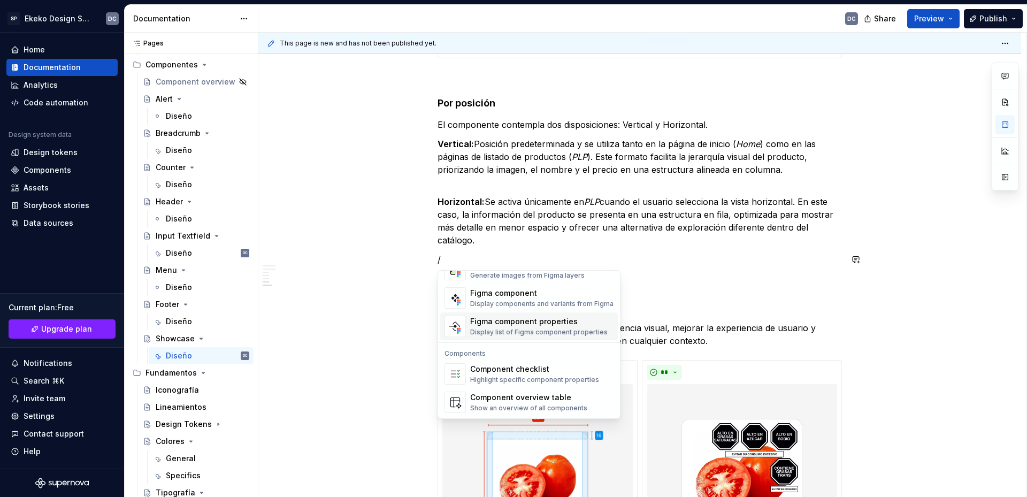
scroll to position [1011, 0]
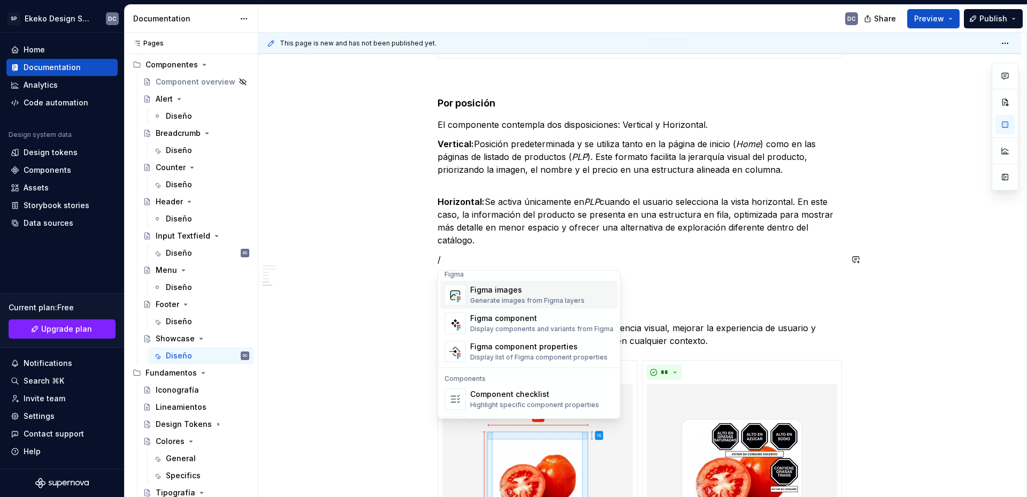
click at [522, 296] on div "Figma images Generate images from Figma layers" at bounding box center [527, 294] width 114 height 20
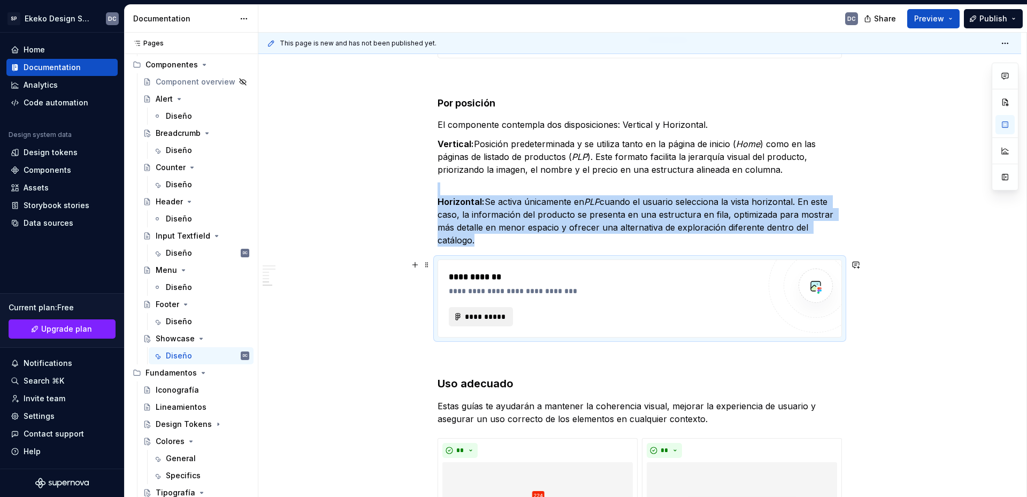
click at [502, 314] on span "**********" at bounding box center [485, 316] width 42 height 11
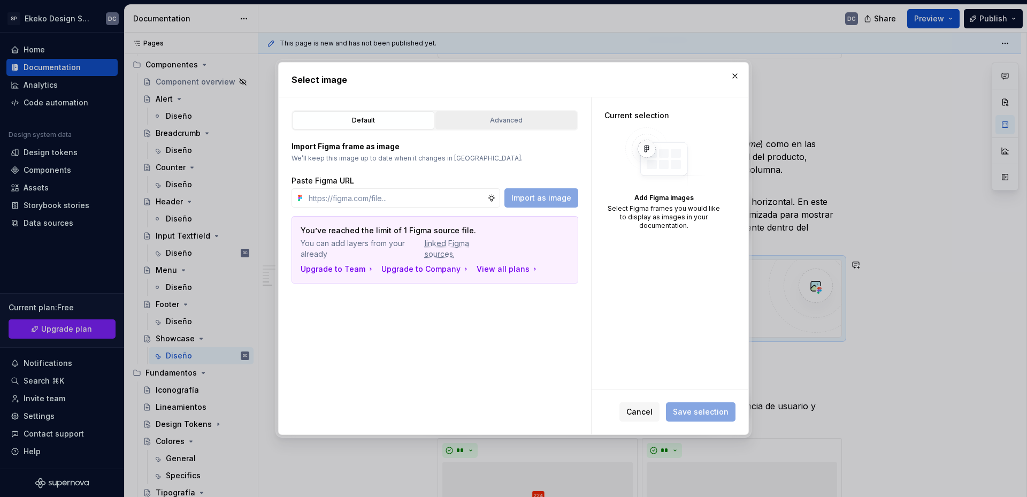
click at [510, 123] on div "Advanced" at bounding box center [506, 120] width 134 height 11
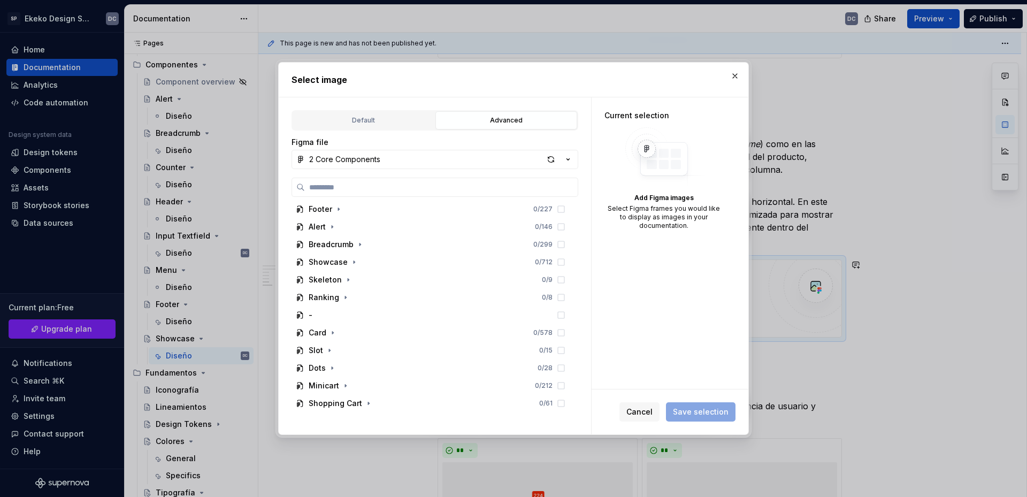
scroll to position [321, 0]
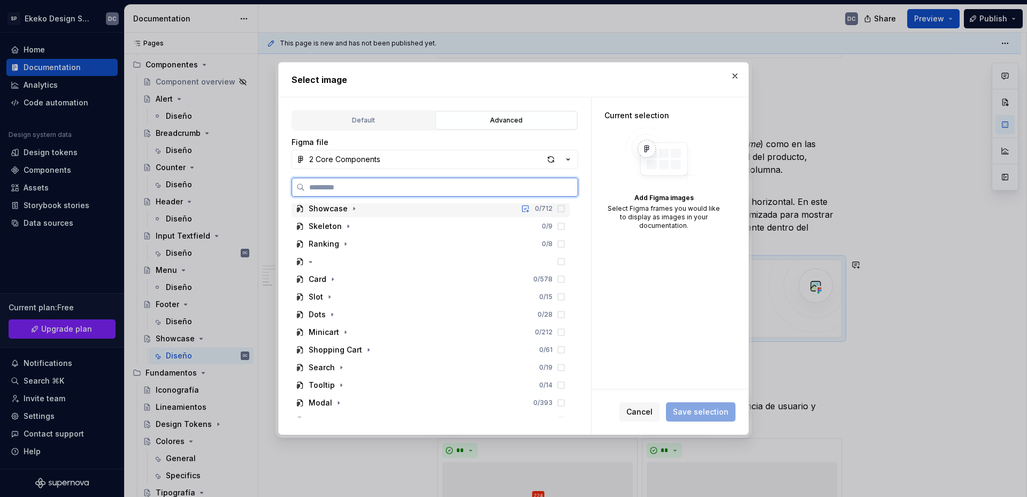
click at [361, 213] on div "Showcase 0 / 712" at bounding box center [430, 208] width 278 height 17
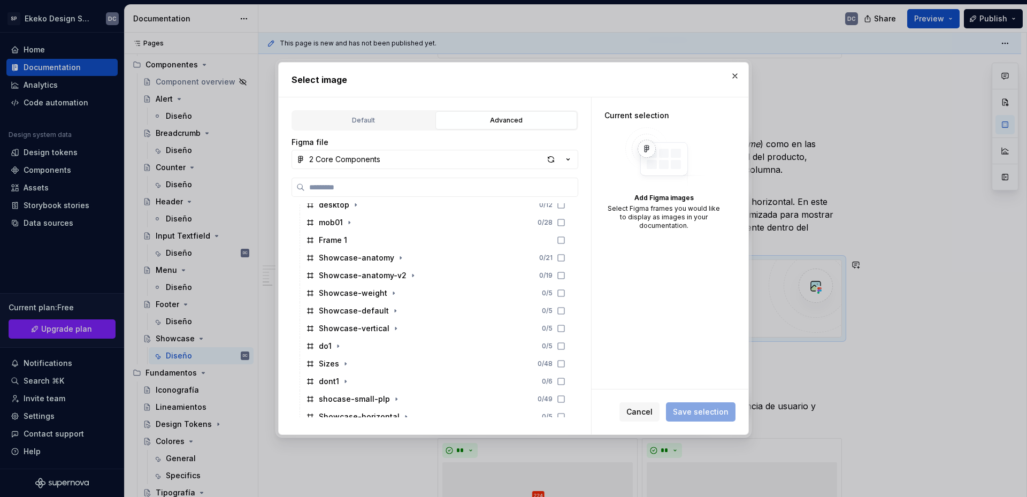
scroll to position [535, 0]
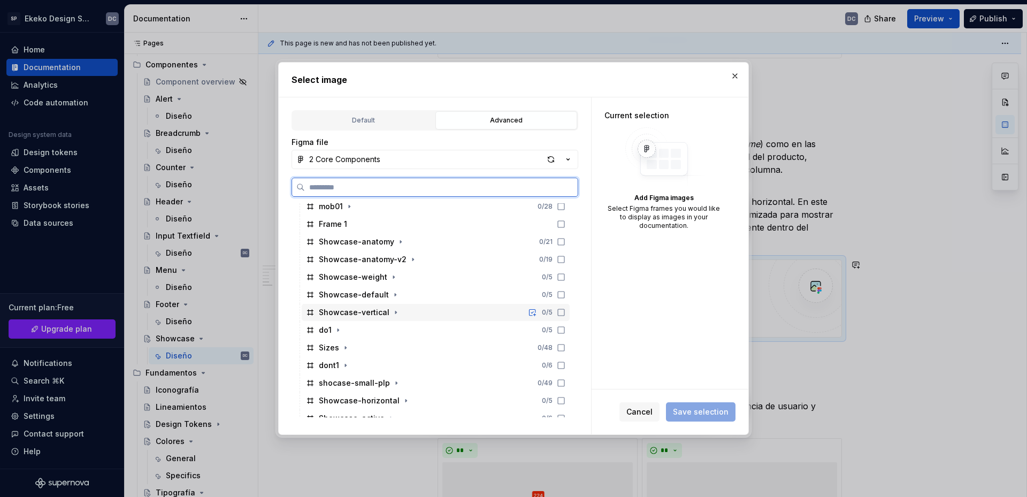
click at [412, 314] on div "Showcase-vertical 0 / 5" at bounding box center [436, 312] width 268 height 17
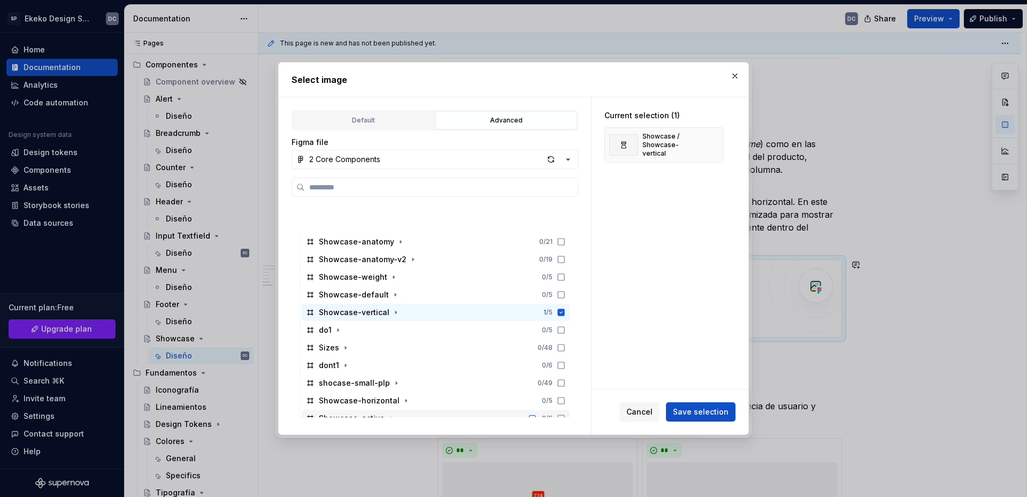
scroll to position [588, 0]
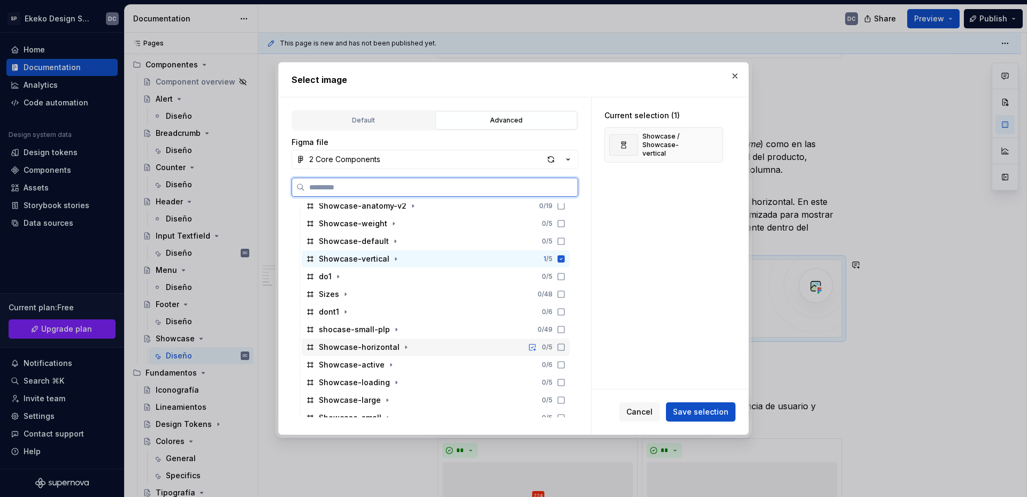
click at [426, 347] on div "Showcase-horizontal 0 / 5" at bounding box center [436, 346] width 268 height 17
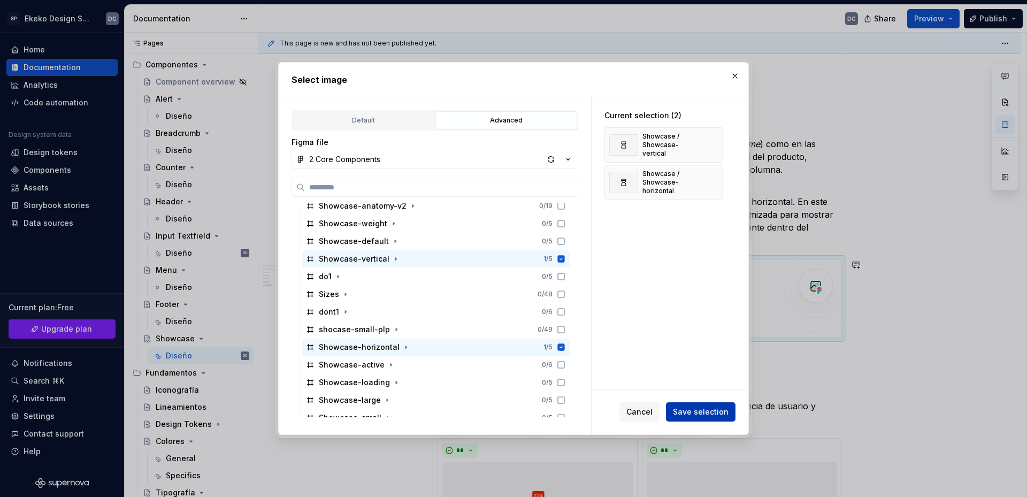
click at [709, 419] on button "Save selection" at bounding box center [701, 411] width 70 height 19
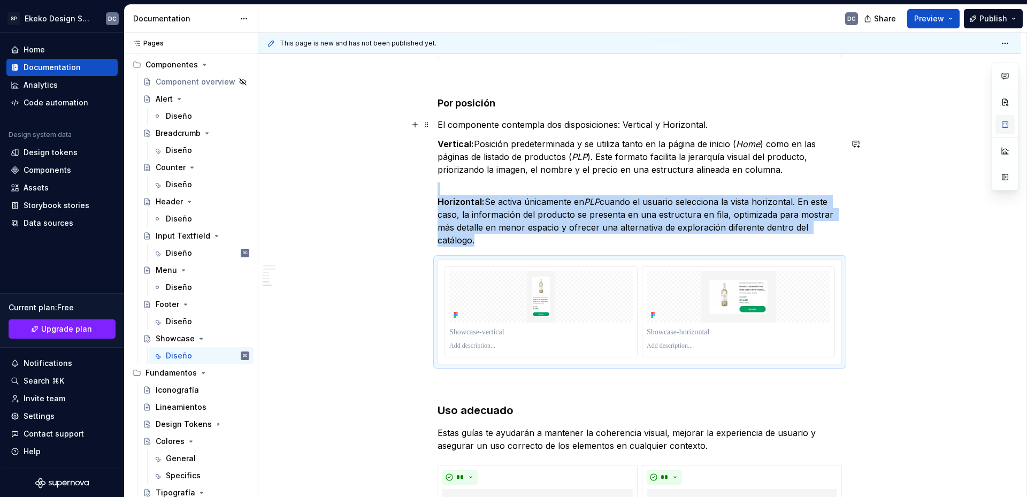
click at [1003, 128] on button "button" at bounding box center [1004, 124] width 19 height 19
type textarea "*"
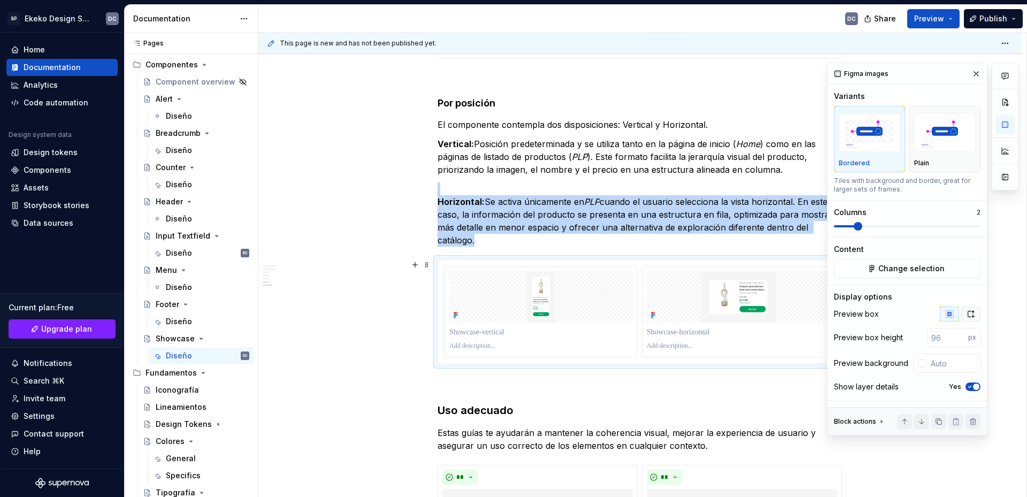
click at [966, 312] on icon "button" at bounding box center [970, 314] width 9 height 9
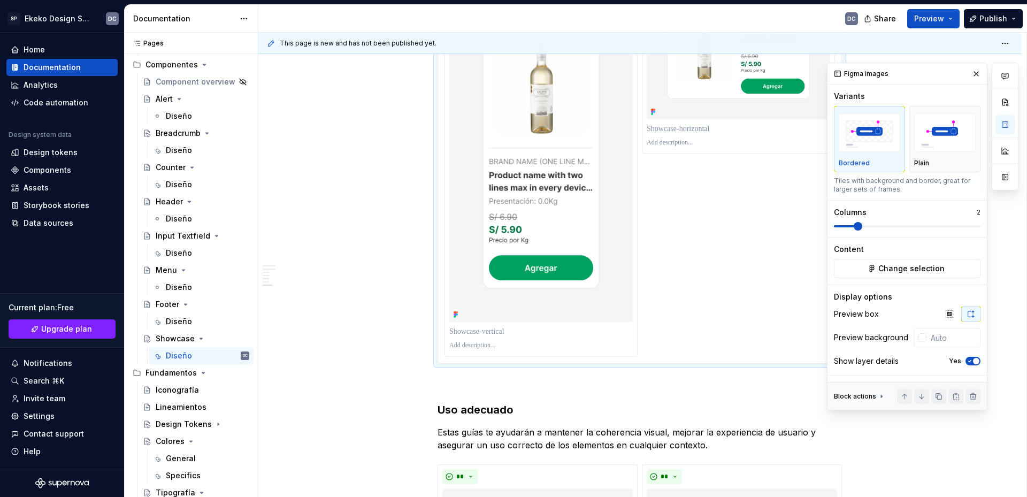
scroll to position [3583, 0]
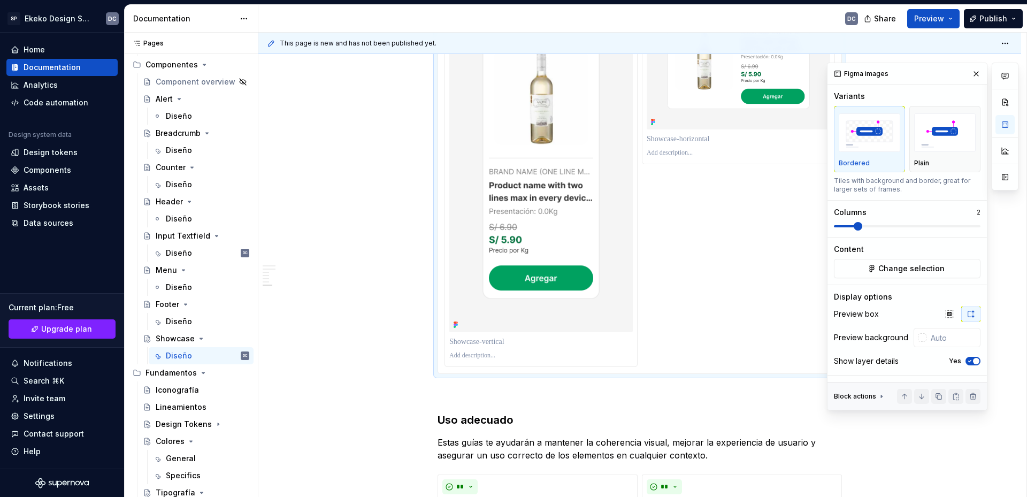
click at [536, 336] on p at bounding box center [540, 341] width 183 height 11
click at [701, 138] on p at bounding box center [737, 139] width 183 height 11
click at [854, 442] on button "button" at bounding box center [855, 442] width 15 height 15
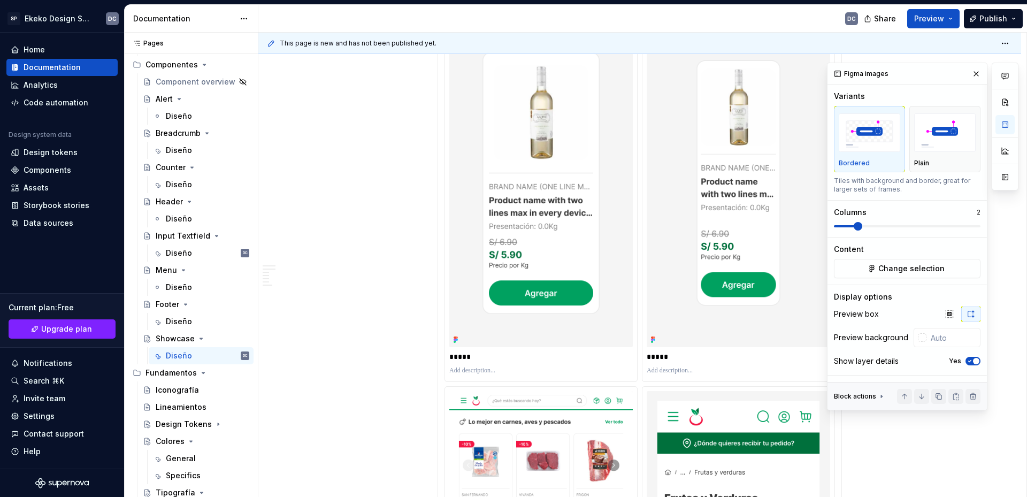
scroll to position [2460, 0]
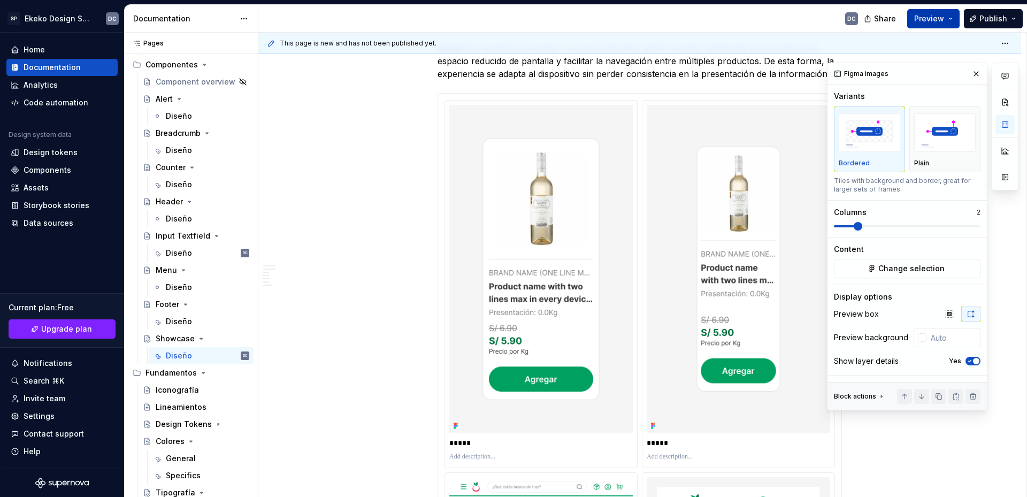
click at [923, 24] on button "Preview" at bounding box center [933, 18] width 52 height 19
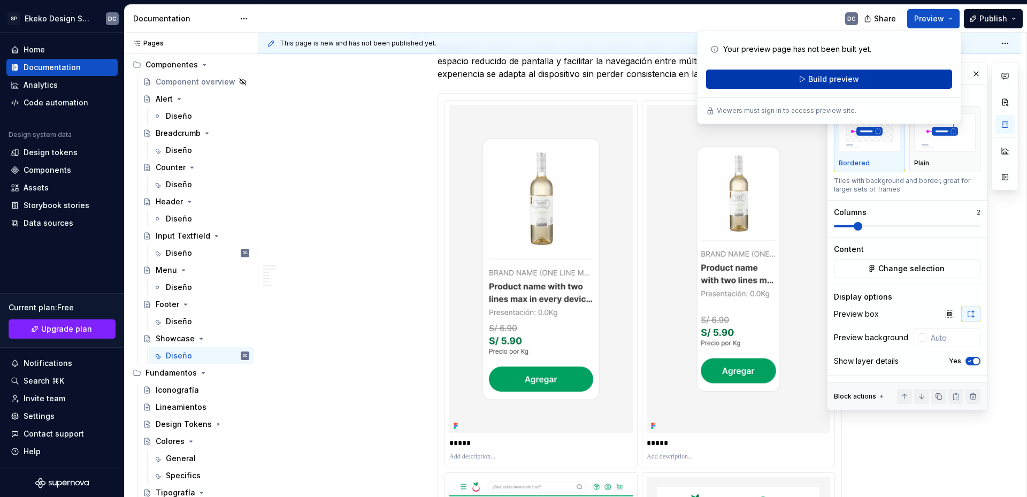
click at [843, 76] on span "Build preview" at bounding box center [833, 79] width 51 height 11
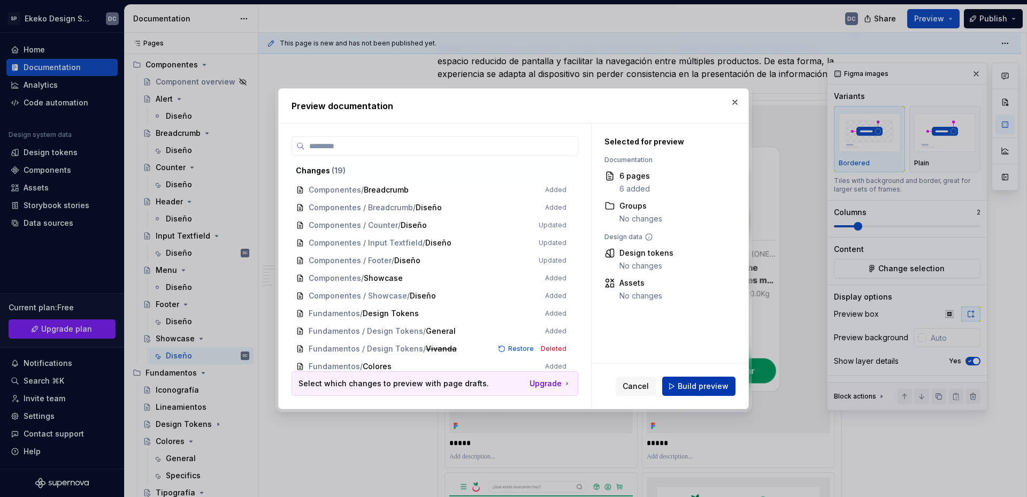
click at [712, 386] on span "Build preview" at bounding box center [702, 386] width 51 height 11
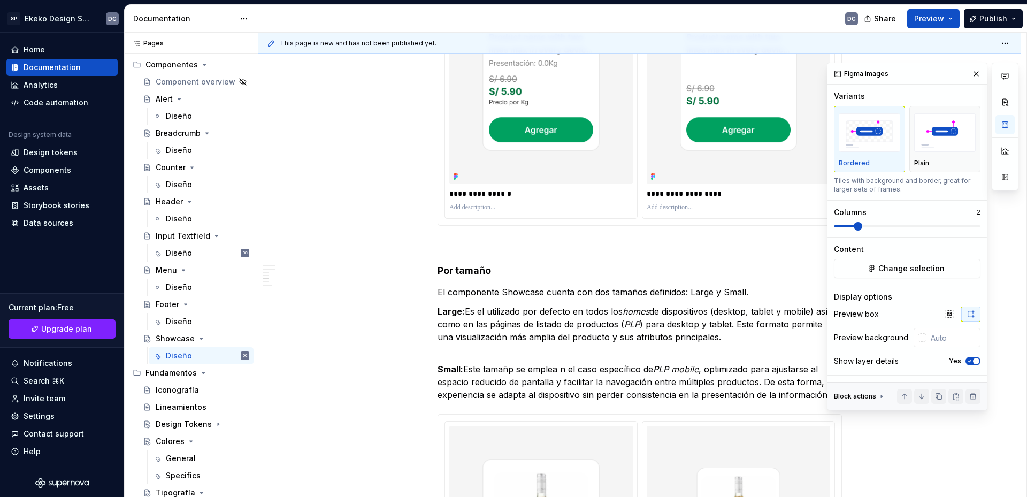
click at [504, 235] on div "Componente diseñado para destacar productos de forma atractiva y clara dentro d…" at bounding box center [639, 480] width 404 height 4816
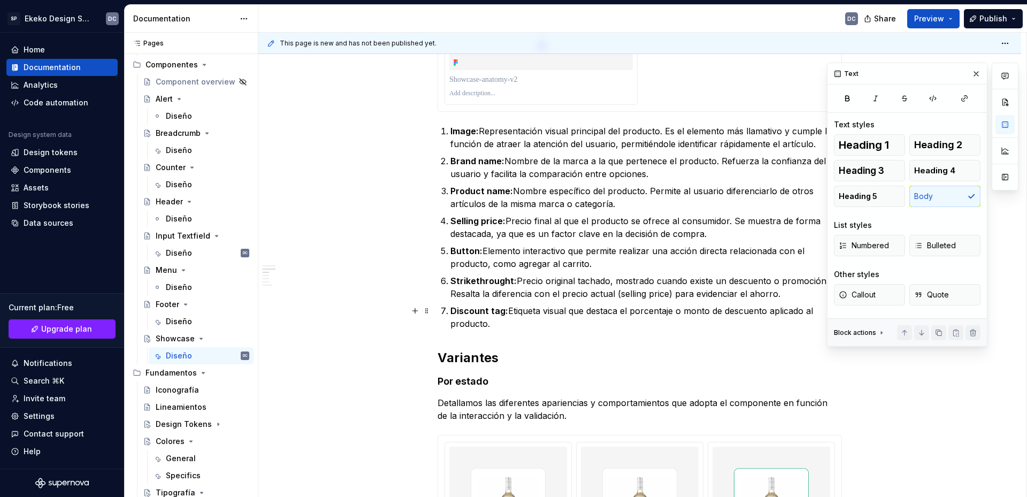
scroll to position [1069, 0]
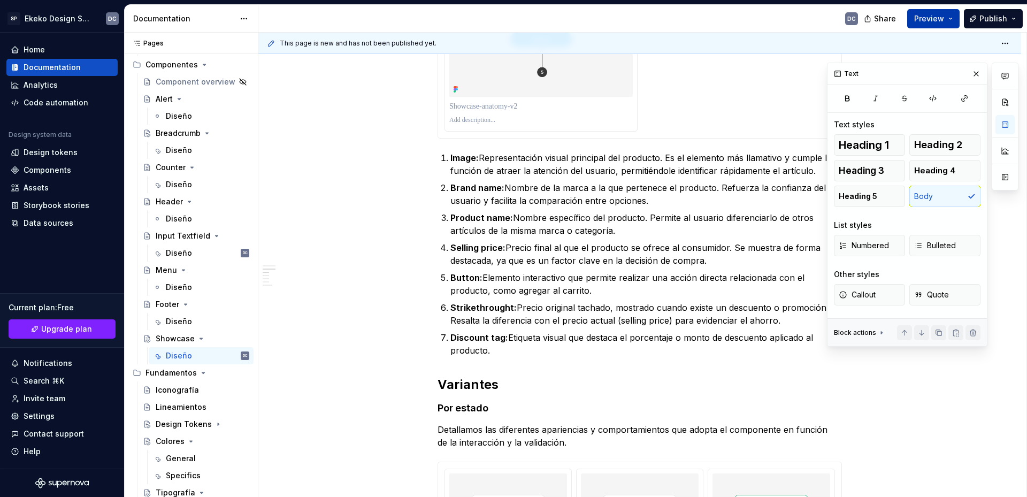
click at [943, 14] on span "Preview" at bounding box center [929, 18] width 30 height 11
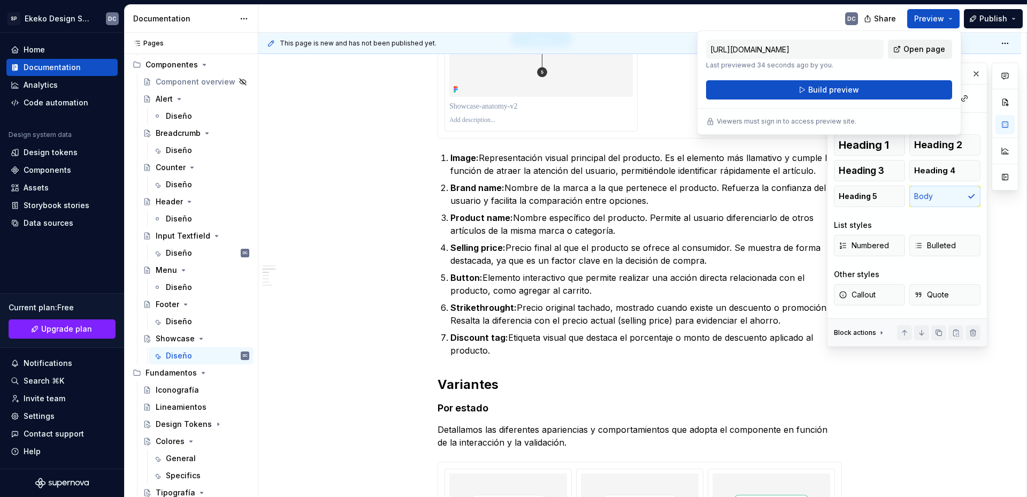
click at [924, 49] on span "Open page" at bounding box center [924, 49] width 42 height 11
type textarea "*"
